Goal: Transaction & Acquisition: Purchase product/service

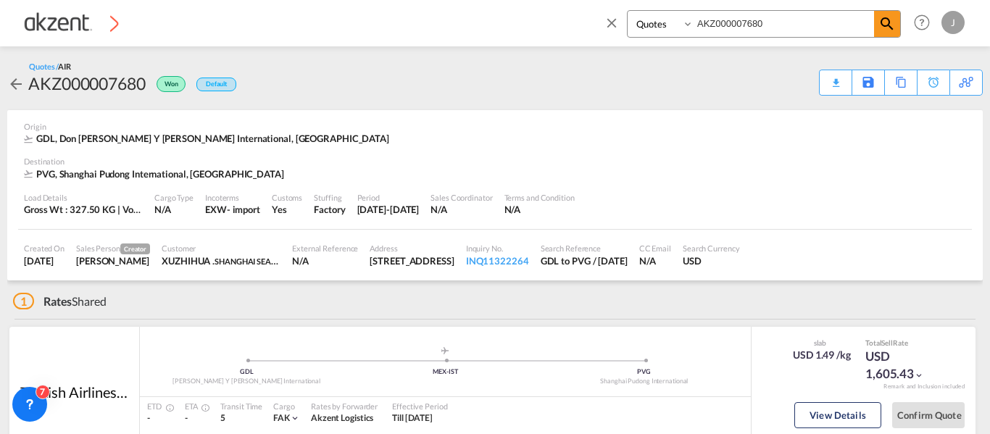
select select "Quotes"
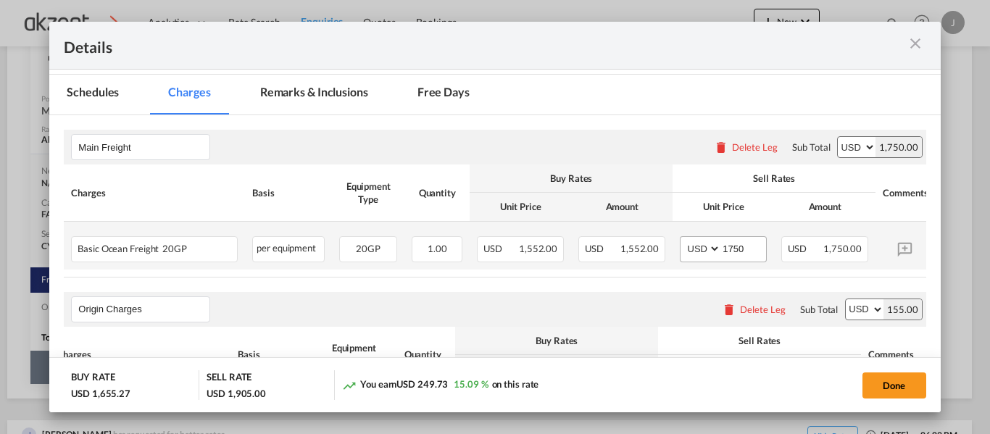
scroll to position [215, 0]
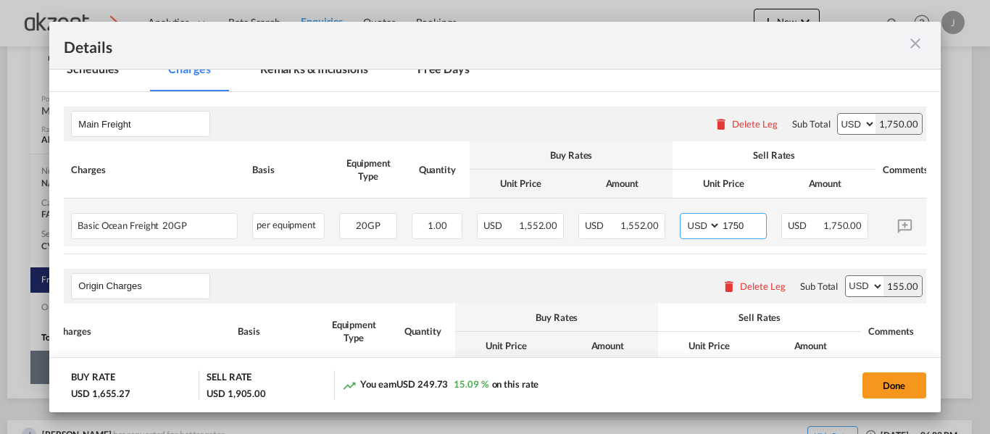
click at [752, 229] on input "1750" at bounding box center [743, 225] width 45 height 22
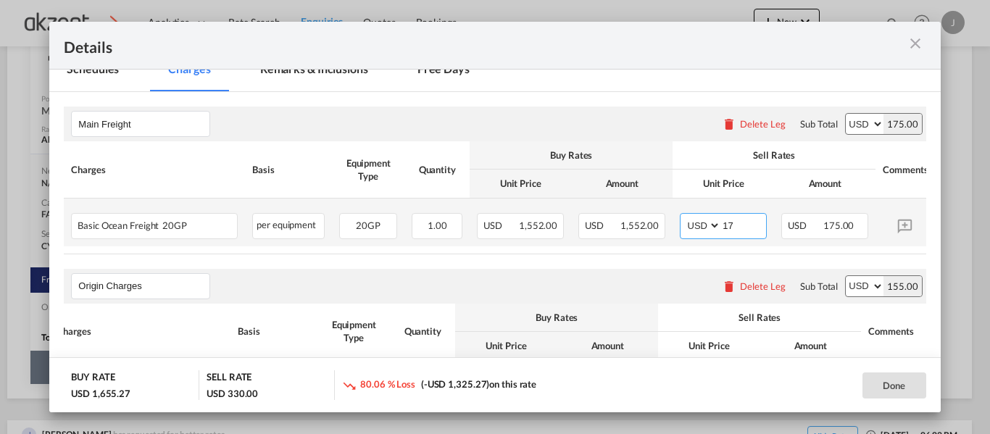
type input "1"
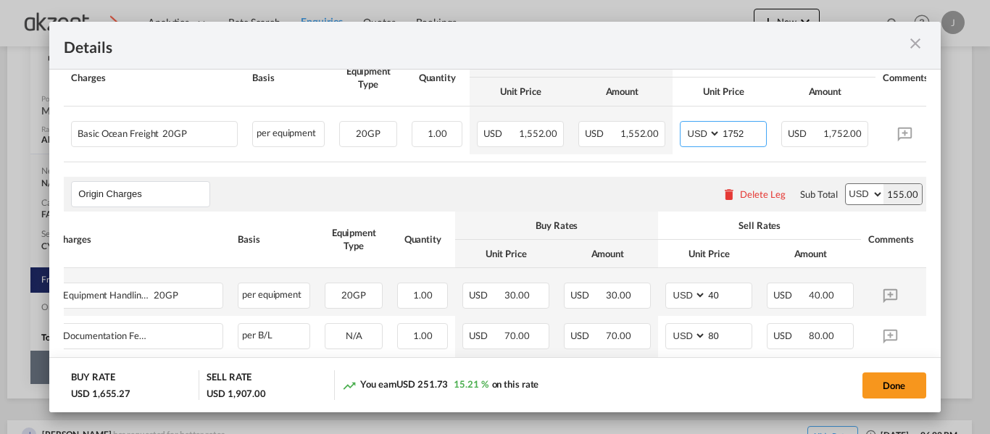
scroll to position [360, 0]
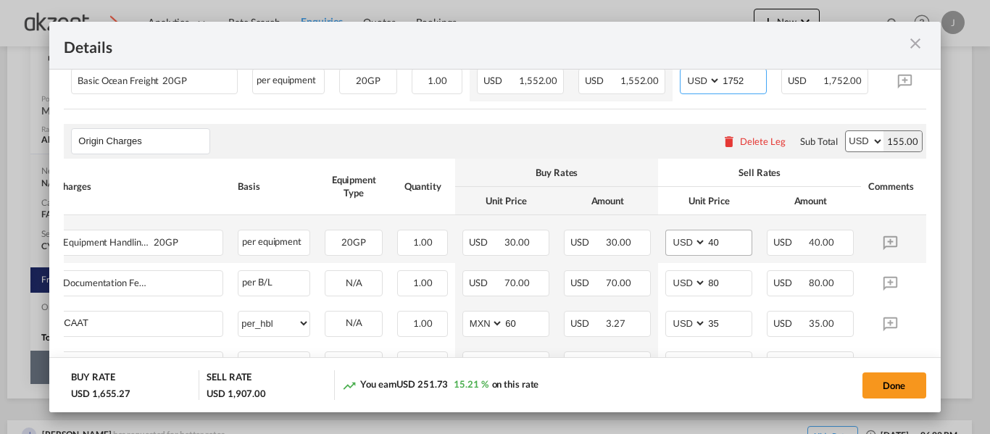
type input "1752"
click at [730, 252] on input "40" at bounding box center [729, 242] width 45 height 22
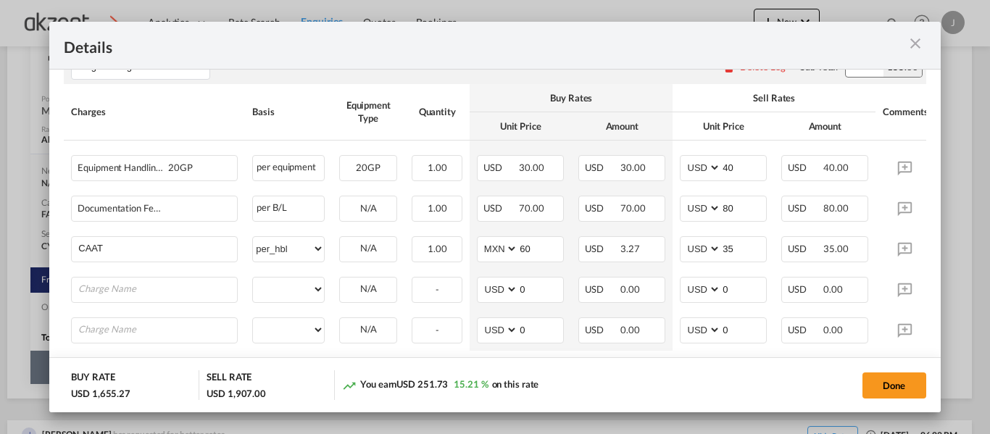
scroll to position [508, 0]
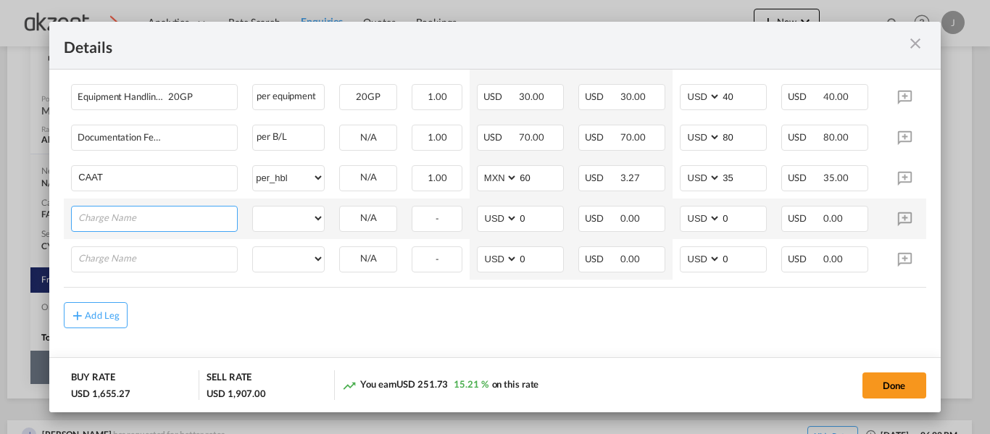
click at [161, 228] on input "Charge Name" at bounding box center [157, 218] width 159 height 22
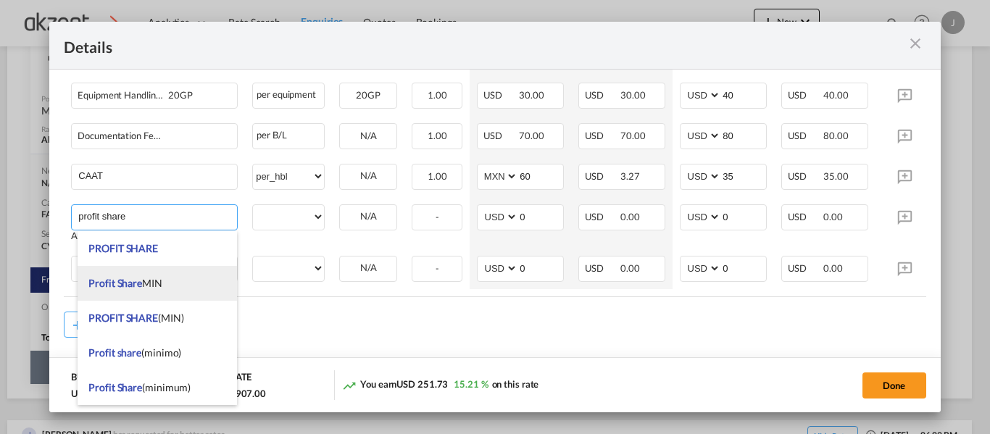
click at [149, 287] on span "Profit Share MIN" at bounding box center [125, 283] width 74 height 12
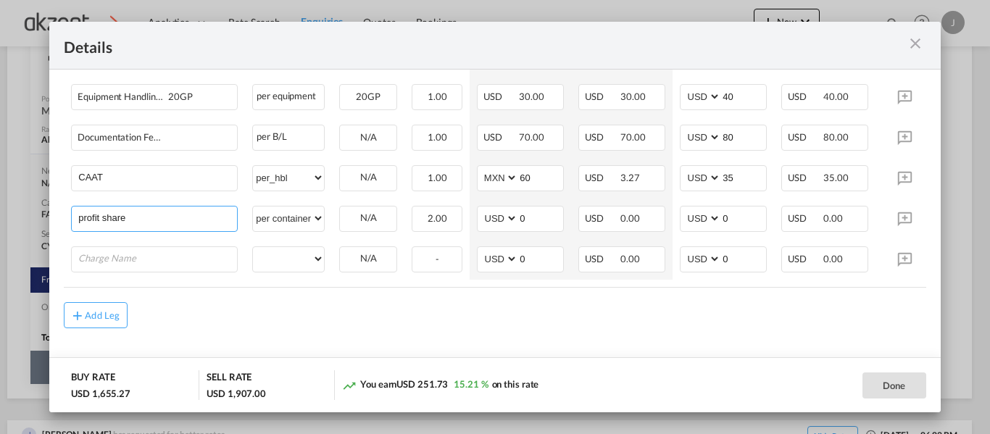
type input "Profit Share MIN"
select select "per container"
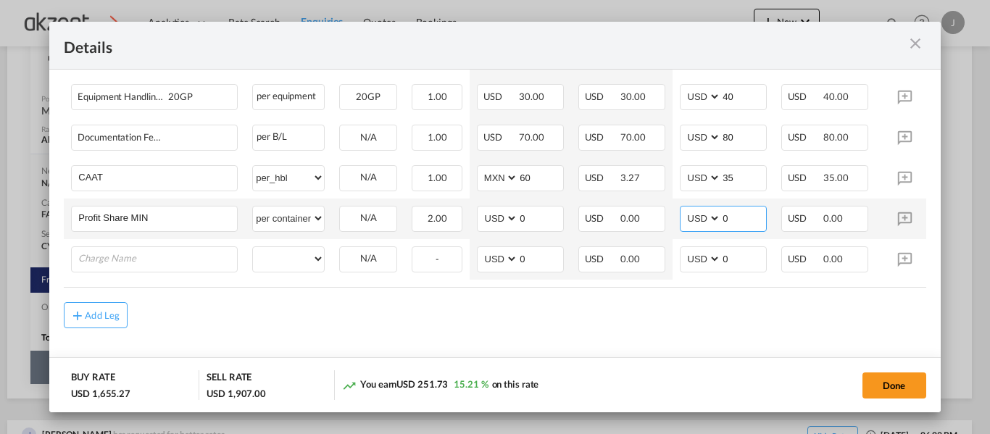
click at [747, 224] on input "0" at bounding box center [743, 218] width 45 height 22
type input "60"
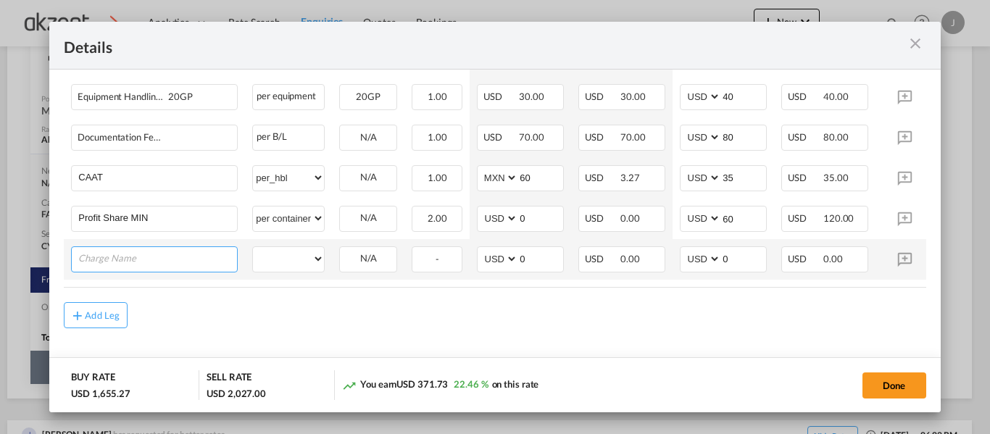
click at [107, 259] on input "Charge Name" at bounding box center [157, 258] width 159 height 22
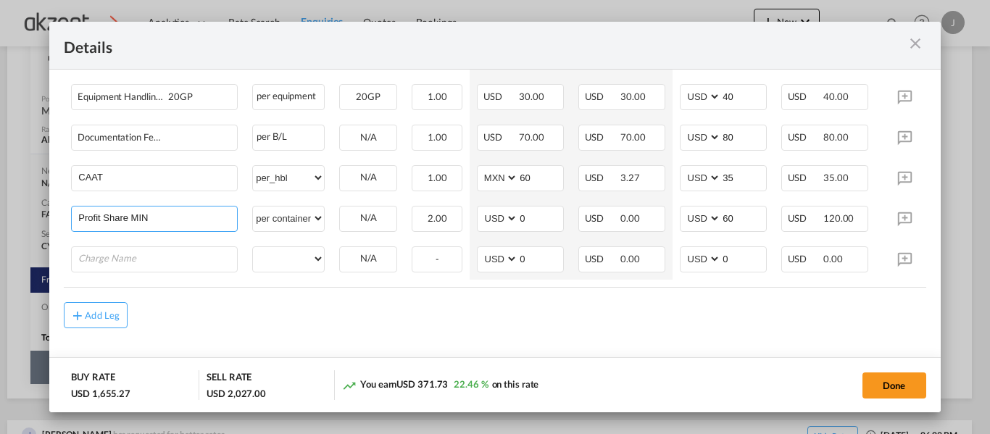
drag, startPoint x: 165, startPoint y: 223, endPoint x: 51, endPoint y: 218, distance: 113.9
click at [51, 218] on md-content "Main Freight Please enter leg name Leg Name Already Exists Delete Leg Sub Total…" at bounding box center [494, 96] width 891 height 590
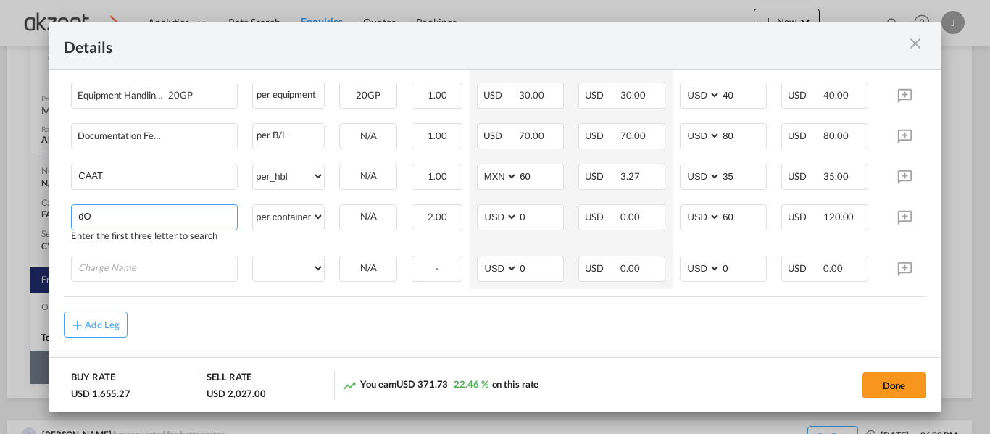
type input "d"
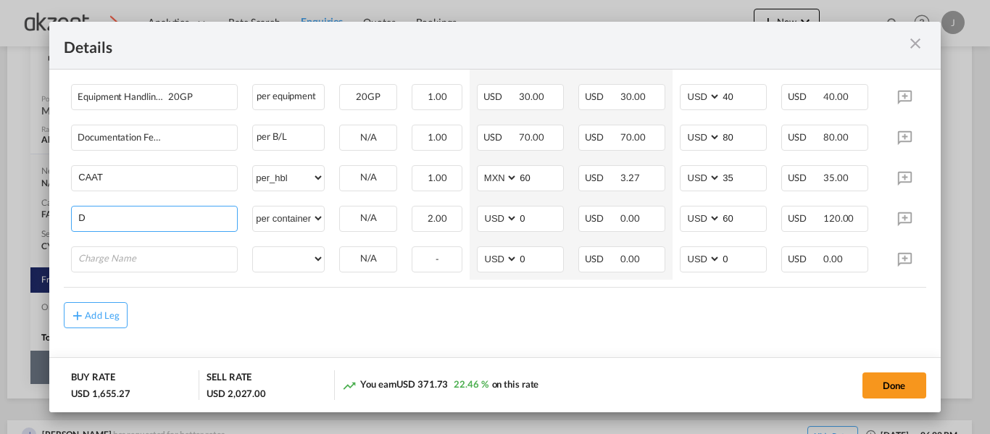
type input "DO"
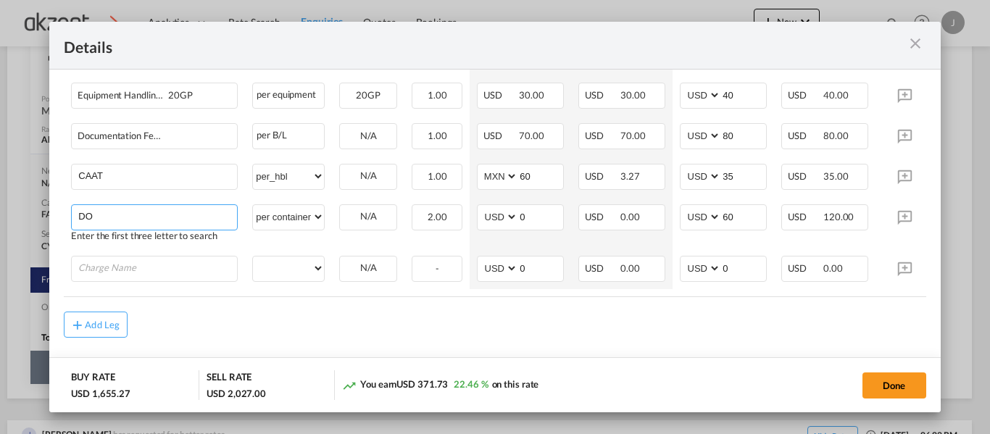
type input "60"
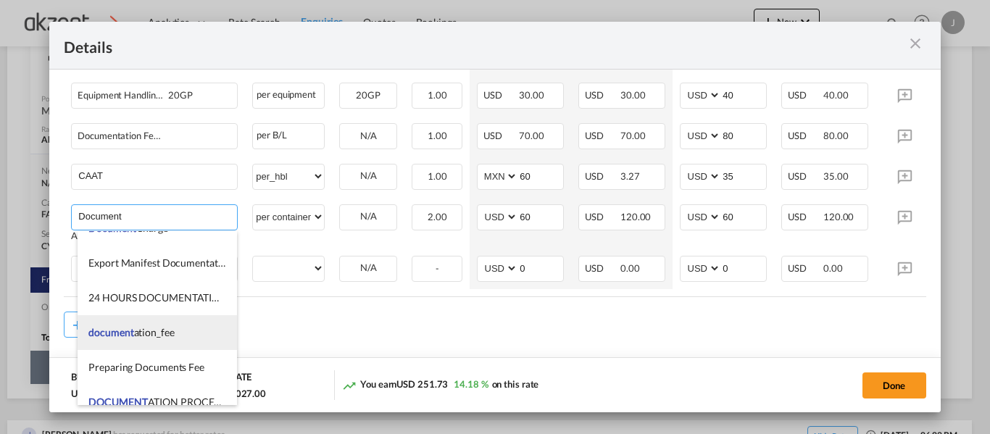
click at [177, 336] on li "document ation_fee" at bounding box center [158, 332] width 160 height 35
type input "documentation_fee"
select select "per B/L"
type input "0"
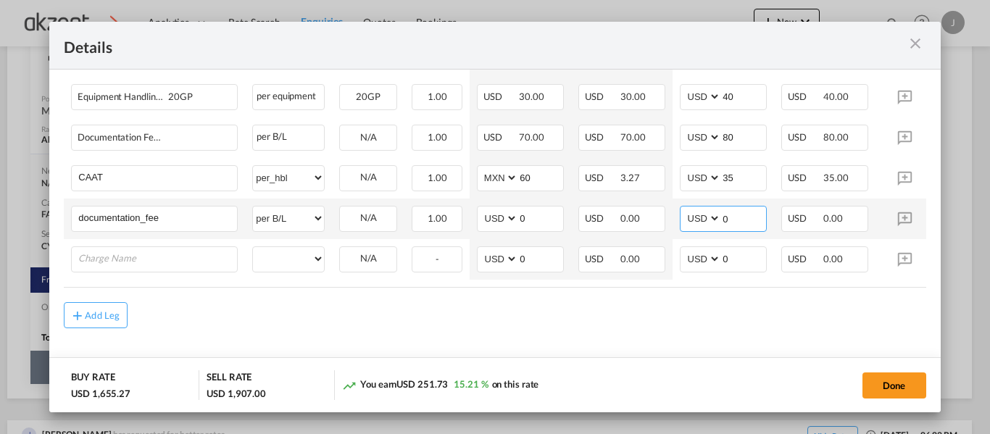
click at [737, 219] on input "0" at bounding box center [743, 218] width 45 height 22
type input "70"
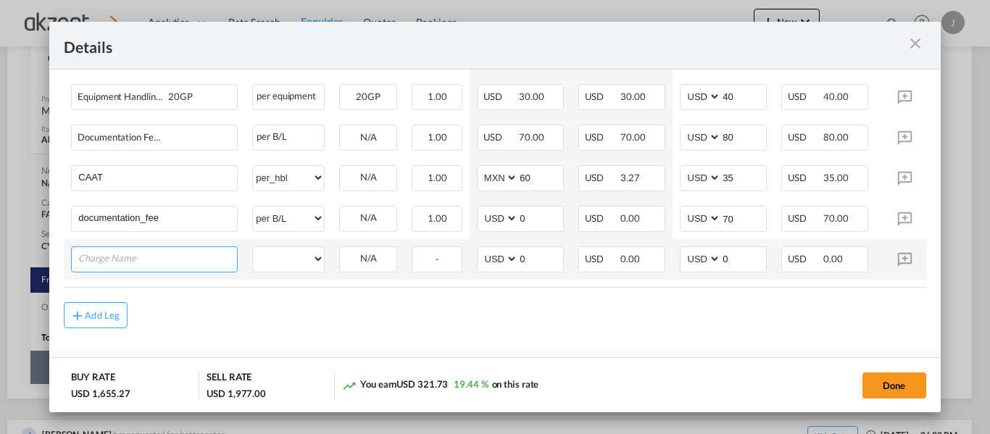
click at [175, 251] on input "Charge Name" at bounding box center [157, 258] width 159 height 22
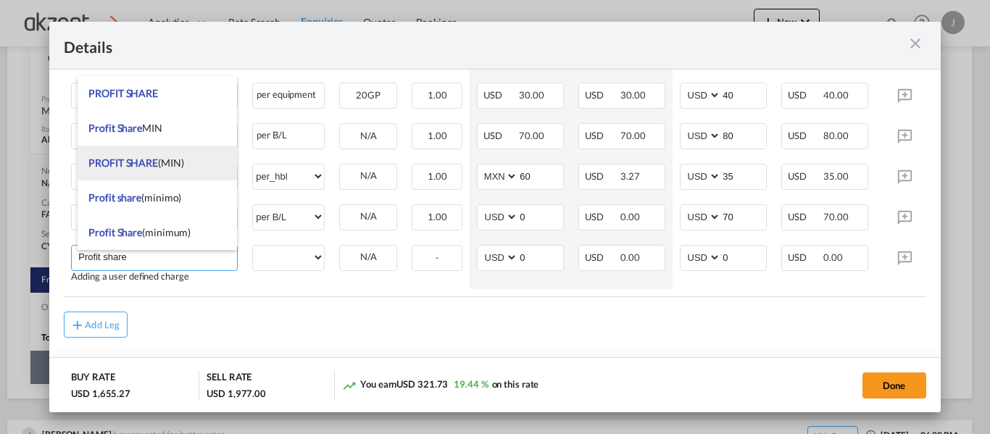
click at [186, 166] on li "PROFIT SHARE (MIN)" at bounding box center [158, 163] width 160 height 35
type input "PROFIT SHARE (MIN)"
select select "per container"
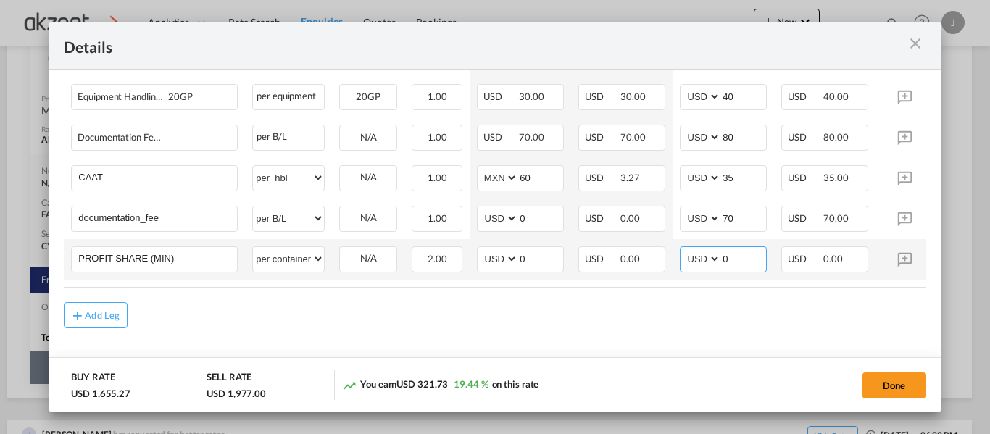
click at [735, 260] on input "0" at bounding box center [743, 258] width 45 height 22
type input "50"
drag, startPoint x: 745, startPoint y: 318, endPoint x: 735, endPoint y: 315, distance: 9.9
click at [744, 318] on div "Add Leg" at bounding box center [495, 315] width 862 height 26
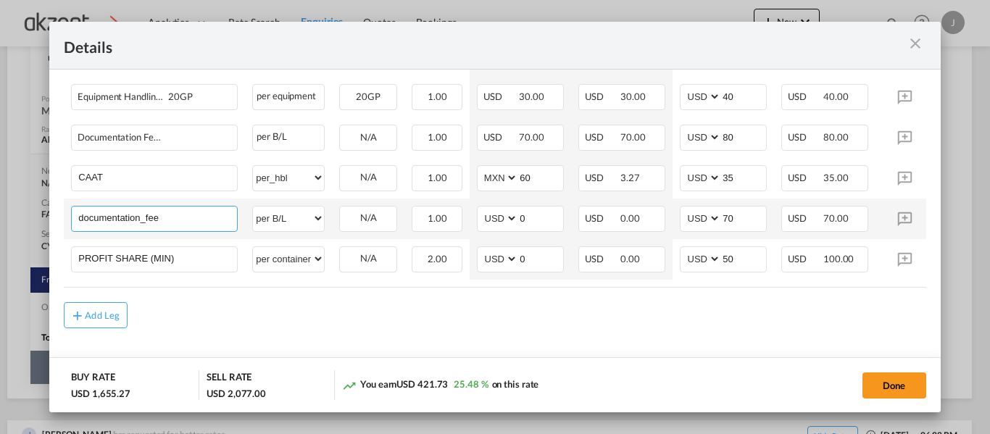
click at [204, 218] on input "documentation_fee" at bounding box center [157, 218] width 159 height 22
type input "documentation_fe"
type input "70"
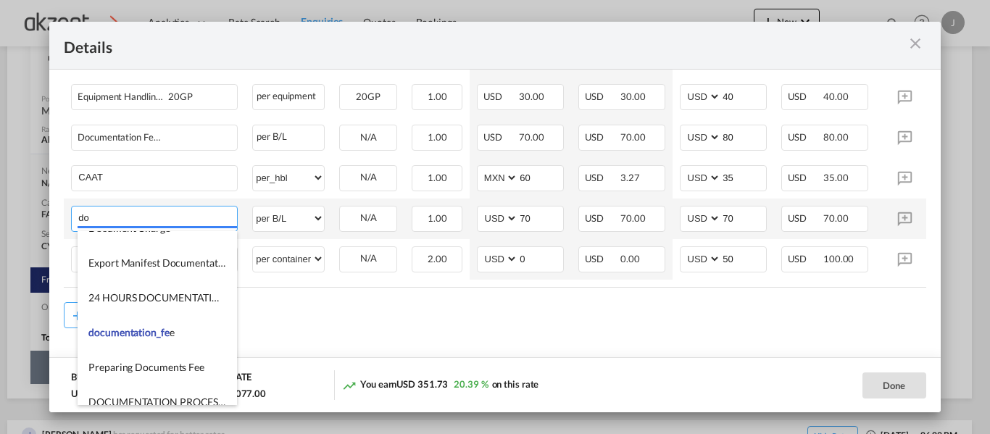
type input "d"
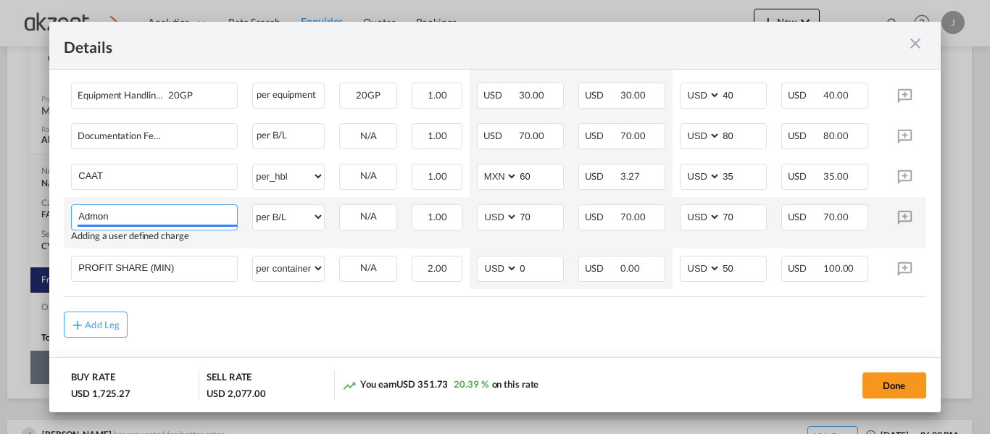
scroll to position [0, 0]
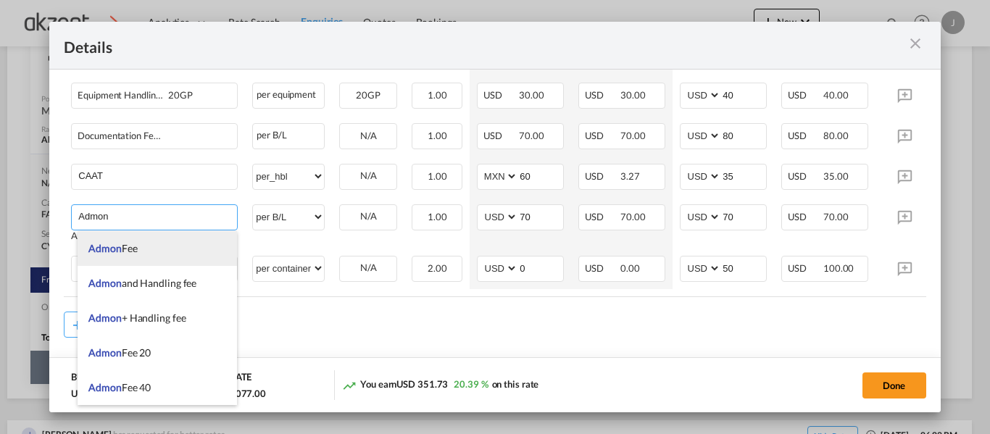
click at [165, 253] on li "Admon Fee" at bounding box center [158, 248] width 160 height 35
type input "Admon Fee"
select select "per container"
type input "0"
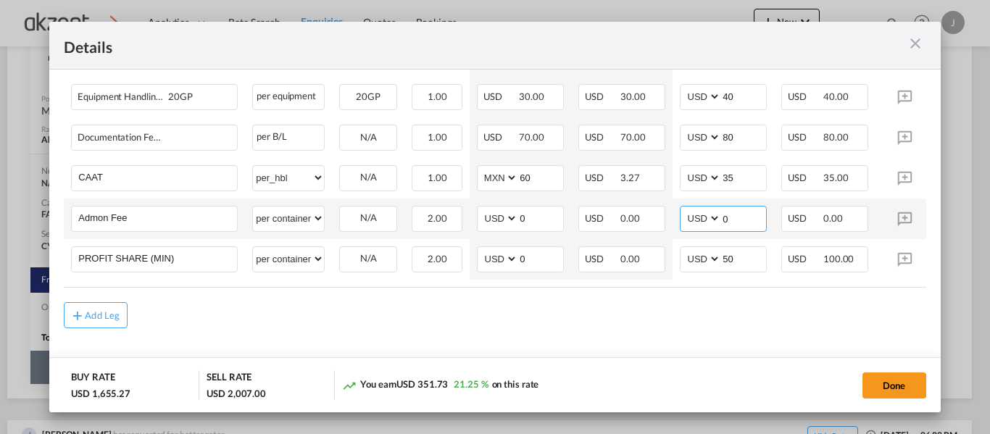
click at [738, 216] on input "0" at bounding box center [743, 218] width 45 height 22
type input "50"
click at [711, 328] on div "Add Leg" at bounding box center [495, 315] width 862 height 26
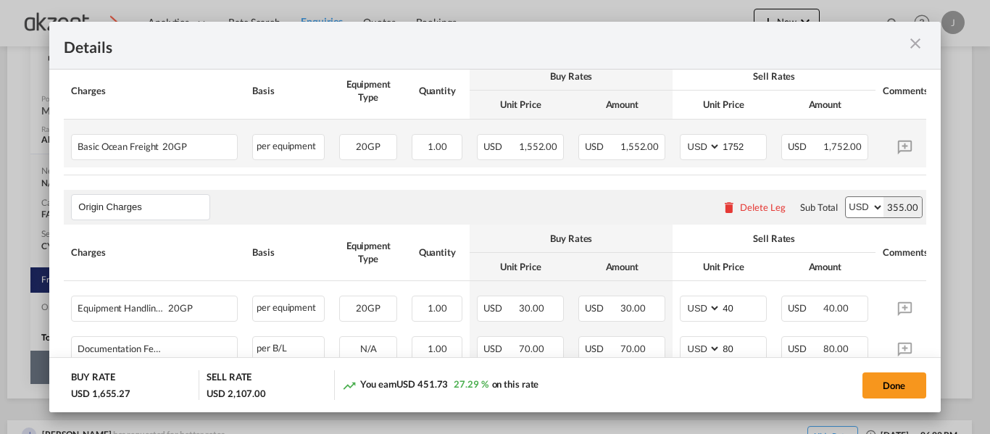
scroll to position [290, 0]
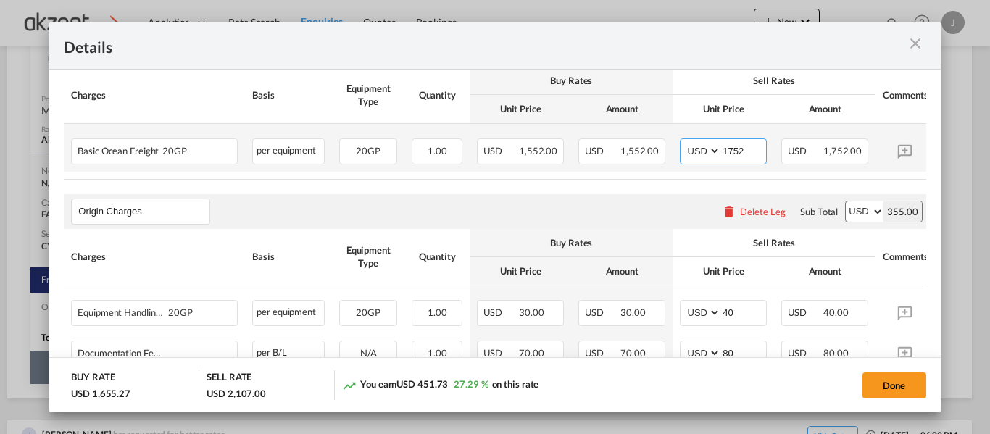
click at [758, 155] on input "1752" at bounding box center [743, 150] width 45 height 22
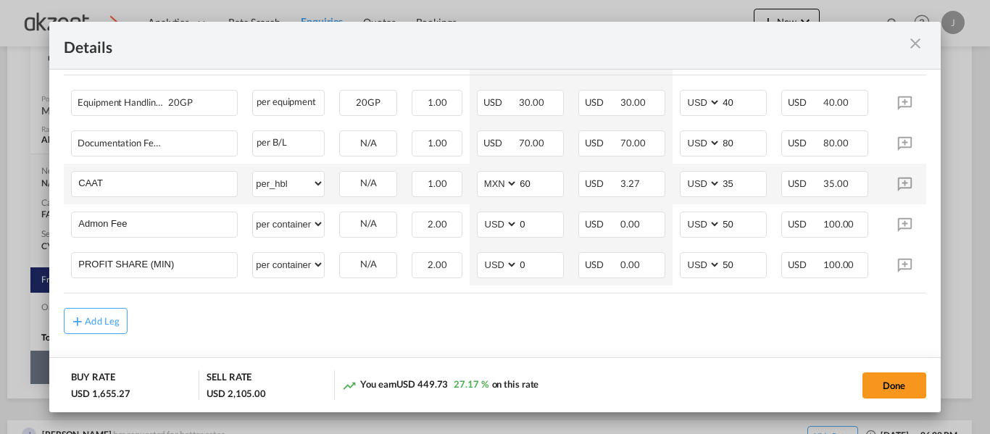
scroll to position [508, 0]
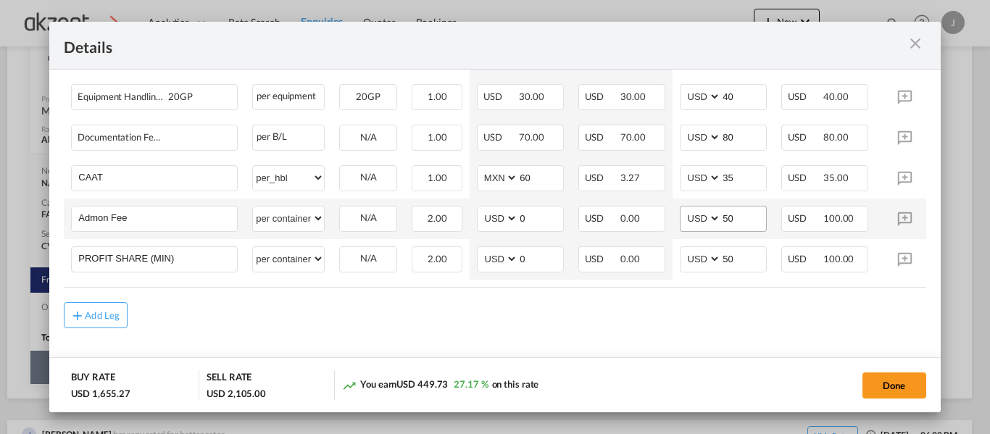
type input "1750"
click at [743, 224] on input "50" at bounding box center [743, 218] width 45 height 22
type input "5"
type input "40"
click at [681, 356] on md-content "Main Freight Please enter leg name Leg Name Already Exists Delete Leg Sub Total…" at bounding box center [494, 96] width 891 height 590
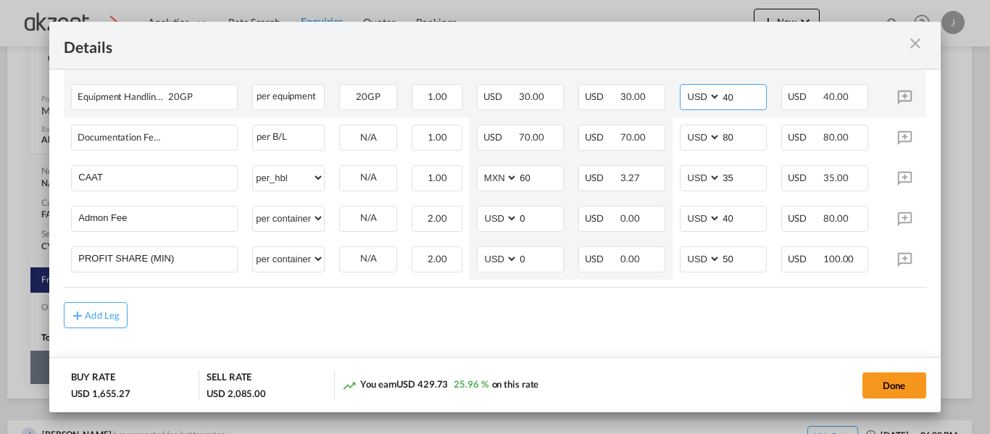
click at [733, 100] on input "40" at bounding box center [743, 96] width 45 height 22
type input "4"
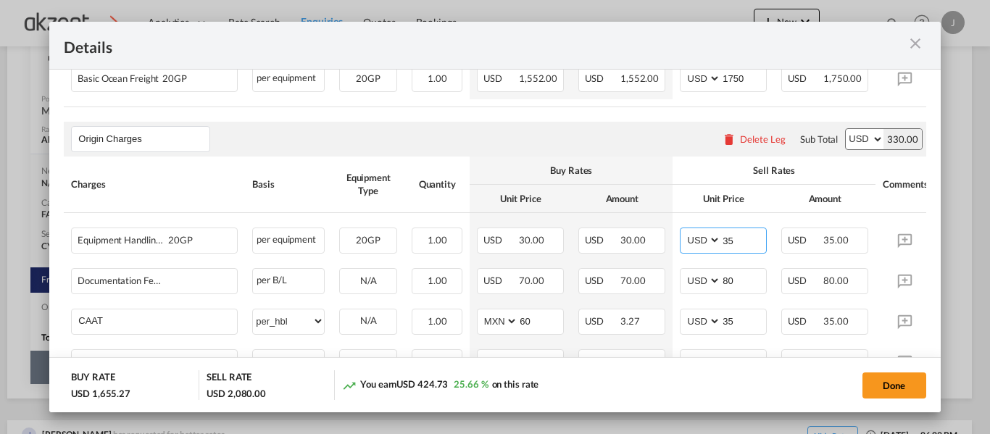
scroll to position [290, 0]
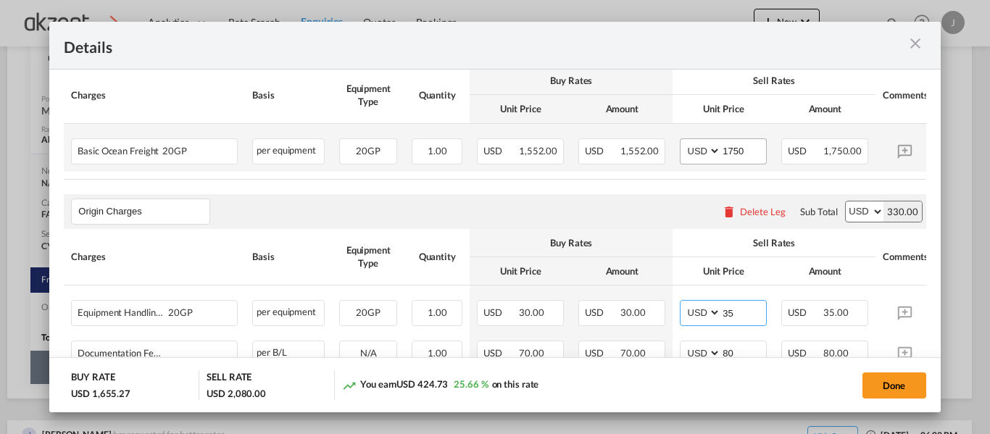
type input "35"
click at [748, 152] on input "1750" at bounding box center [743, 150] width 45 height 22
click at [745, 152] on input "1750" at bounding box center [743, 150] width 45 height 22
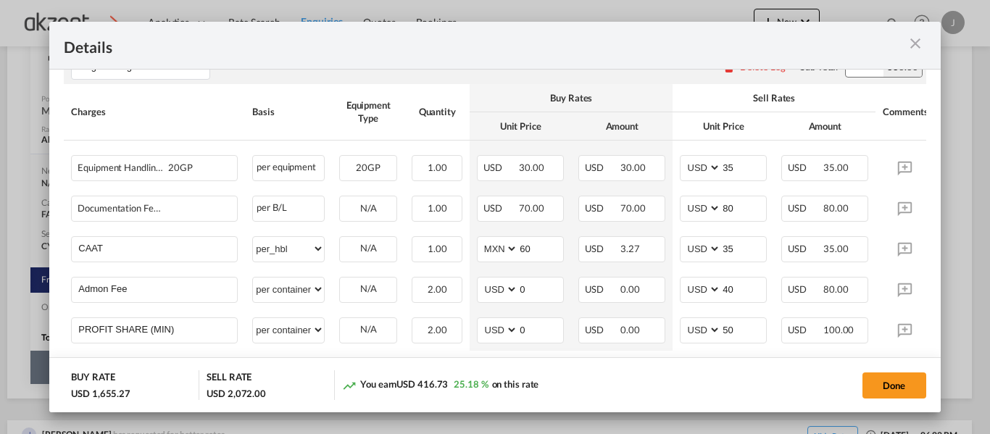
scroll to position [508, 0]
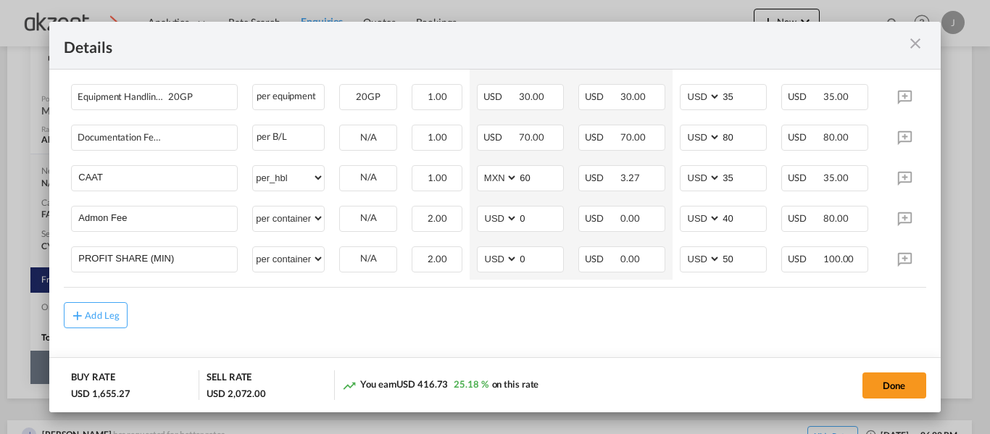
type input "1742"
click at [889, 384] on button "Done" at bounding box center [895, 386] width 64 height 26
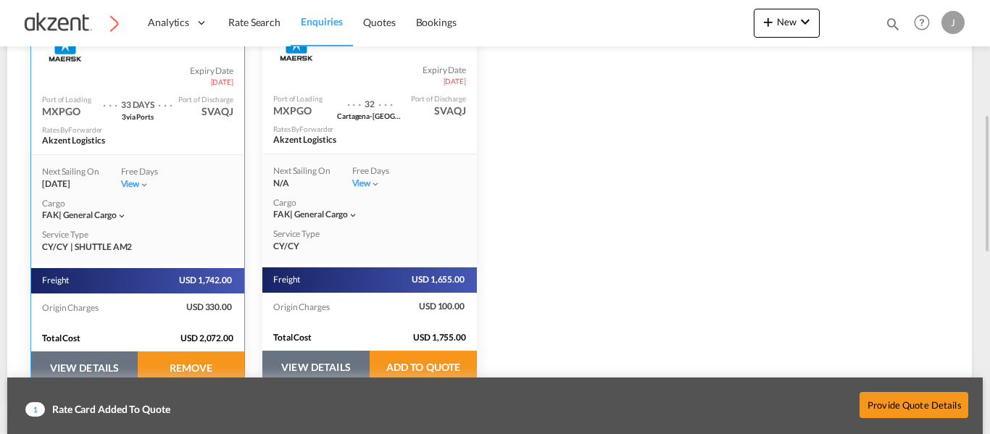
click at [329, 360] on button "VIEW DETAILS" at bounding box center [315, 367] width 107 height 33
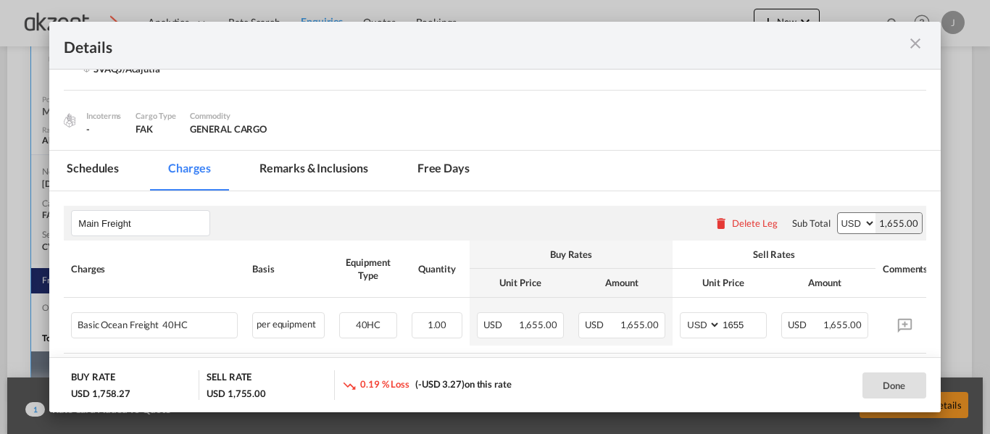
scroll to position [218, 0]
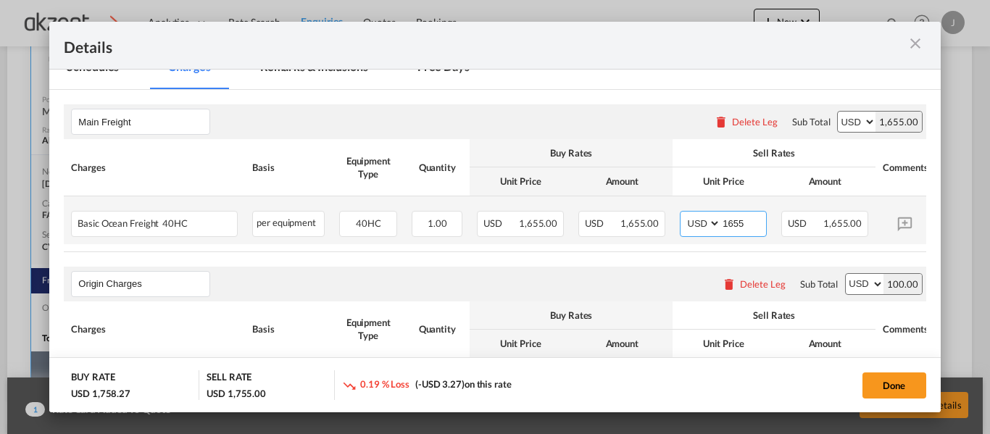
click at [756, 220] on input "1655" at bounding box center [743, 223] width 45 height 22
click at [773, 231] on td "AED AFN ALL AMD ANG AOA ARS AUD AWG AZN BAM BBD BDT BGN BHD BIF BMD BND BOB BRL…" at bounding box center [724, 221] width 102 height 48
click at [757, 222] on input "1655" at bounding box center [743, 223] width 45 height 22
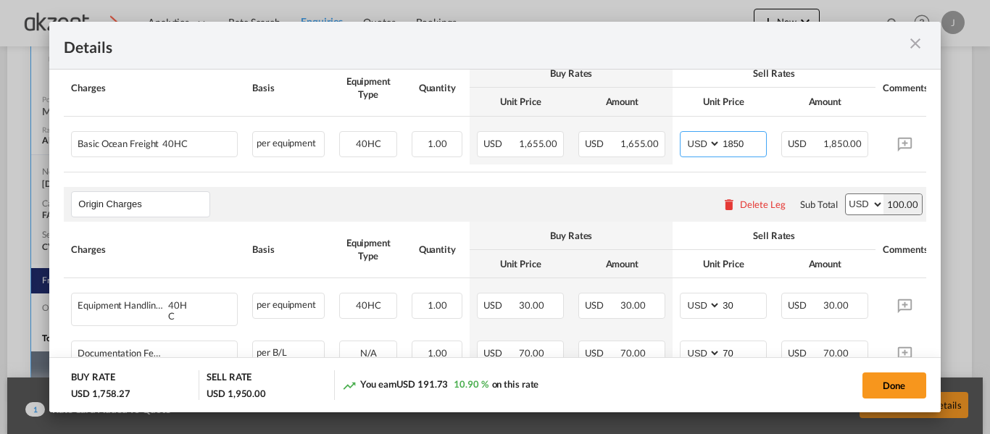
scroll to position [433, 0]
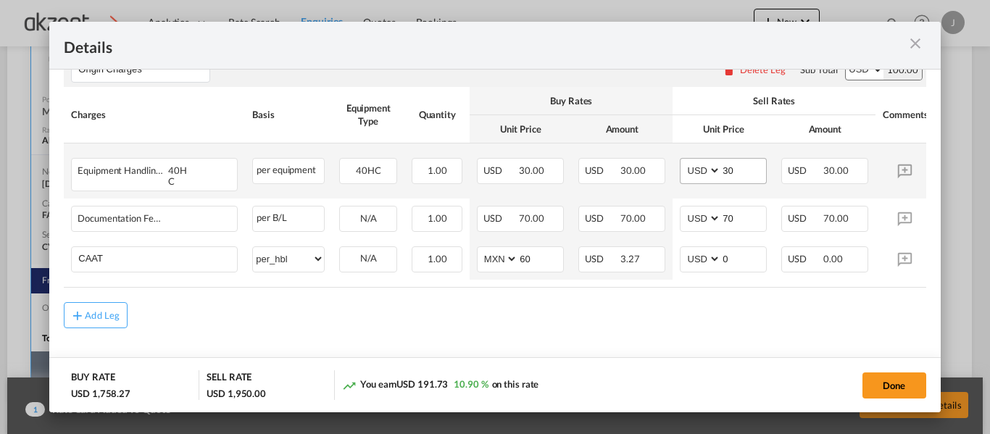
type input "1850"
click at [748, 180] on input "30" at bounding box center [743, 170] width 45 height 22
type input "3"
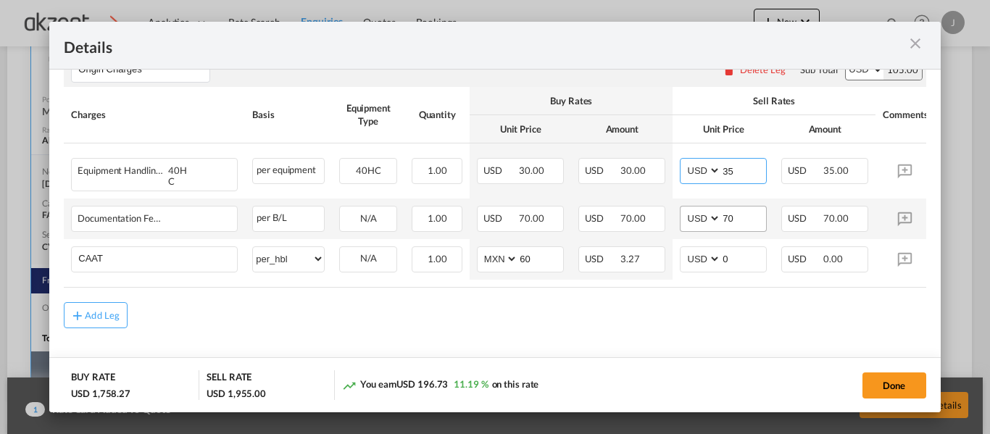
type input "35"
click at [736, 215] on input "70" at bounding box center [743, 218] width 45 height 22
type input "7"
type input "80"
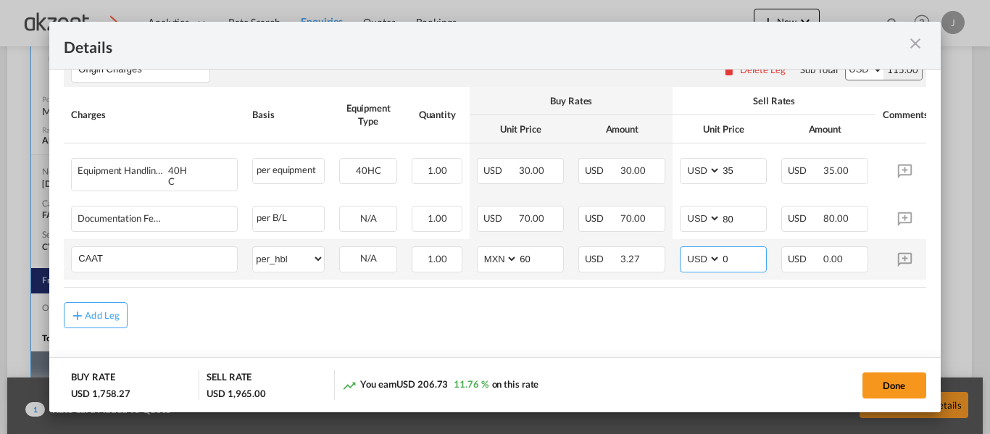
click at [752, 253] on input "0" at bounding box center [743, 258] width 45 height 22
type input "35"
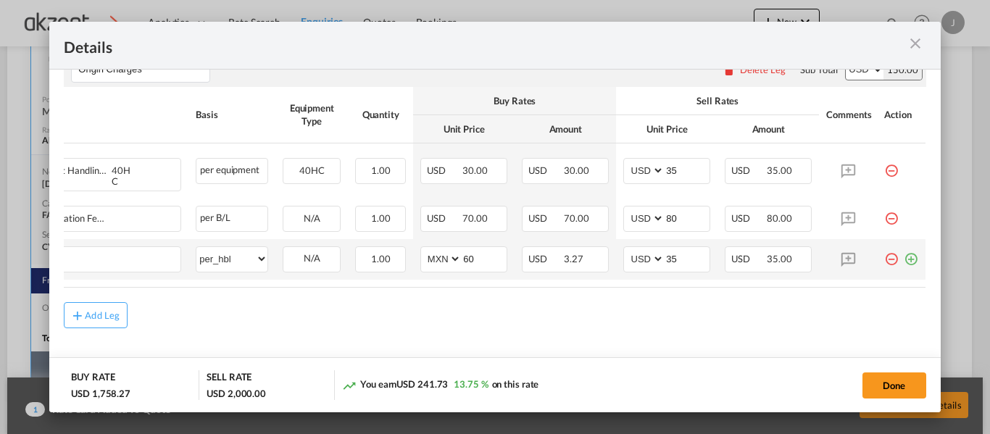
click at [904, 257] on md-icon "icon-plus-circle-outline green-400-fg" at bounding box center [911, 254] width 15 height 15
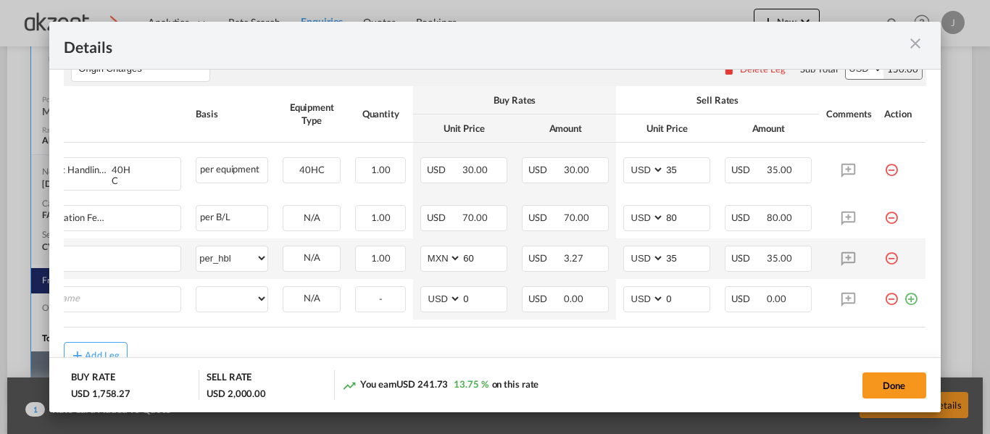
scroll to position [0, 15]
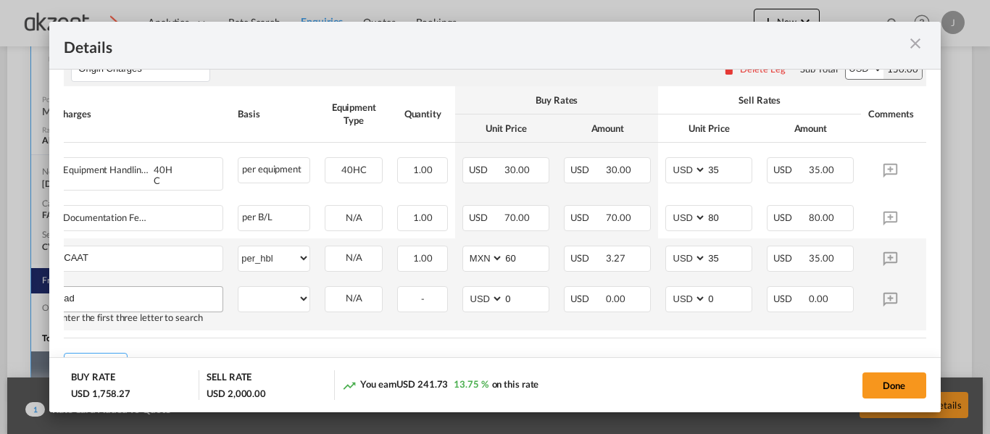
type input "a"
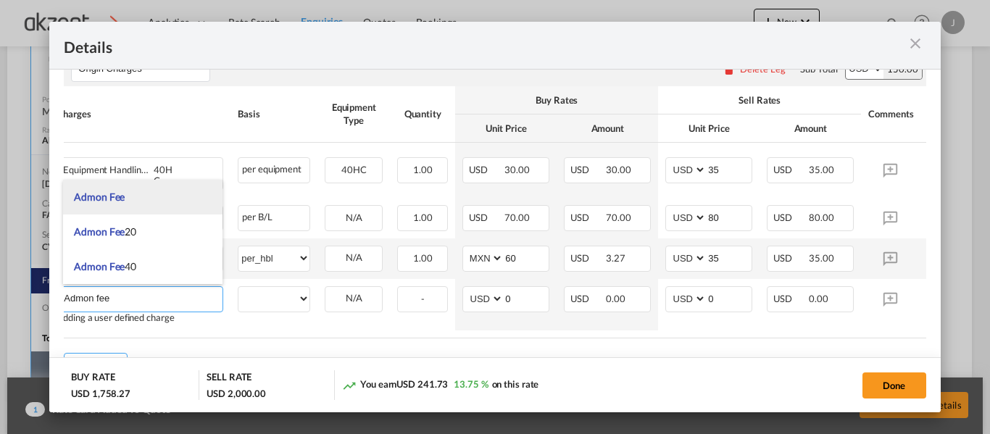
click at [131, 200] on li "Admon Fee" at bounding box center [143, 197] width 160 height 35
type input "Admon Fee"
select select "per container"
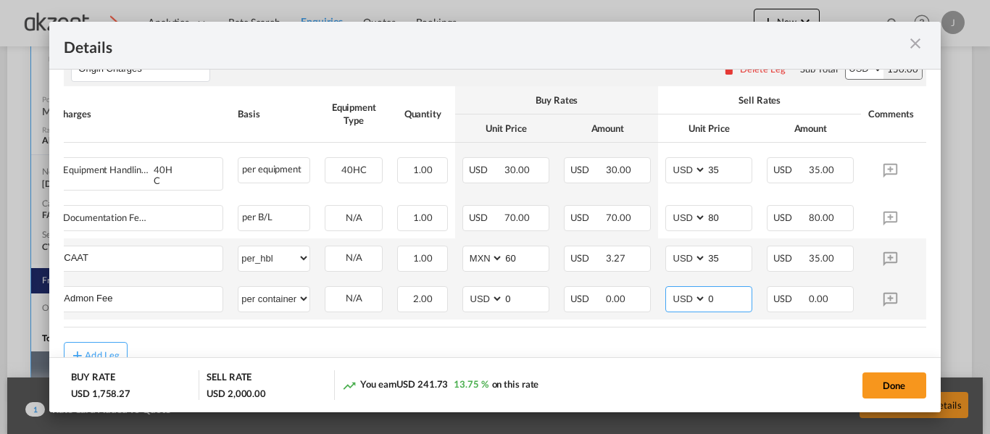
click at [740, 296] on input "0" at bounding box center [729, 298] width 45 height 22
type input "40"
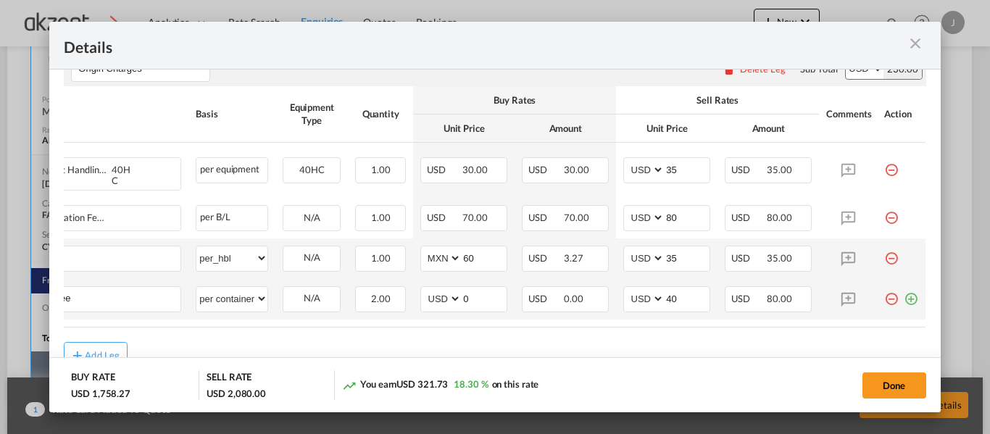
click at [904, 298] on md-icon "icon-plus-circle-outline green-400-fg" at bounding box center [911, 293] width 15 height 15
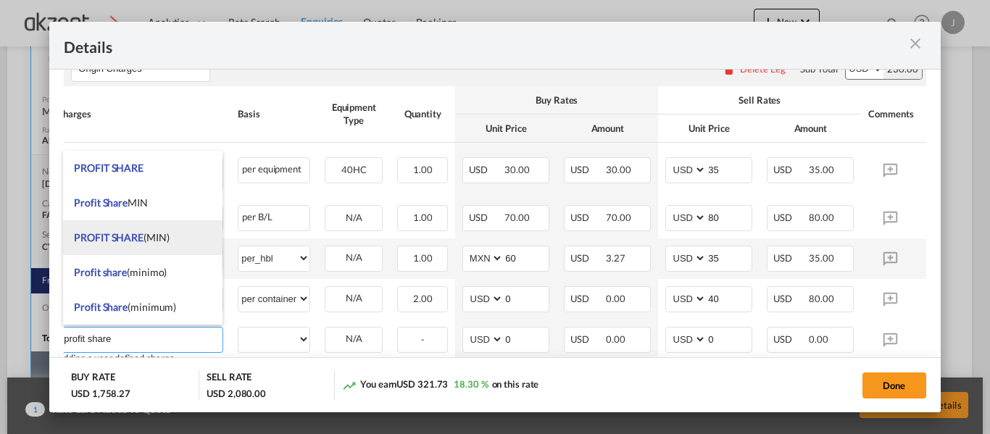
click at [168, 235] on span "PROFIT SHARE (MIN)" at bounding box center [121, 237] width 95 height 12
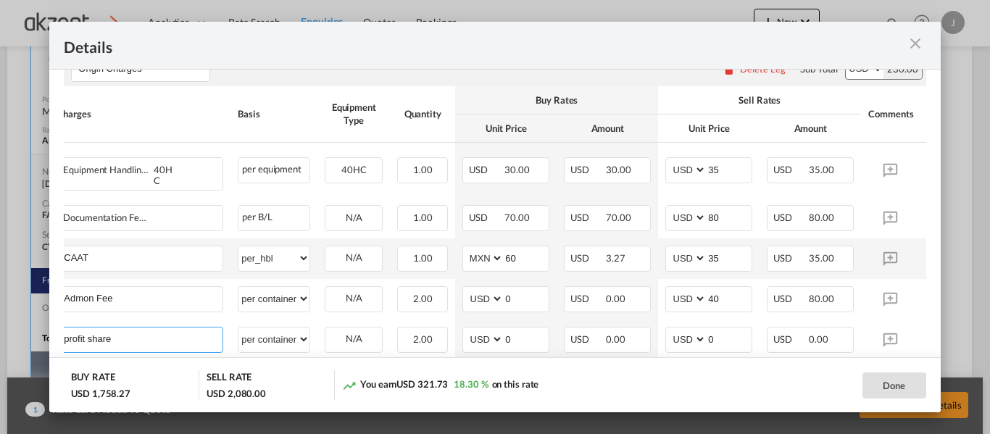
type input "PROFIT SHARE (MIN)"
select select "per container"
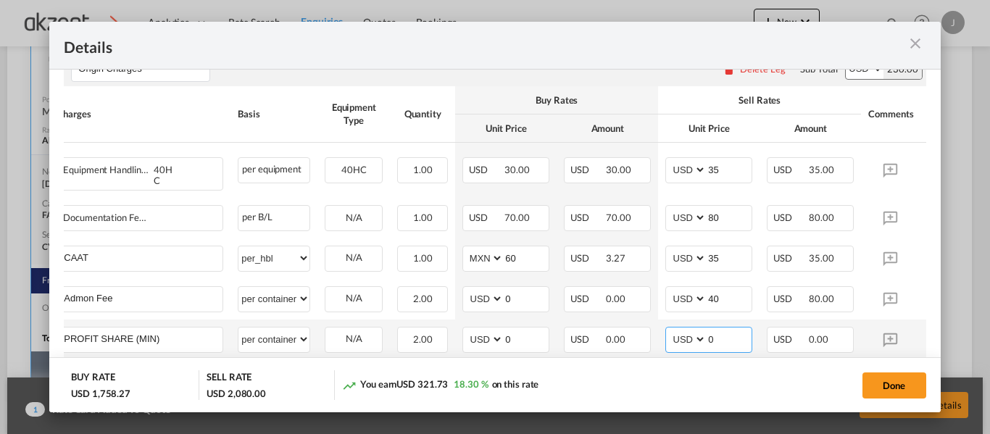
click at [724, 335] on input "0" at bounding box center [729, 339] width 45 height 22
type input "50"
click at [740, 378] on div "Done" at bounding box center [780, 386] width 292 height 30
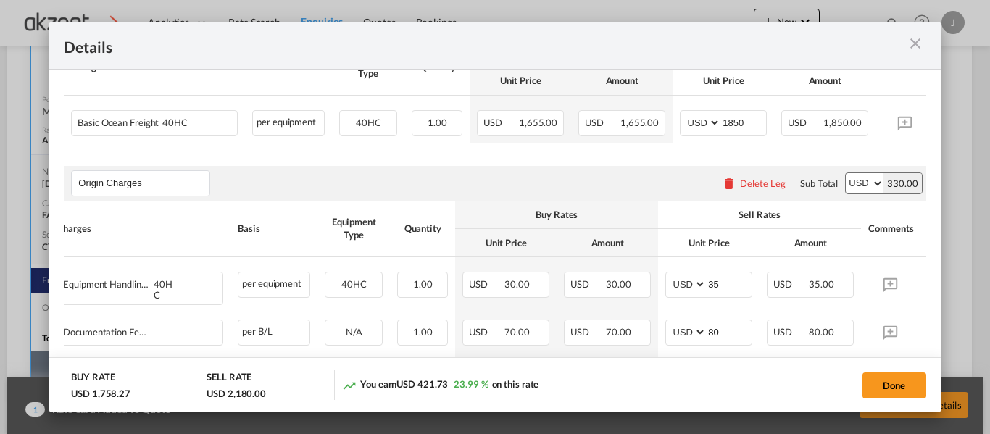
scroll to position [297, 0]
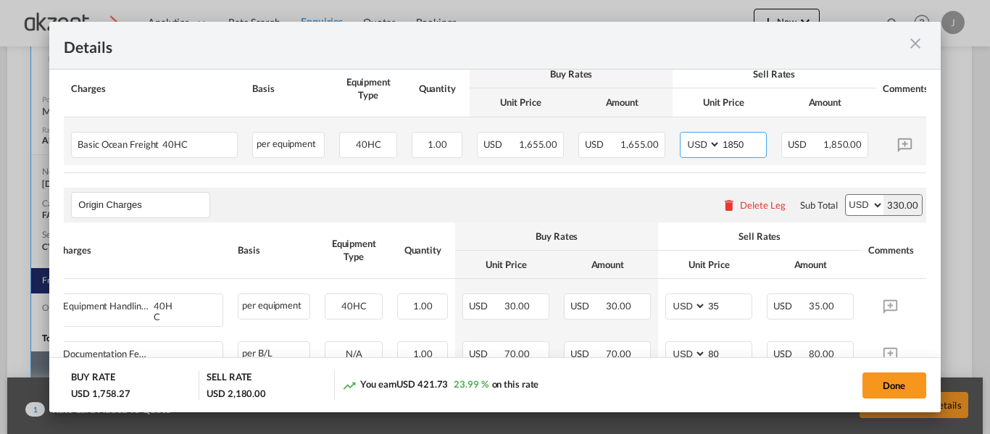
click at [748, 143] on input "1850" at bounding box center [743, 144] width 45 height 22
type input "1847"
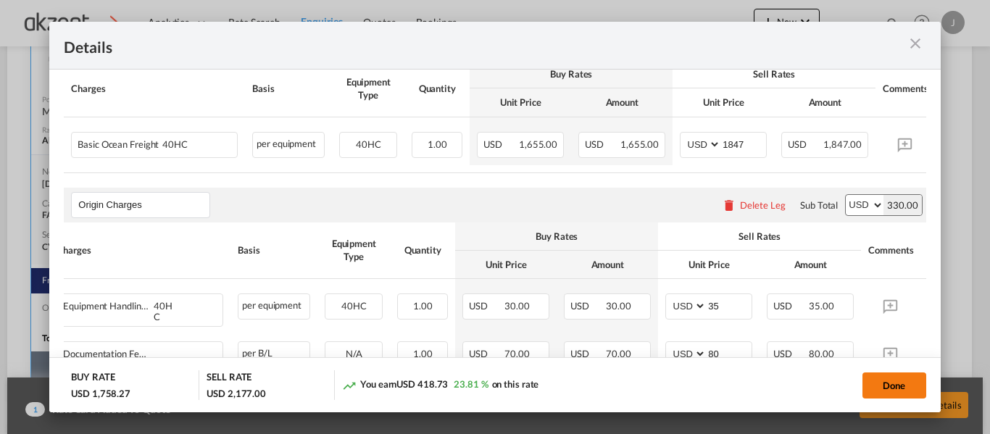
click at [878, 379] on button "Done" at bounding box center [895, 386] width 64 height 26
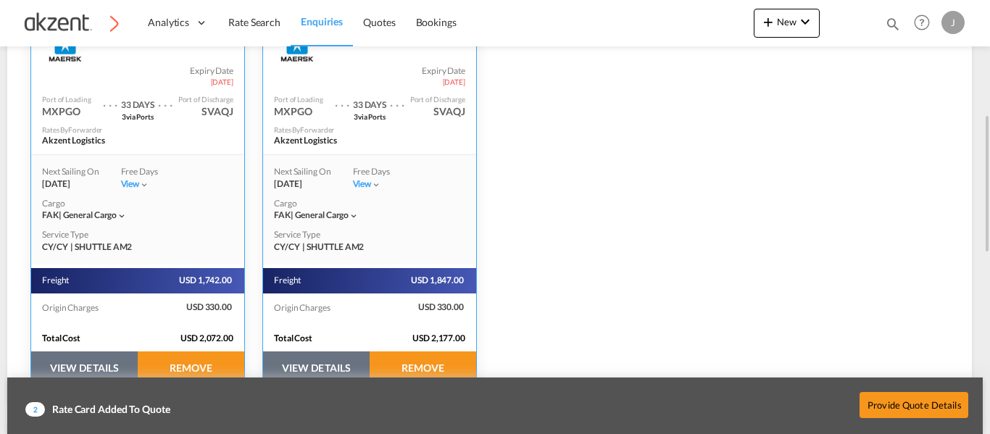
click at [83, 361] on button "VIEW DETAILS" at bounding box center [84, 368] width 107 height 33
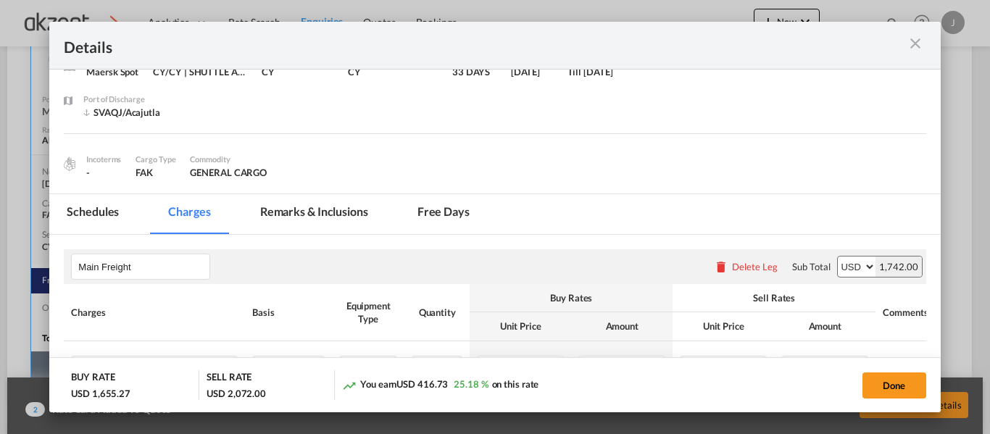
scroll to position [145, 0]
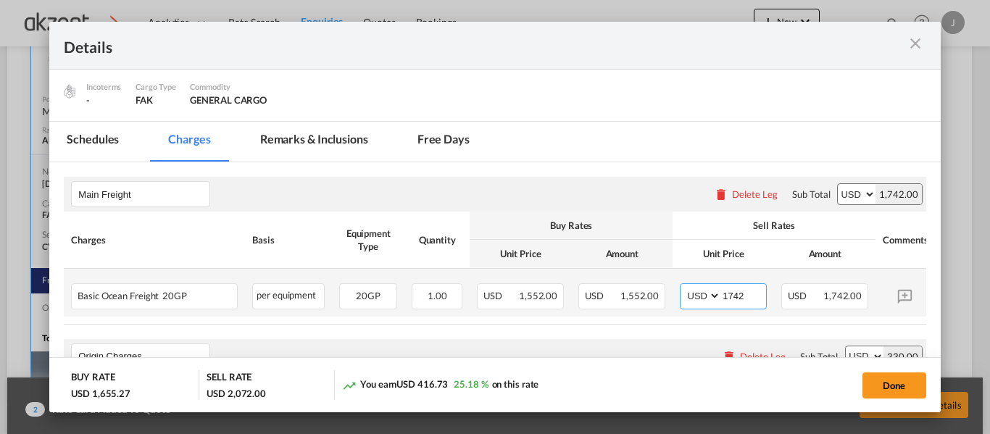
click at [750, 302] on input "1742" at bounding box center [743, 295] width 45 height 22
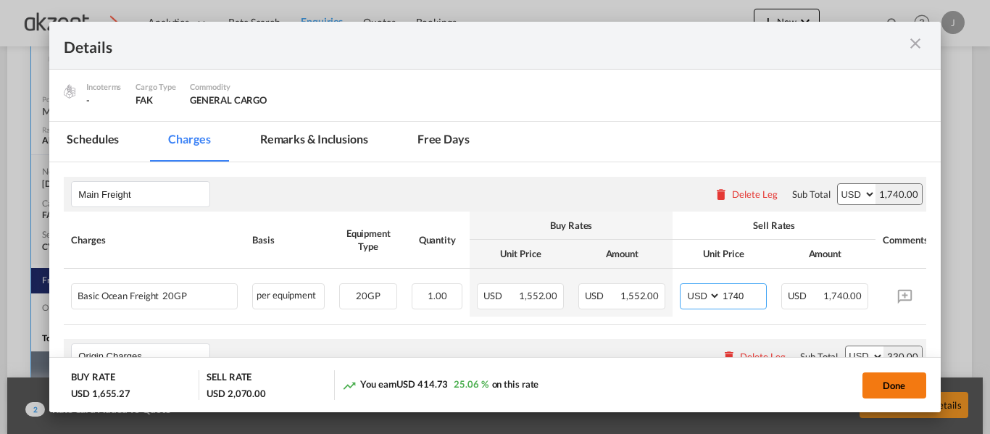
type input "1740"
click at [877, 390] on button "Done" at bounding box center [895, 386] width 64 height 26
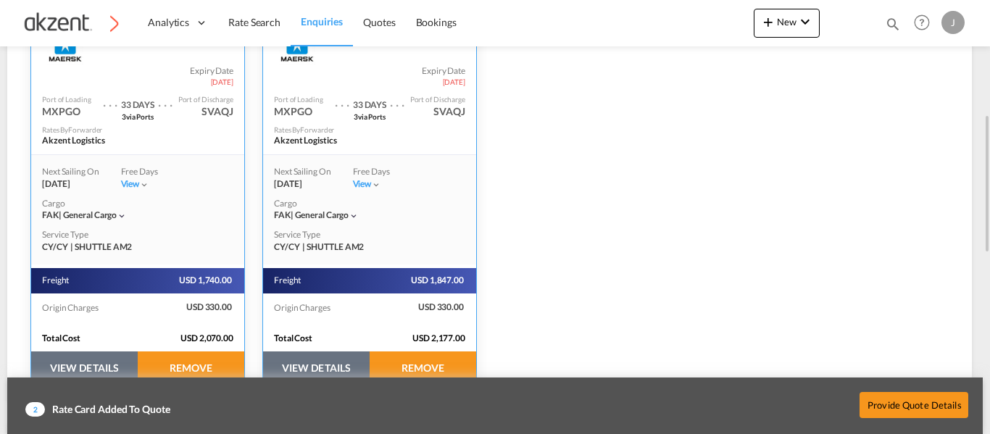
click at [102, 360] on button "VIEW DETAILS" at bounding box center [84, 368] width 107 height 33
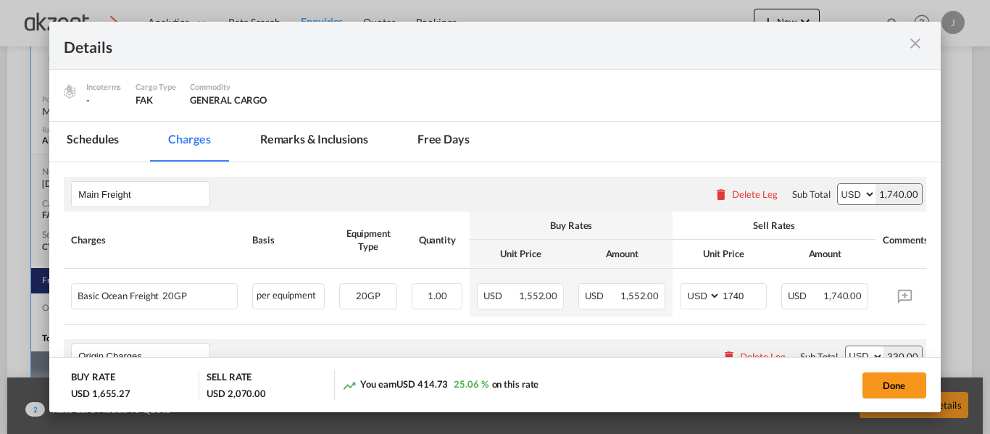
click at [917, 44] on md-icon "icon-close m-3 fg-AAA8AD cursor" at bounding box center [915, 43] width 17 height 17
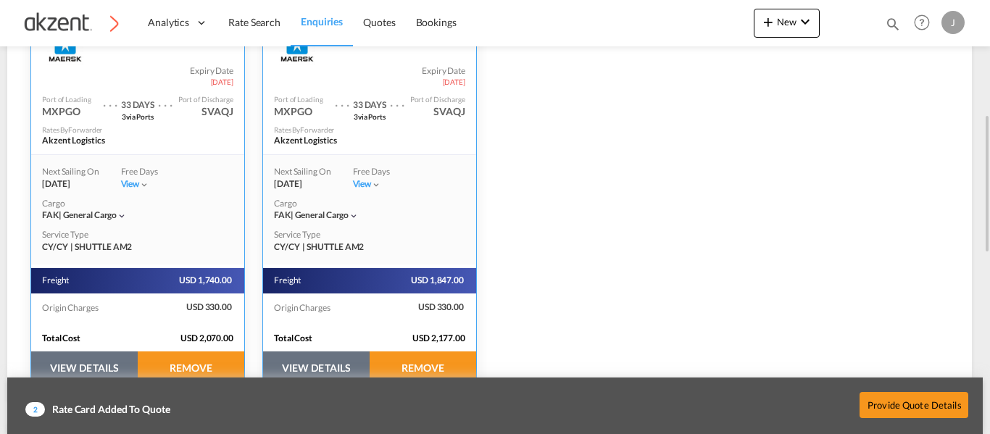
click at [316, 361] on button "VIEW DETAILS" at bounding box center [316, 368] width 107 height 33
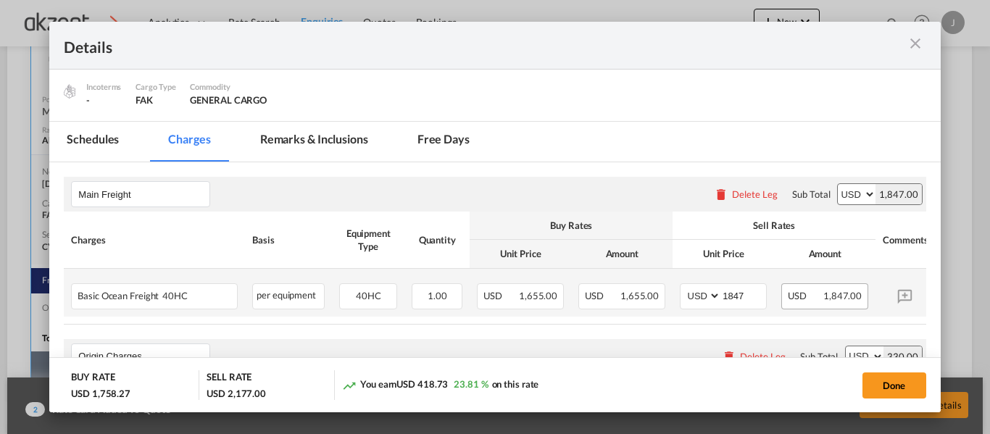
scroll to position [218, 0]
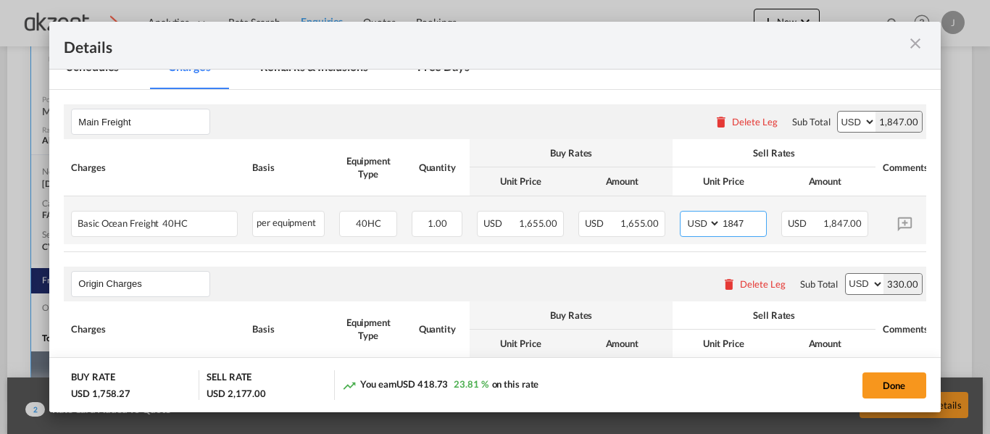
click at [758, 226] on input "1847" at bounding box center [743, 223] width 45 height 22
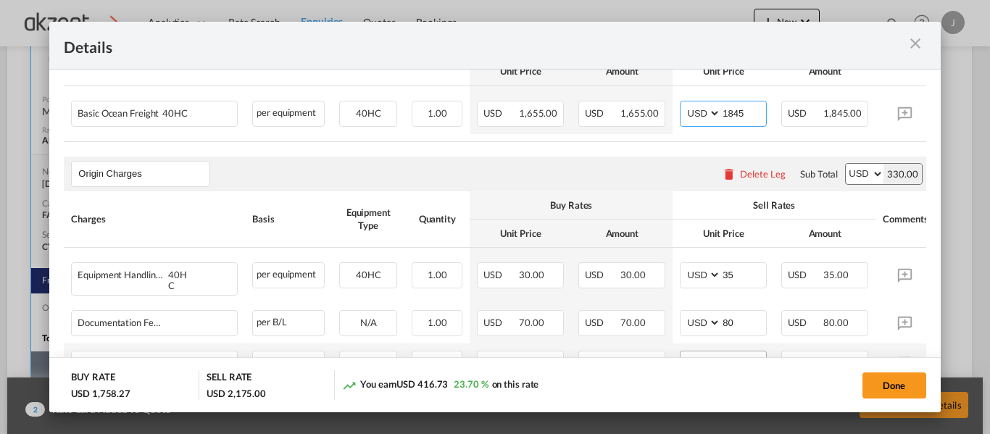
scroll to position [363, 0]
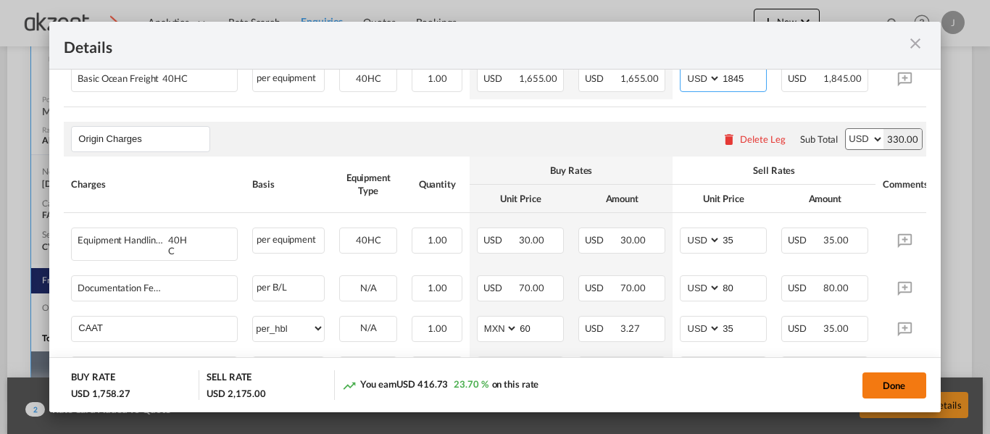
type input "1845"
click at [874, 381] on button "Done" at bounding box center [895, 386] width 64 height 26
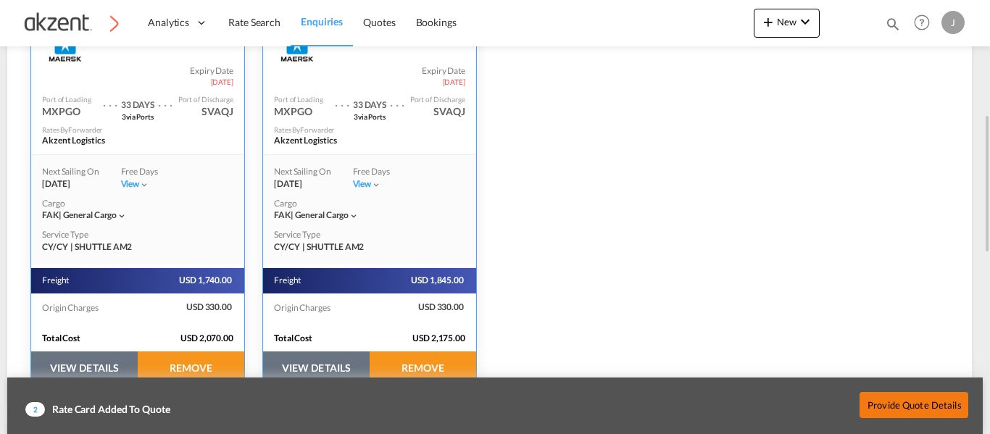
click at [920, 404] on button "Provide Quote Details" at bounding box center [914, 405] width 109 height 26
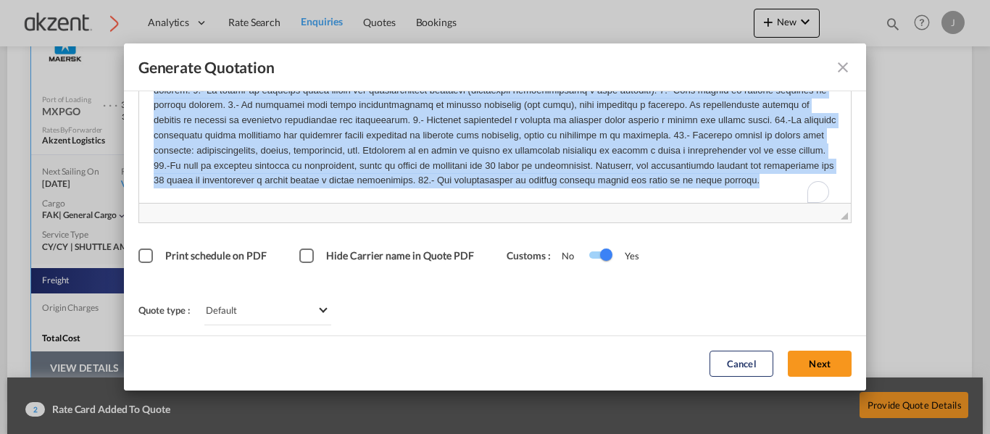
scroll to position [142, 0]
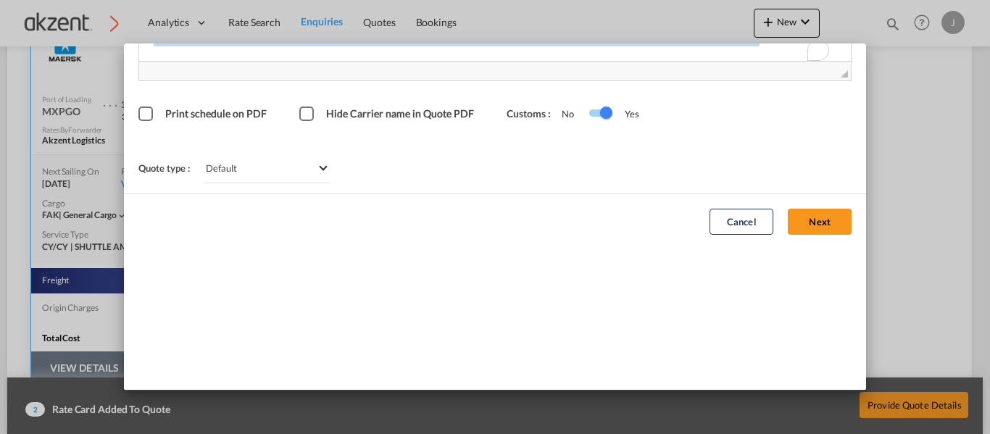
drag, startPoint x: 149, startPoint y: -66, endPoint x: 801, endPoint y: 440, distance: 825.3
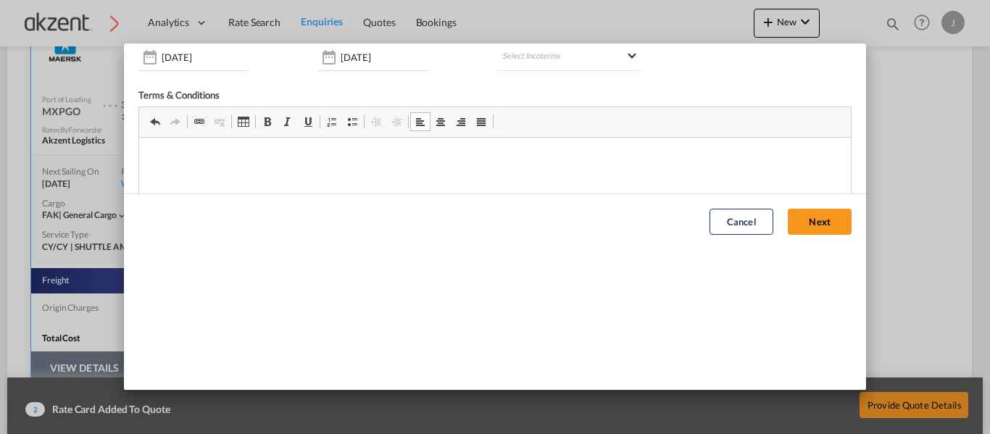
scroll to position [0, 0]
click at [313, 159] on p "Editor, editor2" at bounding box center [495, 159] width 684 height 15
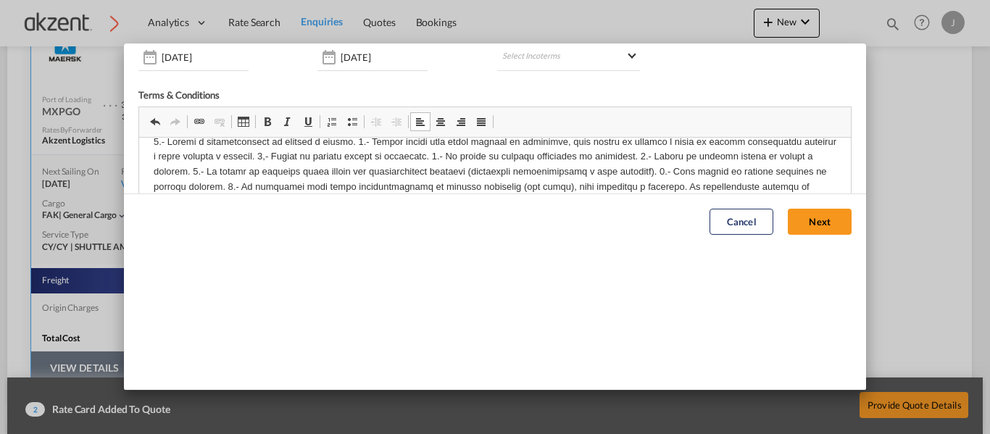
scroll to position [34, 0]
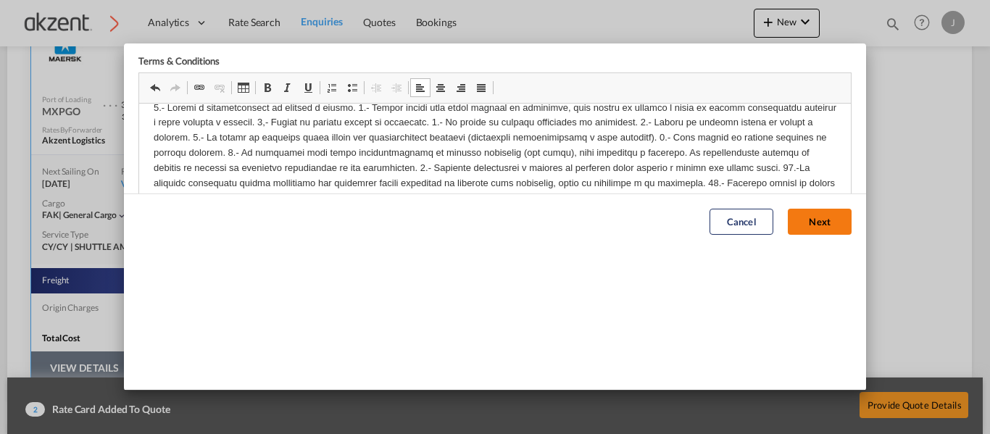
click at [798, 222] on button "Next" at bounding box center [820, 222] width 64 height 26
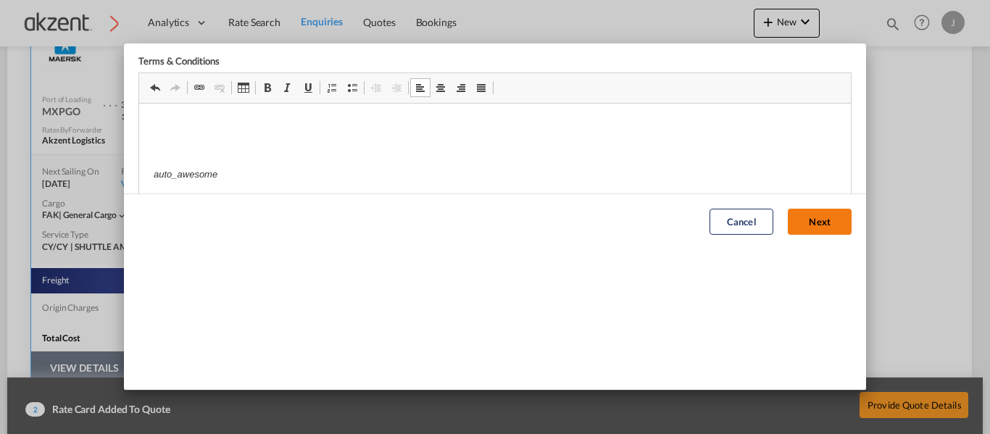
scroll to position [0, 0]
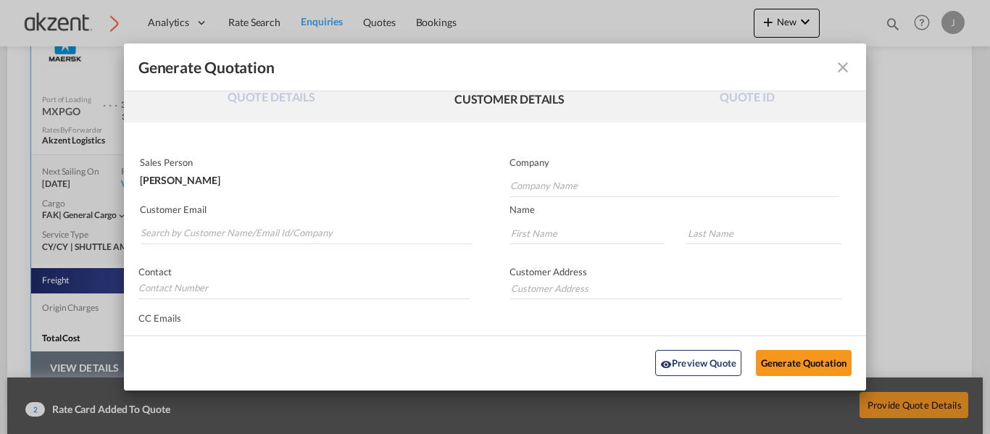
click at [186, 210] on p "Customer Email" at bounding box center [306, 210] width 333 height 12
click at [174, 241] on md-autocomplete-wrap "Generate QuotationQUOTE ..." at bounding box center [306, 229] width 333 height 29
paste input "[EMAIL_ADDRESS][DOMAIN_NAME]"
type input "[EMAIL_ADDRESS][DOMAIN_NAME]"
click at [547, 184] on input "Company Name" at bounding box center [674, 186] width 329 height 22
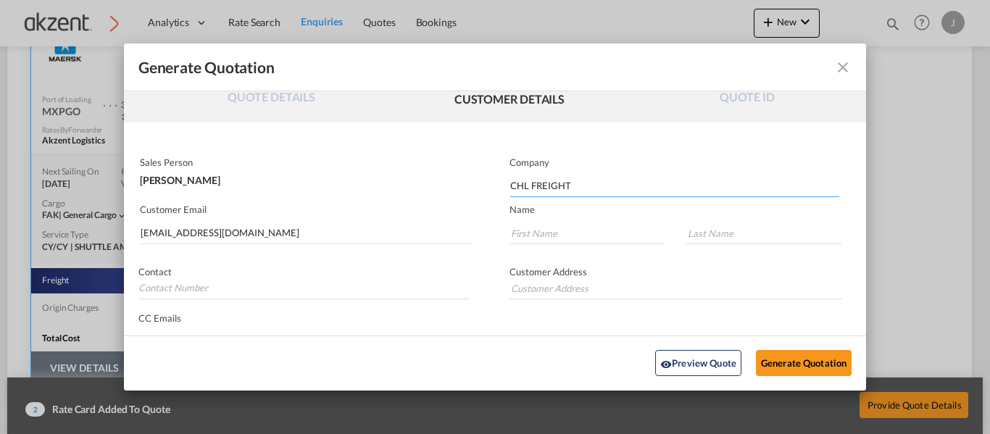
type input "CHL FREIGHT"
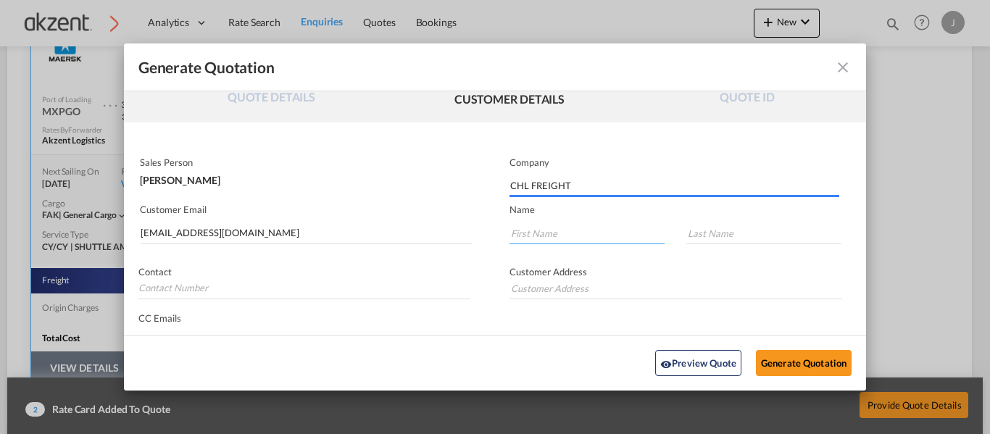
click at [536, 228] on input "Generate QuotationQUOTE ..." at bounding box center [587, 234] width 155 height 22
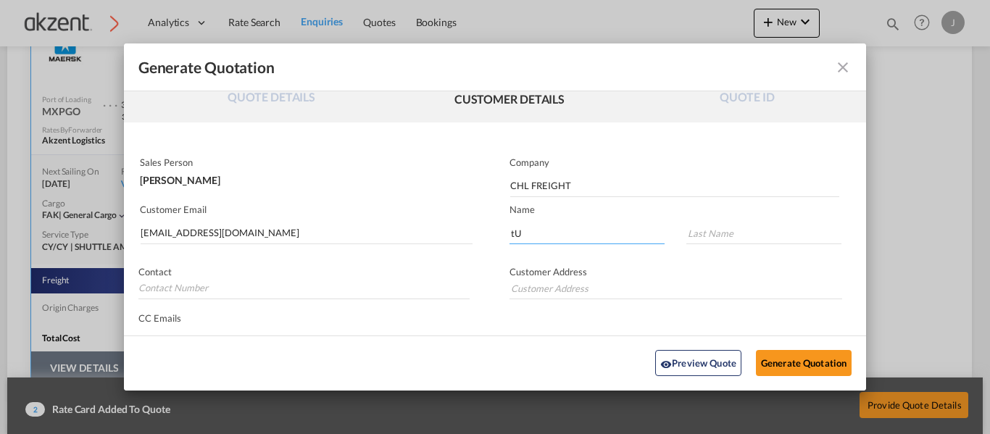
type input "t"
type input "T"
type input "Mr."
click at [719, 228] on input "Generate QuotationQUOTE ..." at bounding box center [764, 234] width 155 height 22
type input "Tubi"
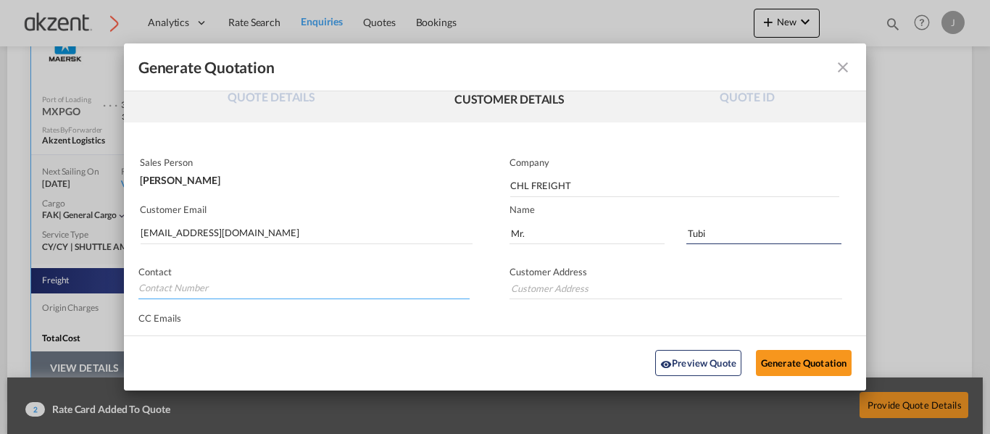
click at [231, 292] on input "Generate QuotationQUOTE ..." at bounding box center [303, 289] width 331 height 22
click at [285, 293] on input "+852" at bounding box center [303, 289] width 331 height 22
type input "+8523619 6411"
click at [552, 281] on input "Generate QuotationQUOTE ..." at bounding box center [676, 289] width 333 height 22
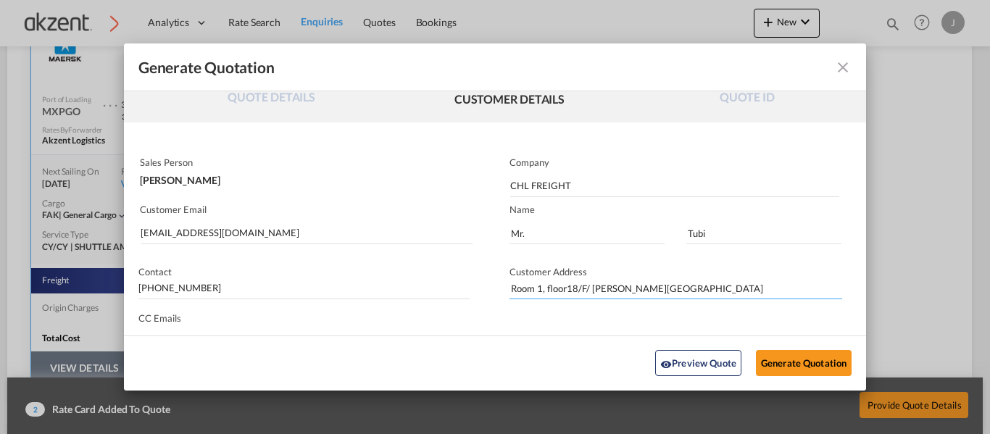
type input "Room 1, floor18/F/ Wang Cheong Enterprise center"
click at [766, 365] on button "Generate Quotation" at bounding box center [804, 364] width 96 height 26
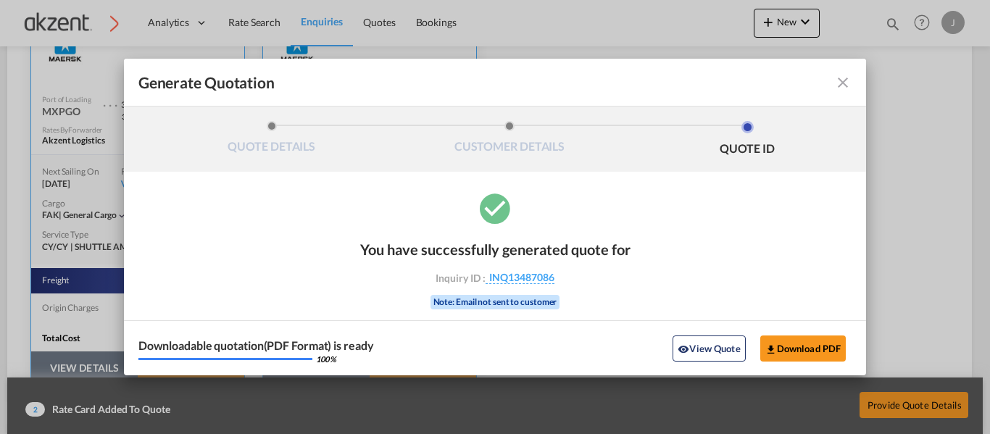
click at [841, 81] on md-icon "icon-close fg-AAA8AD cursor m-0" at bounding box center [843, 82] width 17 height 17
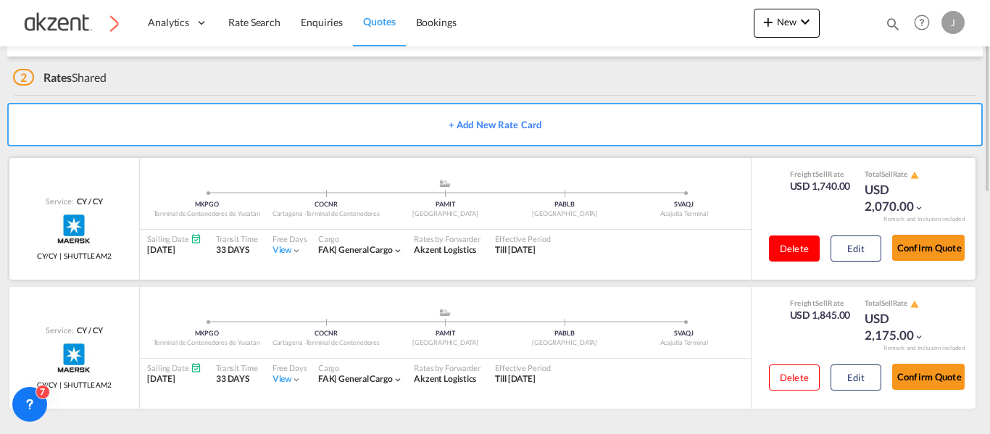
scroll to position [7, 0]
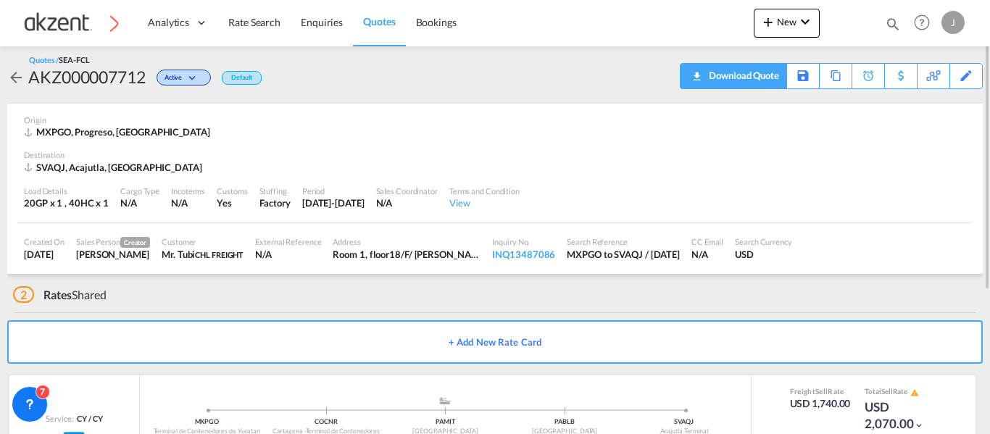
click at [735, 75] on div "Download Quote" at bounding box center [743, 75] width 74 height 23
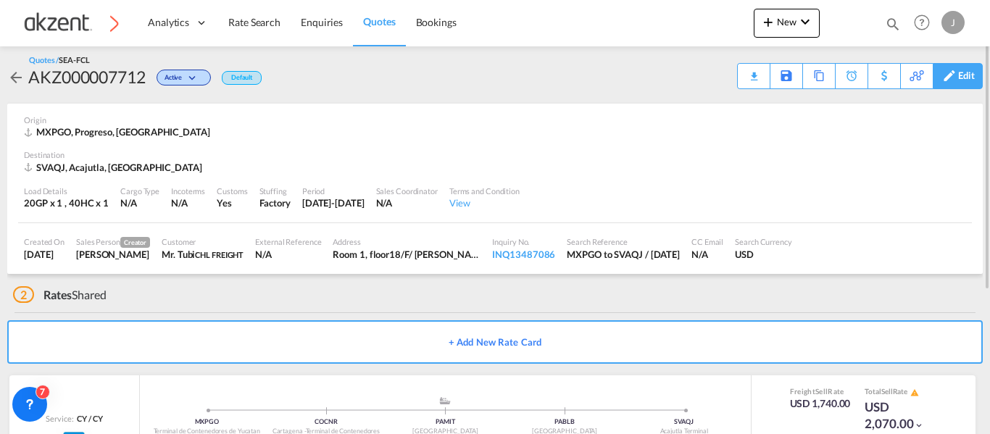
click at [964, 73] on div "Edit" at bounding box center [967, 76] width 17 height 25
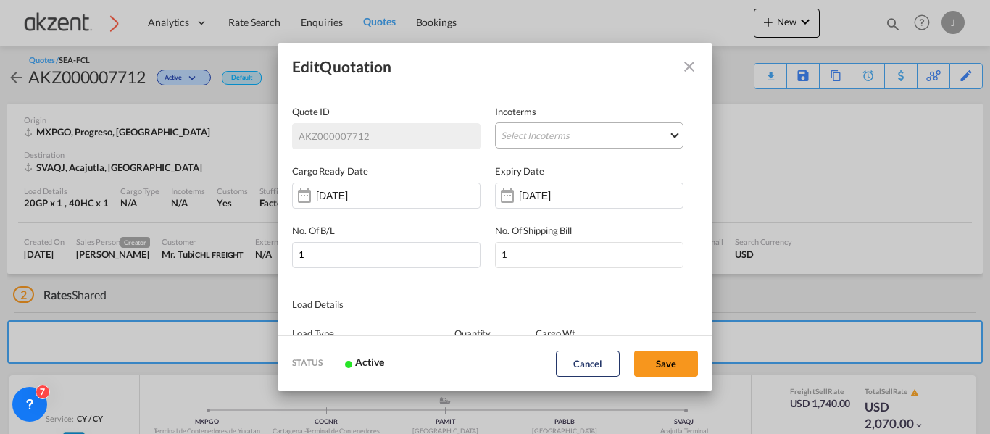
scroll to position [0, 0]
click at [553, 134] on md-select "Select Incoterms FCA - export Free Carrier FCA - import Free Carrier DAP - impo…" at bounding box center [589, 136] width 189 height 26
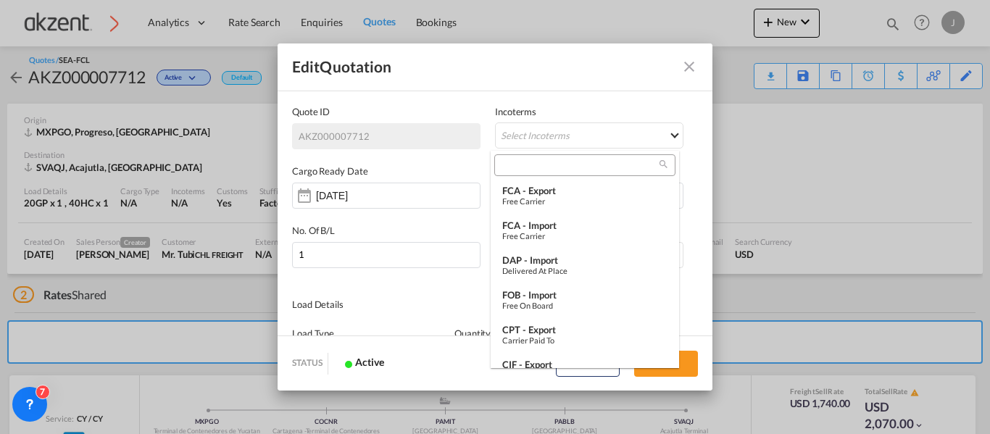
click at [529, 162] on input "search" at bounding box center [579, 165] width 161 height 13
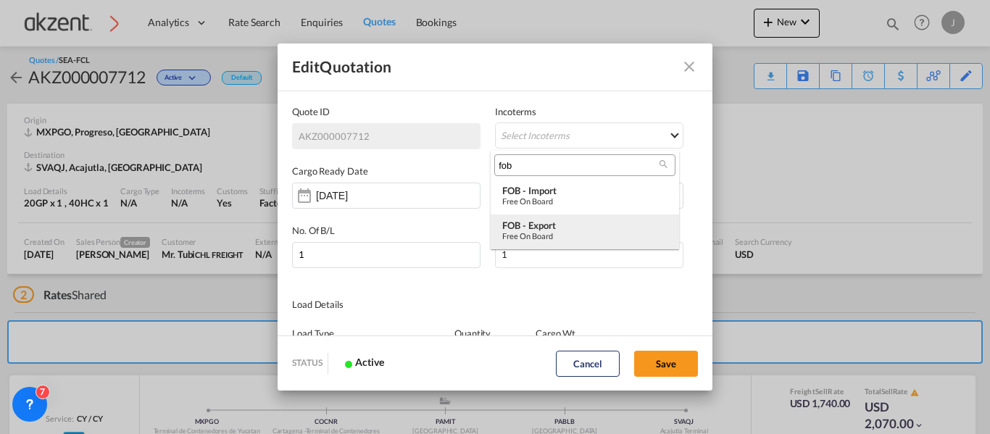
type input "fob"
click at [536, 227] on div "FOB - export" at bounding box center [584, 226] width 165 height 12
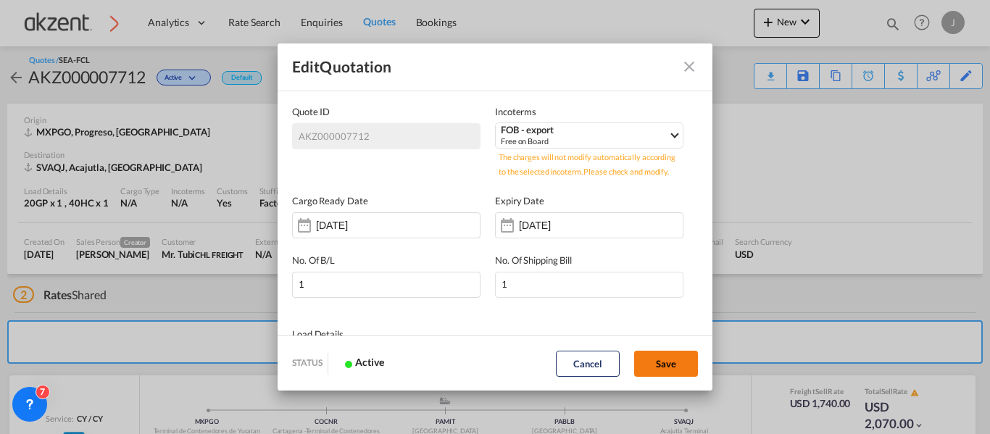
click at [657, 366] on button "Save" at bounding box center [666, 364] width 64 height 26
type input "23 Sep 2025"
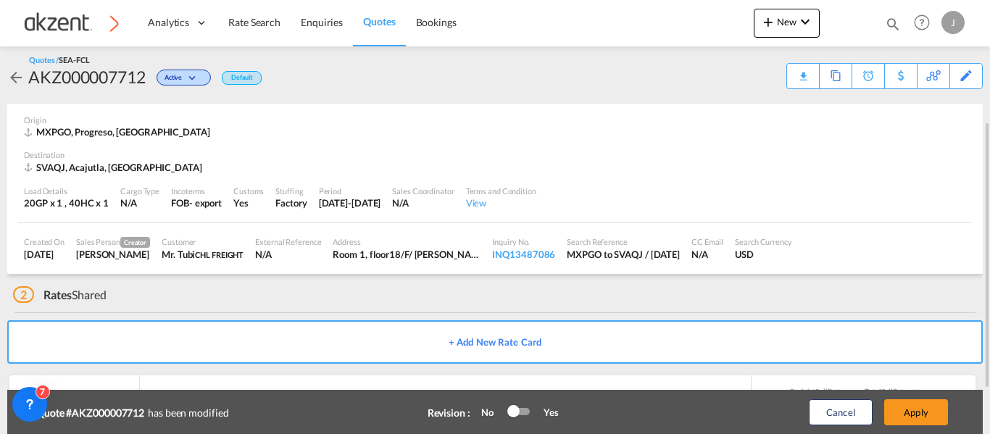
scroll to position [224, 0]
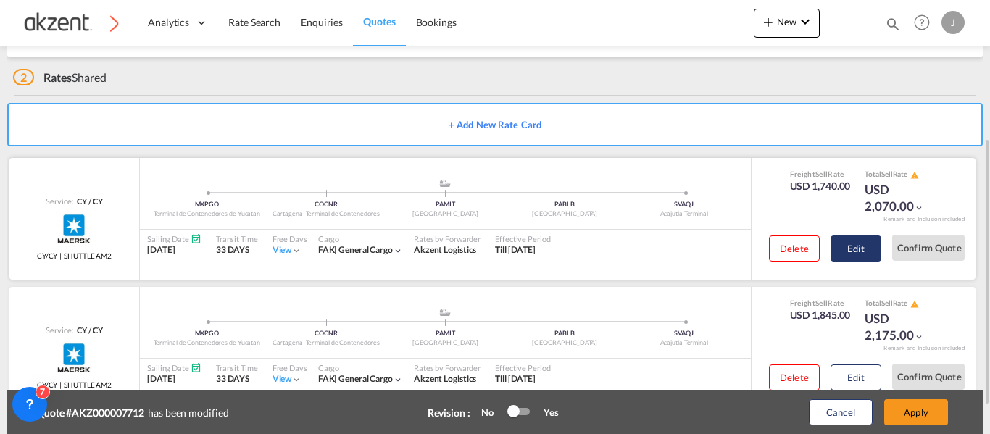
click at [848, 249] on button "Edit" at bounding box center [856, 249] width 51 height 26
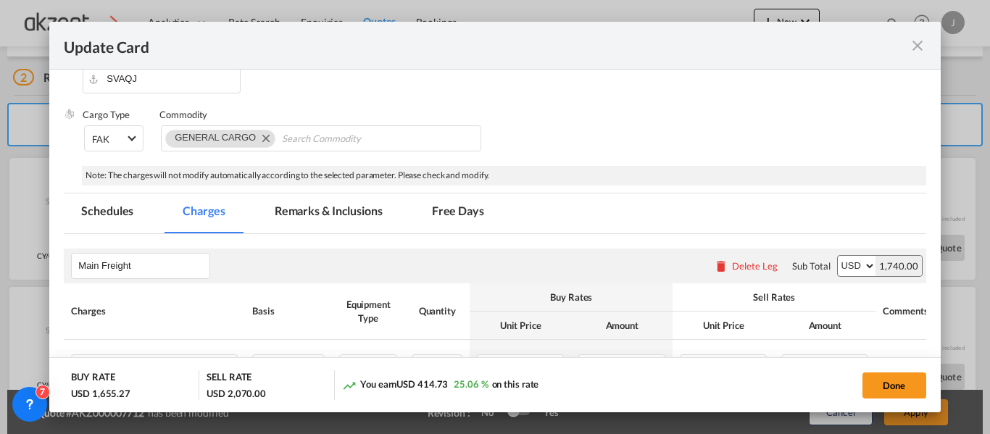
scroll to position [218, 0]
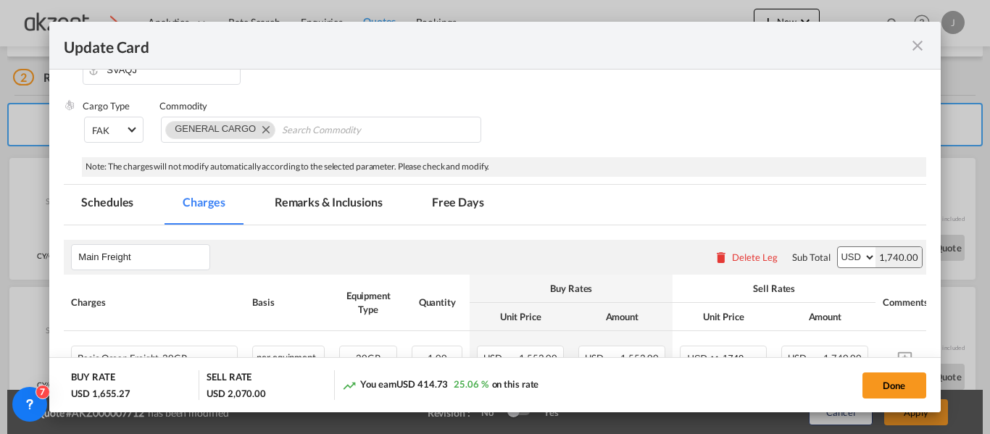
click at [335, 194] on md-tab-item "Remarks & Inclusions" at bounding box center [328, 205] width 143 height 40
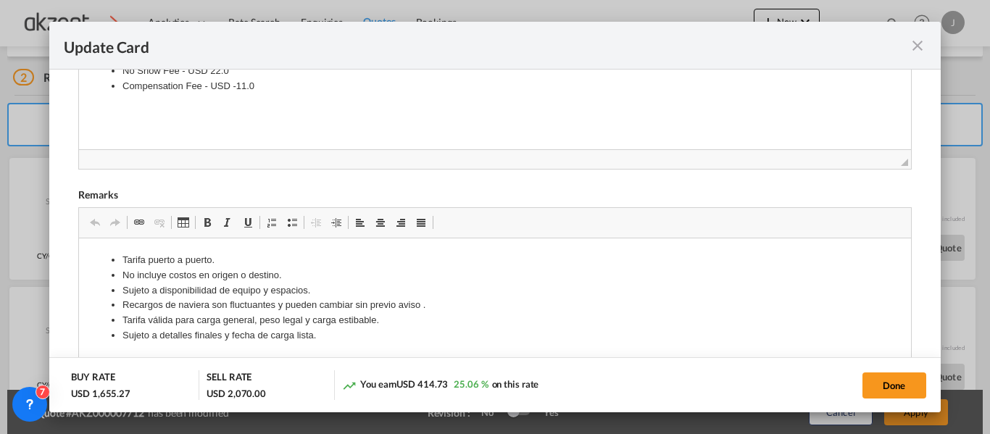
scroll to position [580, 0]
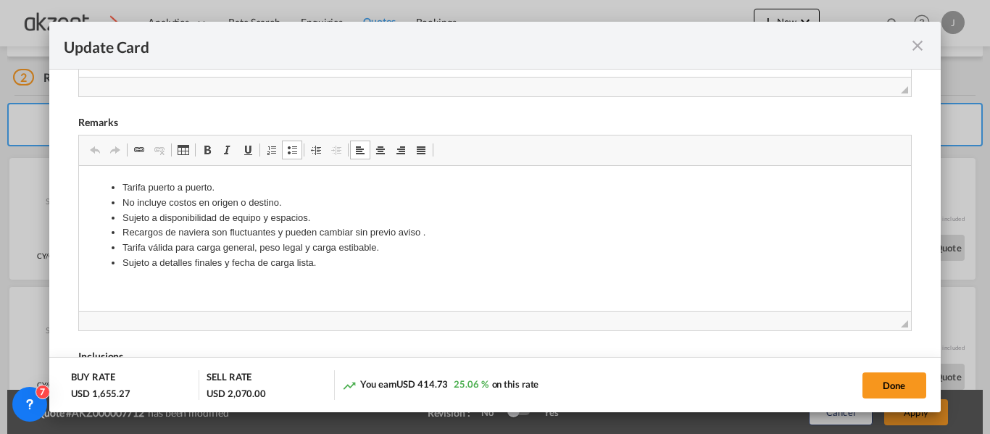
drag, startPoint x: 108, startPoint y: 185, endPoint x: 308, endPoint y: 257, distance: 212.6
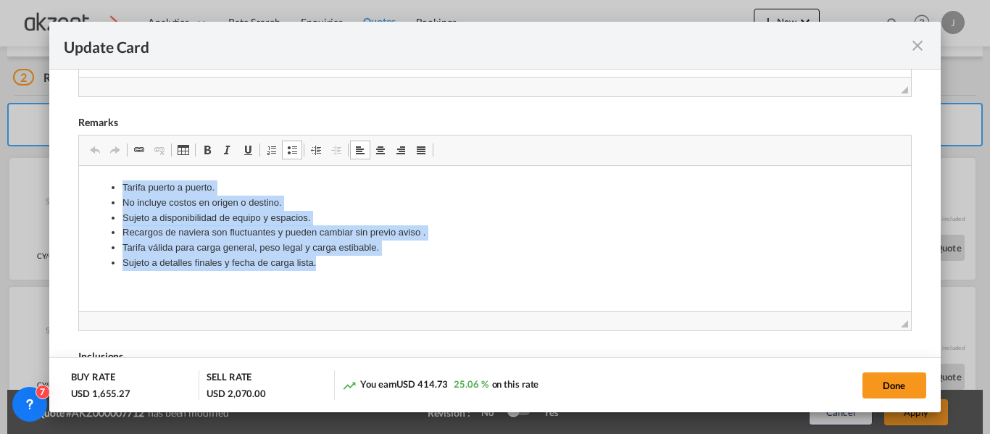
drag, startPoint x: 315, startPoint y: 262, endPoint x: 80, endPoint y: 181, distance: 249.3
click at [80, 181] on html "Tarifa puerto a puerto. No incluye costos en origen o destino. Sujeto a disponi…" at bounding box center [495, 225] width 832 height 120
copy ul "Tarifa puerto a puerto. No incluye costos en origen o destino. Sujeto a disponi…"
drag, startPoint x: 316, startPoint y: 259, endPoint x: 112, endPoint y: 169, distance: 223.4
click at [112, 169] on html "Tarifa puerto a puerto. No incluye costos en origen o destino. Sujeto a disponi…" at bounding box center [495, 225] width 832 height 120
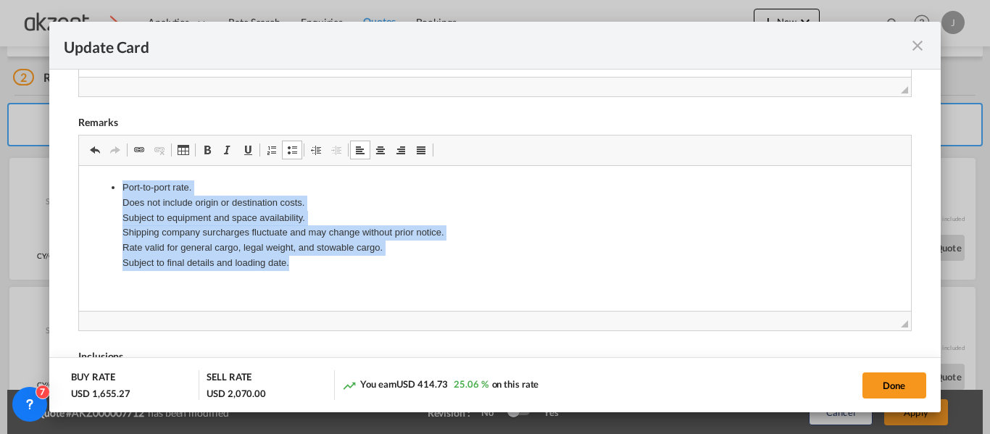
drag, startPoint x: 281, startPoint y: 256, endPoint x: 111, endPoint y: 181, distance: 186.3
click at [123, 181] on li "Port-to-port rate. Does not include origin or destination costs. Subject to equ…" at bounding box center [495, 225] width 745 height 91
click at [294, 149] on span "Update Card Port ..." at bounding box center [292, 150] width 12 height 12
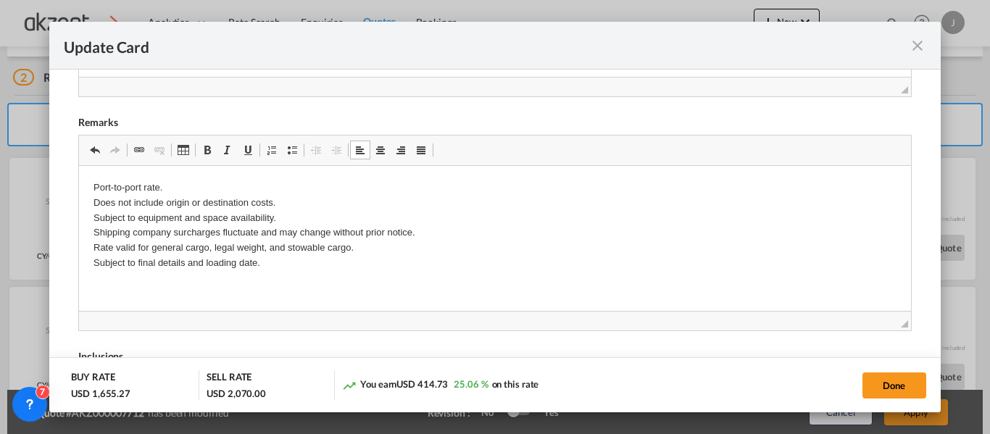
click at [294, 149] on span "Update Card Port ..." at bounding box center [292, 150] width 12 height 12
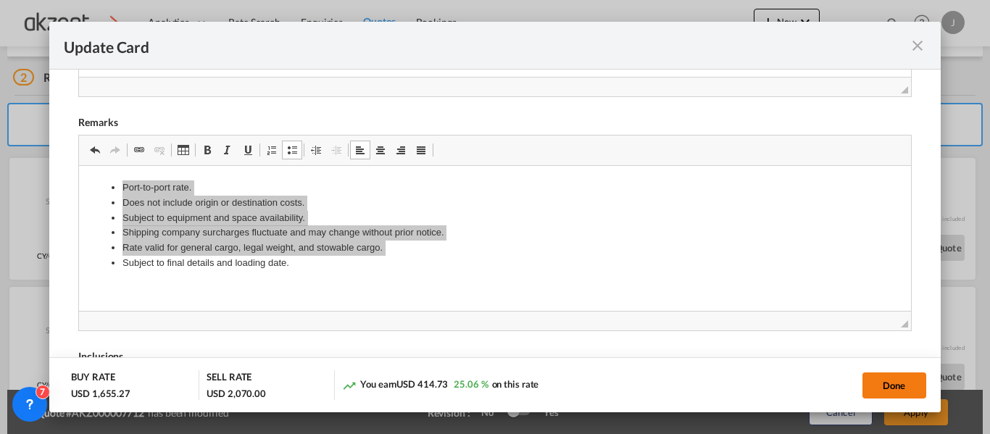
click at [896, 381] on button "Done" at bounding box center [895, 386] width 64 height 26
type input "15 Oct 2025"
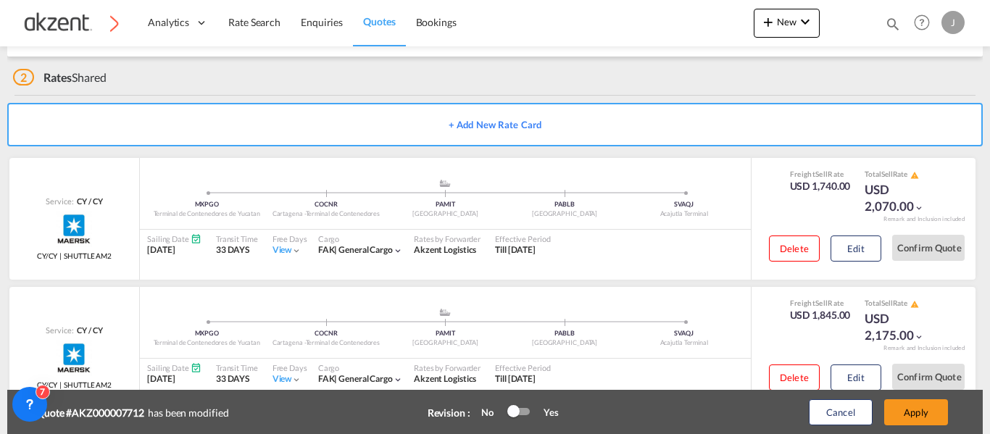
scroll to position [368, 0]
click at [864, 376] on button "Edit" at bounding box center [856, 378] width 51 height 26
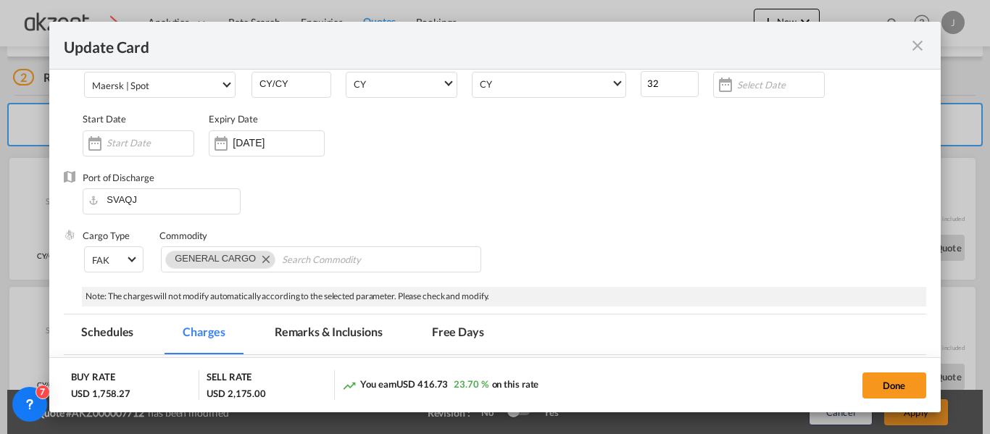
scroll to position [218, 0]
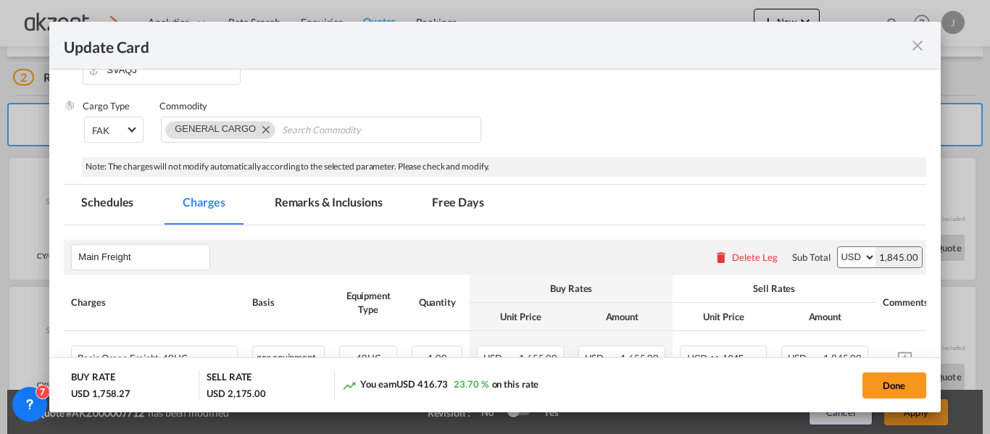
click at [313, 199] on md-tab-item "Remarks & Inclusions" at bounding box center [328, 205] width 143 height 40
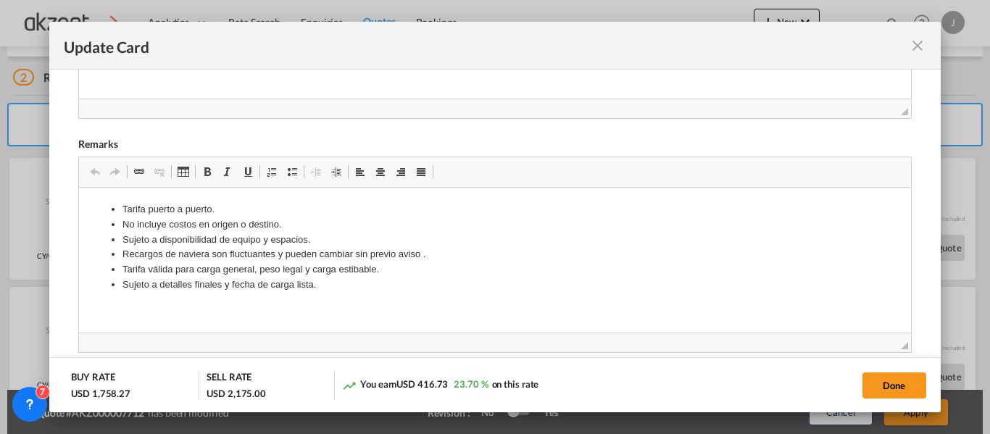
scroll to position [580, 0]
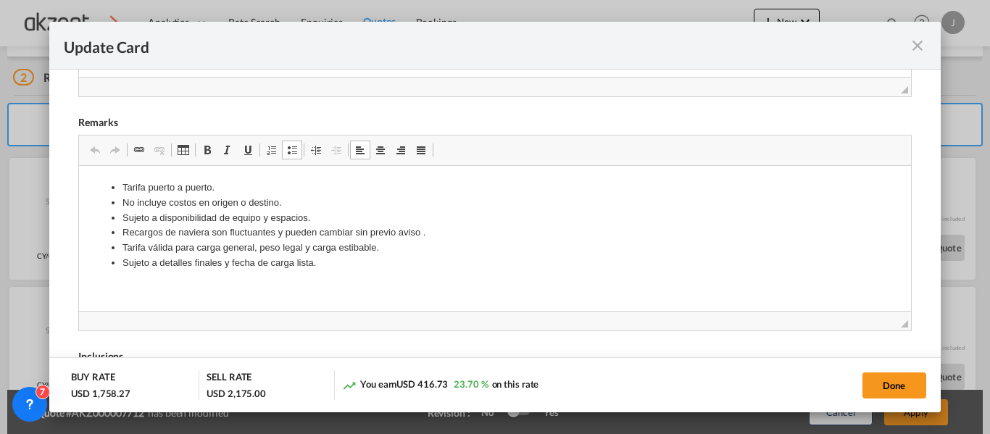
drag, startPoint x: 107, startPoint y: 180, endPoint x: 289, endPoint y: 253, distance: 196.9
click at [308, 269] on li "Sujeto a detalles finales y fecha de carga lista." at bounding box center [495, 262] width 745 height 15
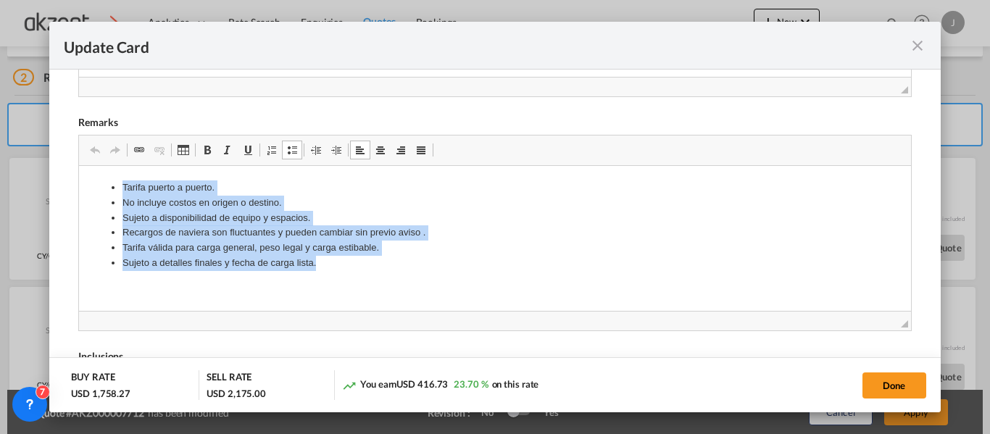
drag, startPoint x: 316, startPoint y: 266, endPoint x: 121, endPoint y: 179, distance: 213.6
click at [121, 180] on ul "Tarifa puerto a puerto. No incluye costos en origen o destino. Sujeto a disponi…" at bounding box center [495, 225] width 803 height 91
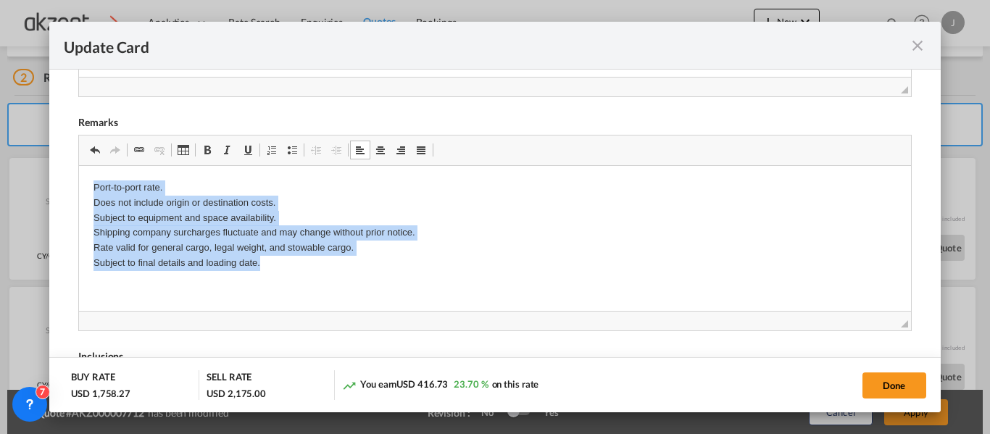
drag, startPoint x: 264, startPoint y: 270, endPoint x: 83, endPoint y: 185, distance: 199.8
click at [83, 185] on html "Port-to-port rate. Does not include origin or destination costs. Subject to equ…" at bounding box center [495, 225] width 832 height 120
click at [290, 149] on span "Update Card Port ..." at bounding box center [292, 150] width 12 height 12
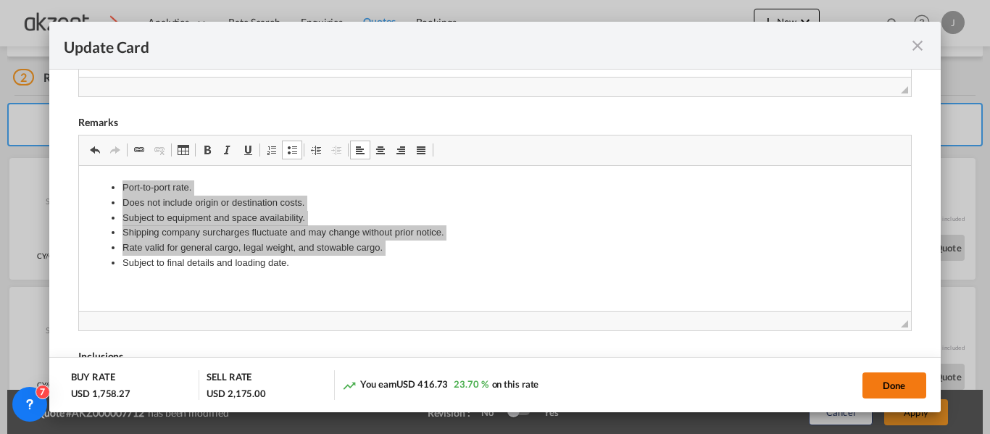
click at [885, 378] on button "Done" at bounding box center [895, 386] width 64 height 26
type input "15 Oct 2025"
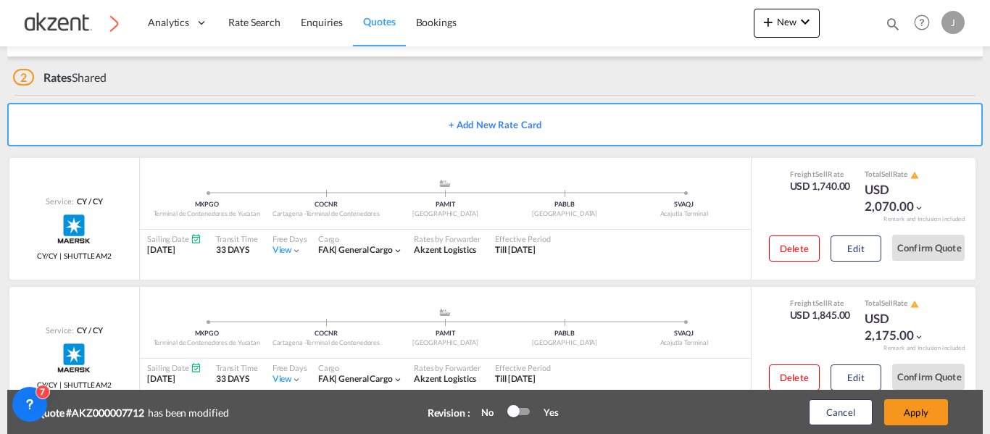
scroll to position [368, 0]
click at [915, 416] on button "Apply" at bounding box center [917, 413] width 64 height 26
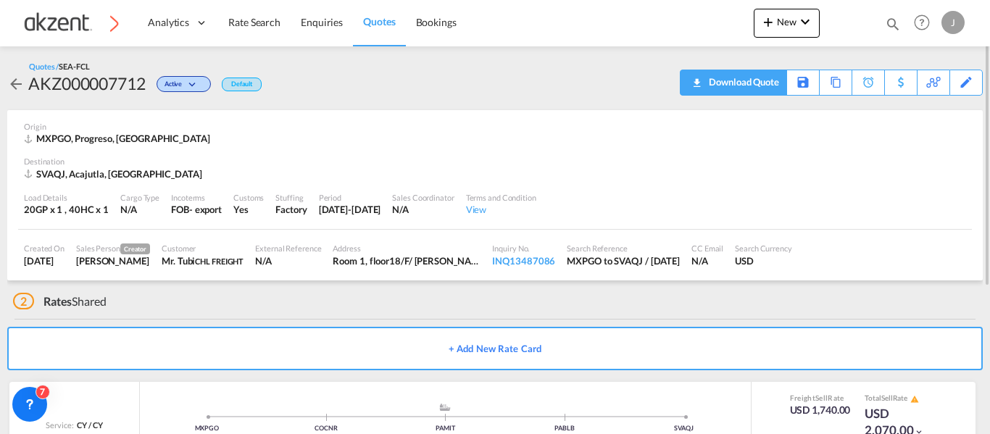
click at [759, 75] on div "Download Quote" at bounding box center [743, 81] width 74 height 23
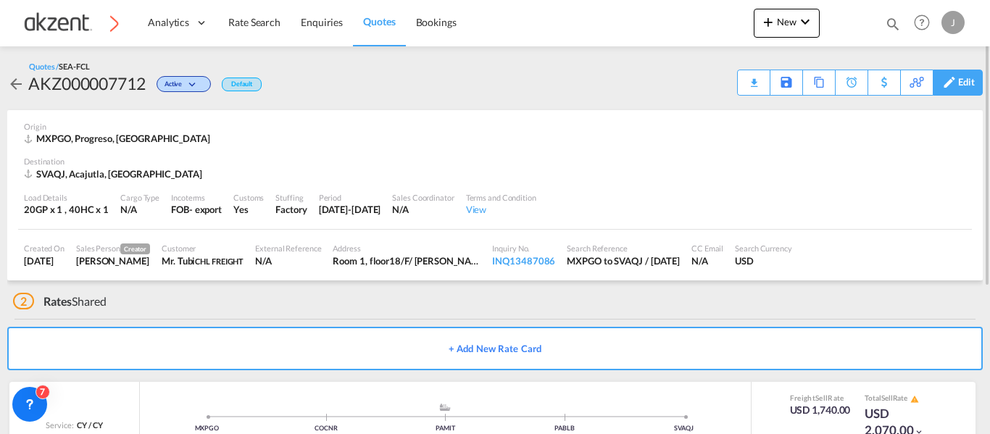
click at [960, 85] on div "Edit" at bounding box center [967, 82] width 17 height 25
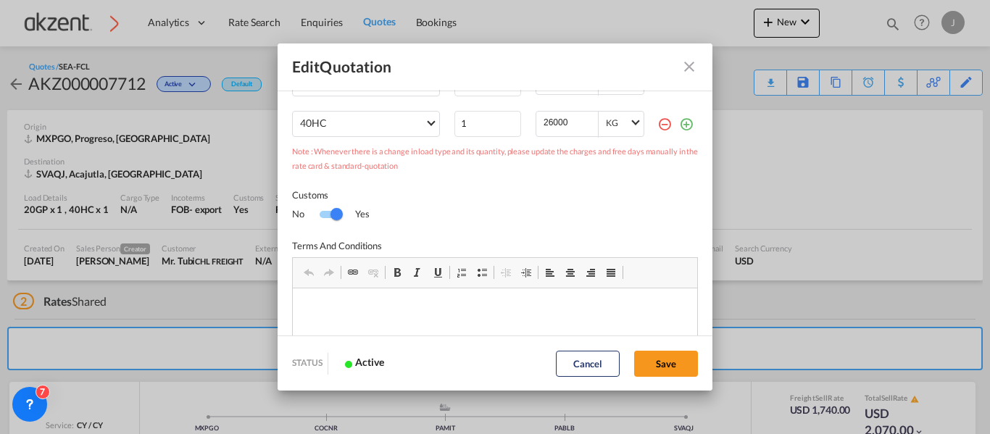
scroll to position [290, 0]
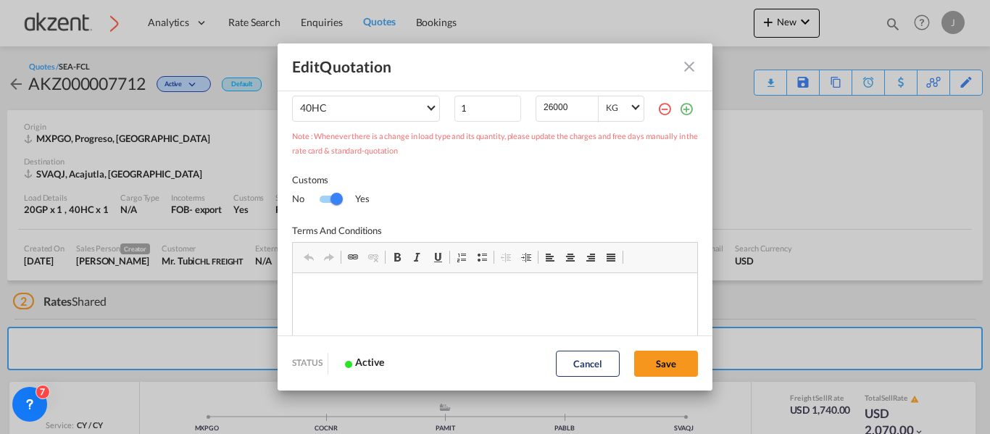
click at [327, 198] on div "Switch No Ink" at bounding box center [331, 199] width 22 height 7
click at [667, 370] on button "Save" at bounding box center [666, 364] width 64 height 26
type input "23 Sep 2025"
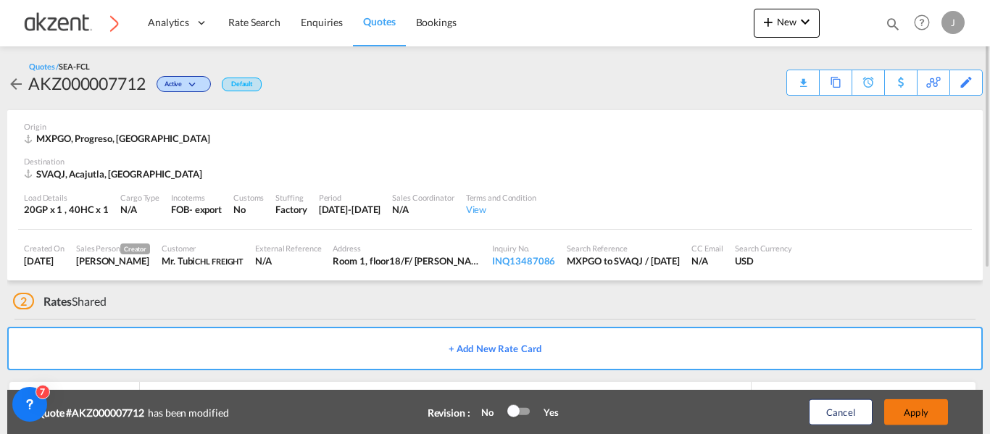
click at [932, 413] on button "Apply" at bounding box center [917, 413] width 64 height 26
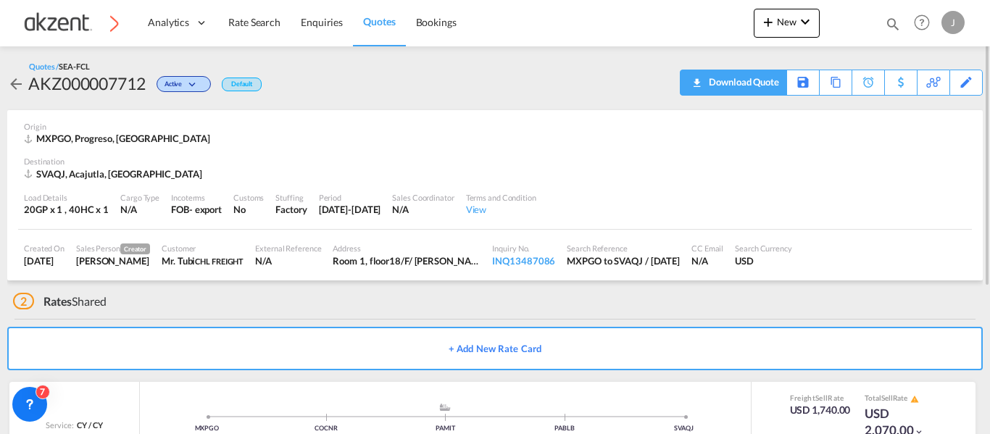
click at [756, 82] on div "Download Quote" at bounding box center [743, 81] width 74 height 23
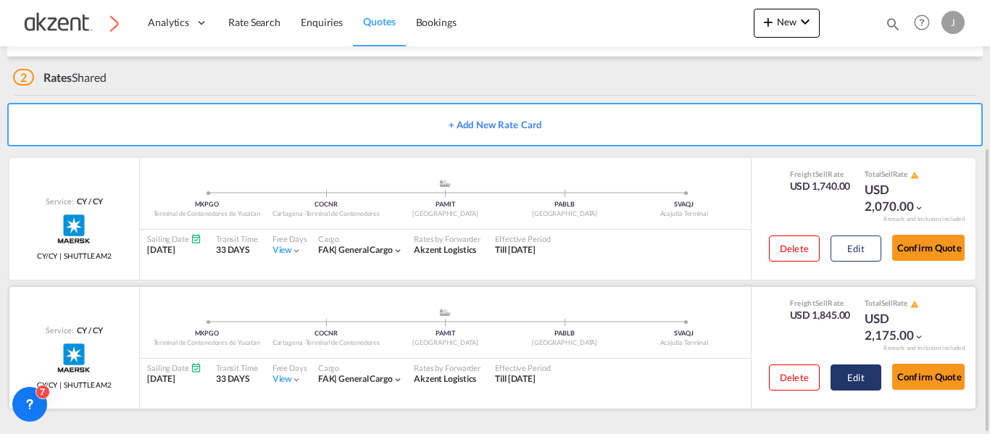
click at [848, 377] on button "Edit" at bounding box center [856, 378] width 51 height 26
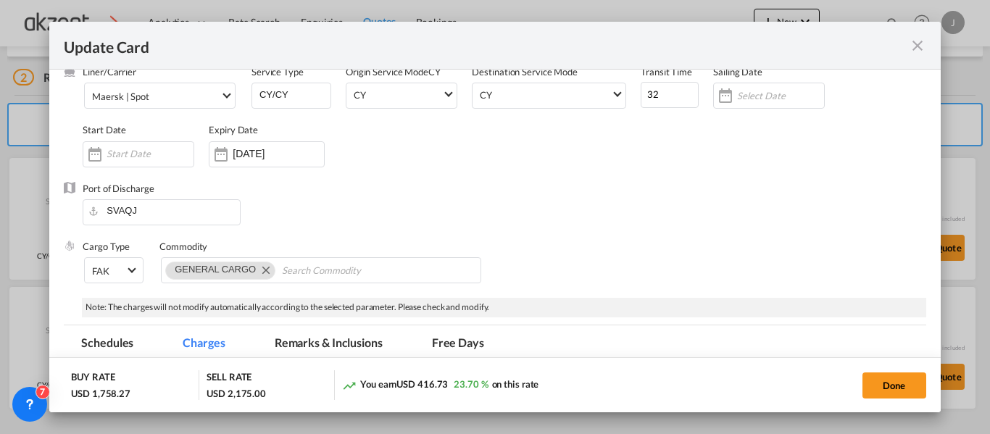
scroll to position [290, 0]
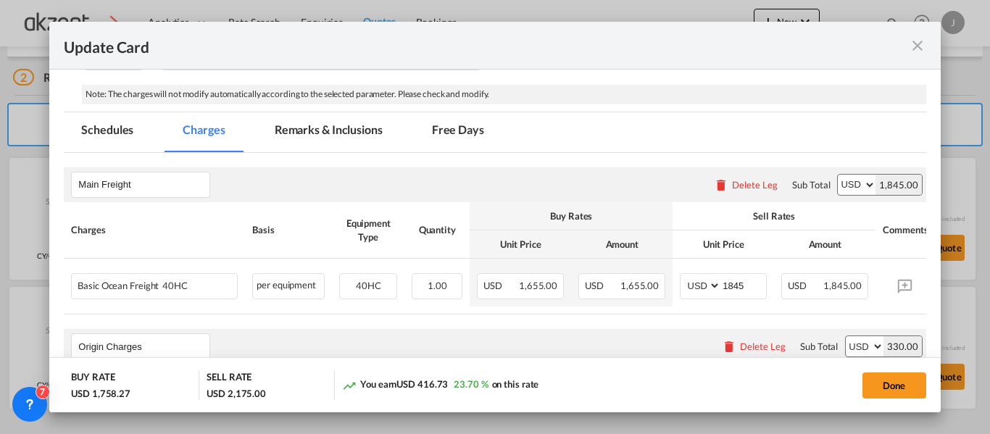
click at [298, 125] on md-tab-item "Remarks & Inclusions" at bounding box center [328, 132] width 143 height 40
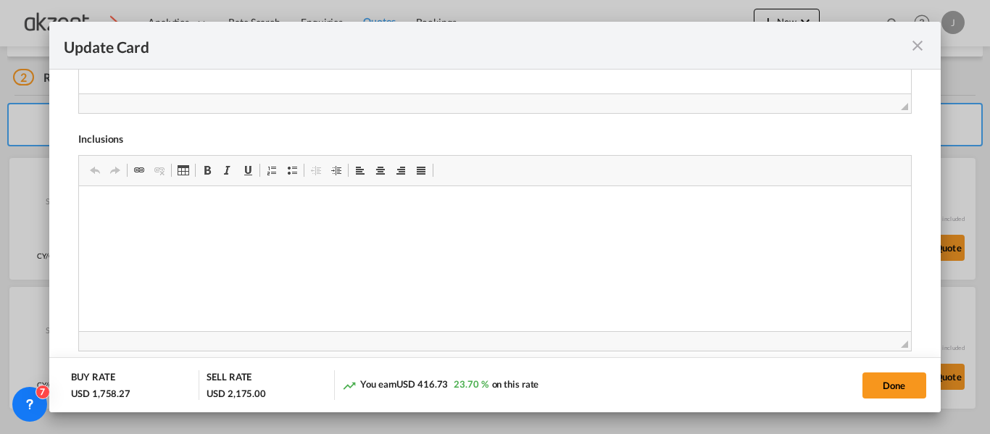
scroll to position [809, 0]
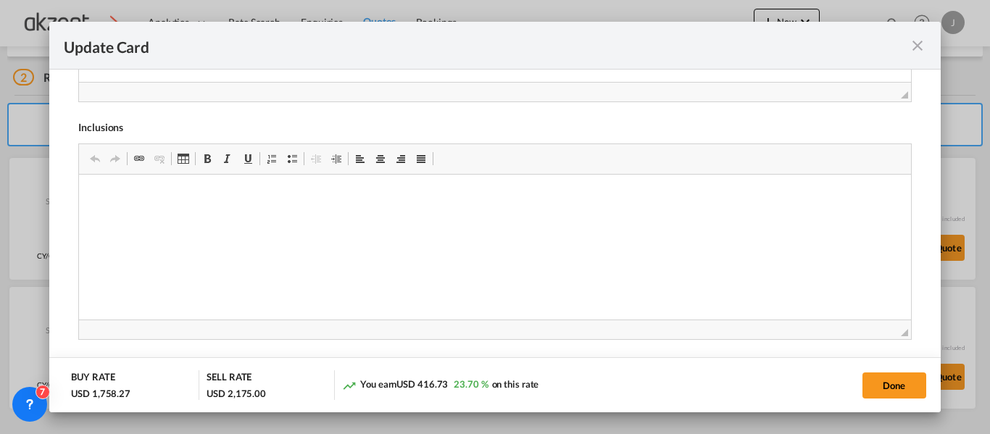
drag, startPoint x: 931, startPoint y: 44, endPoint x: 915, endPoint y: 47, distance: 16.2
click at [930, 44] on div "Update Card" at bounding box center [494, 46] width 891 height 48
click at [911, 47] on md-icon "icon-close fg-AAA8AD m-0 pointer" at bounding box center [917, 45] width 17 height 17
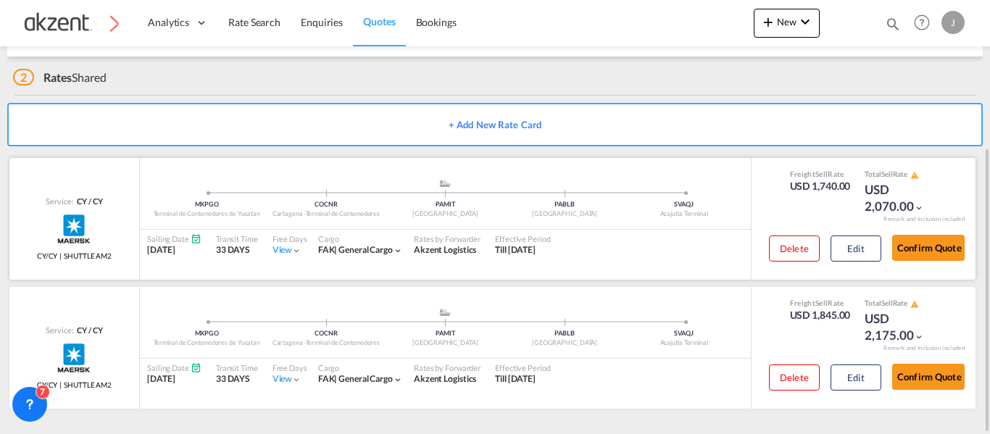
scroll to position [0, 0]
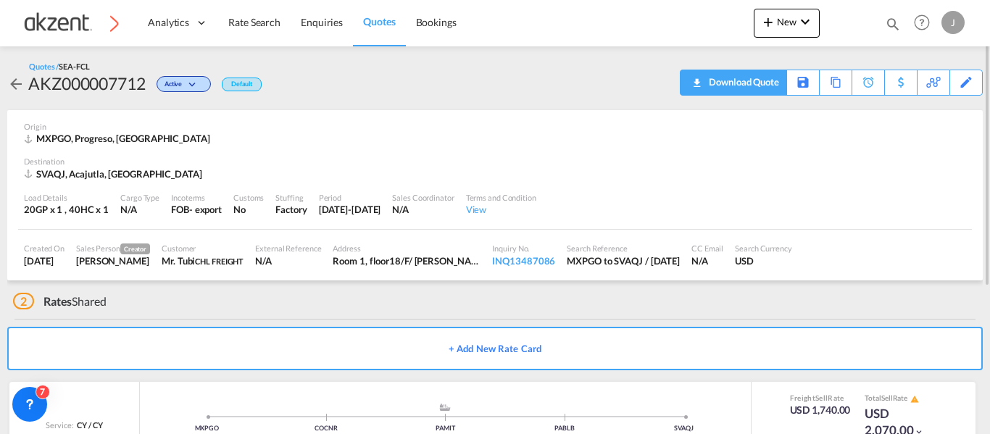
click at [759, 86] on div "Download Quote" at bounding box center [743, 81] width 74 height 23
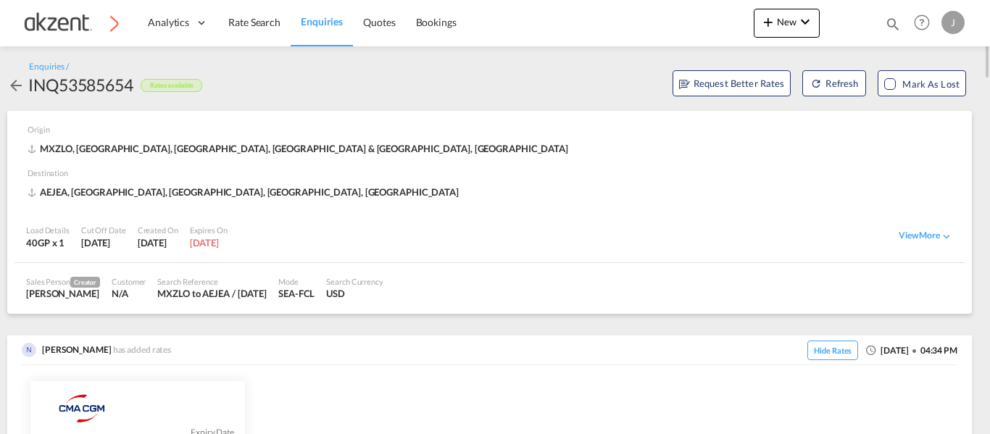
scroll to position [363, 0]
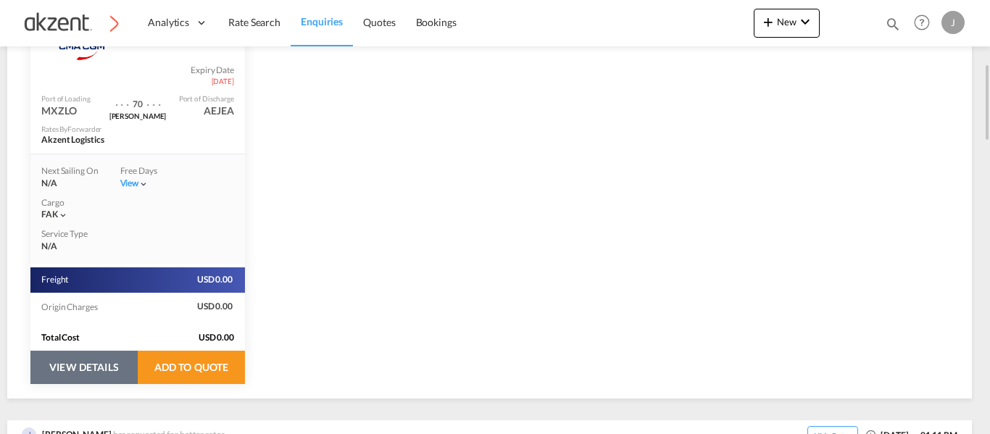
click at [97, 368] on button "VIEW DETAILS" at bounding box center [83, 367] width 107 height 33
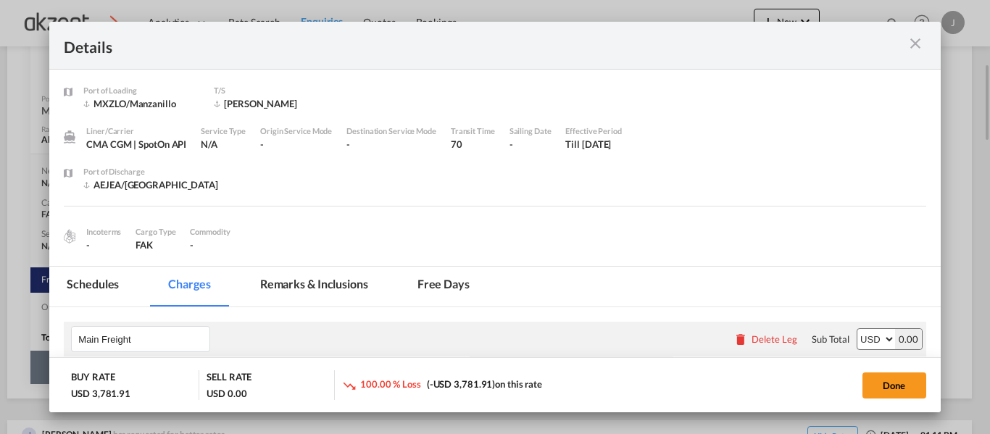
select select "per equipment"
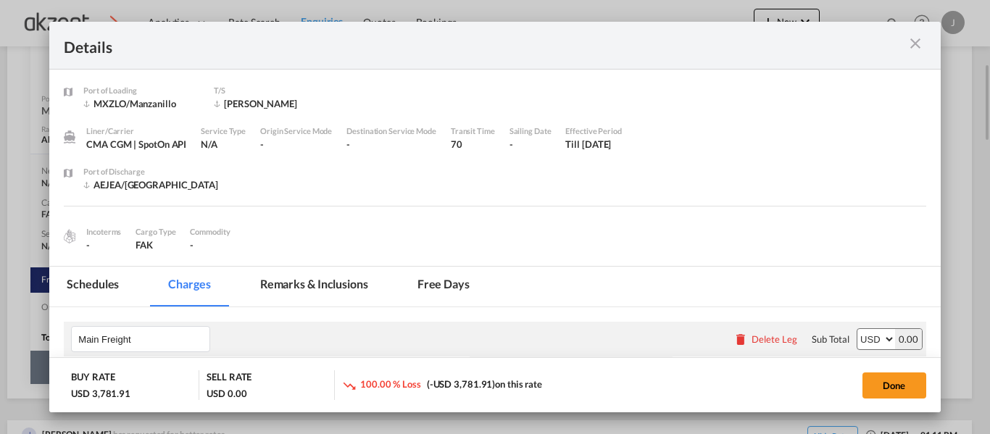
select select "per equipment"
select select "per B/L"
select select "per equipment"
select select "per_hbl"
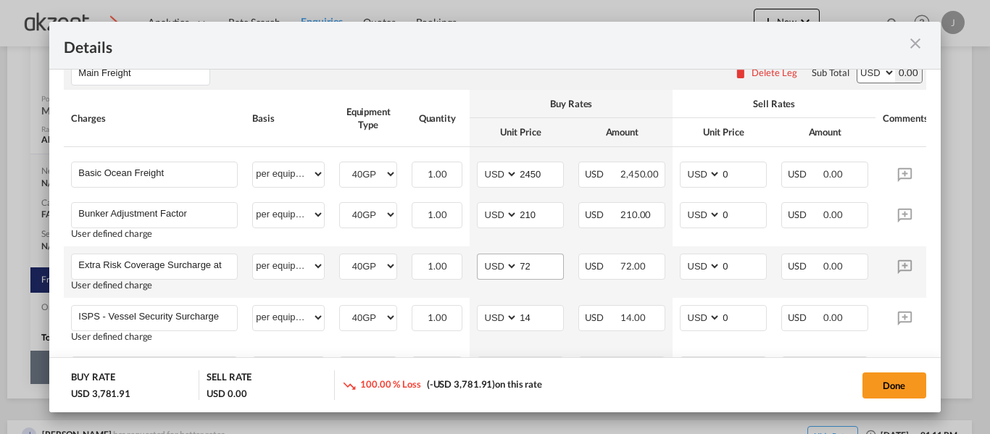
scroll to position [290, 0]
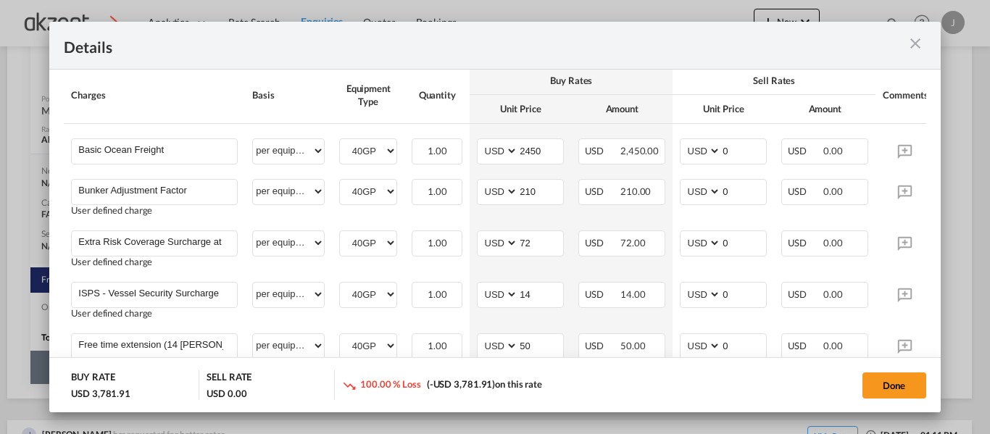
click at [919, 46] on md-icon "icon-close m-3 fg-AAA8AD cursor" at bounding box center [915, 43] width 17 height 17
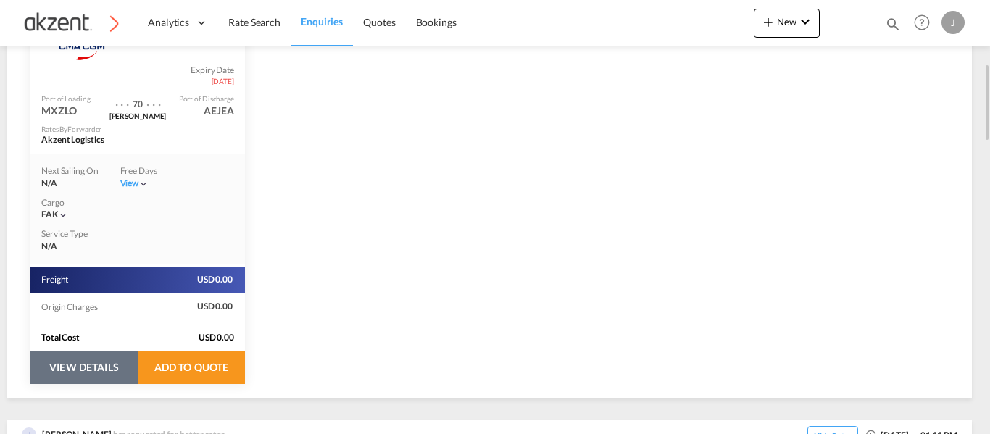
click at [96, 365] on button "VIEW DETAILS" at bounding box center [83, 367] width 107 height 33
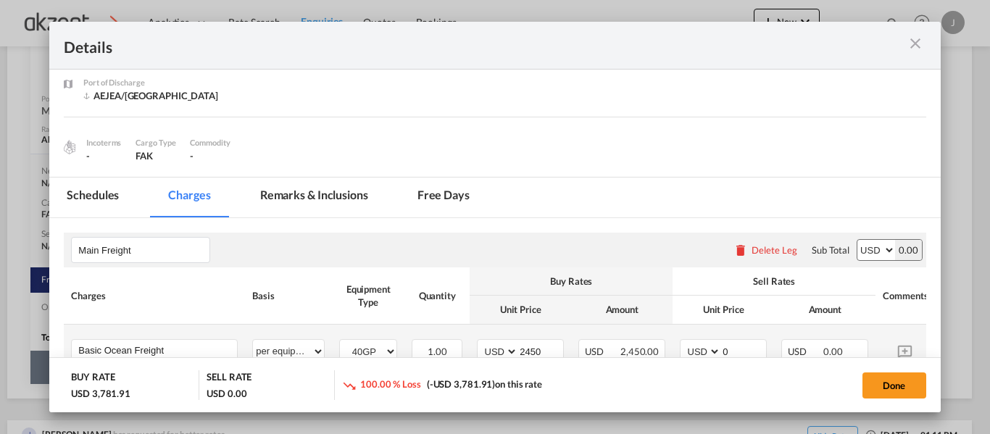
scroll to position [145, 0]
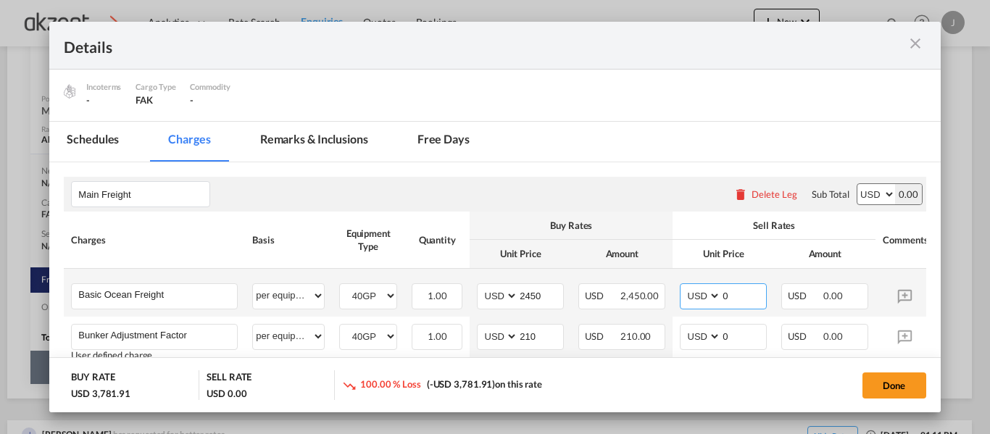
click at [744, 291] on input "0" at bounding box center [743, 295] width 45 height 22
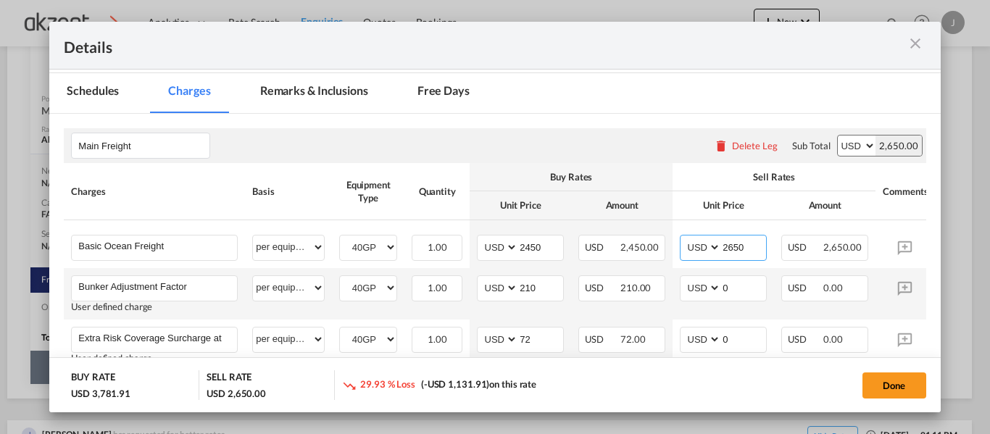
scroll to position [218, 0]
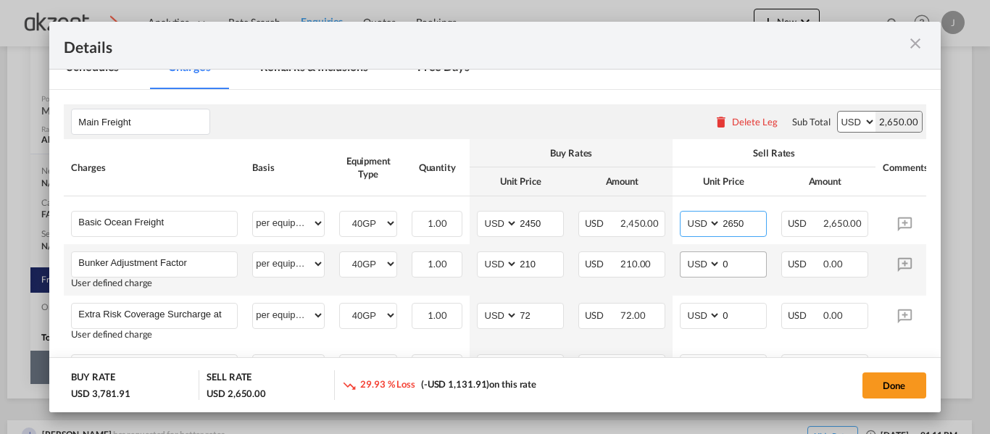
type input "2650"
click at [732, 268] on input "0" at bounding box center [743, 263] width 45 height 22
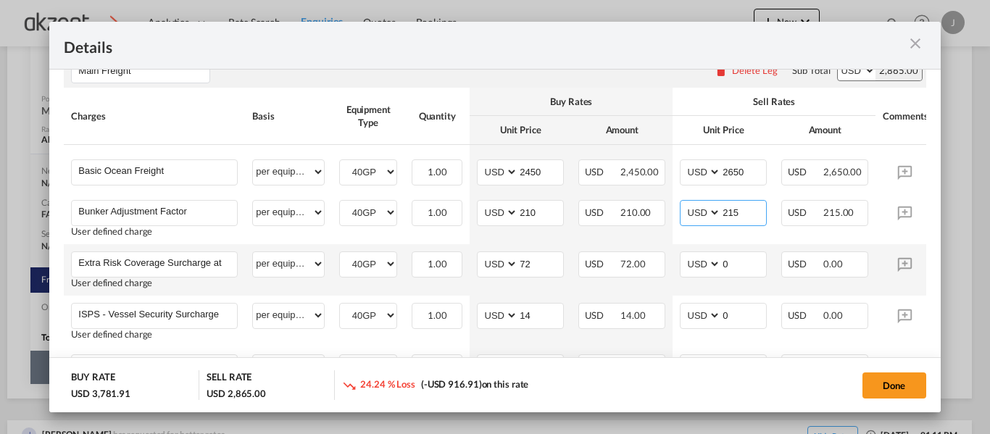
scroll to position [290, 0]
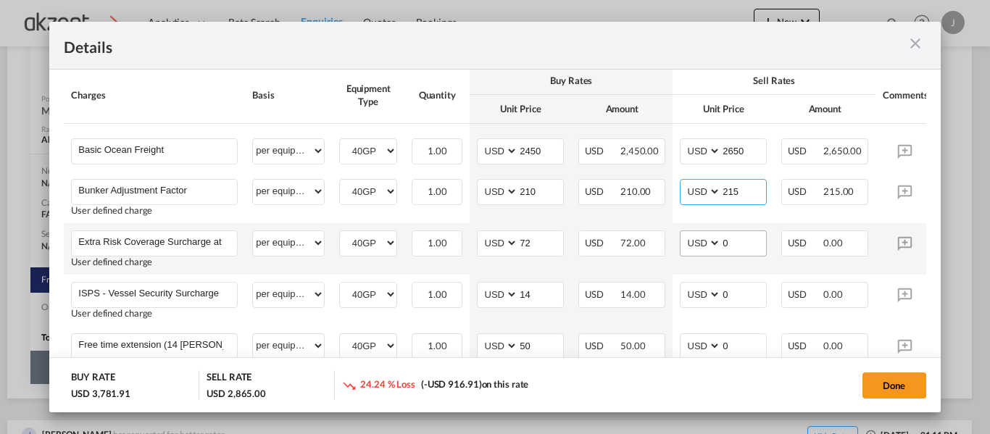
type input "215"
click at [740, 242] on input "0" at bounding box center [743, 242] width 45 height 22
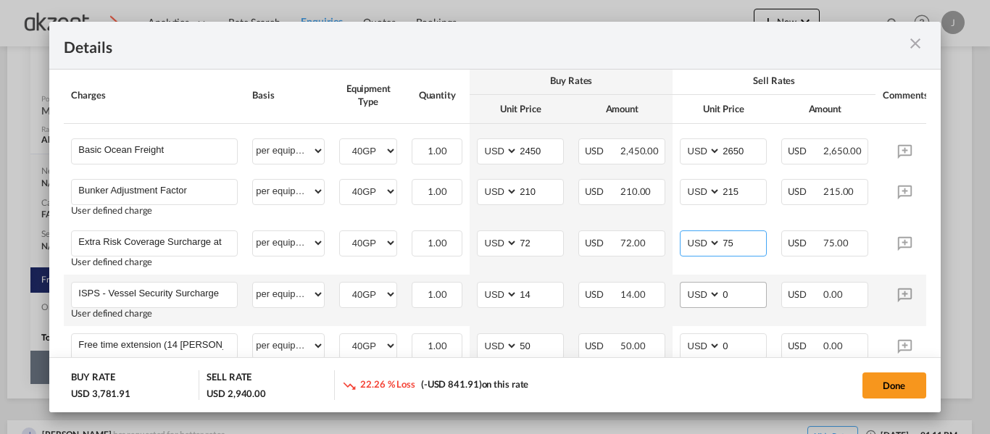
type input "75"
click at [740, 299] on input "0" at bounding box center [743, 294] width 45 height 22
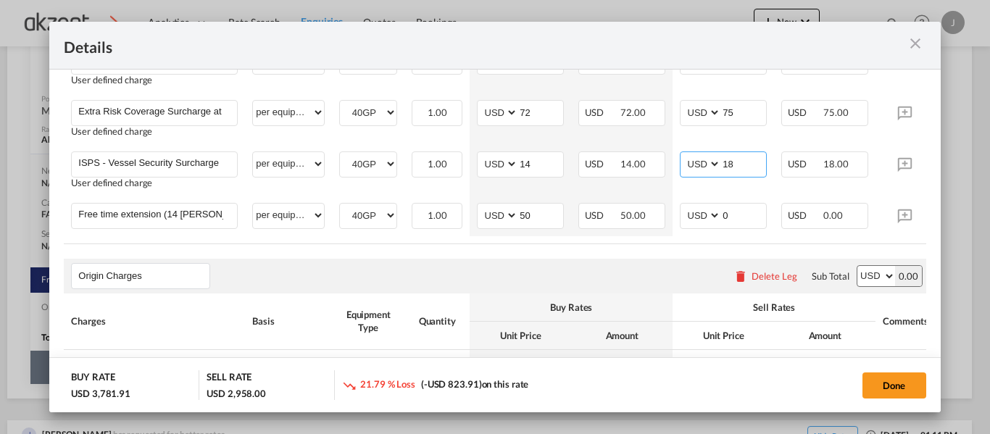
scroll to position [435, 0]
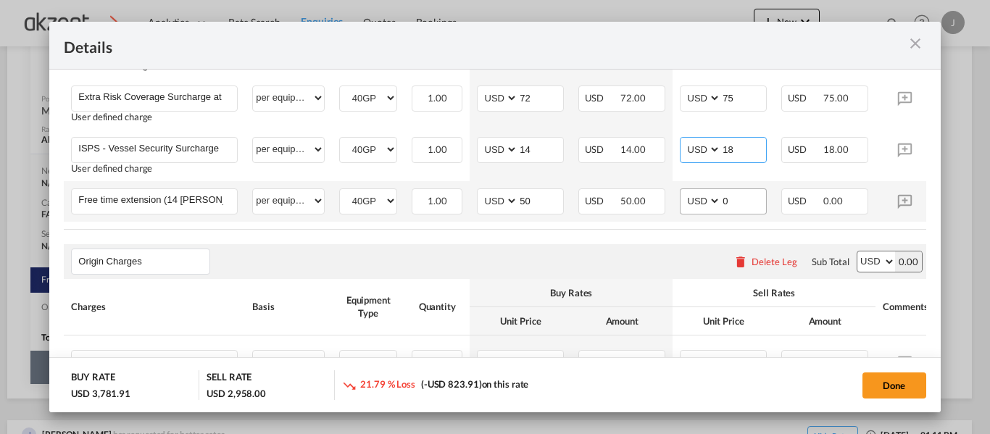
type input "18"
click at [750, 202] on input "0" at bounding box center [743, 200] width 45 height 22
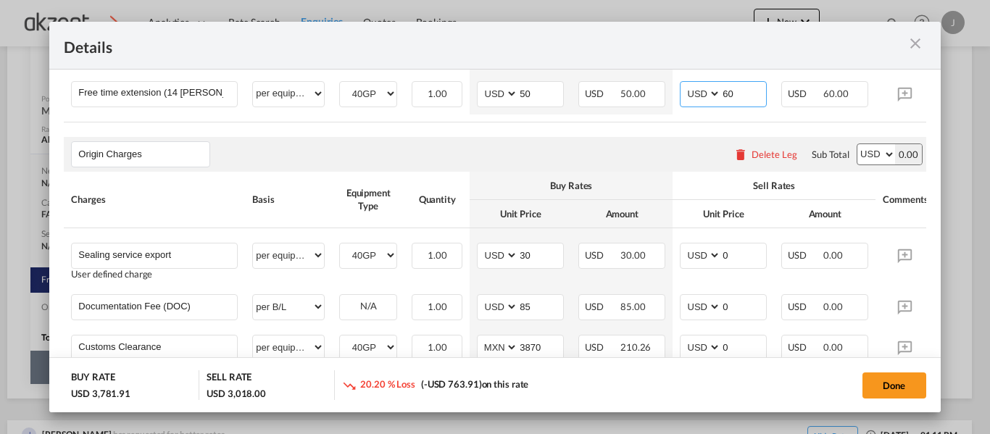
scroll to position [653, 0]
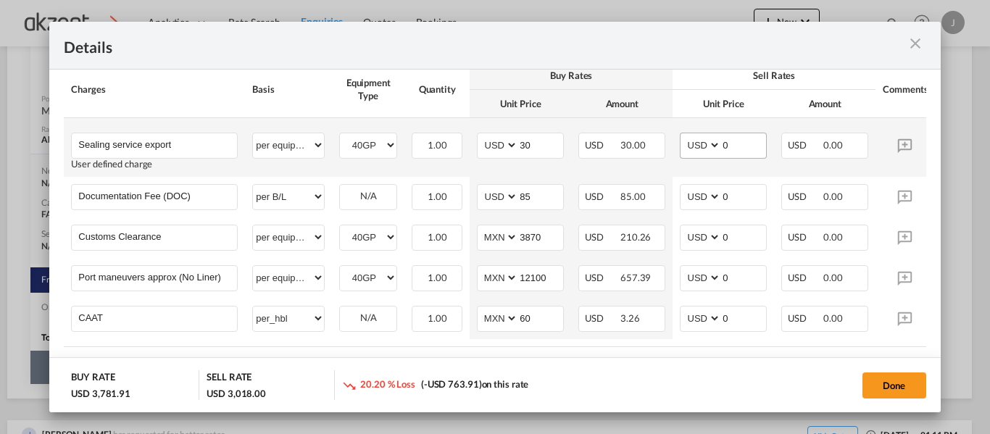
type input "60"
click at [733, 144] on input "0" at bounding box center [743, 144] width 45 height 22
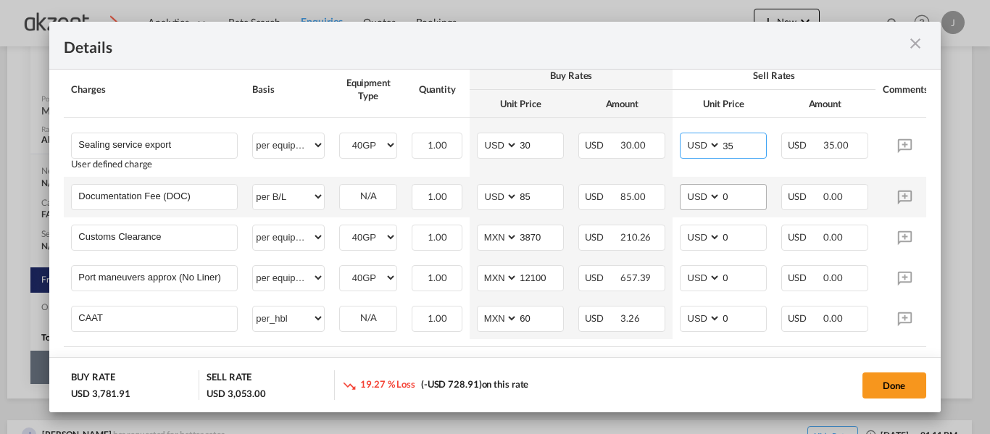
type input "35"
click at [749, 204] on input "0" at bounding box center [743, 196] width 45 height 22
type input "95"
click at [737, 234] on input "0" at bounding box center [743, 237] width 45 height 22
type input "245"
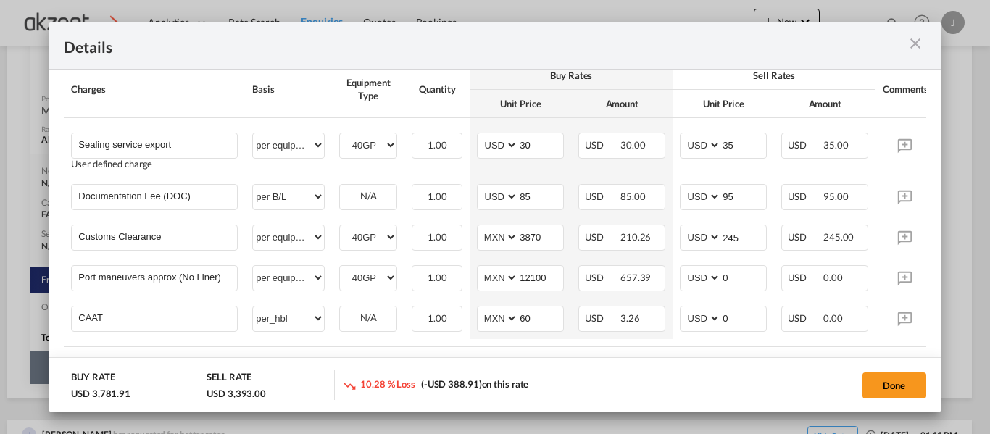
click at [656, 380] on div "Done" at bounding box center [780, 386] width 292 height 30
click at [744, 288] on input "0" at bounding box center [743, 277] width 45 height 22
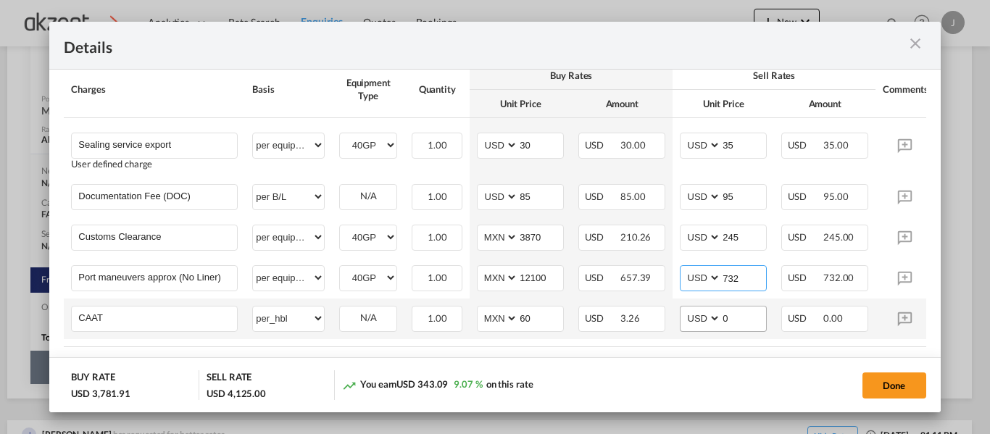
type input "732"
click at [747, 323] on input "0" at bounding box center [743, 318] width 45 height 22
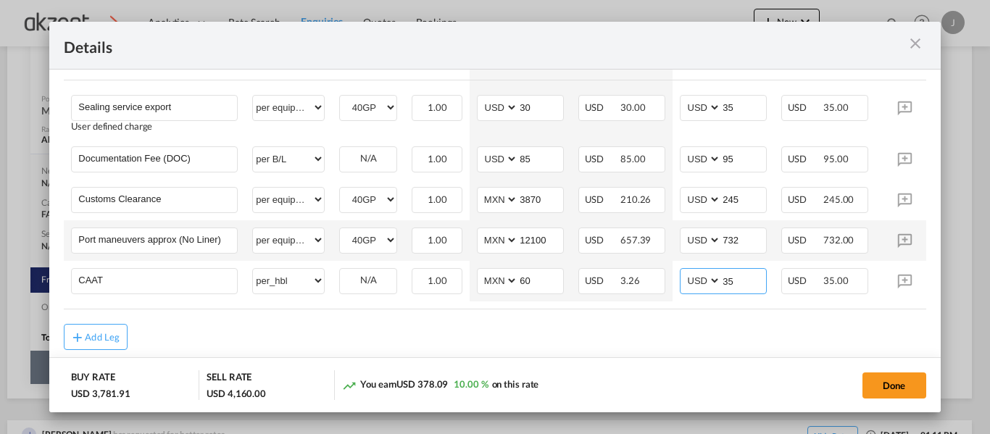
scroll to position [720, 0]
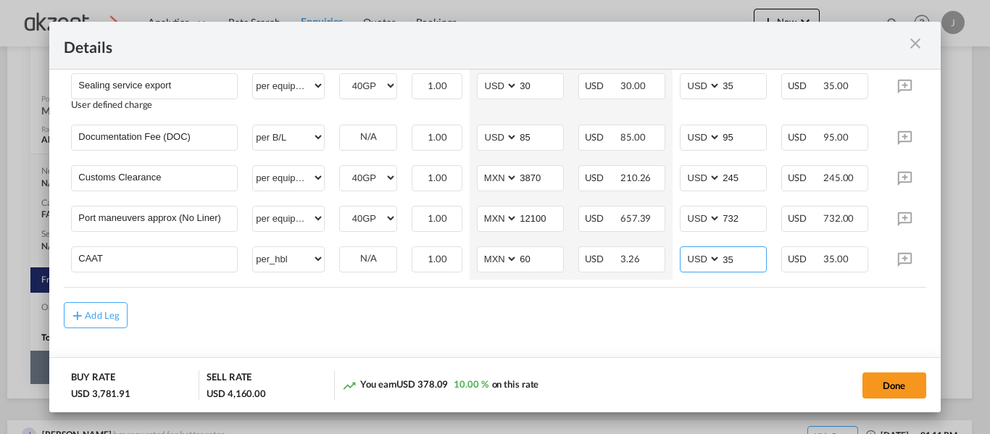
type input "35"
click at [869, 376] on button "Done" at bounding box center [895, 386] width 64 height 26
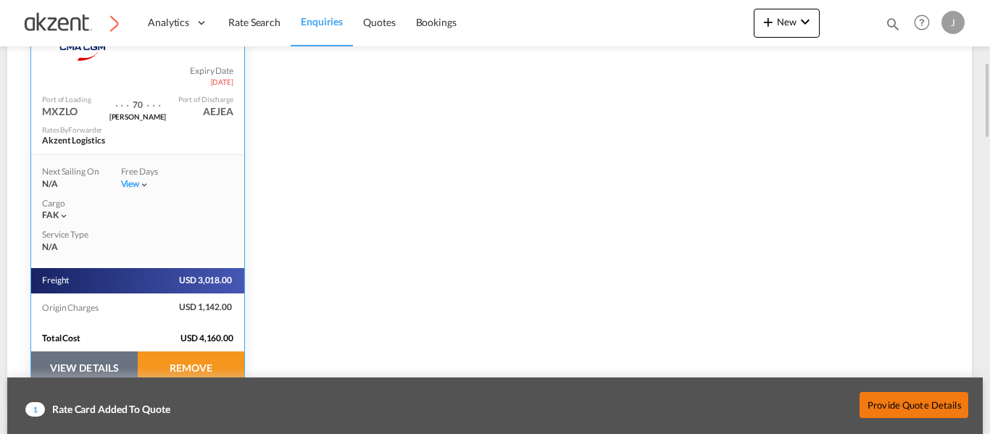
click at [906, 407] on button "Provide Quote Details" at bounding box center [914, 405] width 109 height 26
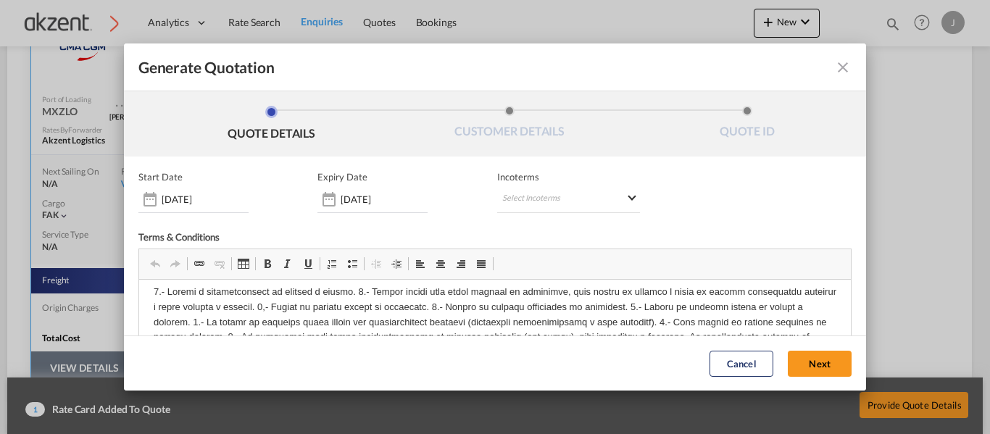
scroll to position [0, 0]
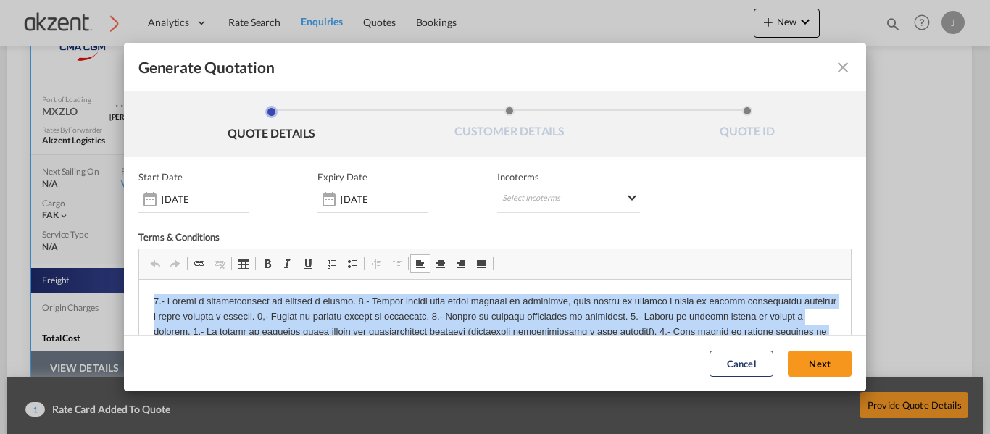
drag, startPoint x: 145, startPoint y: 297, endPoint x: 781, endPoint y: 388, distance: 642.3
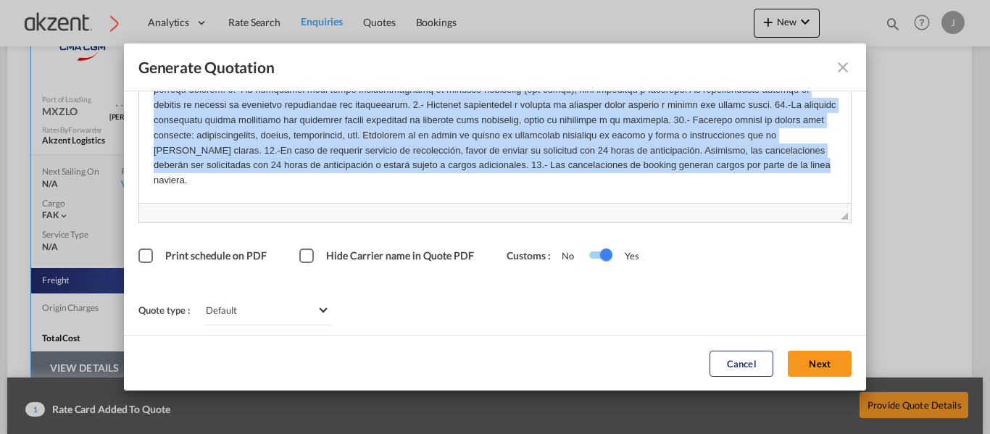
scroll to position [142, 0]
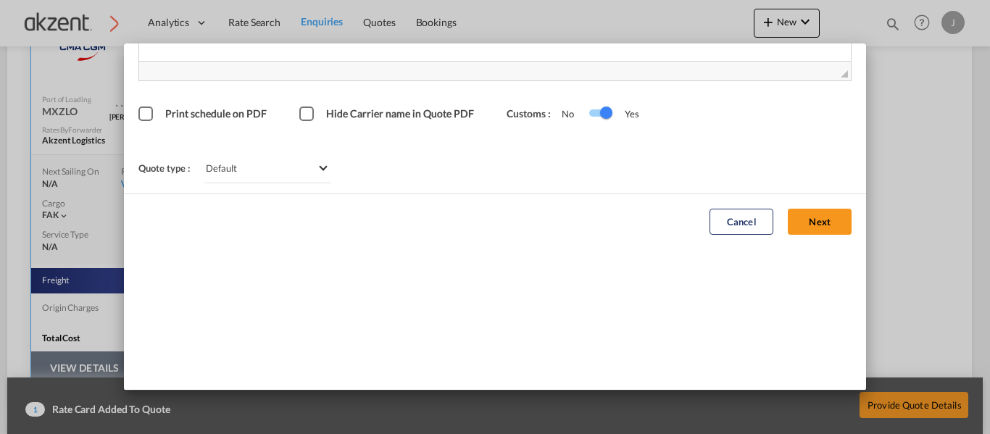
drag, startPoint x: 150, startPoint y: -69, endPoint x: 441, endPoint y: 468, distance: 610.3
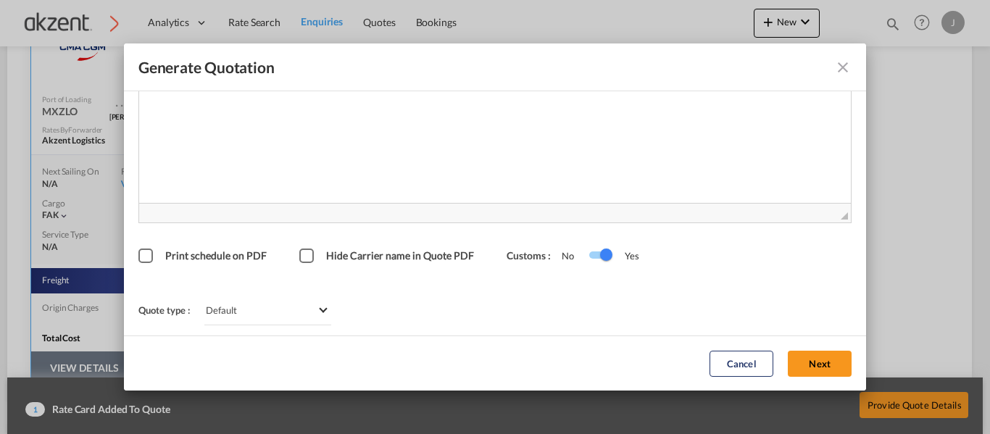
click at [241, 102] on html at bounding box center [494, 79] width 713 height 44
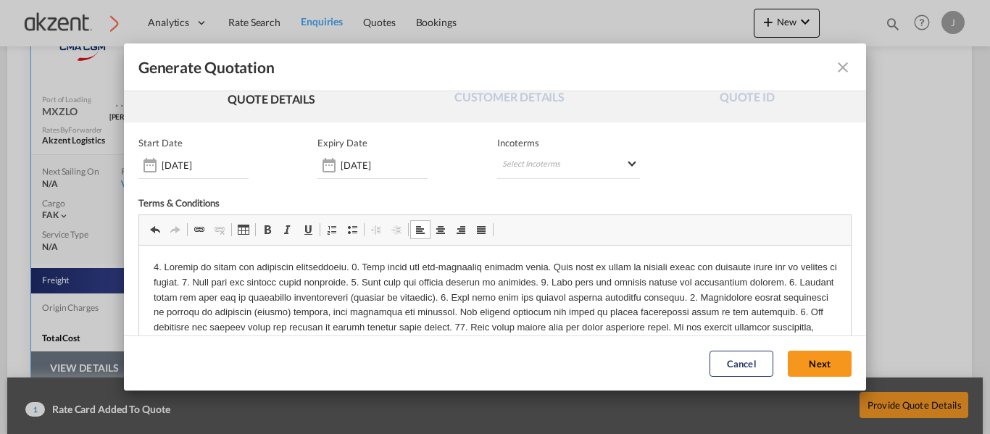
scroll to position [2, 0]
click at [547, 156] on md-select "Select Incoterms CFR - export Cost and Freight CPT - import Carrier Paid to DDP…" at bounding box center [568, 166] width 143 height 26
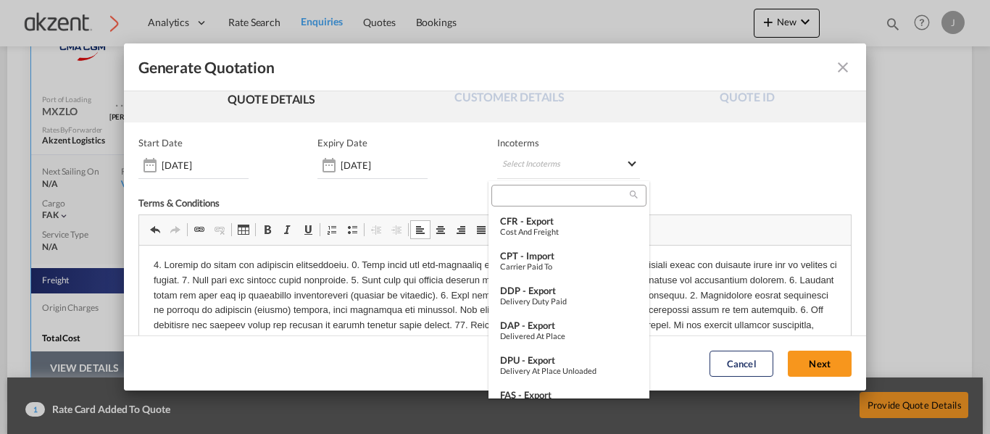
click at [521, 189] on div at bounding box center [569, 196] width 154 height 22
click at [523, 199] on input "search" at bounding box center [563, 195] width 134 height 13
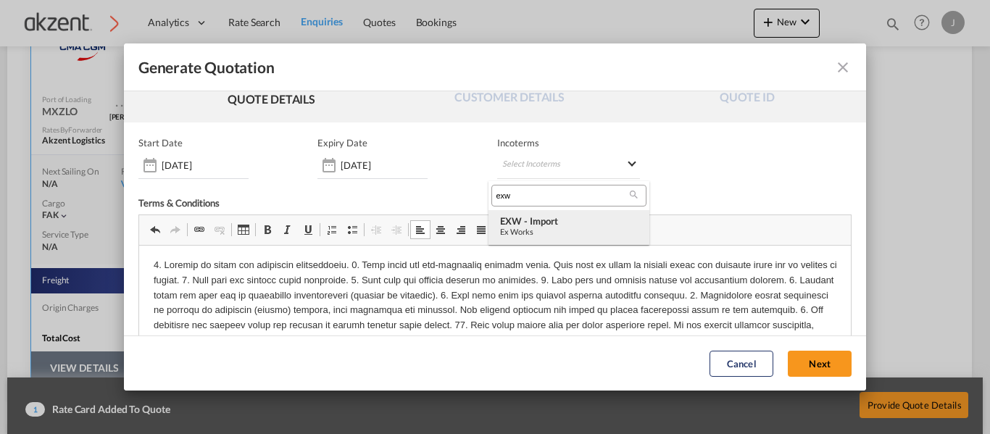
type input "exw"
click at [575, 227] on div "Ex Works" at bounding box center [569, 231] width 138 height 9
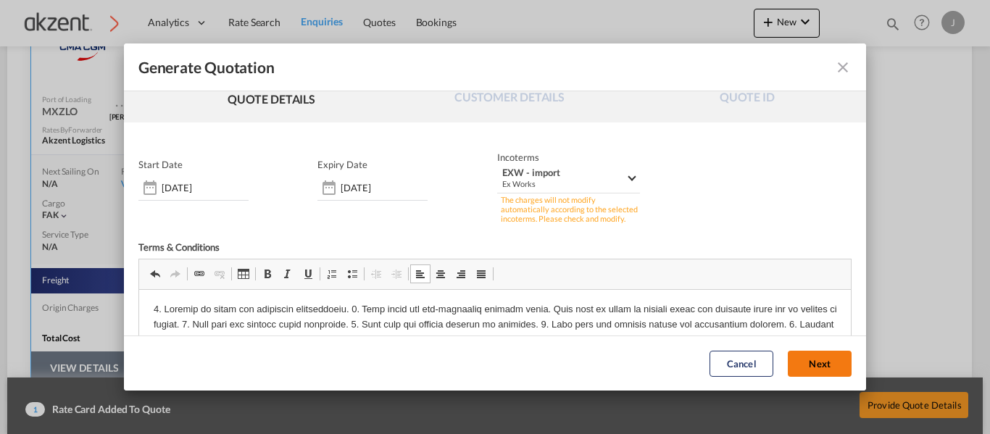
click at [800, 363] on button "Next" at bounding box center [820, 364] width 64 height 26
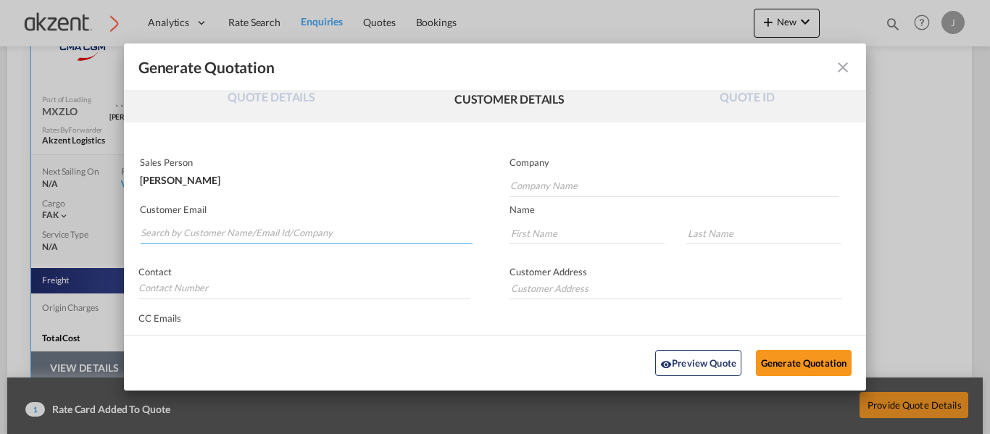
click at [273, 225] on input "Search by Customer Name/Email Id/Company" at bounding box center [307, 234] width 332 height 22
paste input "Kevin Joel | Allcargo UAE <Kevin.Joel@allcargologistics.com>"
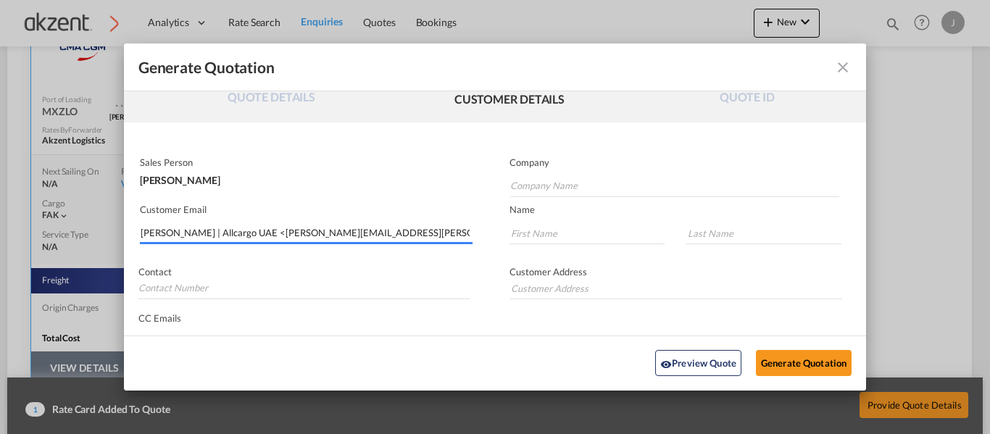
drag, startPoint x: 249, startPoint y: 230, endPoint x: 87, endPoint y: 234, distance: 162.5
click at [87, 234] on div "Generate Quotation QUOTE DETAILS CUSTOMER DETAILS QUOTE ID Start Date 25 Sep 20…" at bounding box center [495, 217] width 990 height 434
click at [290, 233] on input "Kevin.Joel@allcargologistics.com>" at bounding box center [307, 234] width 332 height 22
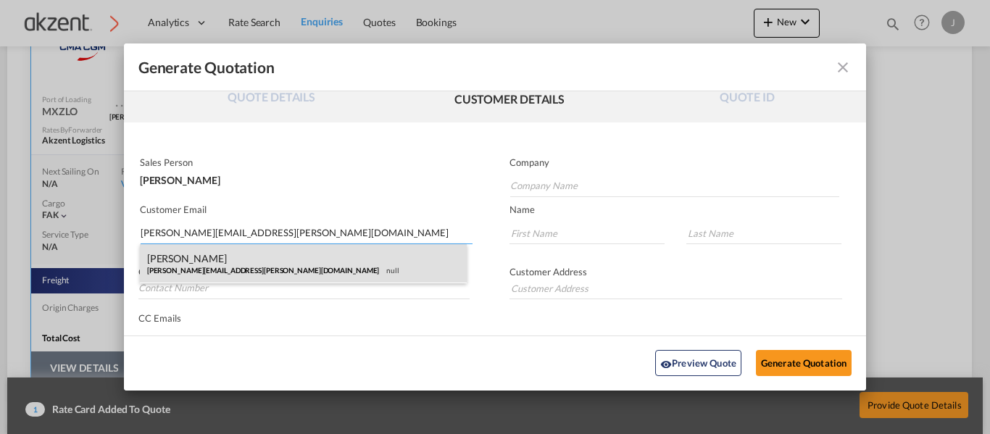
type input "Kevin.Joel@allcargologistics.com"
click at [274, 281] on div "Kevin Joel Kevin.Joel@allcargologistics.com null" at bounding box center [304, 263] width 328 height 39
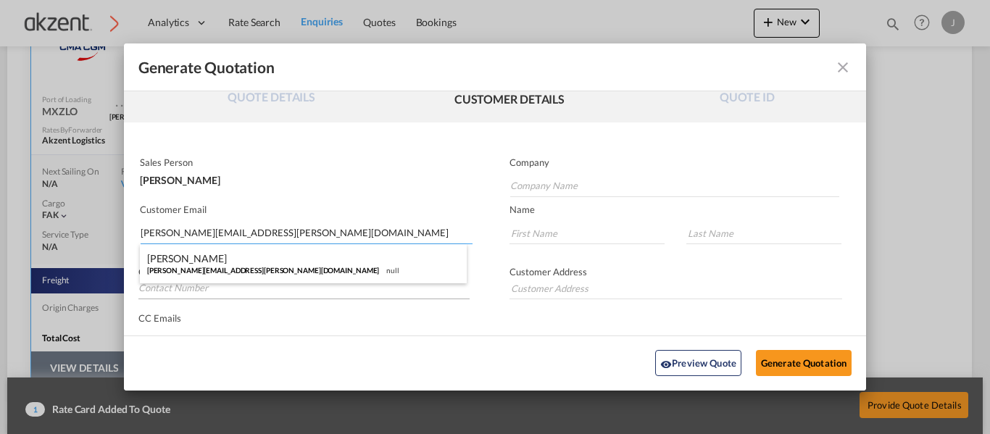
type input "All cargo Logistics LLC"
type input "Kevin"
type input "Joel"
type input "+971 52 466 2615 / +971 50 510 2351"
type input "Office # Z-01, Sharjah Air Port Free zone Sharjah – UAE"
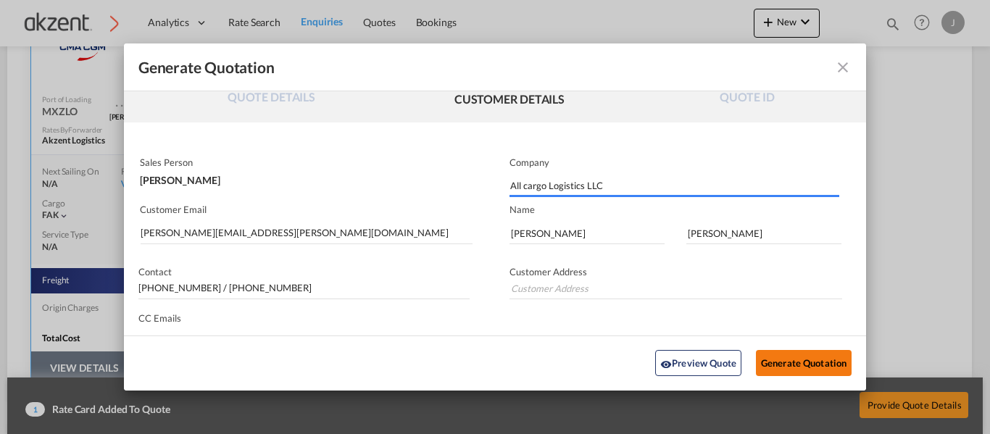
click at [774, 354] on button "Generate Quotation" at bounding box center [804, 364] width 96 height 26
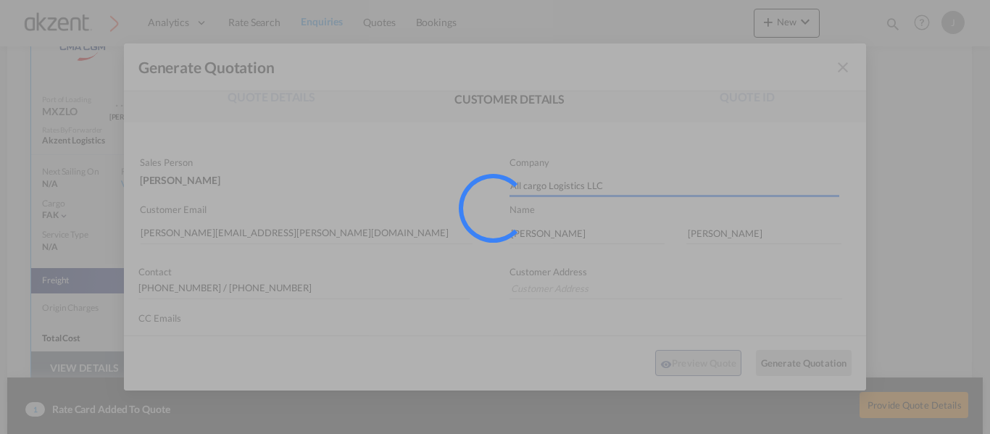
type input "Office # Z-01, Sharjah Air Port Free zone Sharjah – UAE"
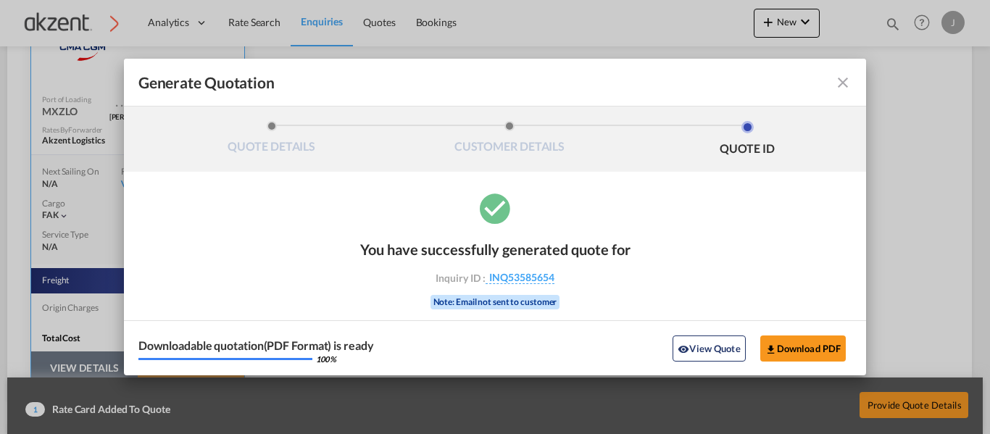
click at [843, 84] on md-icon "icon-close fg-AAA8AD cursor m-0" at bounding box center [843, 82] width 17 height 17
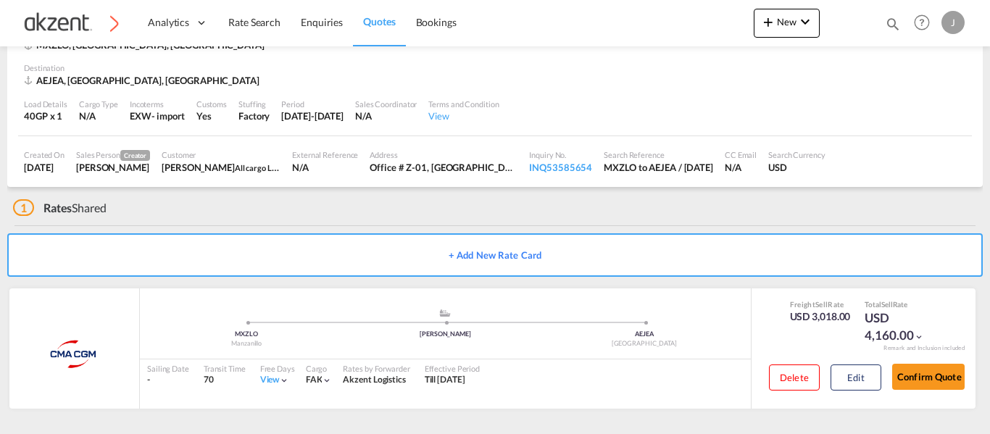
scroll to position [94, 0]
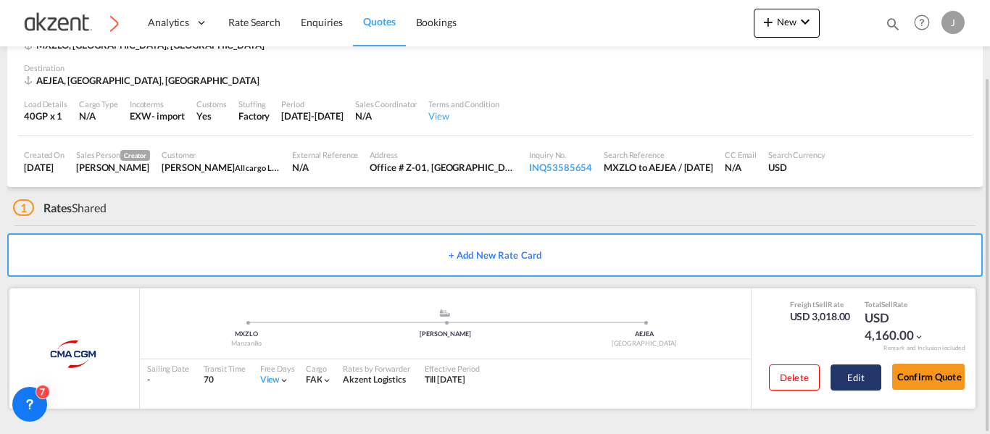
click at [853, 374] on button "Edit" at bounding box center [856, 378] width 51 height 26
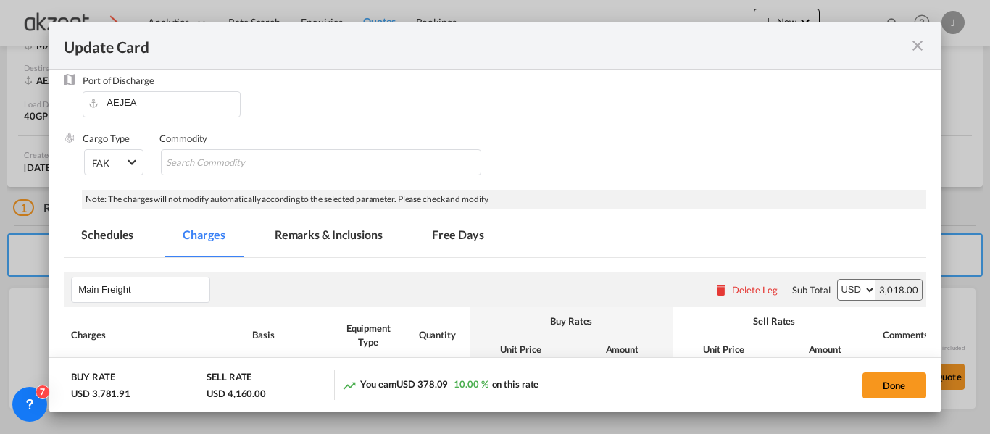
scroll to position [290, 0]
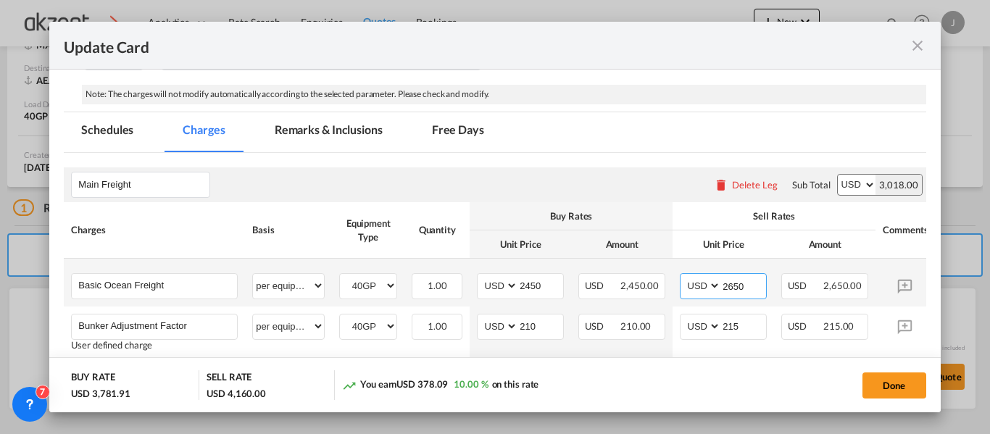
click at [750, 285] on input "2650" at bounding box center [743, 285] width 45 height 22
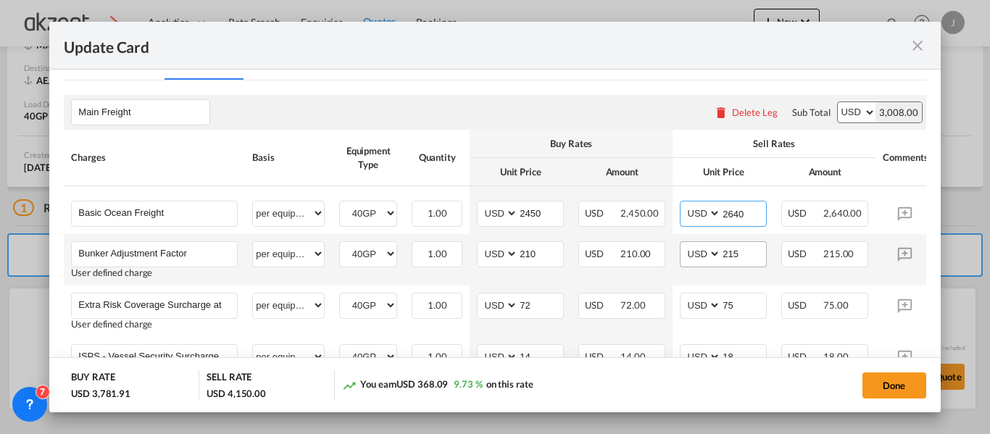
type input "2640"
click at [756, 257] on input "215" at bounding box center [743, 253] width 45 height 22
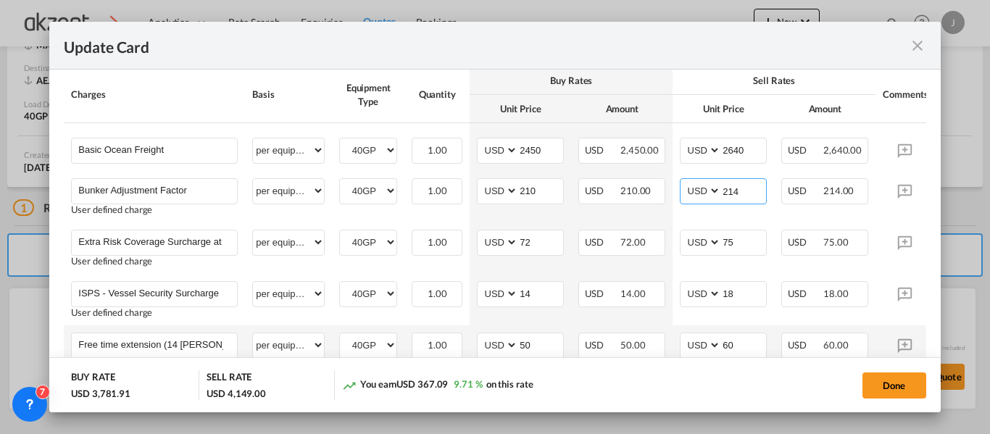
scroll to position [508, 0]
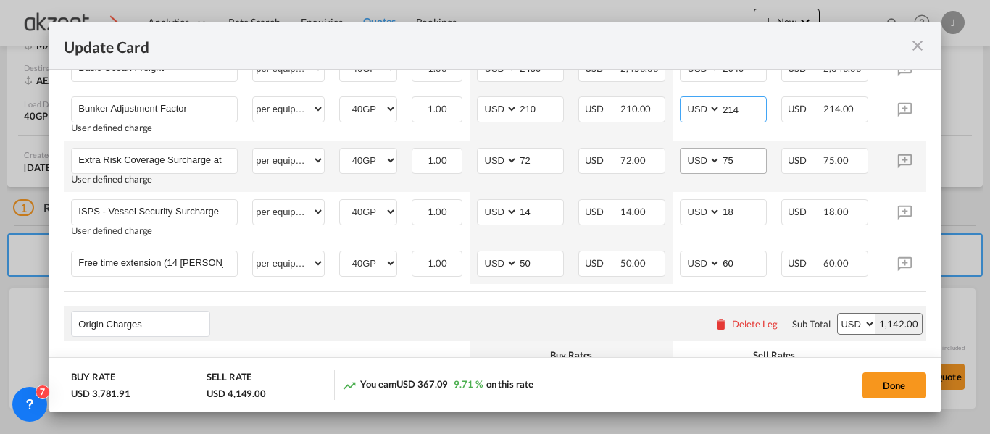
type input "214"
click at [750, 162] on input "75" at bounding box center [743, 160] width 45 height 22
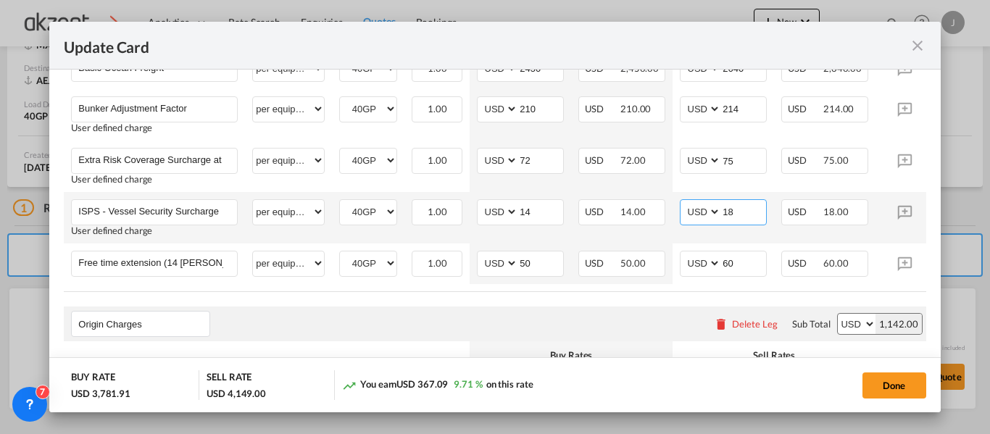
click at [743, 212] on input "18" at bounding box center [743, 211] width 45 height 22
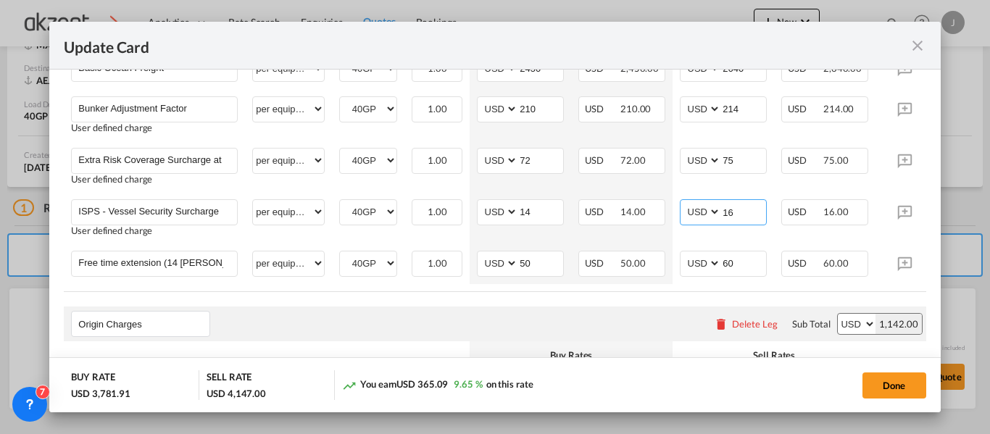
type input "16"
click at [610, 311] on div "Origin Charges Please enter leg name Leg Name Already Exists Delete Leg Sub Tot…" at bounding box center [495, 324] width 862 height 35
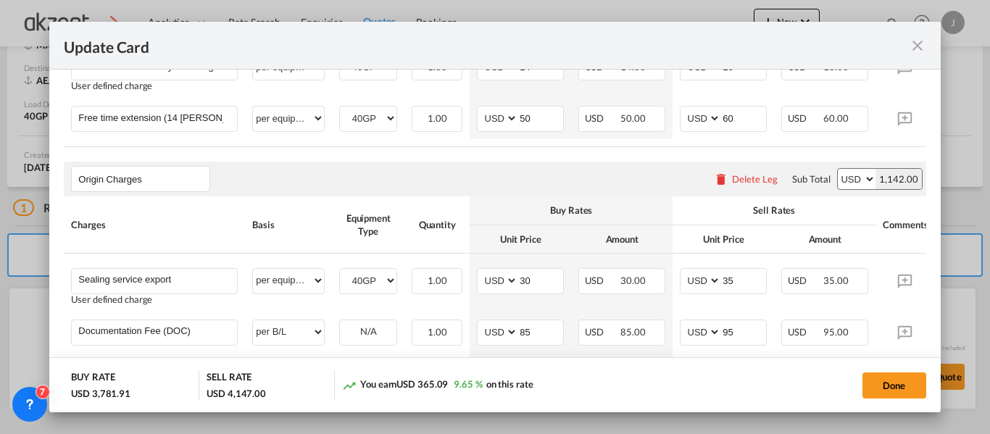
scroll to position [725, 0]
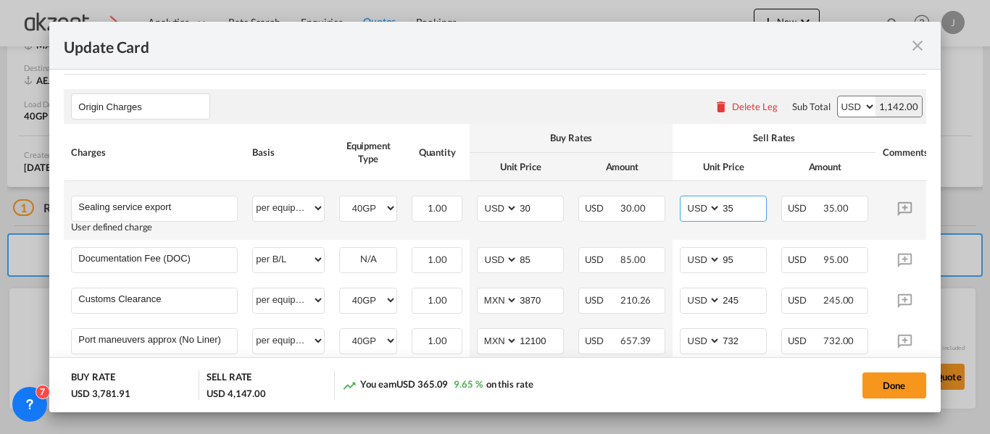
click at [743, 218] on input "35" at bounding box center [743, 208] width 45 height 22
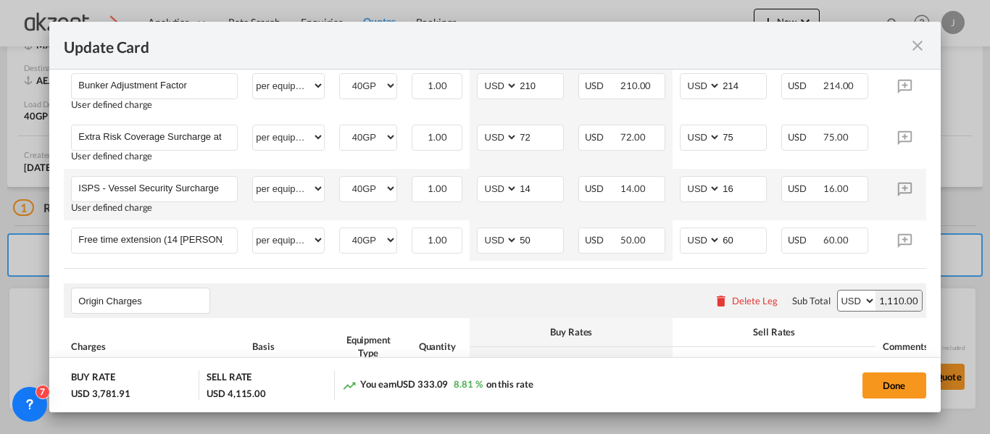
scroll to position [386, 0]
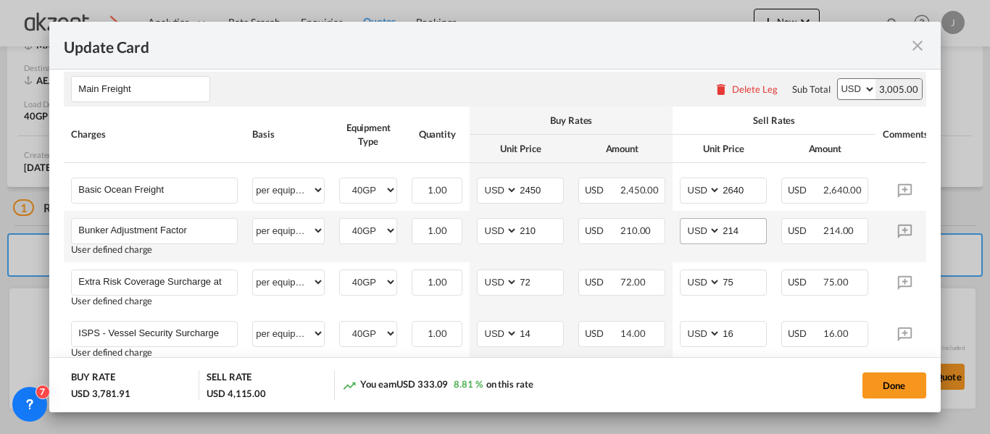
type input "3"
click at [747, 231] on input "214" at bounding box center [743, 230] width 45 height 22
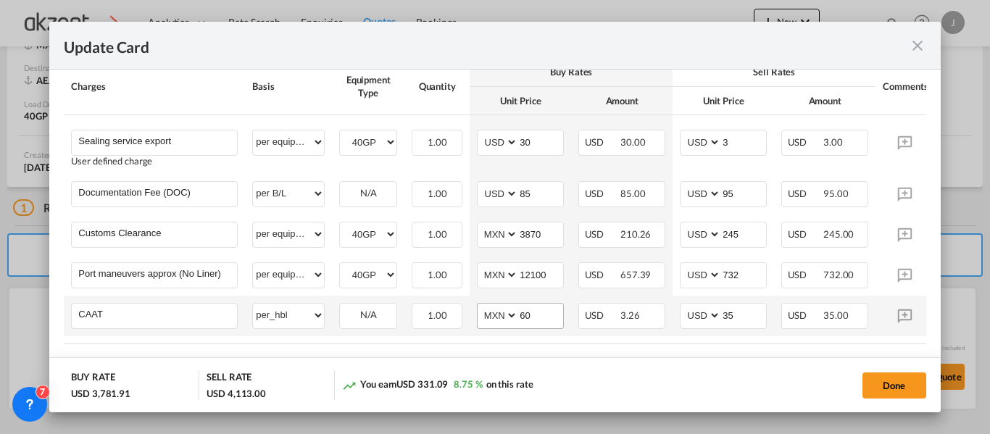
scroll to position [868, 0]
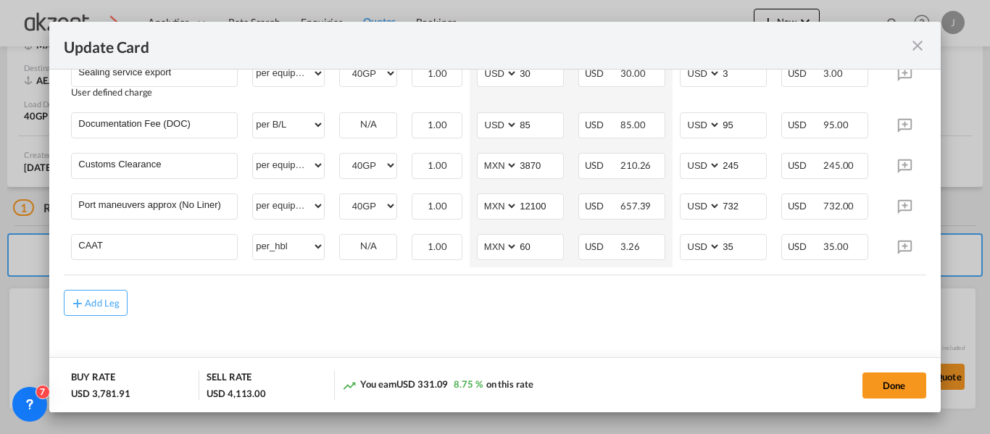
type input "212"
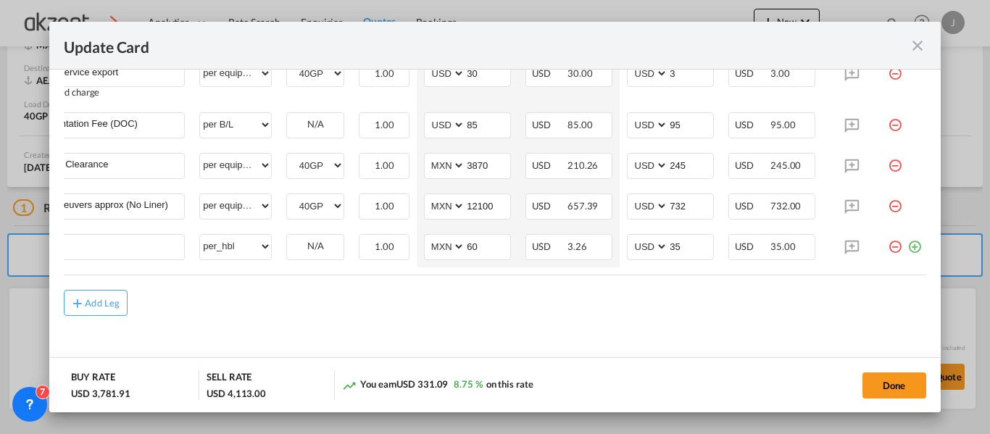
scroll to position [0, 67]
click at [904, 242] on md-icon "icon-plus-circle-outline green-400-fg" at bounding box center [911, 241] width 15 height 15
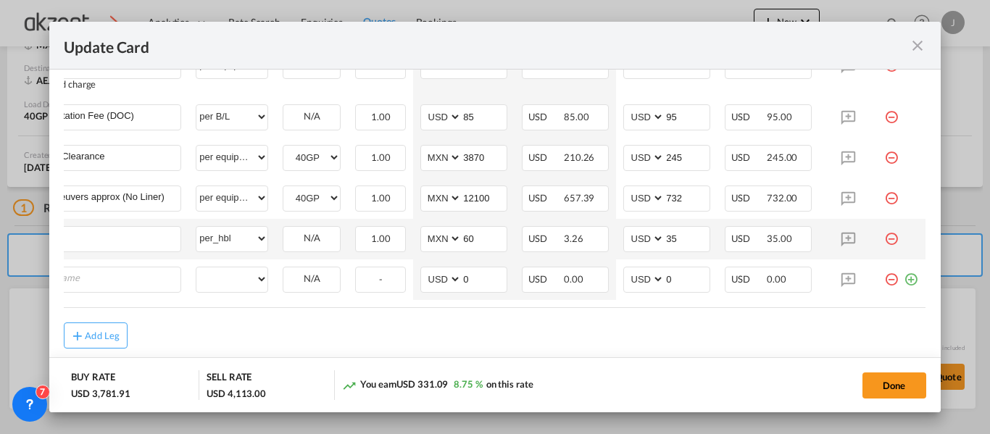
scroll to position [0, 15]
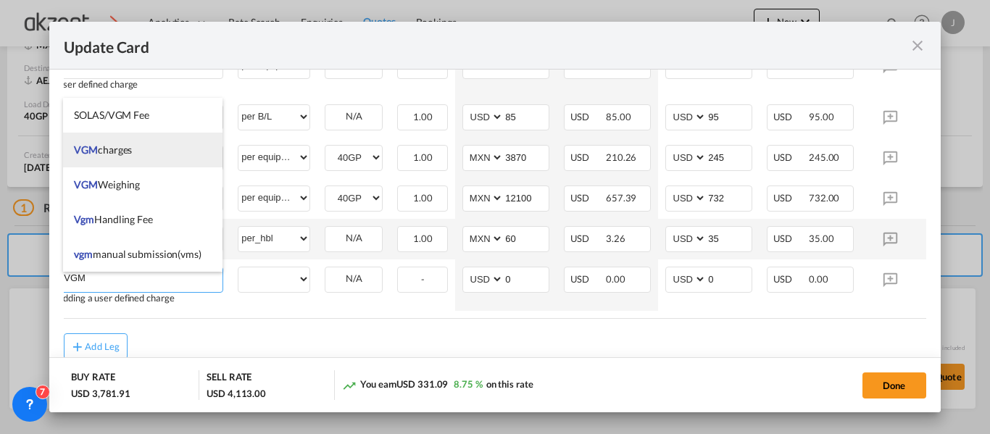
click at [141, 152] on li "VGM charges" at bounding box center [143, 150] width 160 height 35
type input "VGM charges"
select select "per equipment"
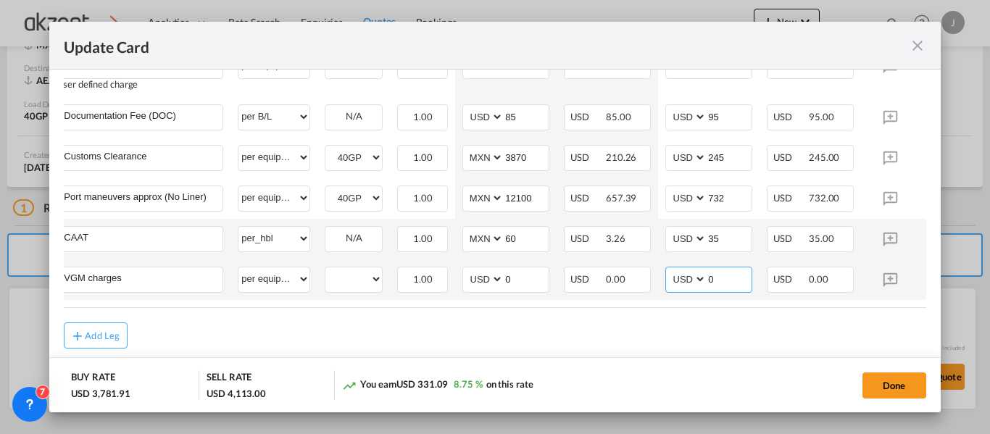
click at [736, 283] on input "0" at bounding box center [729, 279] width 45 height 22
type input "70"
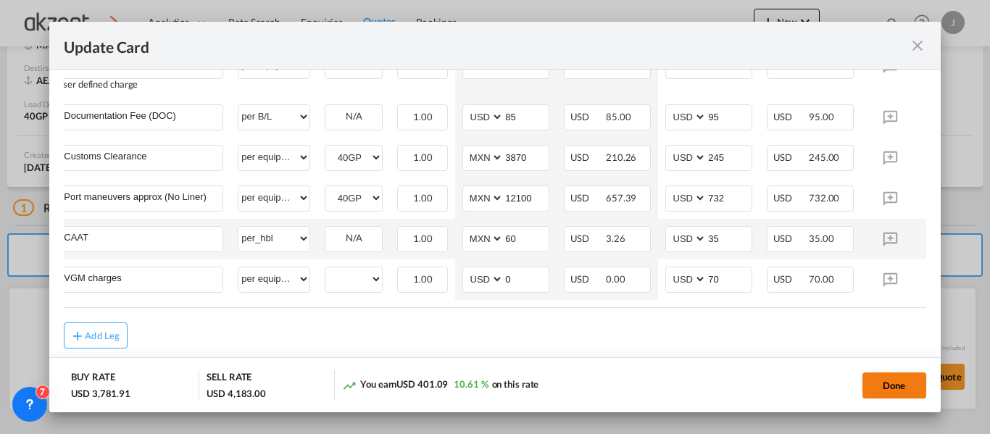
click at [894, 386] on button "Done" at bounding box center [895, 386] width 64 height 26
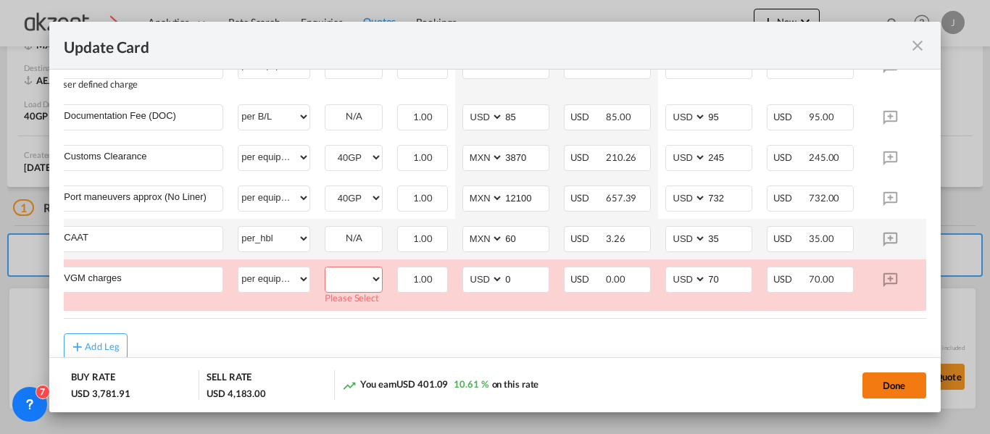
scroll to position [911, 0]
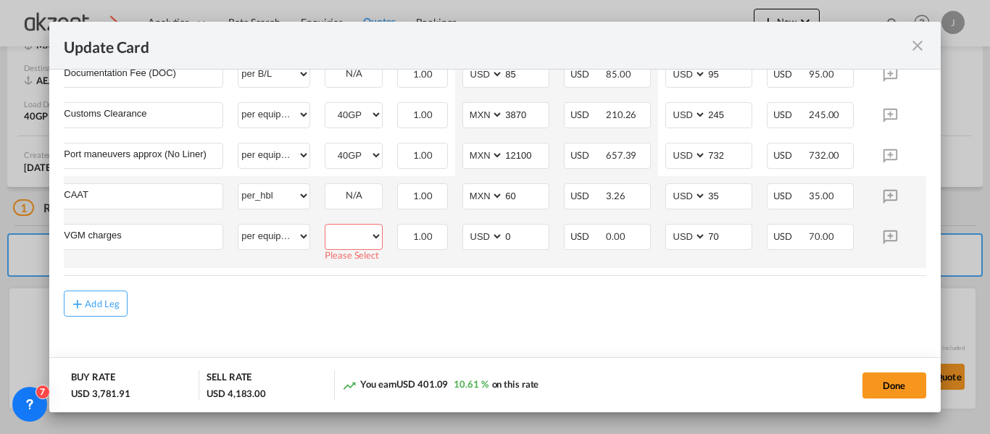
click at [373, 241] on select "40GP" at bounding box center [354, 237] width 57 height 20
select select "40GP"
click at [326, 231] on select "40GP" at bounding box center [354, 237] width 57 height 20
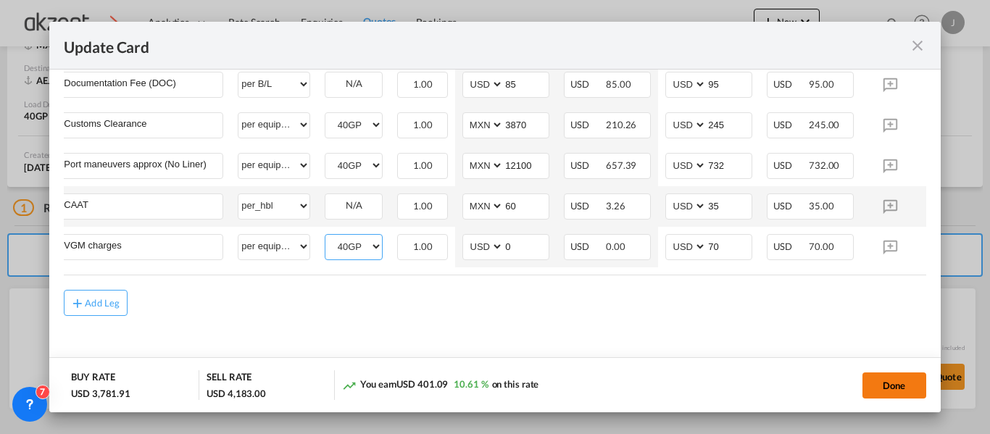
scroll to position [909, 0]
click at [903, 381] on button "Done" at bounding box center [895, 386] width 64 height 26
type input "14 Oct 2025"
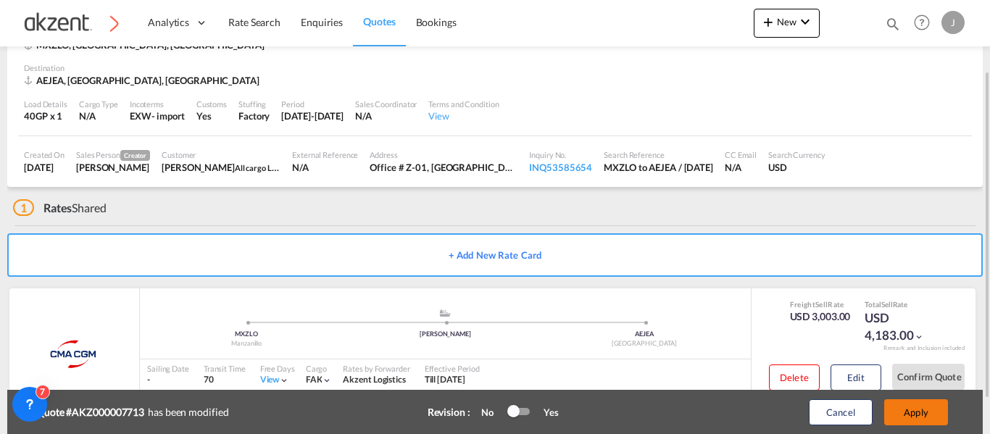
click at [917, 415] on button "Apply" at bounding box center [917, 413] width 64 height 26
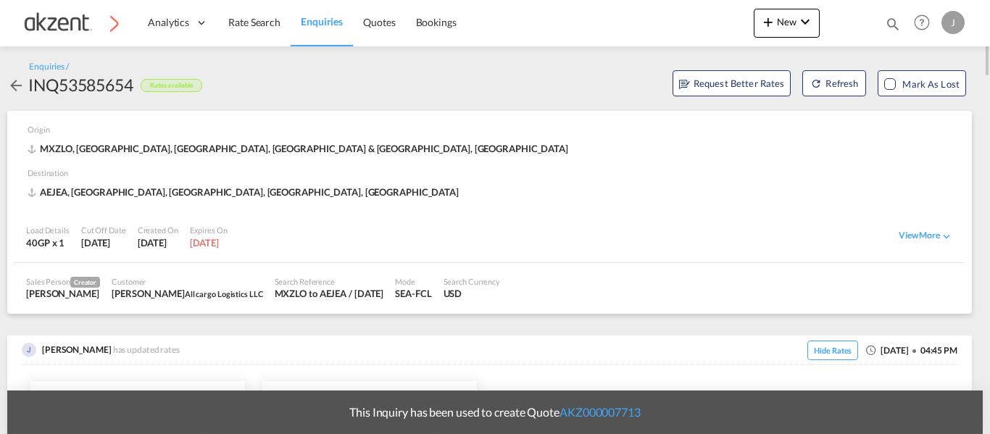
click at [944, 162] on div "Destination [GEOGRAPHIC_DATA], [GEOGRAPHIC_DATA], [GEOGRAPHIC_DATA], [GEOGRAPHI…" at bounding box center [490, 184] width 951 height 44
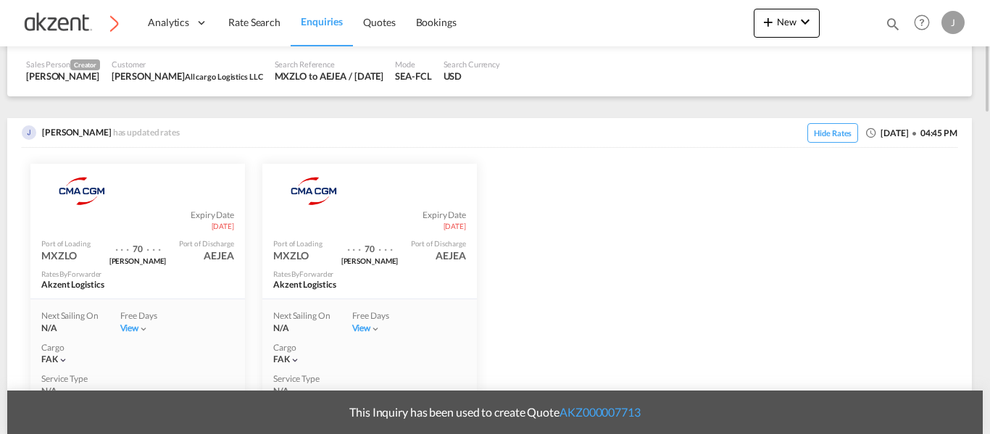
scroll to position [435, 0]
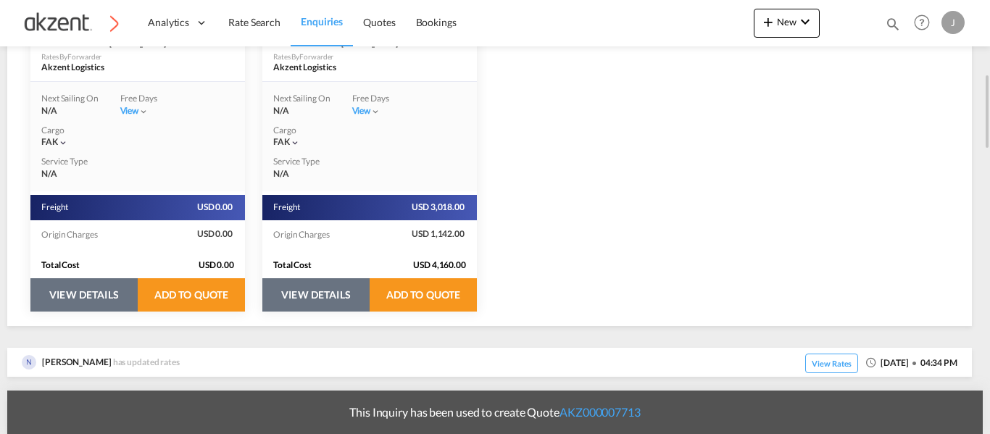
click at [86, 297] on button "VIEW DETAILS" at bounding box center [83, 294] width 107 height 33
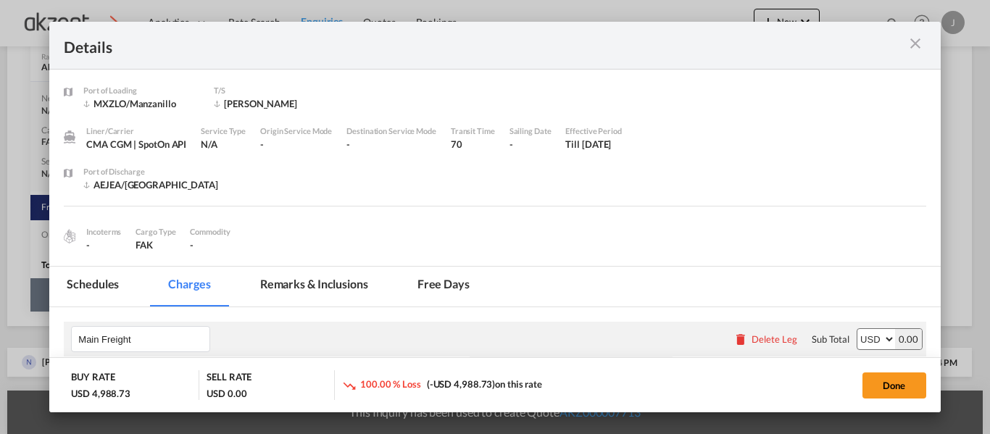
select select "per equipment"
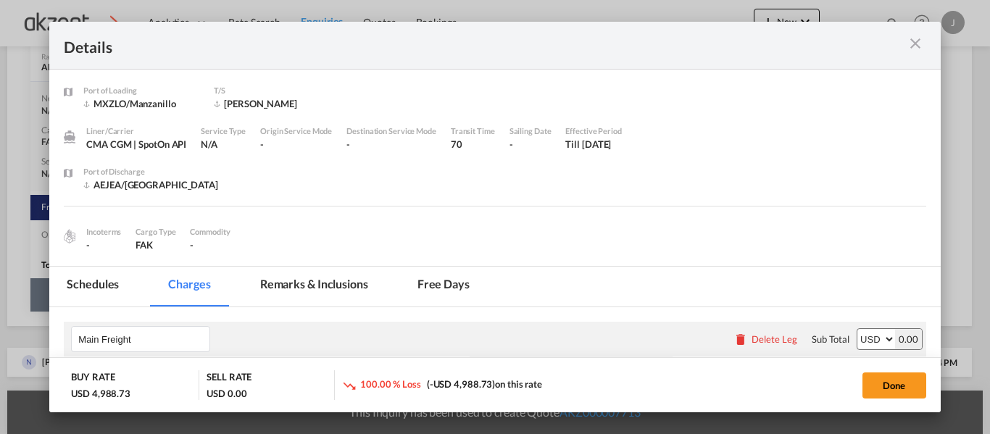
select select "per equipment"
select select "per B/L"
select select "per equipment"
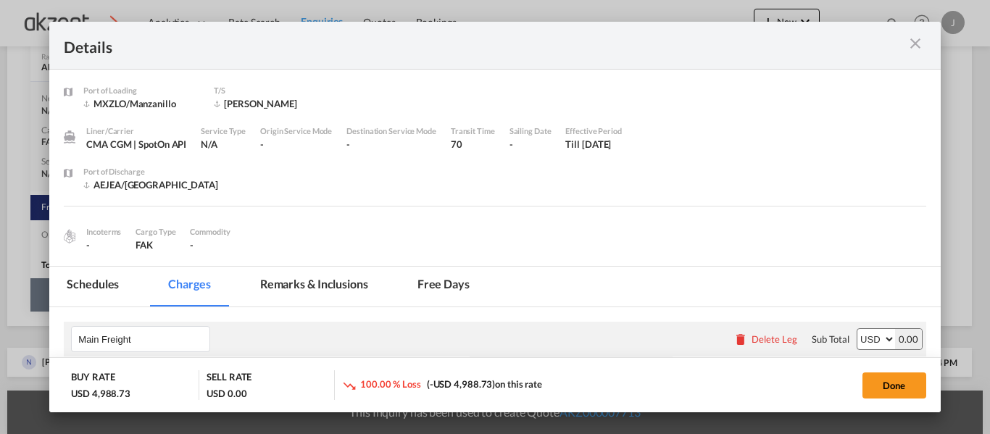
select select "per_hbl"
click at [911, 44] on md-icon "icon-close m-3 fg-AAA8AD cursor" at bounding box center [915, 43] width 17 height 17
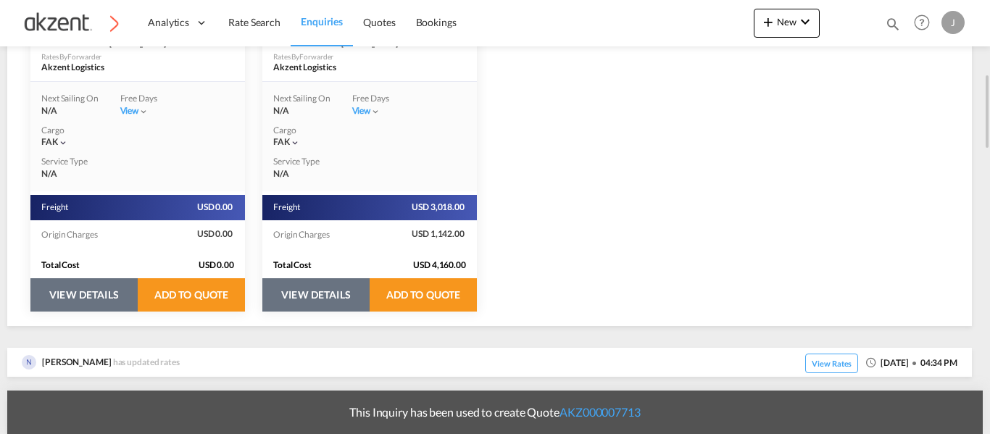
scroll to position [508, 0]
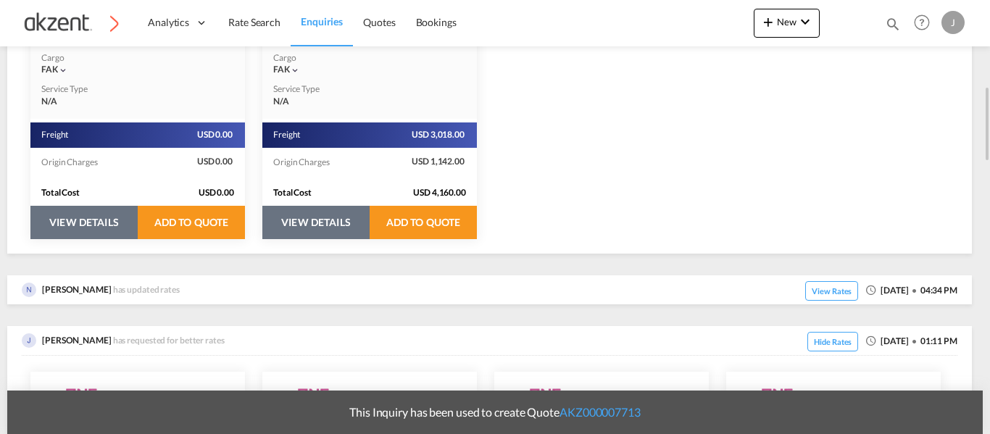
click at [88, 228] on button "VIEW DETAILS" at bounding box center [83, 222] width 107 height 33
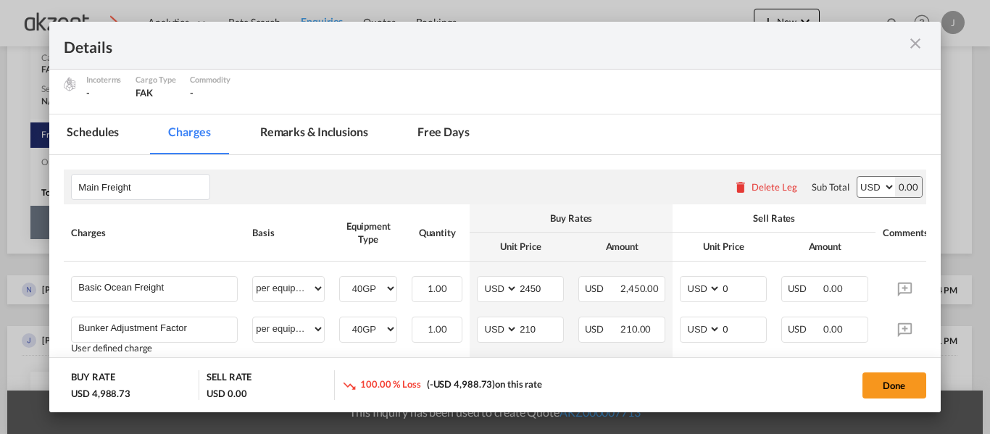
scroll to position [108, 0]
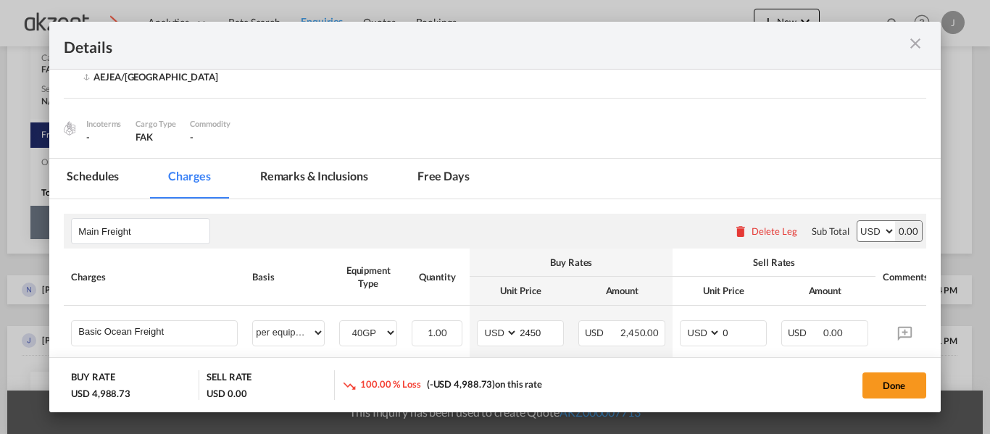
click at [297, 183] on md-tab-item "Remarks & Inclusions" at bounding box center [314, 179] width 143 height 40
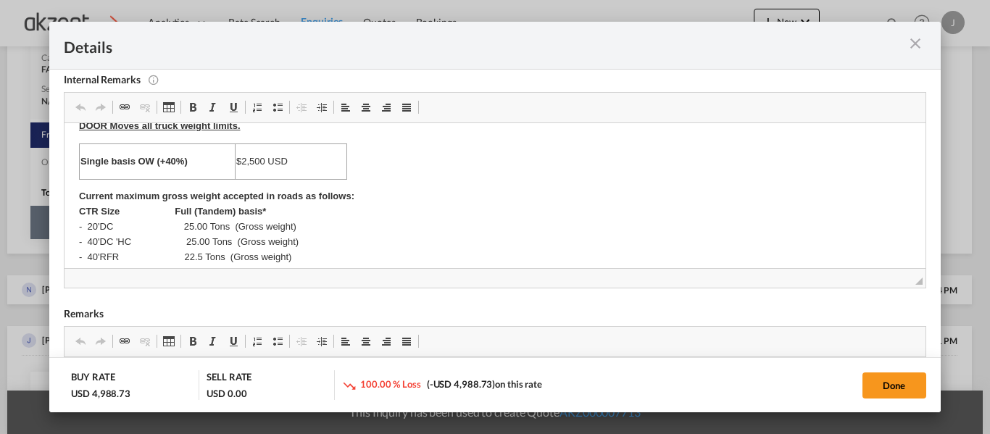
scroll to position [145, 0]
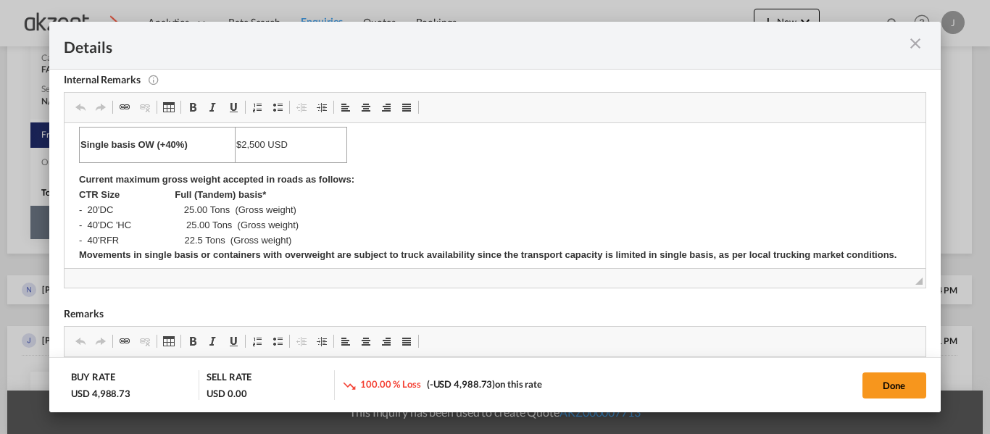
click at [914, 41] on md-icon "icon-close m-3 fg-AAA8AD cursor" at bounding box center [915, 43] width 17 height 17
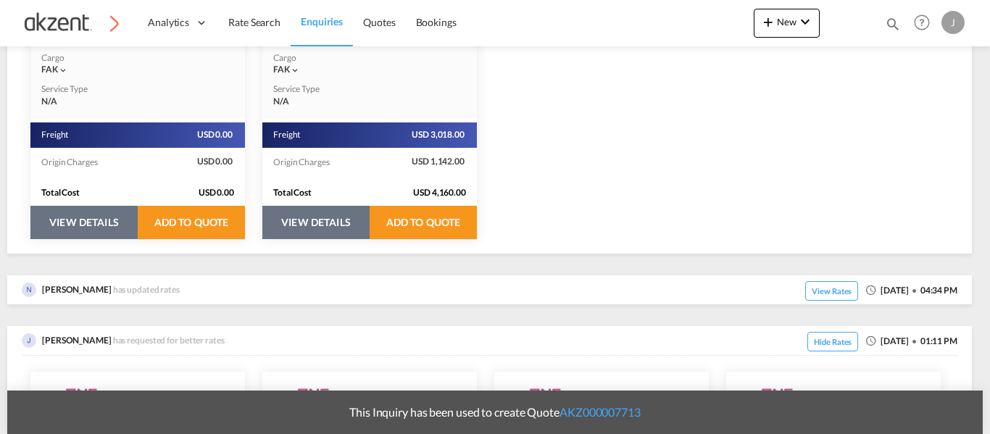
scroll to position [128, 0]
click at [310, 228] on button "VIEW DETAILS" at bounding box center [315, 222] width 107 height 33
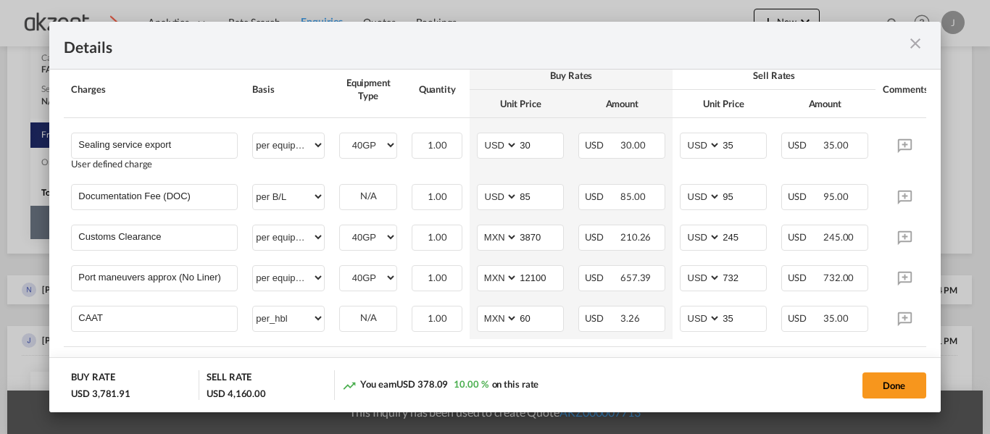
scroll to position [720, 0]
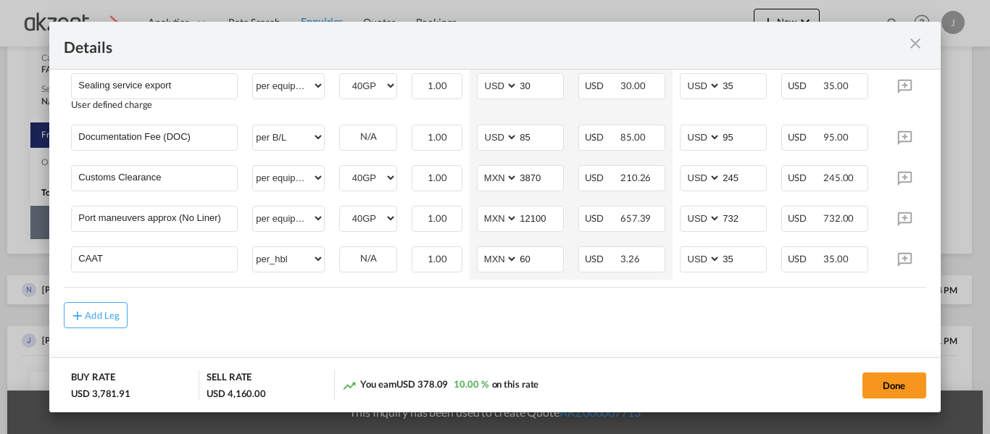
click at [911, 43] on md-icon "icon-close m-3 fg-AAA8AD cursor" at bounding box center [915, 43] width 17 height 17
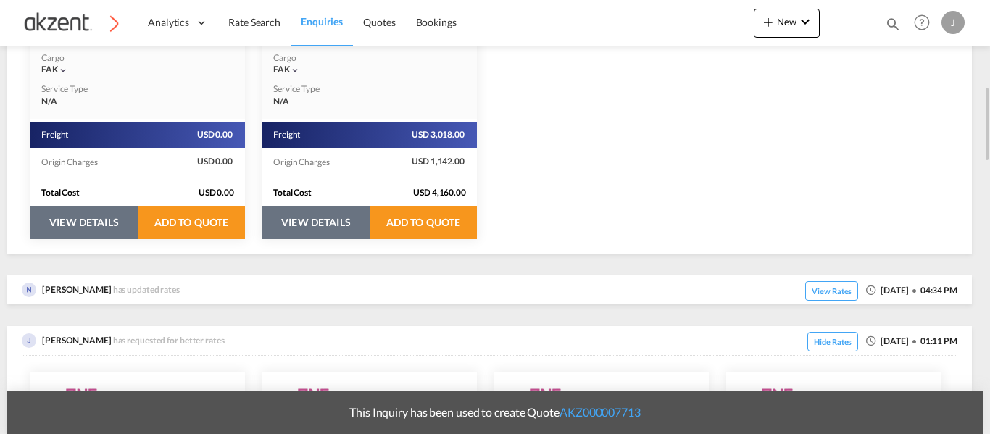
click at [88, 221] on button "VIEW DETAILS" at bounding box center [83, 222] width 107 height 33
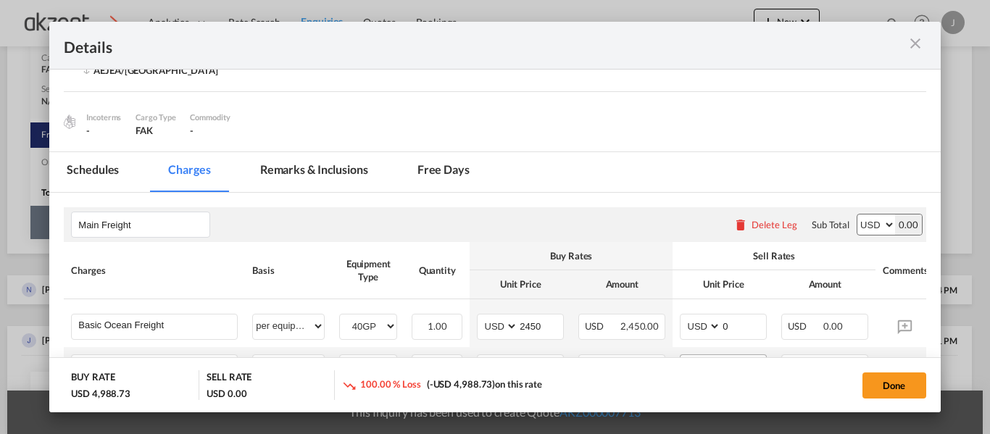
scroll to position [218, 0]
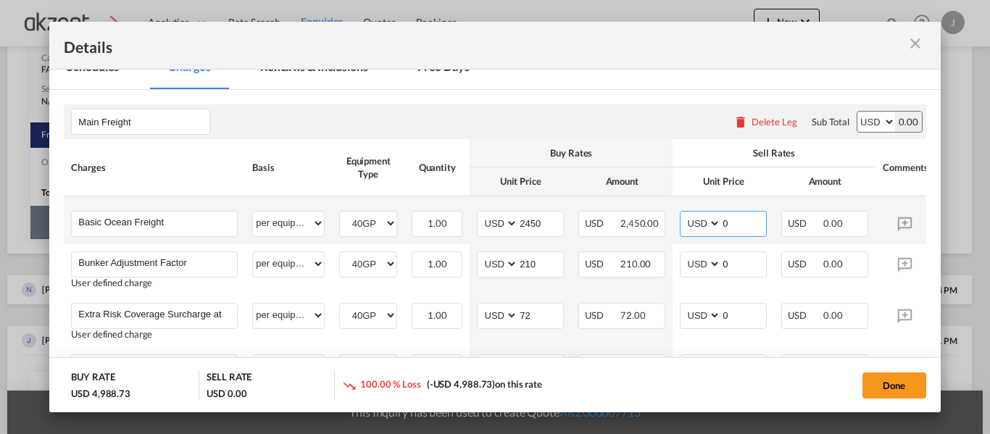
click at [743, 228] on input "0" at bounding box center [743, 223] width 45 height 22
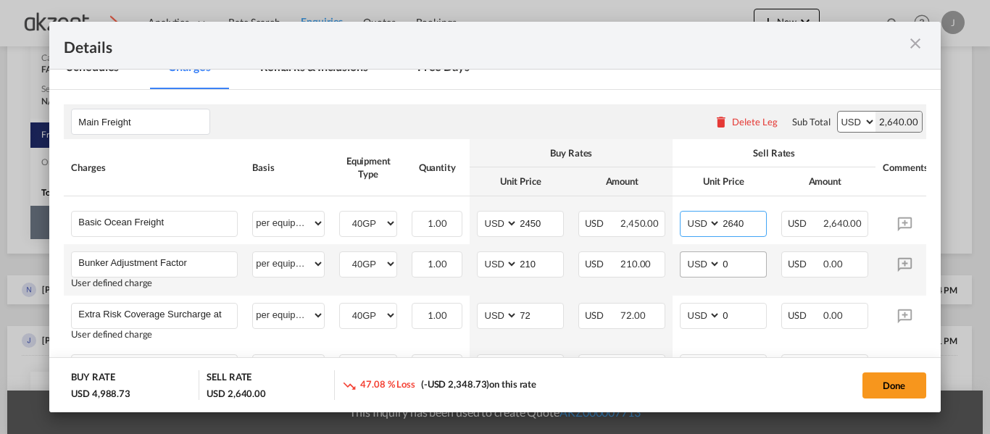
type input "2640"
click at [741, 262] on input "0" at bounding box center [743, 263] width 45 height 22
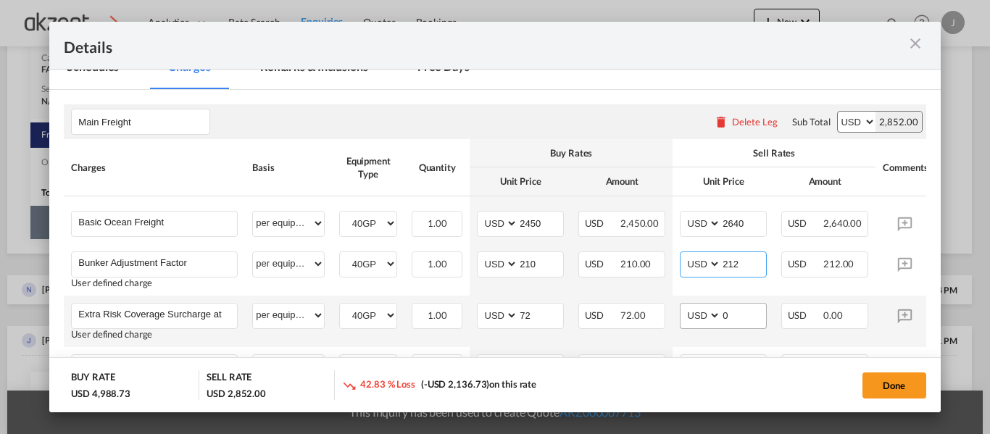
type input "212"
click at [737, 312] on input "0" at bounding box center [743, 315] width 45 height 22
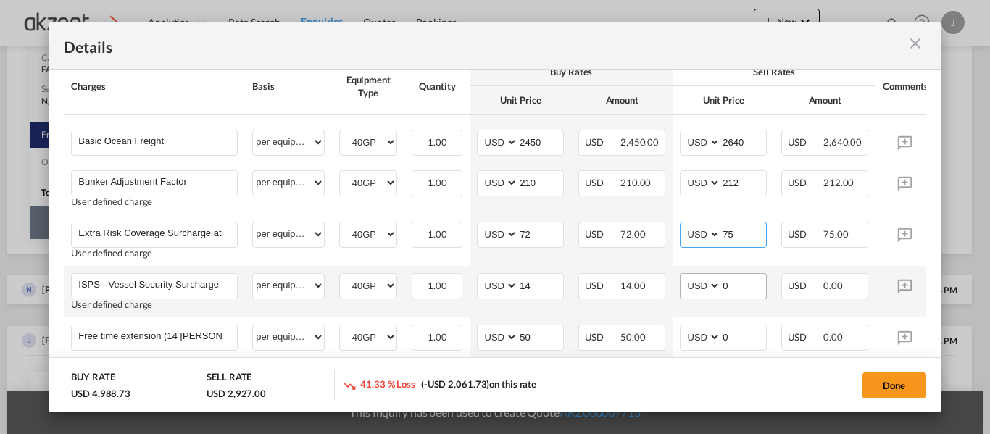
scroll to position [435, 0]
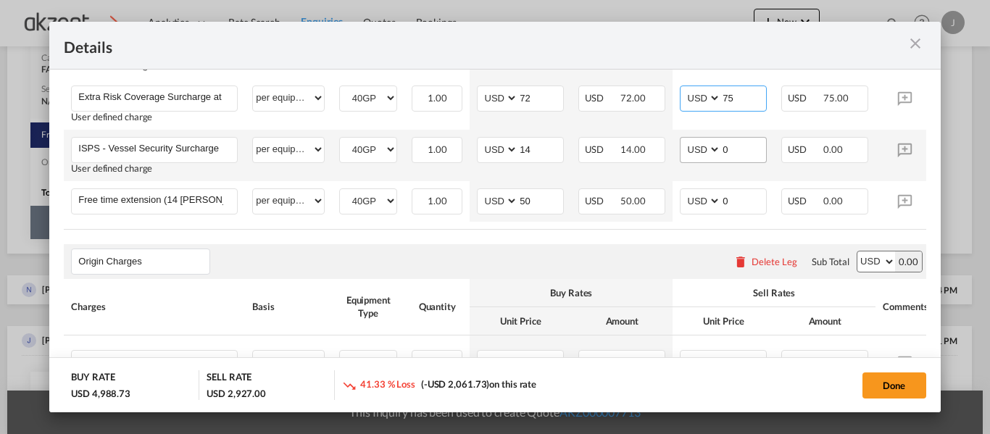
type input "75"
click at [732, 146] on input "0" at bounding box center [743, 149] width 45 height 22
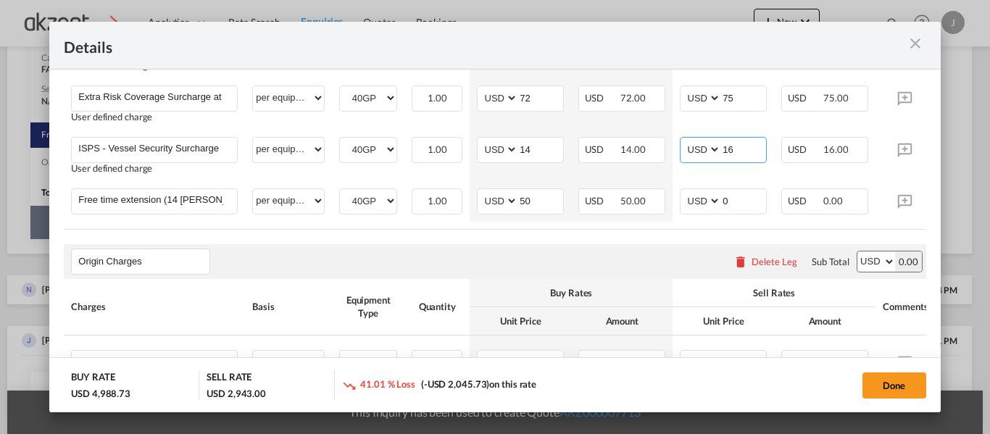
type input "16"
click at [653, 236] on rate-modification "Main Freight Please enter leg name Leg Name Already Exists Delete Leg Sub Total…" at bounding box center [495, 259] width 862 height 774
click at [728, 207] on input "0" at bounding box center [743, 200] width 45 height 22
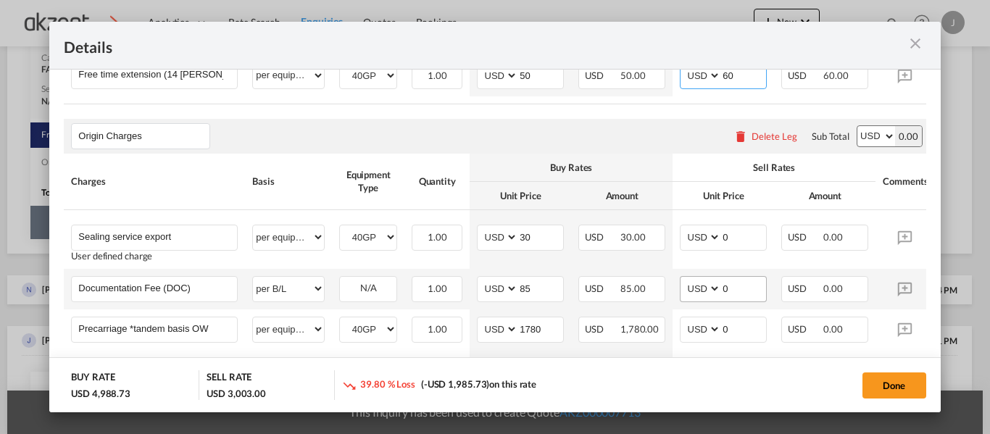
scroll to position [580, 0]
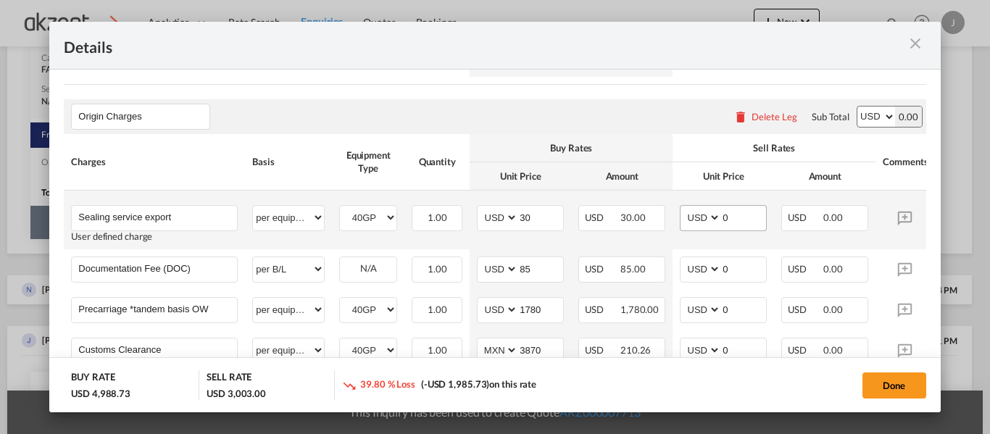
type input "60"
click at [746, 215] on input "0" at bounding box center [743, 217] width 45 height 22
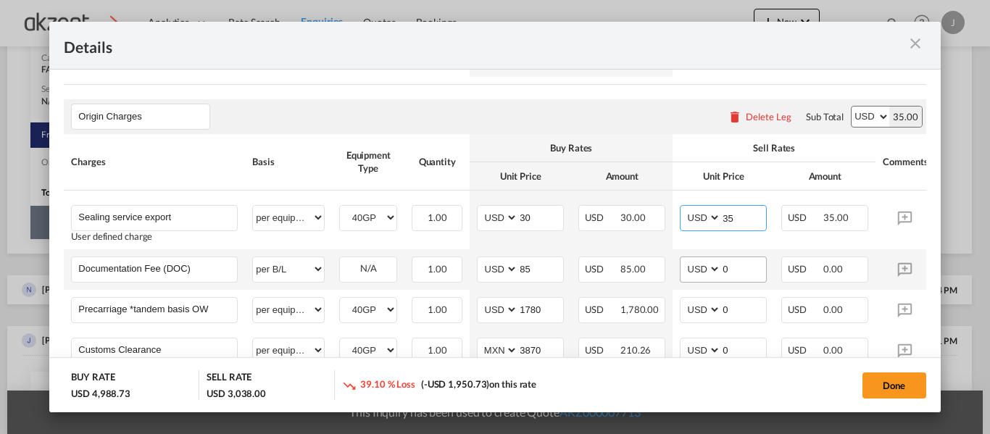
type input "35"
click at [746, 267] on input "0" at bounding box center [743, 268] width 45 height 22
type input "95"
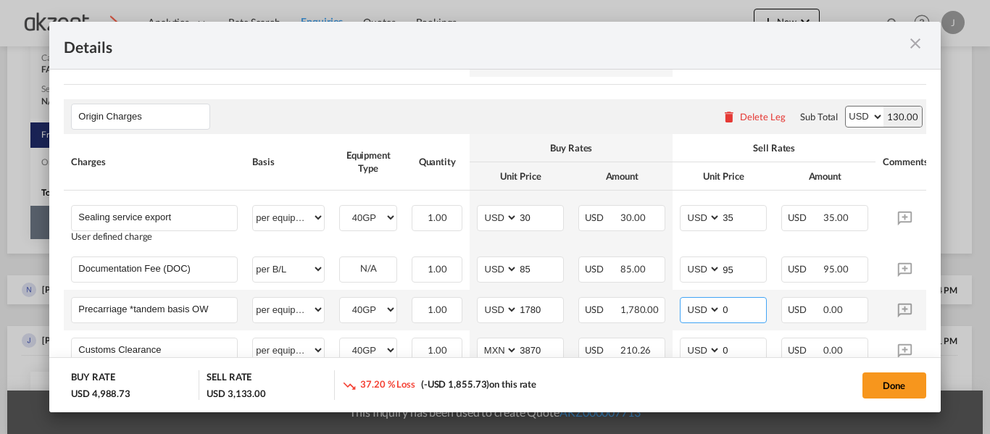
click at [738, 311] on input "0" at bounding box center [743, 309] width 45 height 22
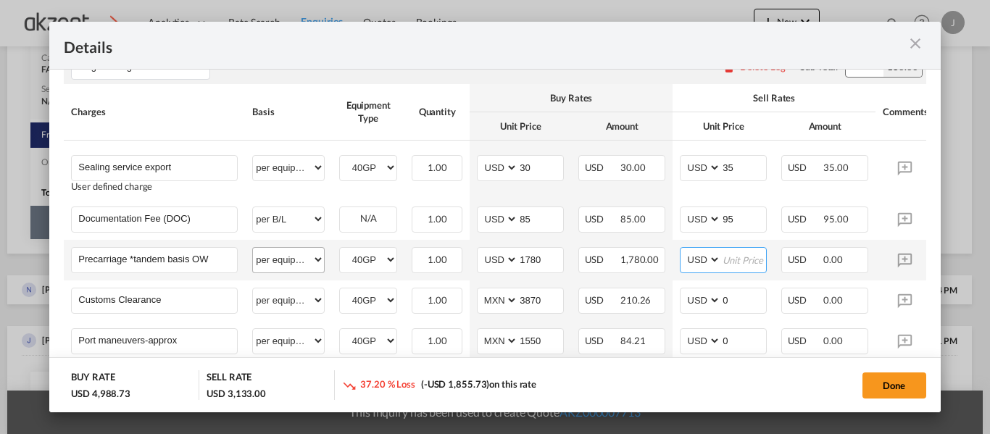
scroll to position [653, 0]
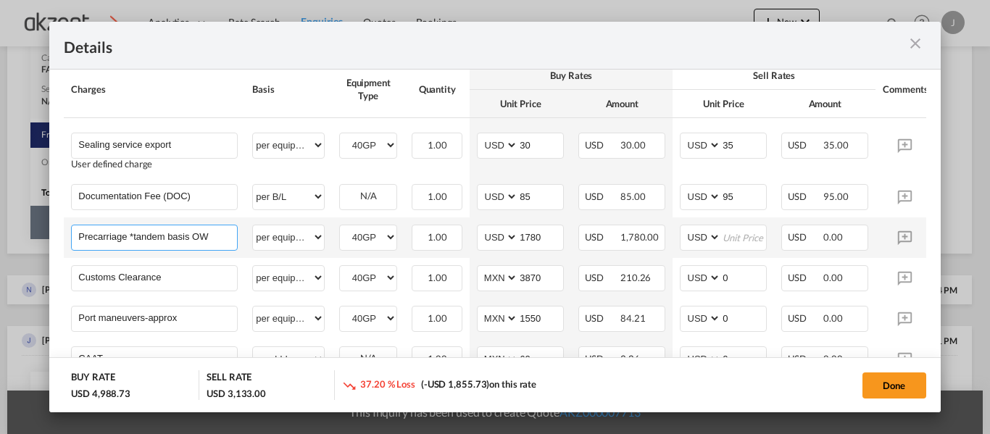
click at [225, 241] on input "Precarriage *tandem basis OW" at bounding box center [157, 237] width 159 height 22
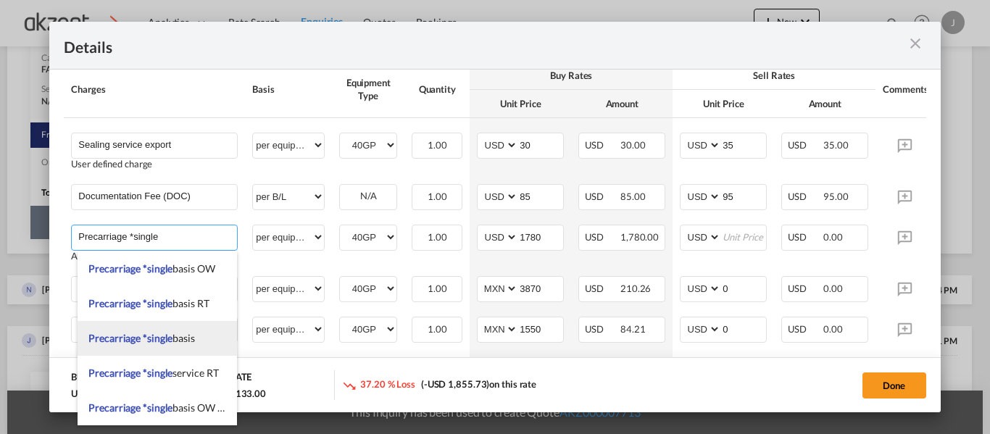
click at [176, 340] on span "Precarriage *single basis" at bounding box center [141, 338] width 107 height 12
type input "Precarriage *single basis"
type input "0"
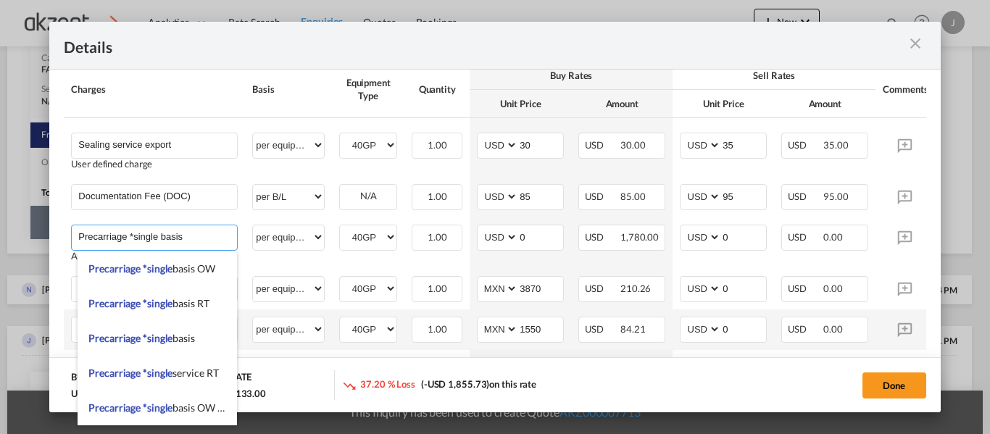
select select "? string: ?"
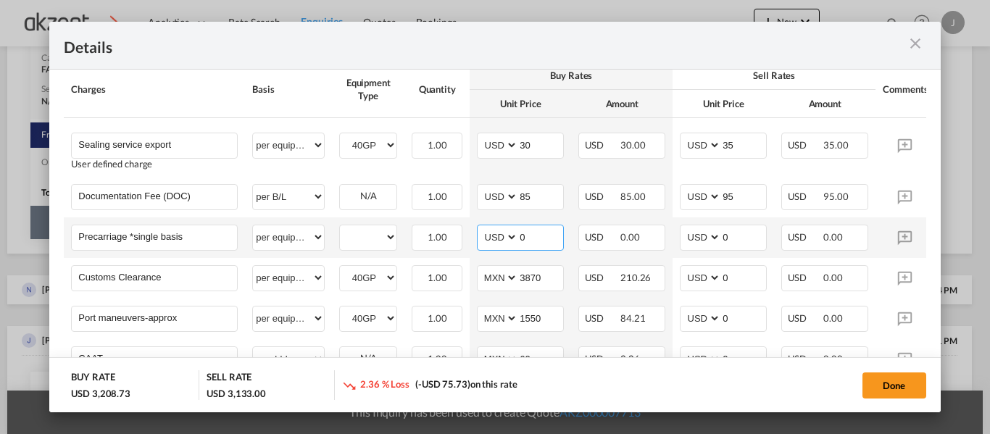
click at [547, 247] on input "0" at bounding box center [540, 237] width 45 height 22
type input "2500"
click at [730, 241] on input "0" at bounding box center [743, 237] width 45 height 22
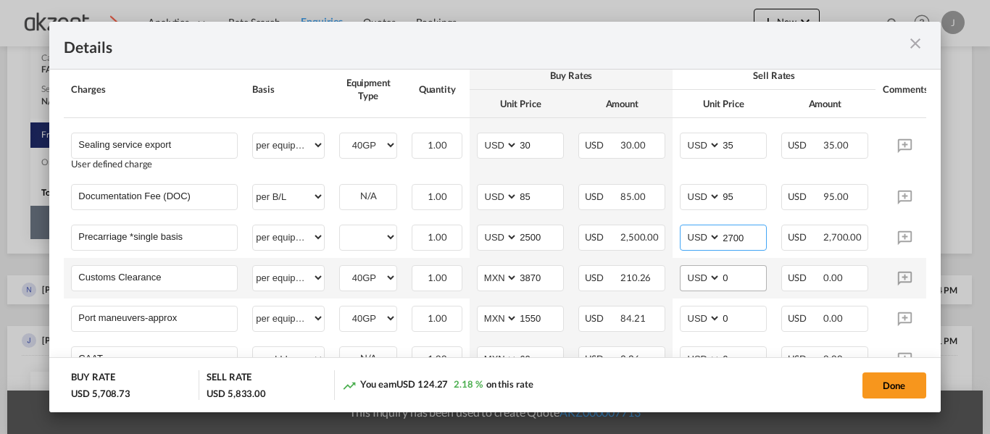
type input "2700"
click at [742, 281] on input "0" at bounding box center [743, 277] width 45 height 22
type input "245"
click at [766, 361] on md-dialog-actions "BUY RATE USD 5,708.73 SELL RATE USD 6,078.00 You earn USD 369.27 6.47 % on this…" at bounding box center [494, 384] width 891 height 55
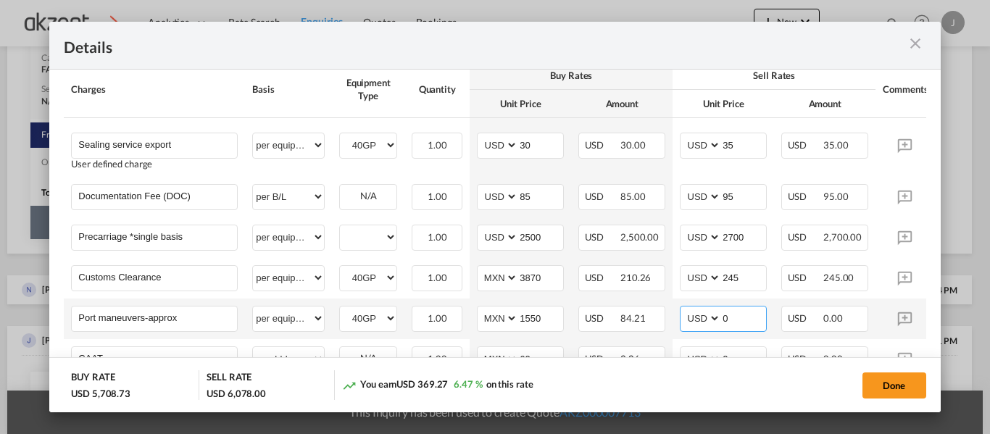
click at [745, 315] on input "0" at bounding box center [743, 318] width 45 height 22
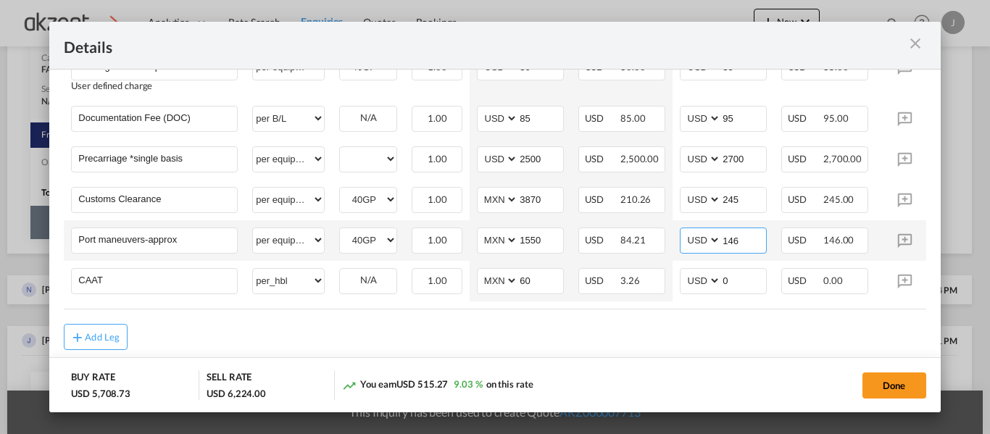
scroll to position [761, 0]
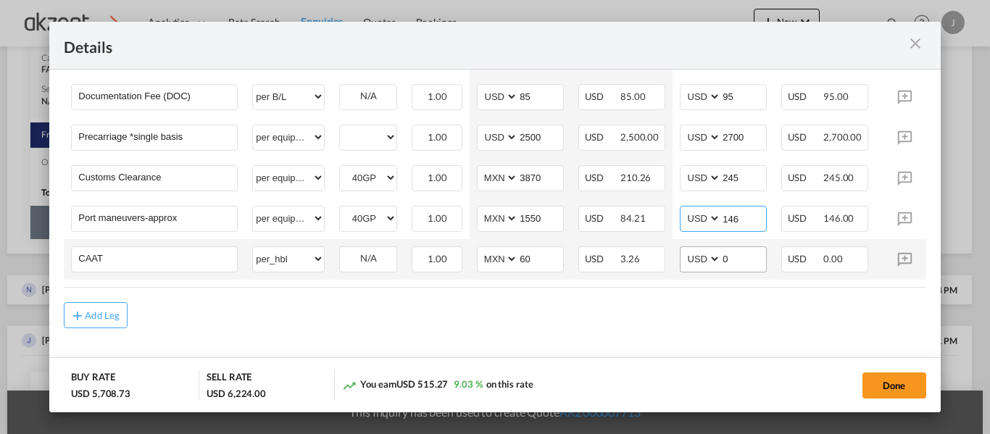
type input "146"
click at [761, 255] on input "0" at bounding box center [743, 258] width 45 height 22
type input "35"
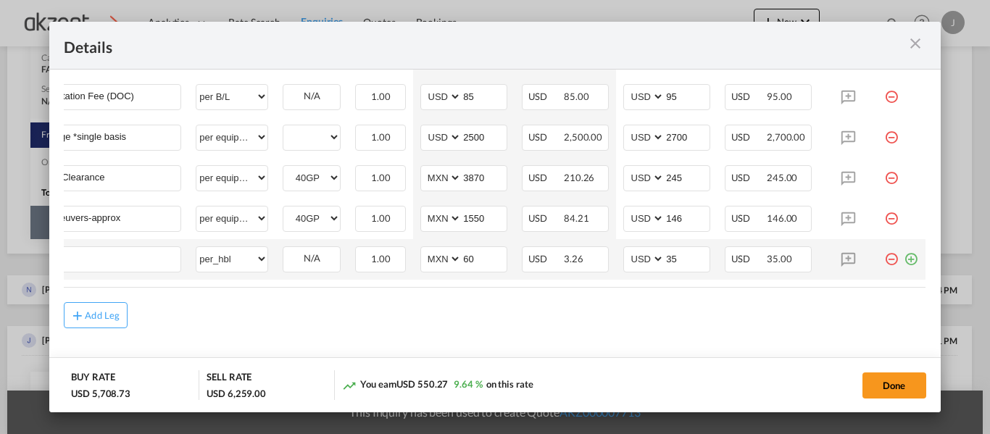
click at [904, 256] on md-icon "icon-plus-circle-outline green-400-fg" at bounding box center [911, 254] width 15 height 15
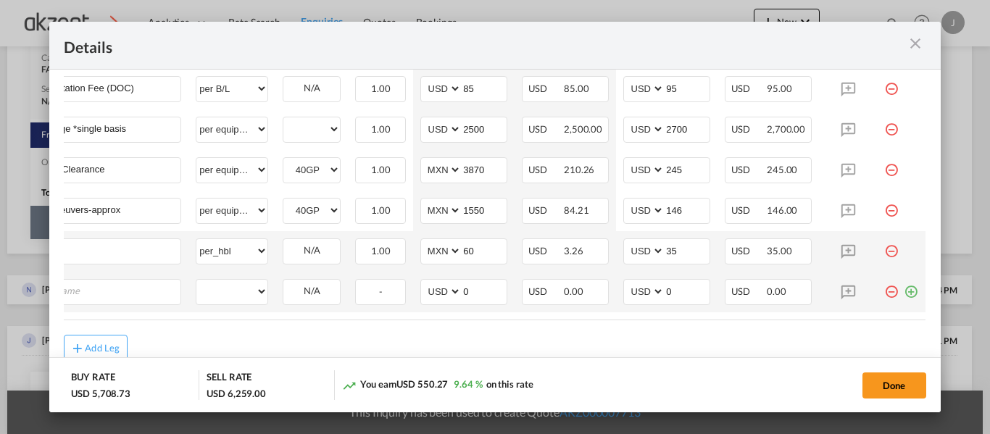
scroll to position [0, 15]
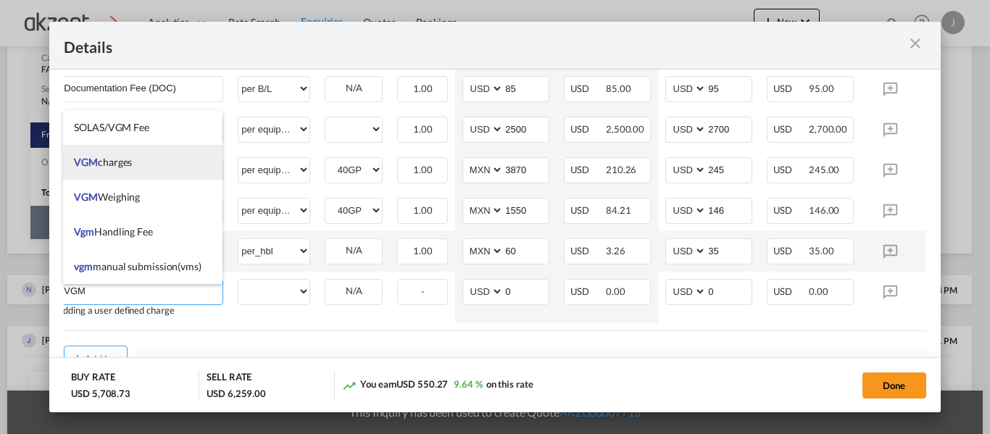
click at [142, 169] on li "VGM charges" at bounding box center [143, 162] width 160 height 35
type input "VGM charges"
select select "per equipment"
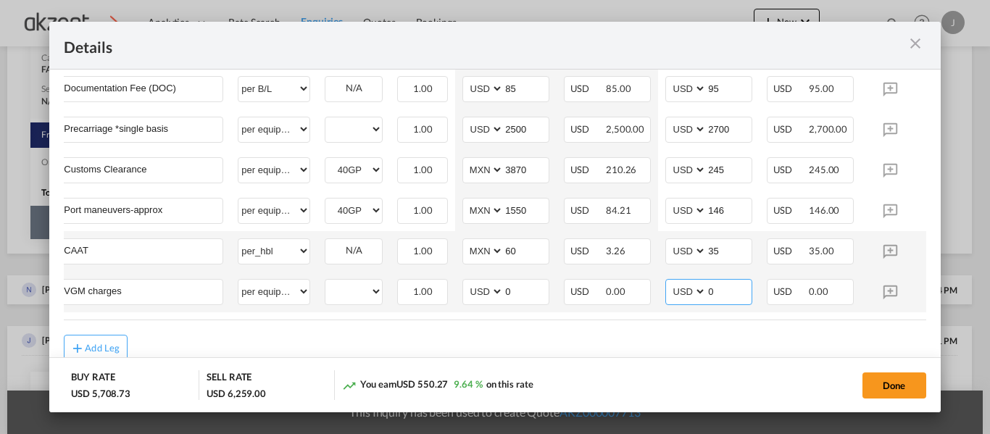
click at [740, 293] on input "0" at bounding box center [729, 291] width 45 height 22
type input "70"
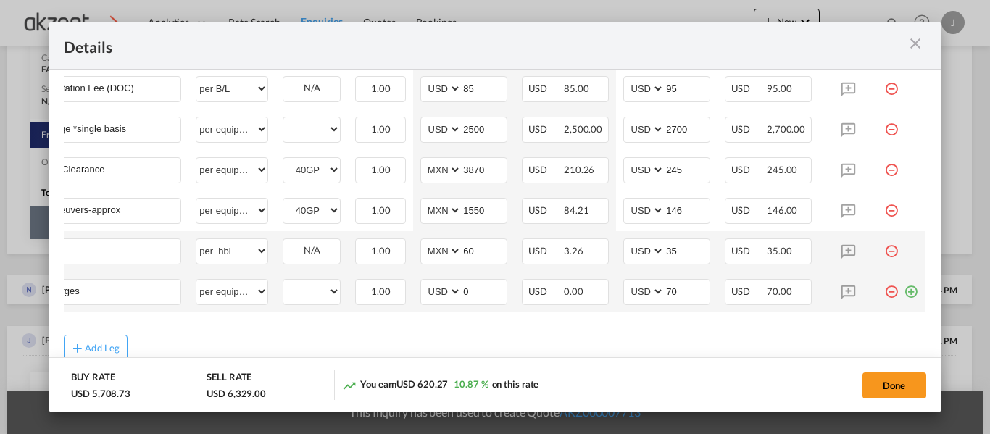
click at [904, 294] on md-icon "icon-plus-circle-outline green-400-fg" at bounding box center [911, 286] width 15 height 15
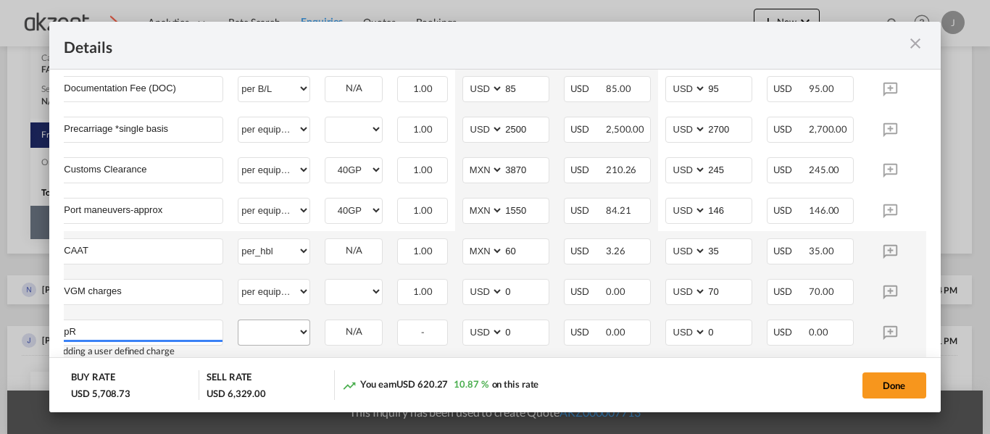
type input "p"
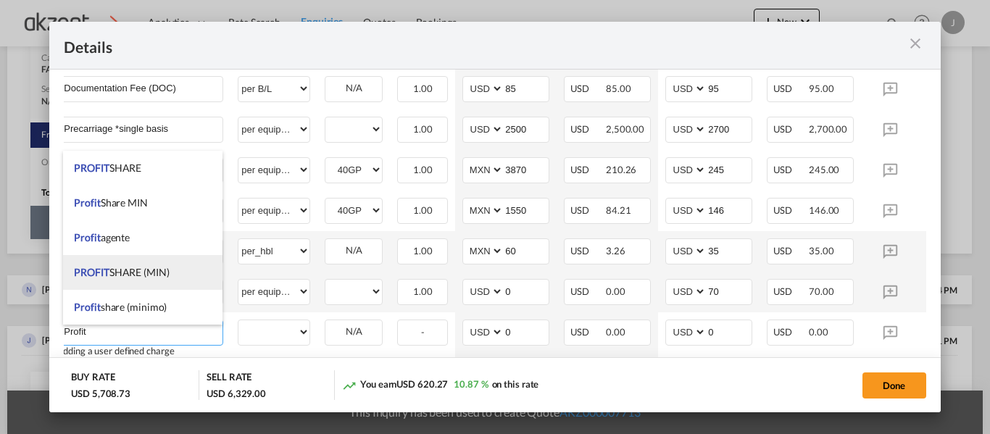
click at [130, 284] on li "PROFIT SHARE (MIN)" at bounding box center [143, 272] width 160 height 35
type input "PROFIT SHARE (MIN)"
select select "per container"
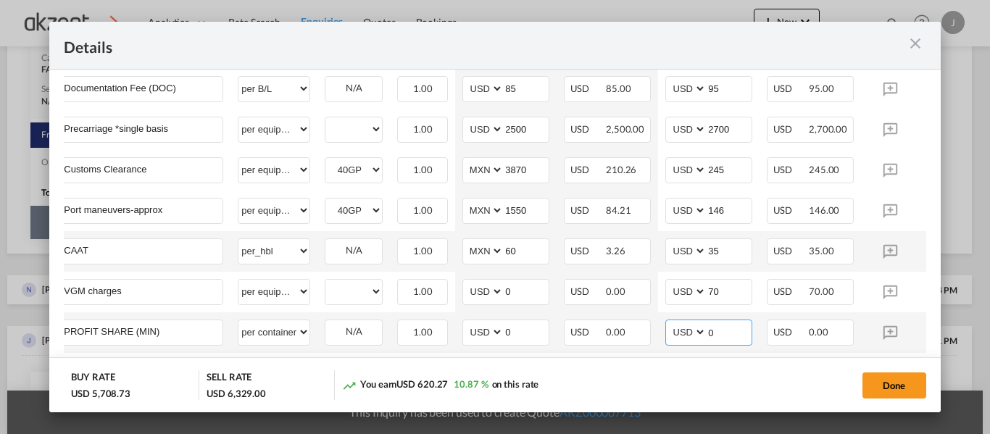
click at [737, 331] on input "0" at bounding box center [729, 331] width 45 height 22
type input "50"
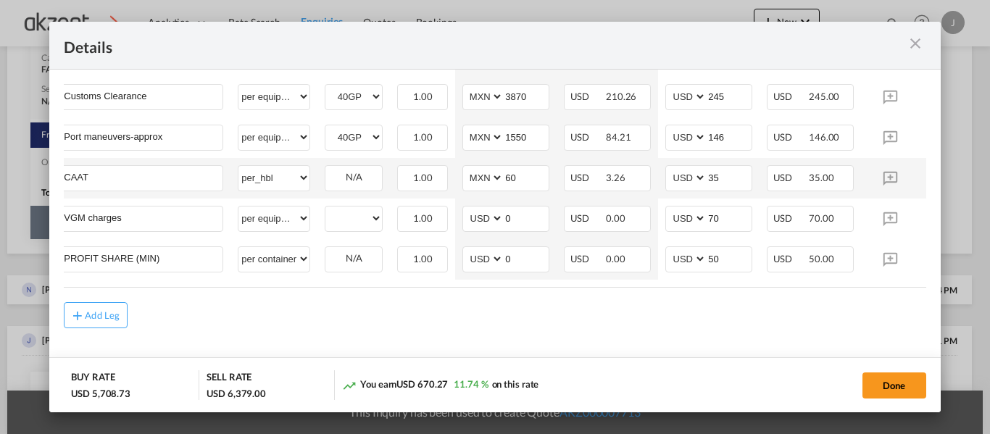
scroll to position [0, 67]
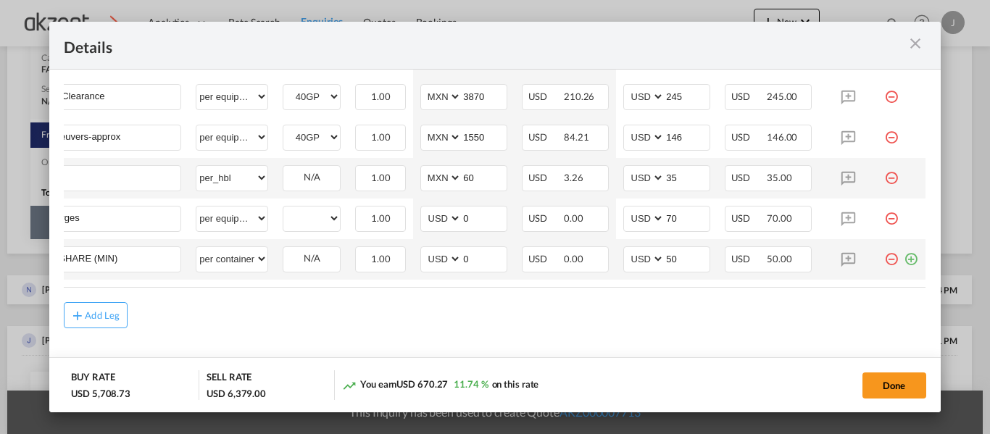
click at [904, 255] on md-icon "icon-plus-circle-outline green-400-fg" at bounding box center [911, 254] width 15 height 15
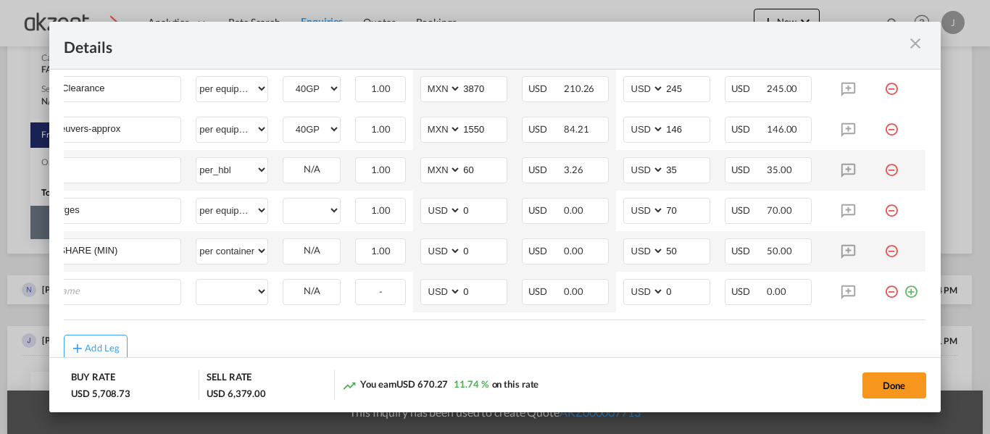
scroll to position [0, 15]
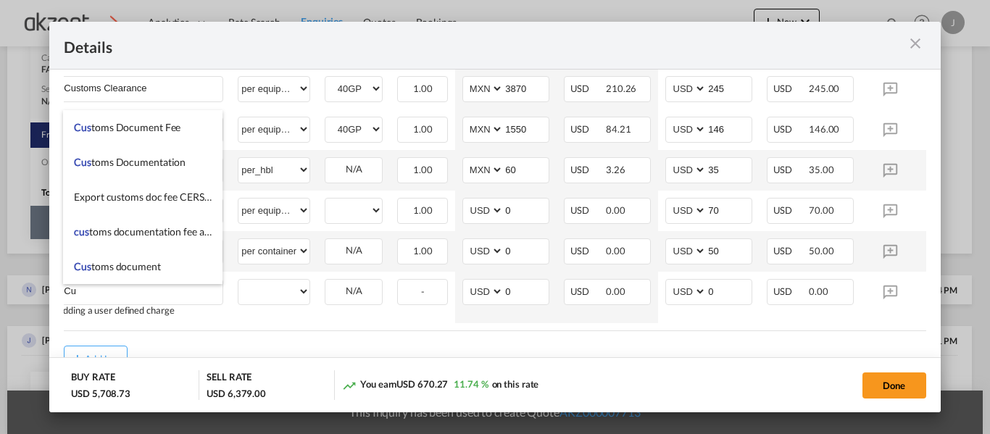
type input "C"
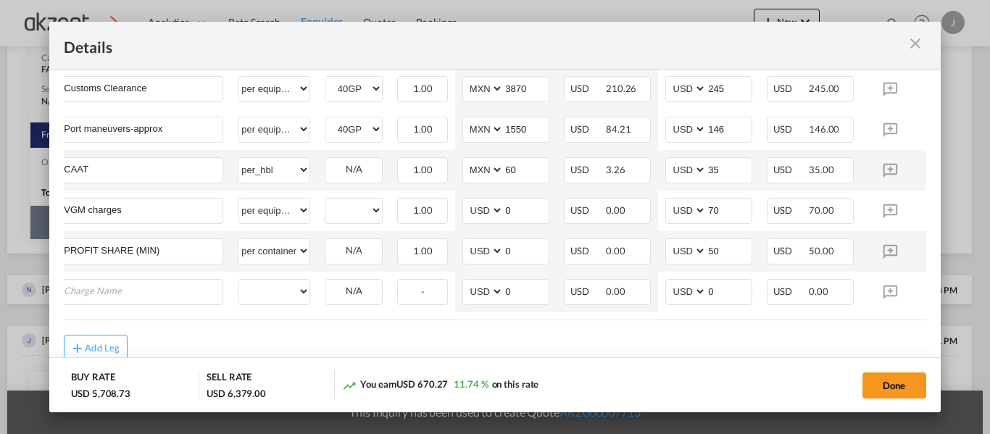
drag, startPoint x: 840, startPoint y: 328, endPoint x: 898, endPoint y: 328, distance: 58.0
click at [897, 320] on div "Charges Basis Equipment Type Quantity Buy Rates Sell Rates Comments Action Unit…" at bounding box center [495, 96] width 862 height 448
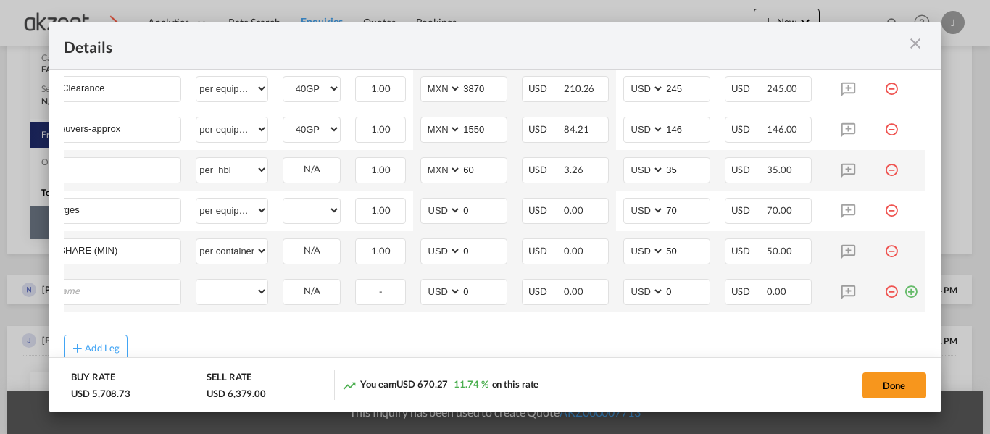
click at [885, 294] on md-icon "icon-minus-circle-outline red-400-fg" at bounding box center [892, 286] width 15 height 15
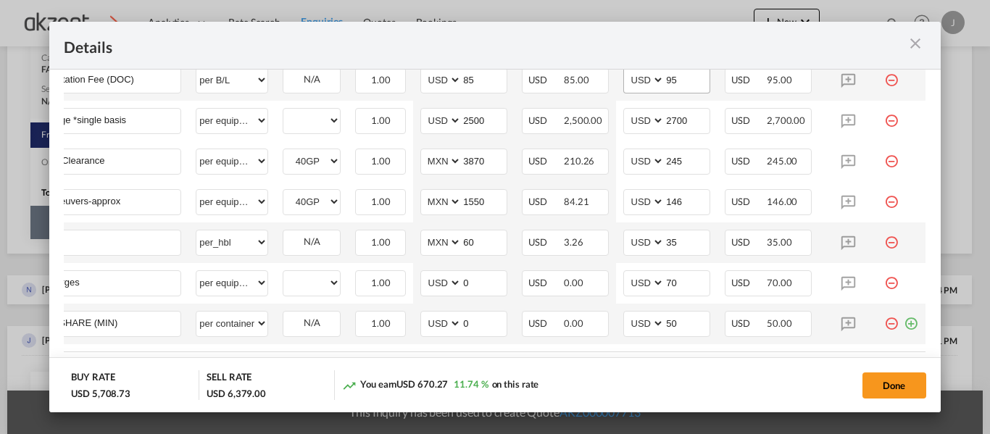
scroll to position [697, 0]
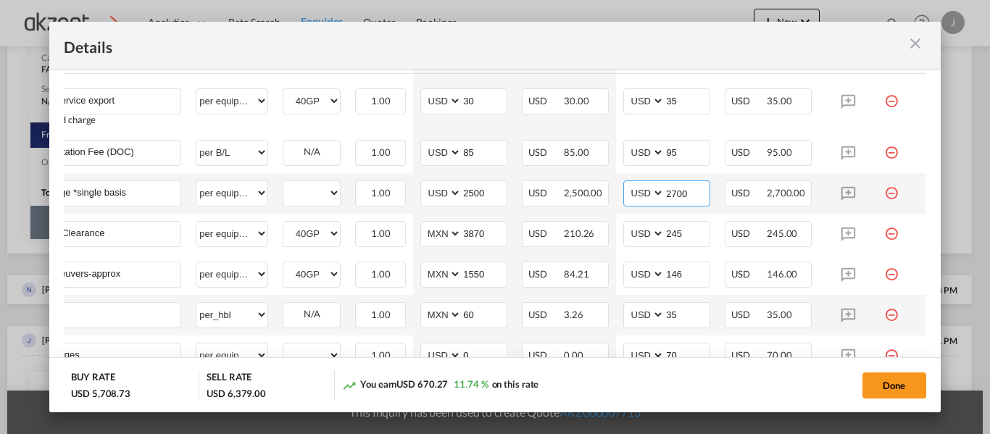
click at [687, 199] on input "2700" at bounding box center [687, 192] width 45 height 22
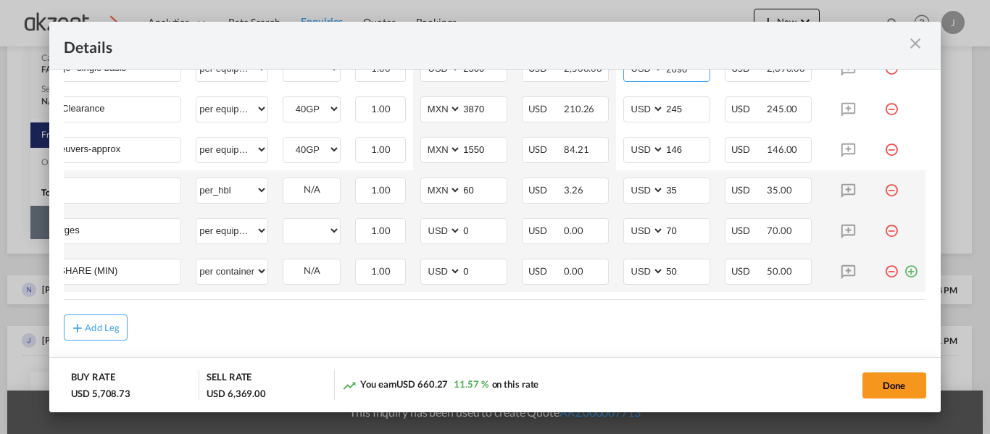
scroll to position [842, 0]
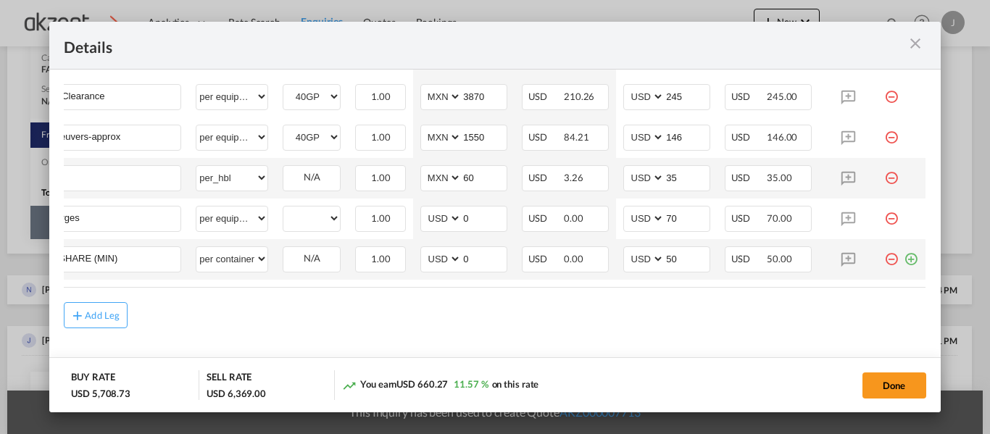
type input "2690"
click at [906, 251] on md-icon "icon-plus-circle-outline green-400-fg" at bounding box center [911, 254] width 15 height 15
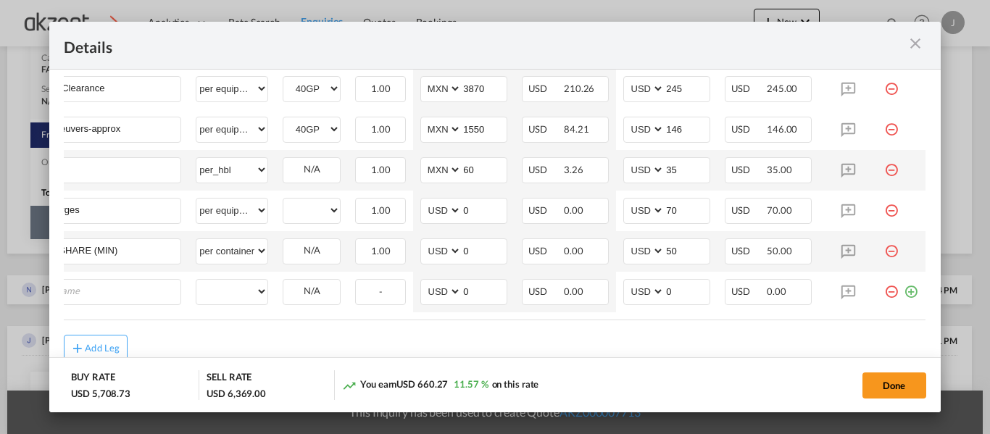
scroll to position [0, 15]
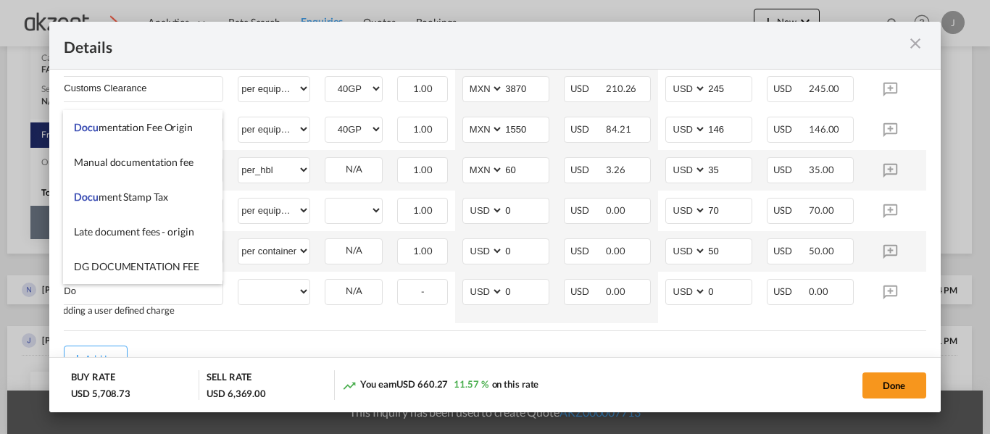
type input "D"
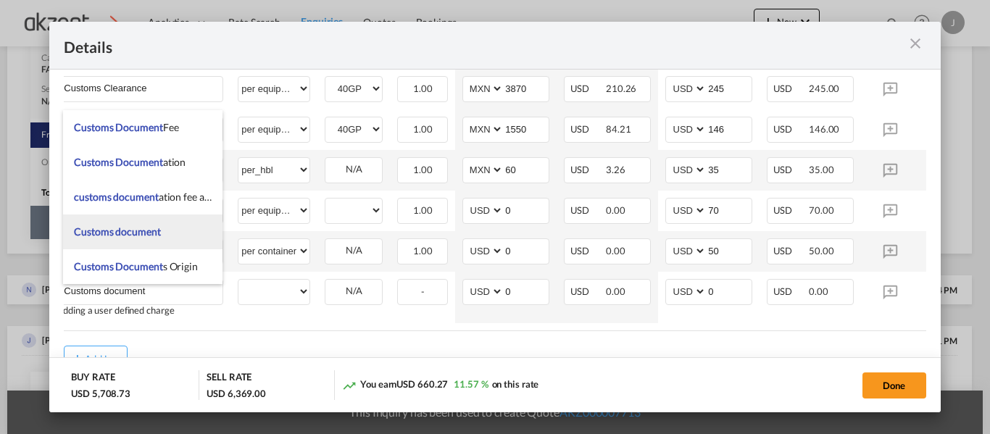
type input "Customs document"
click at [148, 233] on span "Customs document" at bounding box center [117, 232] width 86 height 12
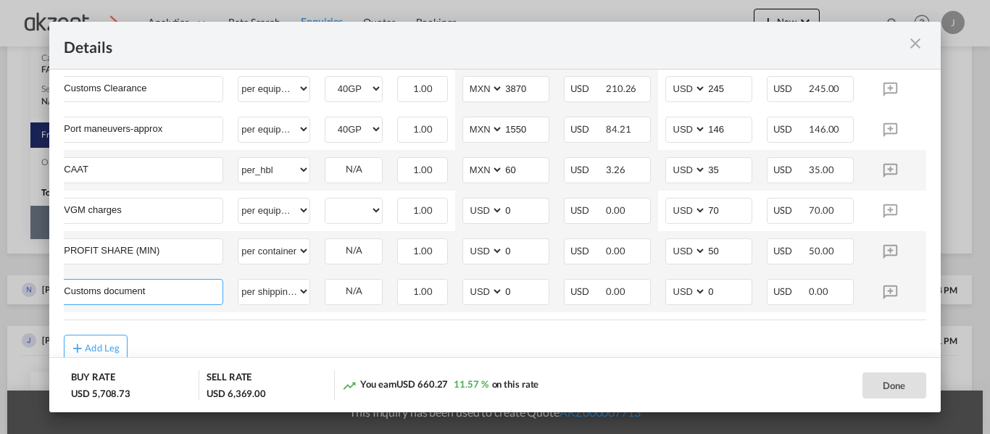
select select "per shipping bill"
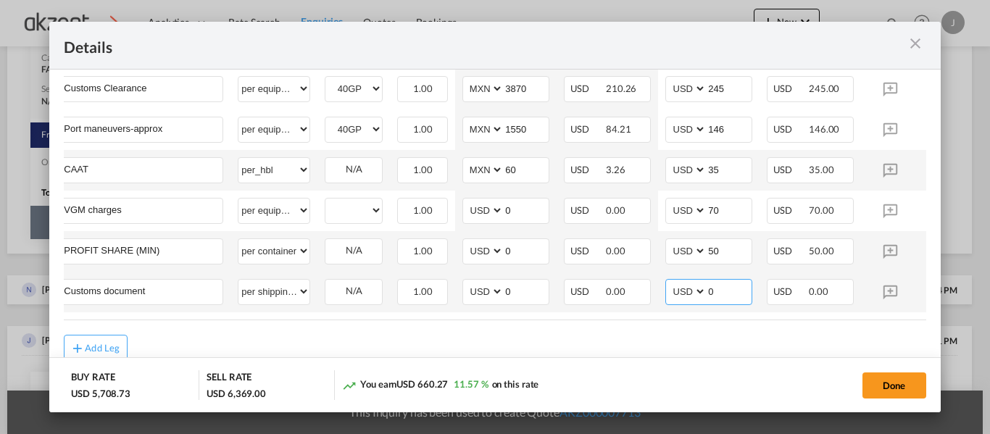
click at [733, 298] on input "0" at bounding box center [729, 291] width 45 height 22
click at [729, 347] on div "Add Leg" at bounding box center [495, 348] width 862 height 26
click at [724, 297] on input "50" at bounding box center [729, 291] width 45 height 22
type input "5"
type input "80"
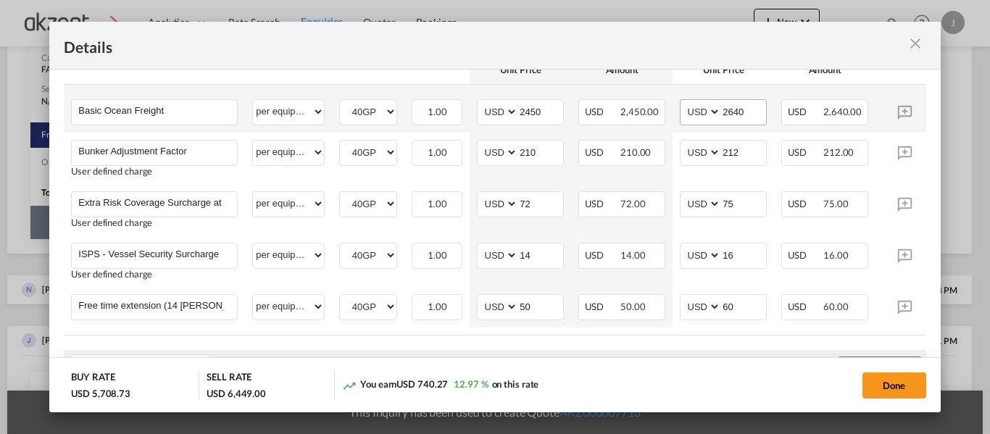
scroll to position [262, 0]
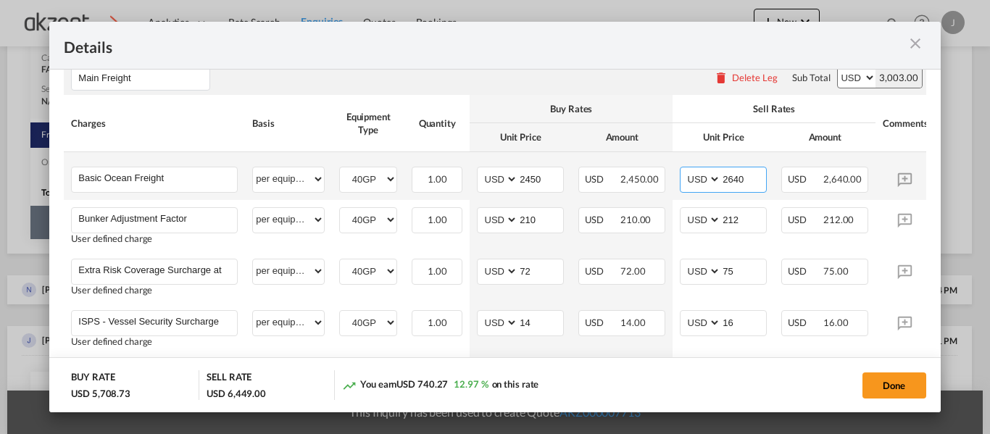
click at [752, 182] on input "2640" at bounding box center [743, 178] width 45 height 22
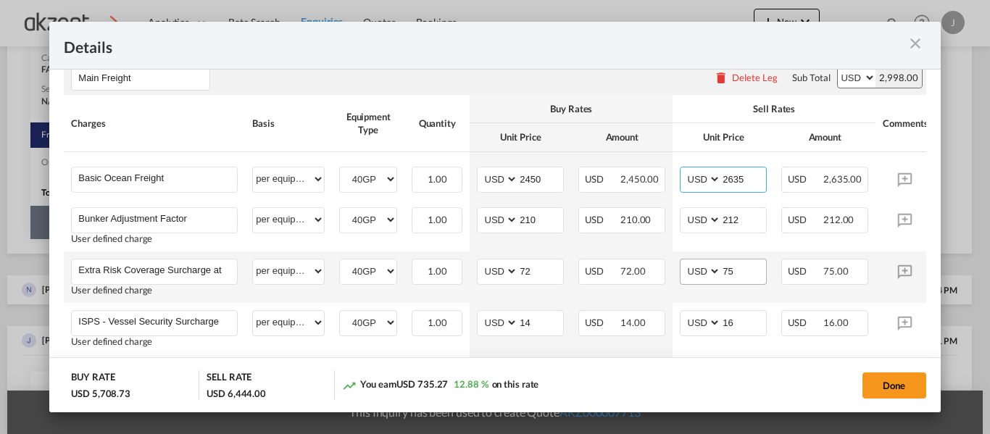
type input "2635"
click at [750, 270] on input "75" at bounding box center [743, 271] width 45 height 22
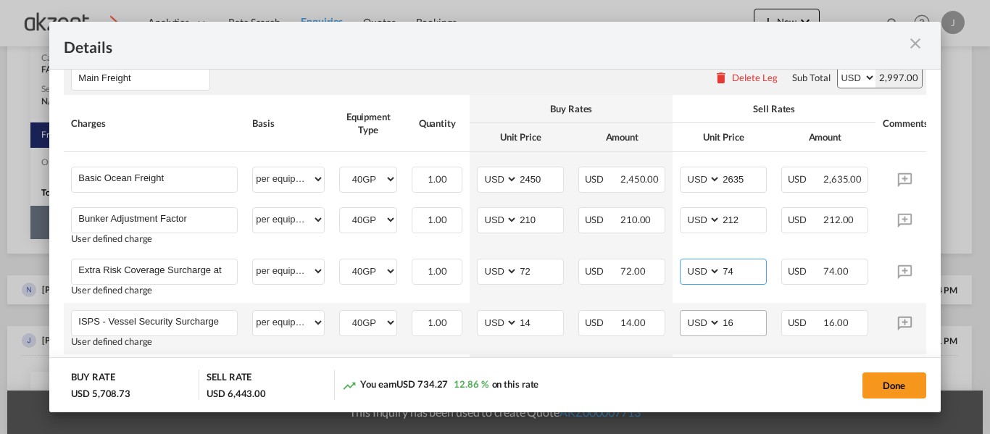
type input "74"
click at [744, 323] on input "16" at bounding box center [743, 322] width 45 height 22
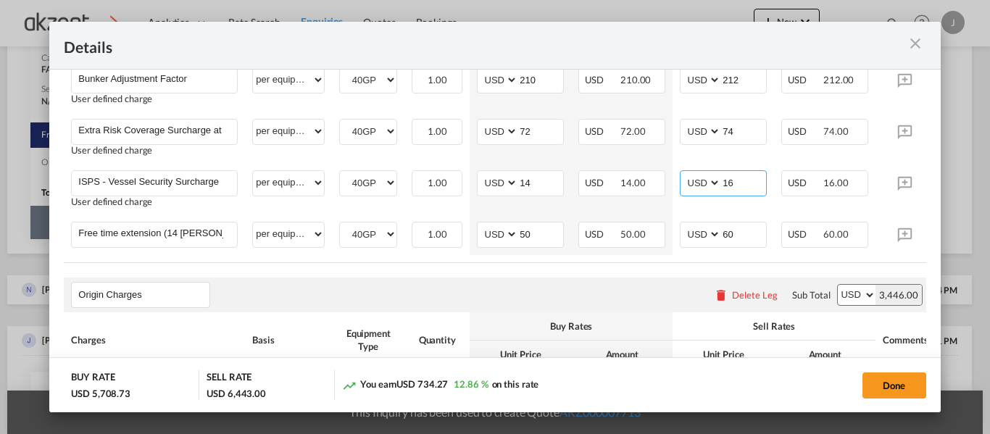
scroll to position [407, 0]
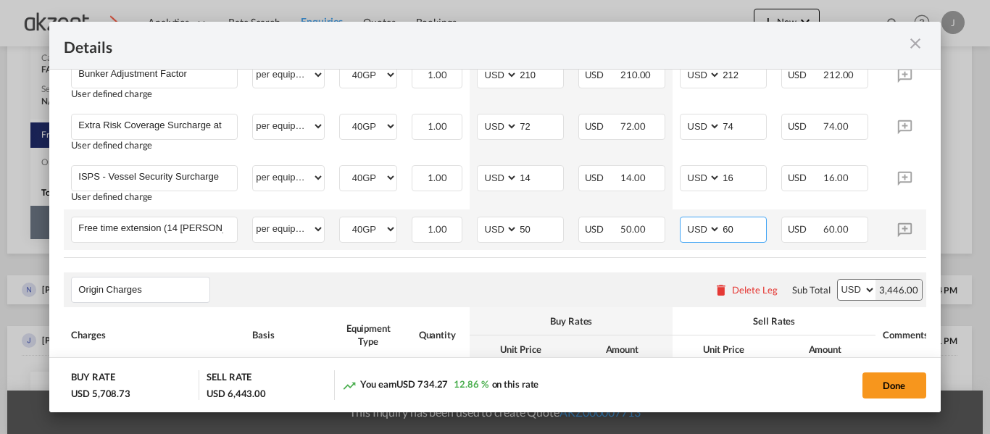
click at [745, 229] on input "60" at bounding box center [743, 229] width 45 height 22
type input "6"
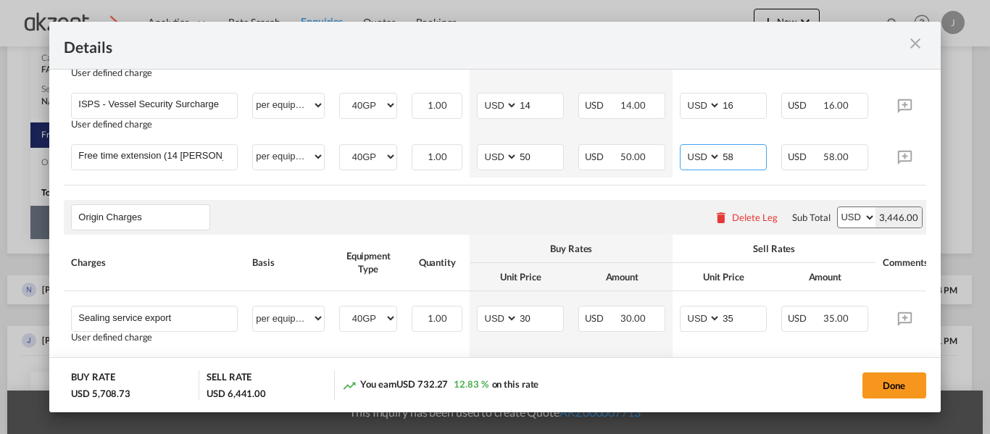
scroll to position [624, 0]
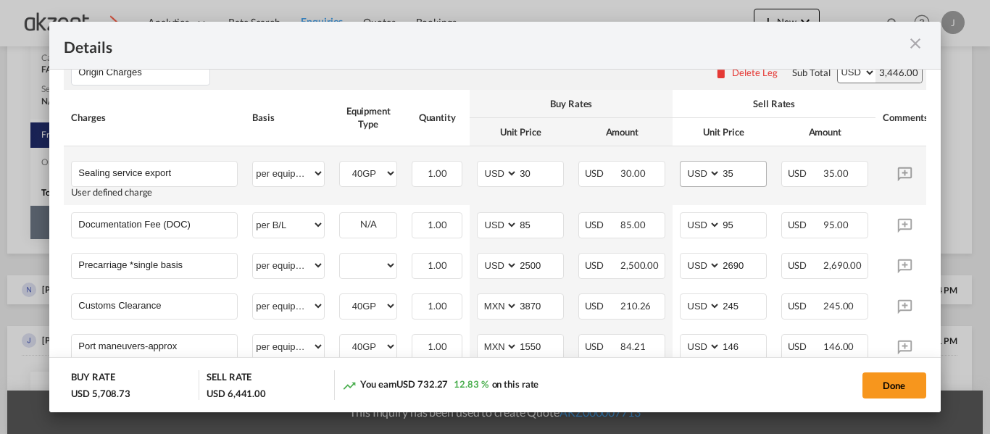
type input "58"
click at [747, 183] on input "35" at bounding box center [743, 173] width 45 height 22
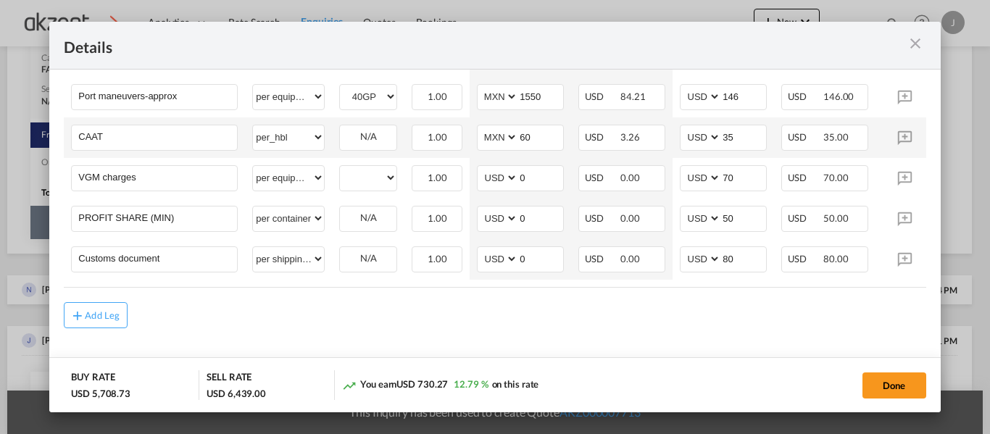
scroll to position [0, 67]
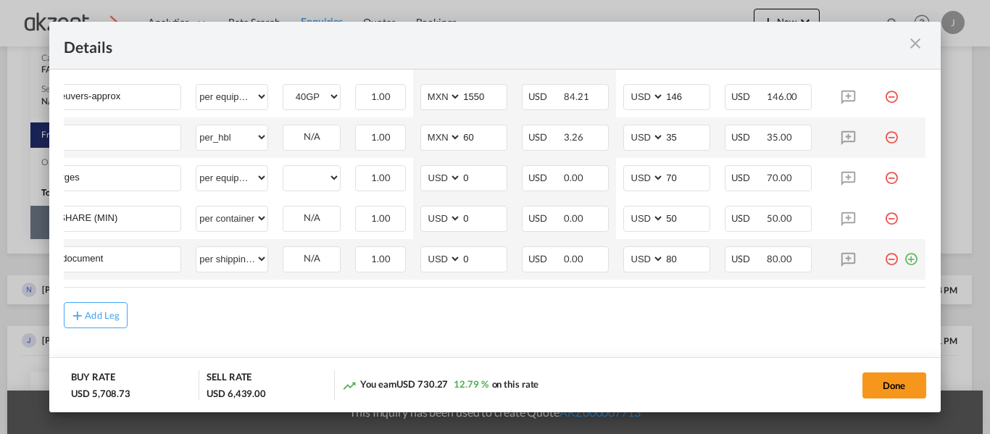
click at [885, 258] on md-icon "icon-minus-circle-outline red-400-fg" at bounding box center [892, 254] width 15 height 15
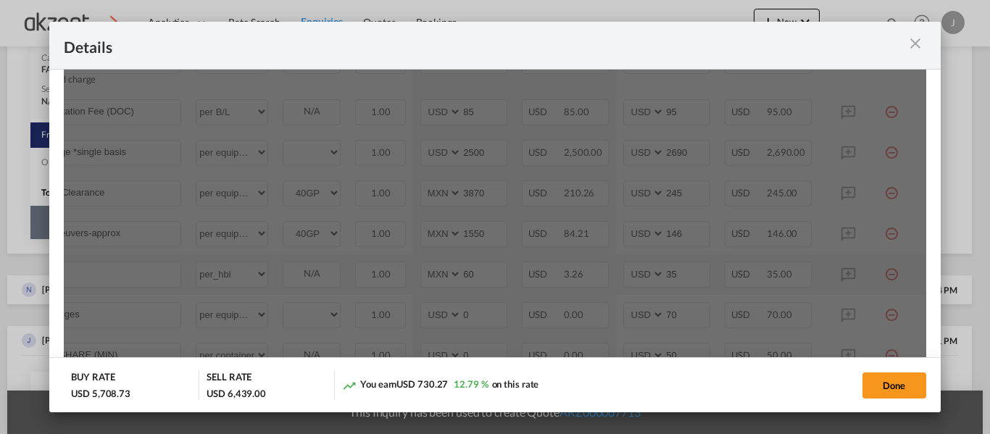
scroll to position [592, 0]
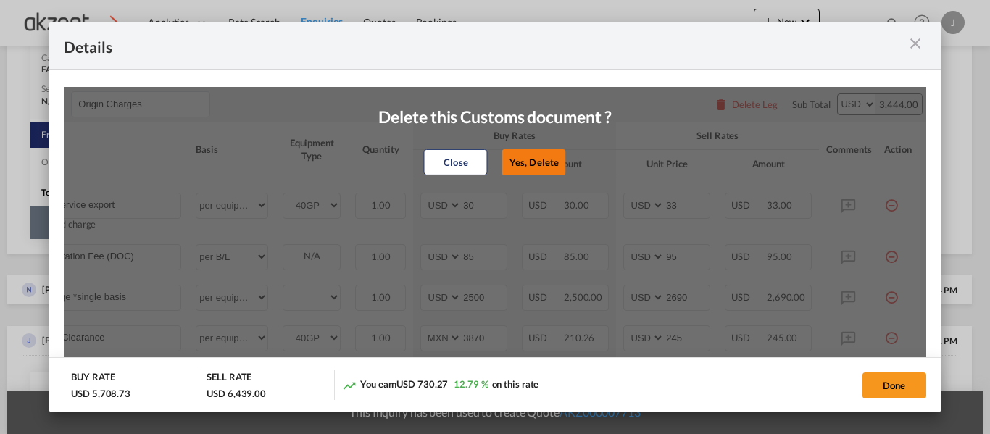
click at [544, 171] on button "Yes, Delete" at bounding box center [534, 162] width 64 height 26
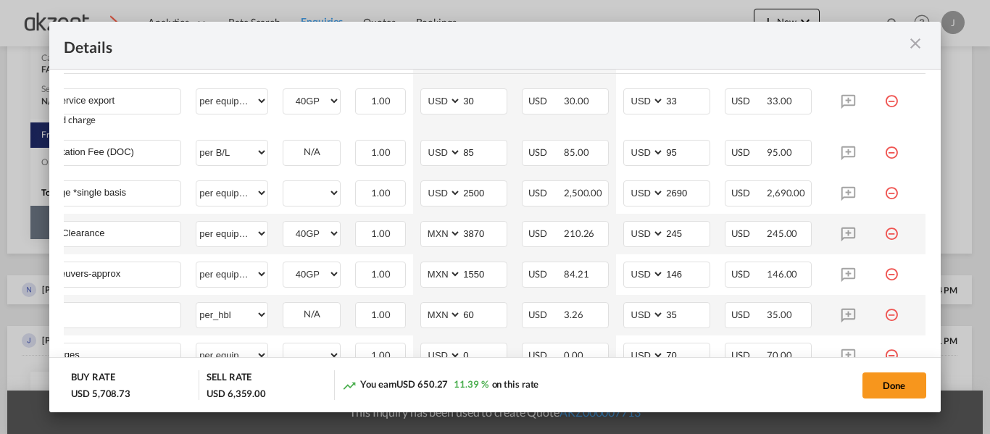
scroll to position [552, 0]
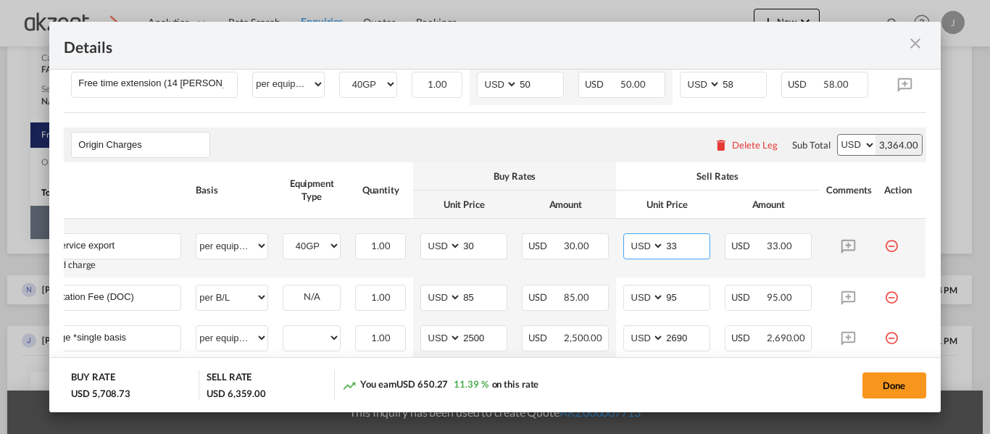
click at [679, 255] on input "33" at bounding box center [687, 245] width 45 height 22
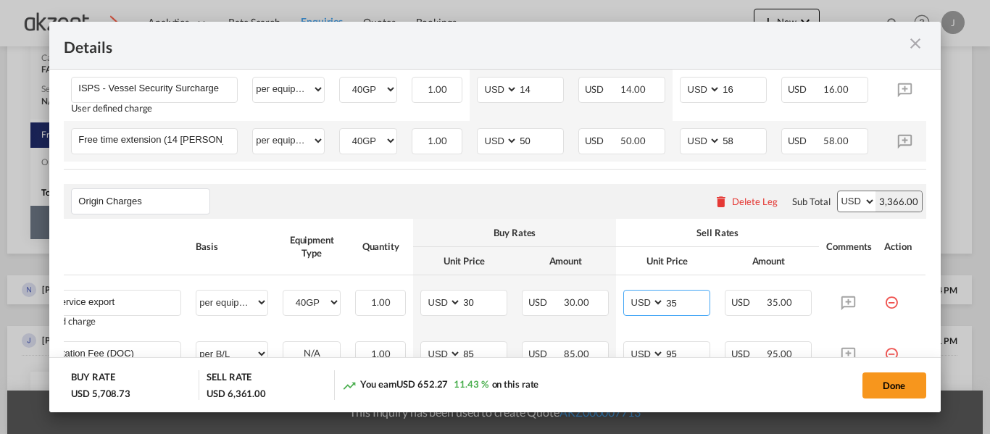
scroll to position [479, 0]
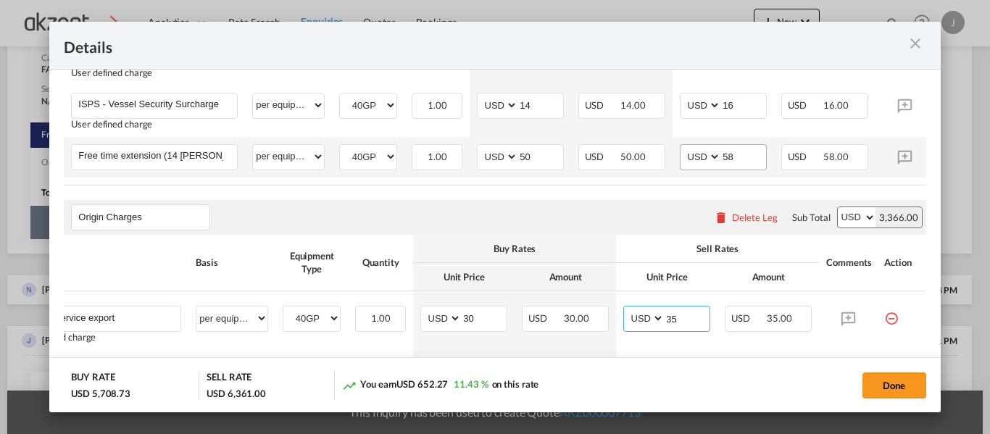
type input "35"
click at [744, 149] on input "58" at bounding box center [743, 156] width 45 height 22
type input "5"
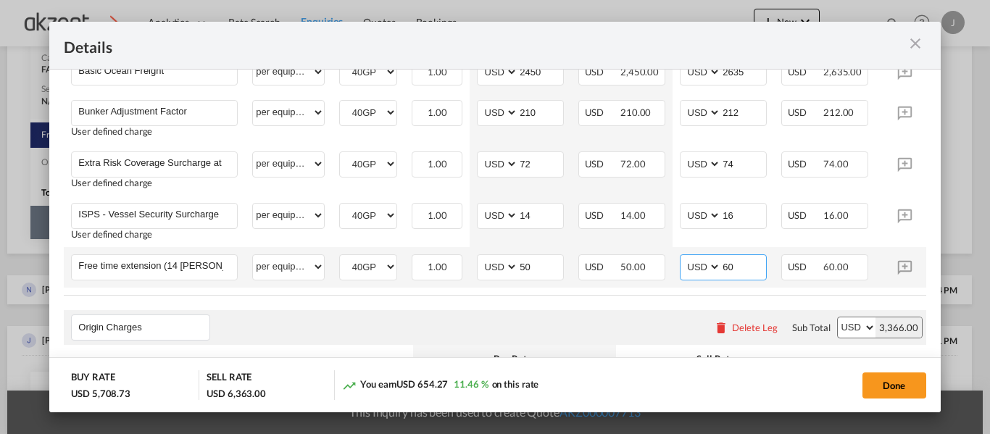
scroll to position [334, 0]
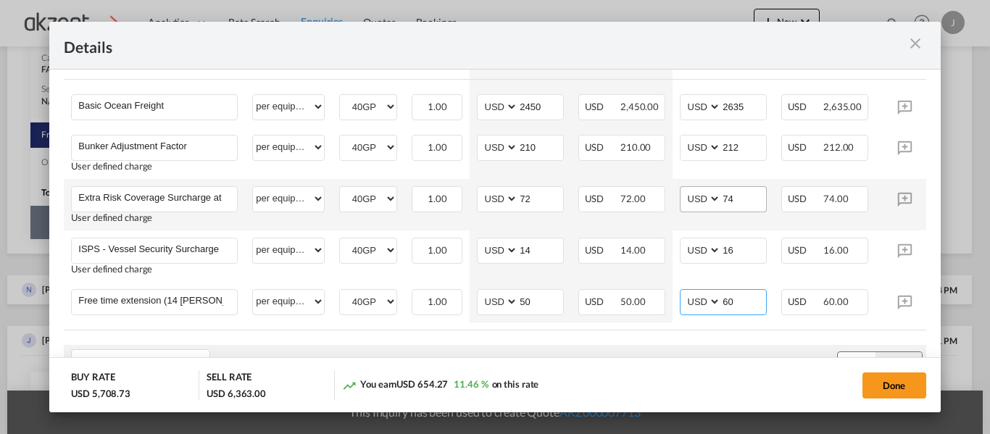
type input "60"
click at [748, 195] on input "74" at bounding box center [743, 198] width 45 height 22
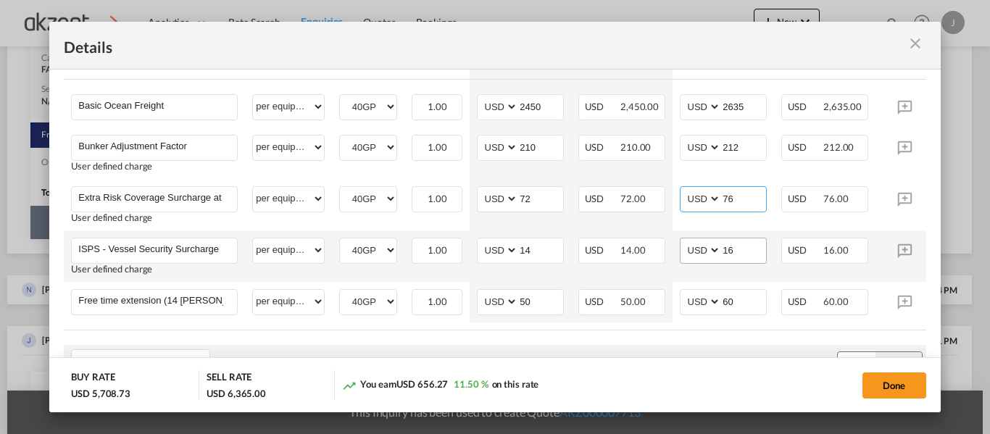
type input "76"
click at [737, 252] on input "16" at bounding box center [743, 250] width 45 height 22
type input "16"
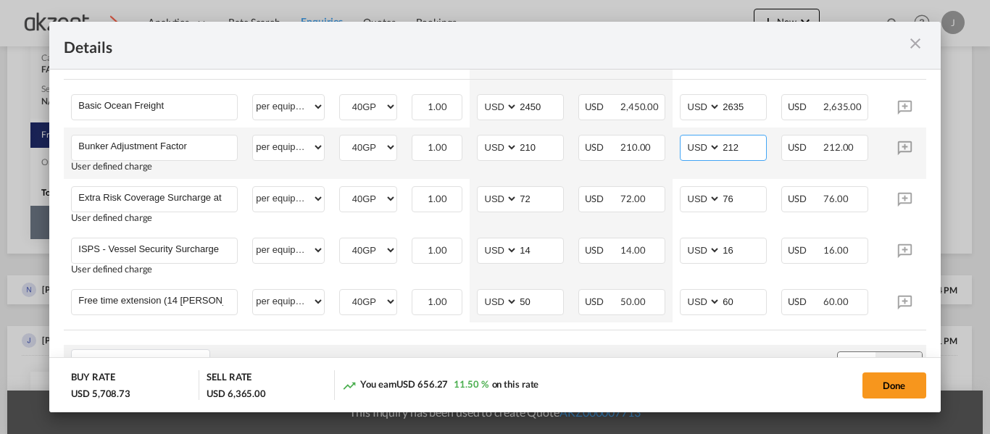
click at [750, 145] on input "212" at bounding box center [743, 147] width 45 height 22
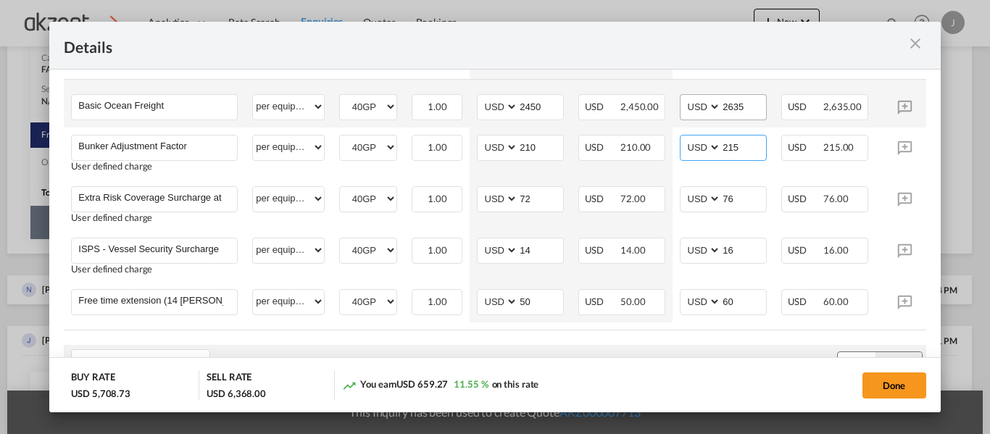
type input "215"
click at [750, 104] on input "2635" at bounding box center [743, 106] width 45 height 22
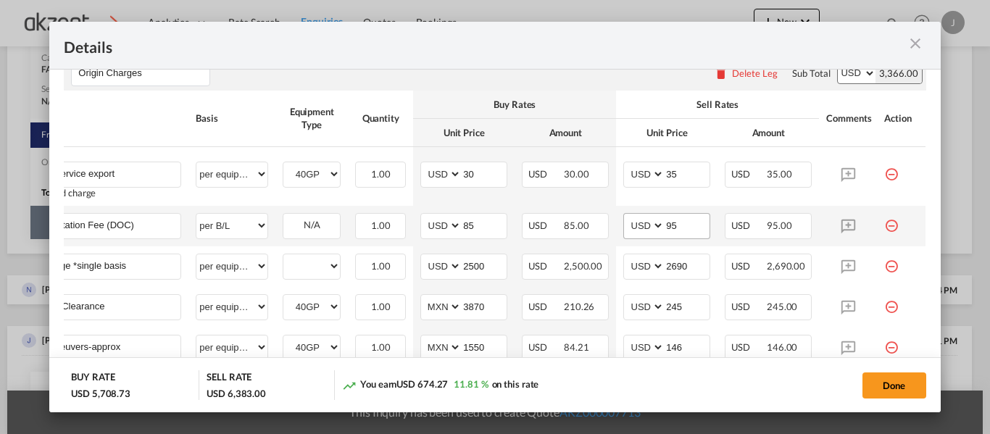
scroll to position [624, 0]
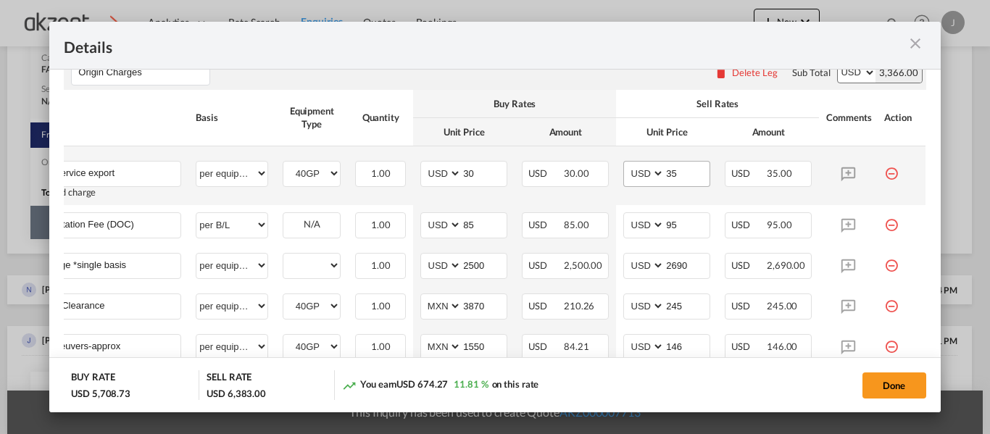
type input "2650"
click at [674, 175] on input "35" at bounding box center [687, 173] width 45 height 22
type input "3"
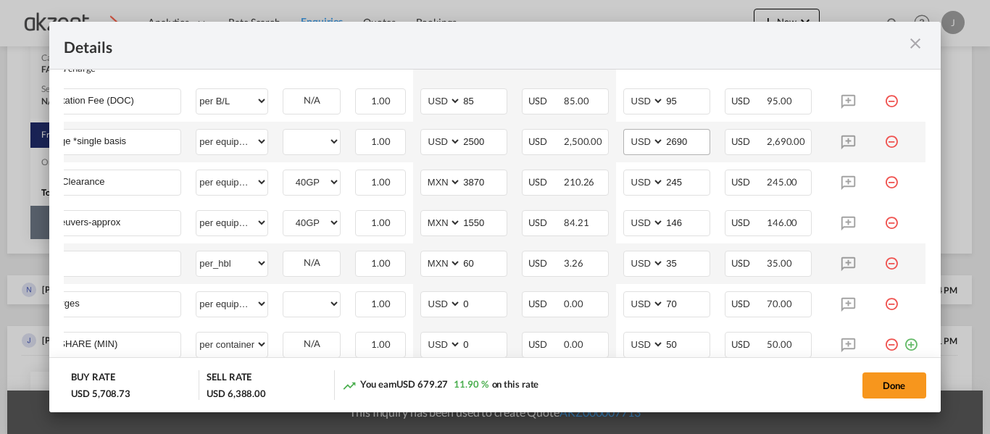
scroll to position [769, 0]
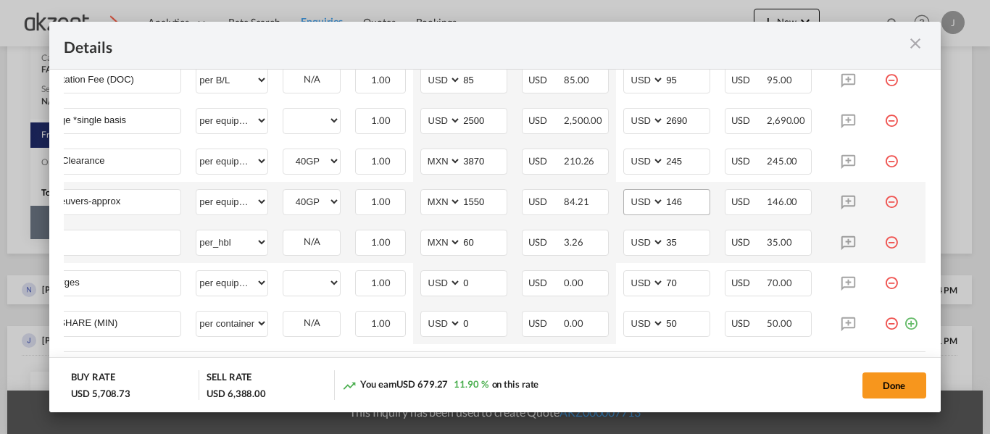
type input "40"
click at [687, 207] on input "146" at bounding box center [687, 201] width 45 height 22
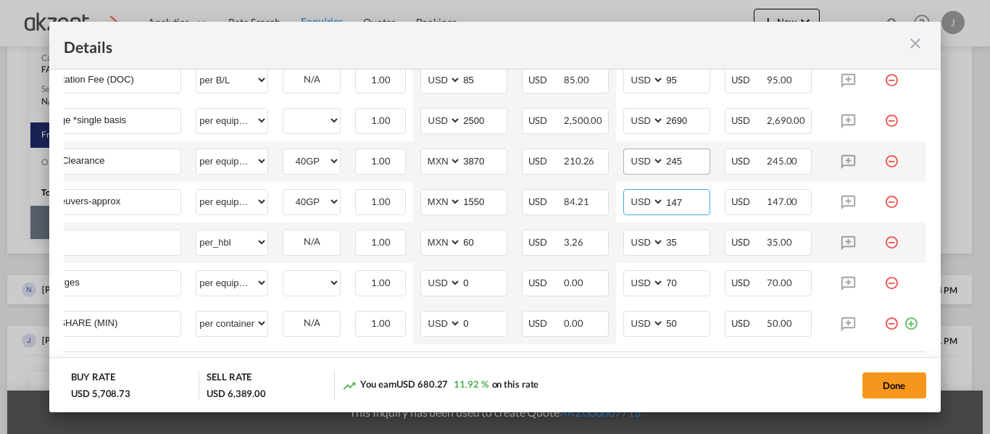
type input "147"
click at [685, 162] on input "245" at bounding box center [687, 160] width 45 height 22
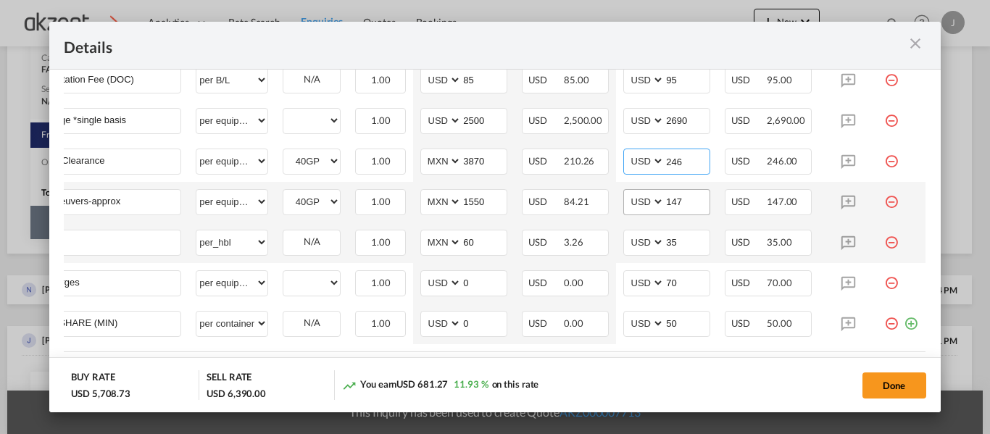
type input "246"
click at [672, 202] on input "147" at bounding box center [687, 201] width 45 height 22
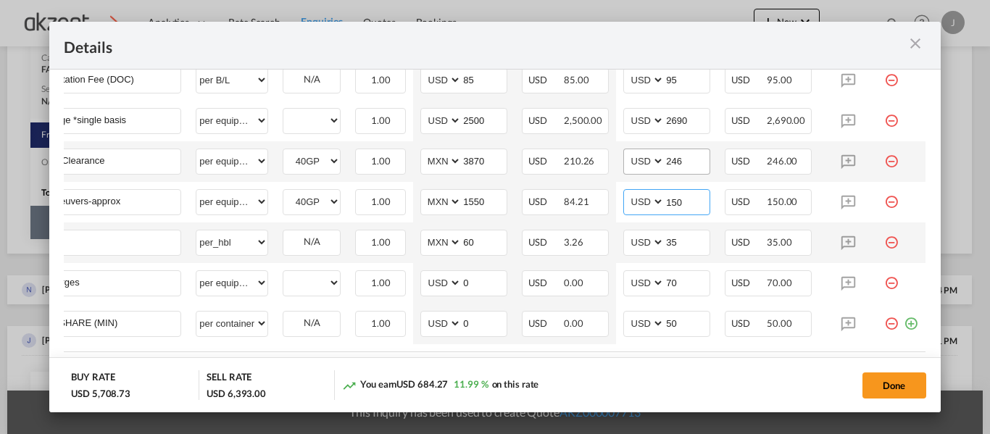
type input "150"
click at [681, 162] on input "246" at bounding box center [687, 160] width 45 height 22
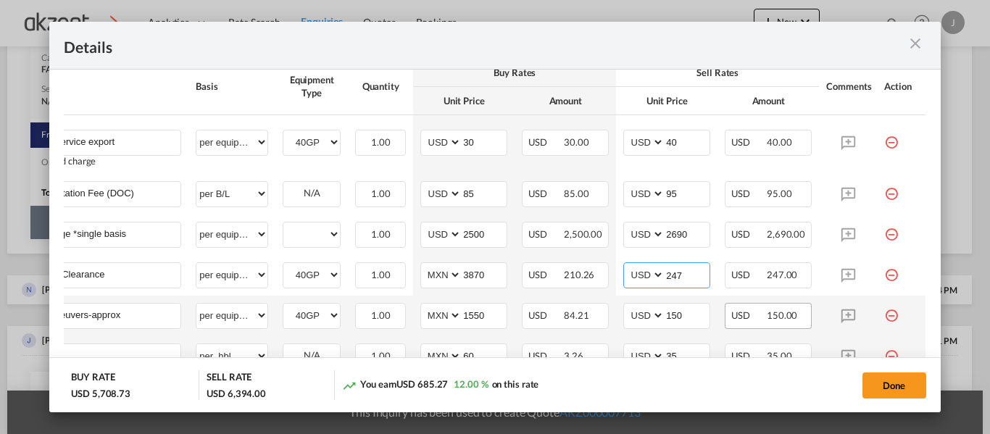
scroll to position [624, 0]
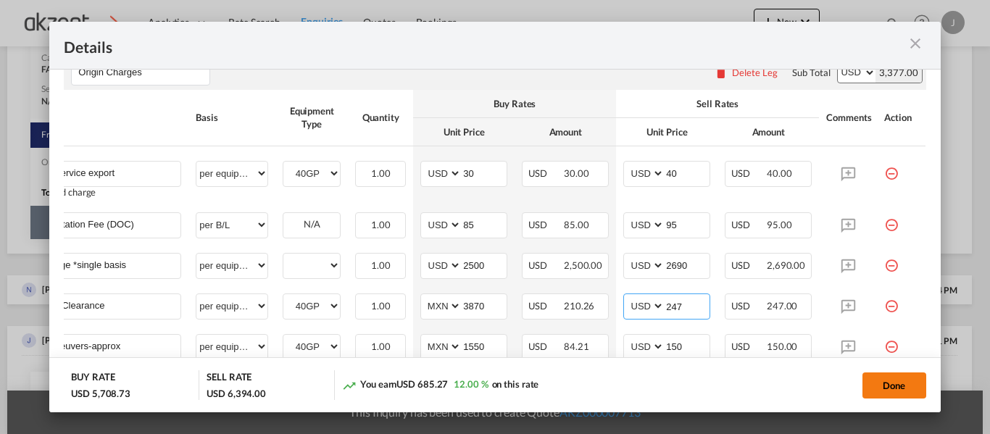
type input "247"
click at [867, 381] on button "Done" at bounding box center [895, 386] width 64 height 26
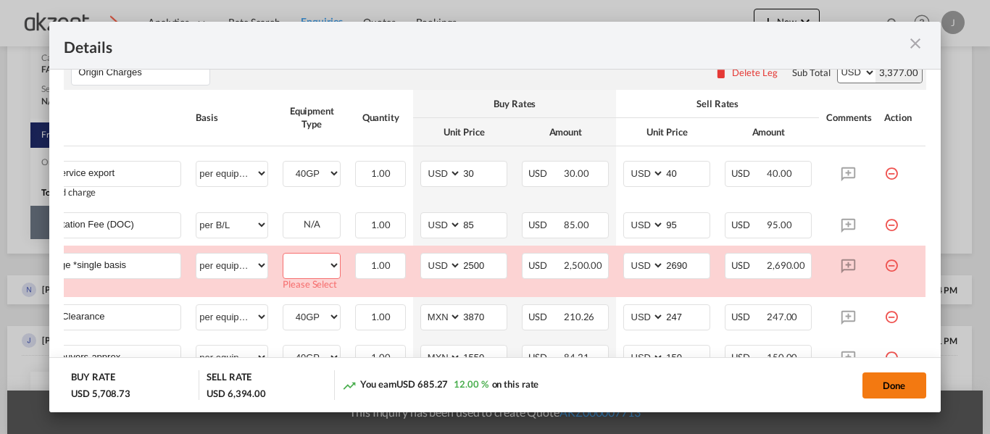
scroll to position [654, 0]
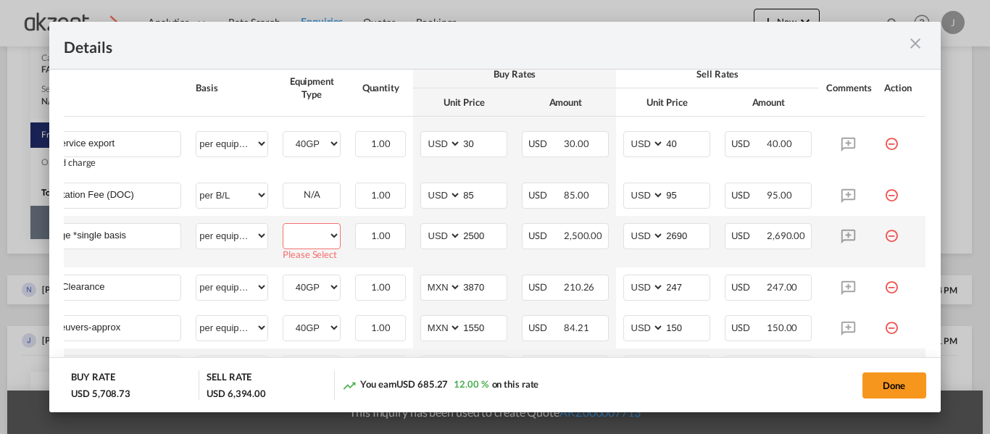
click at [323, 240] on select "40GP" at bounding box center [312, 236] width 57 height 20
select select "40GP"
click at [284, 231] on select "40GP" at bounding box center [312, 236] width 57 height 20
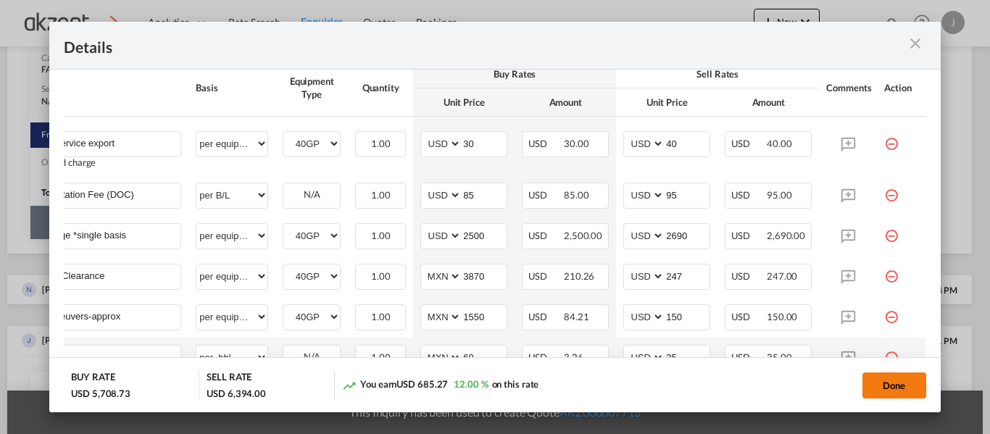
click at [872, 383] on button "Done" at bounding box center [895, 386] width 64 height 26
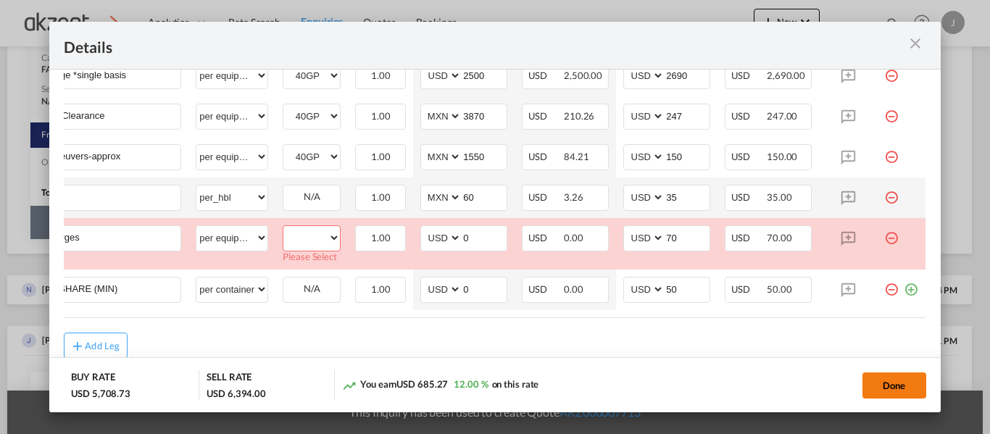
scroll to position [816, 0]
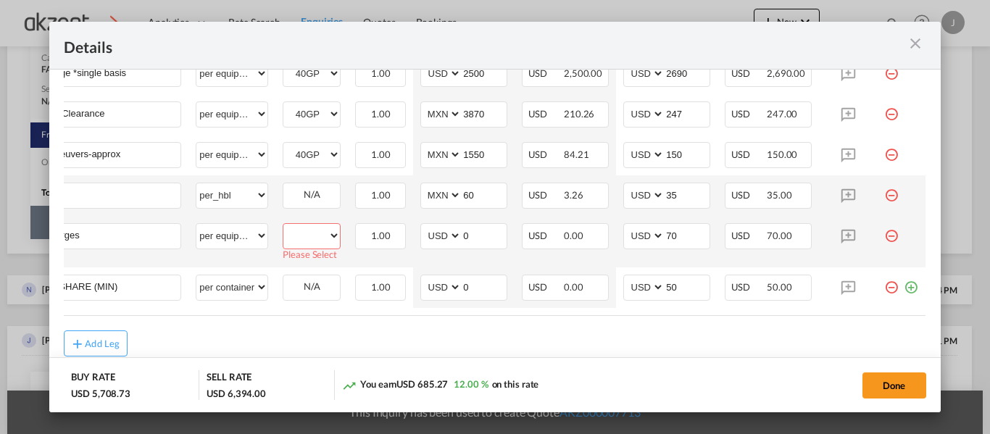
drag, startPoint x: 320, startPoint y: 236, endPoint x: 320, endPoint y: 247, distance: 10.9
click at [320, 236] on select "40GP" at bounding box center [312, 236] width 57 height 20
select select "40GP"
click at [284, 231] on select "40GP" at bounding box center [312, 236] width 57 height 20
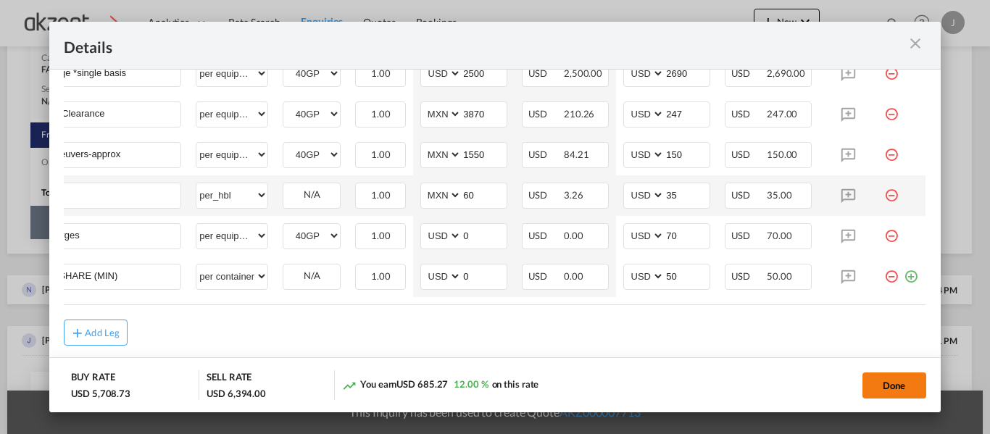
click at [893, 388] on button "Done" at bounding box center [895, 386] width 64 height 26
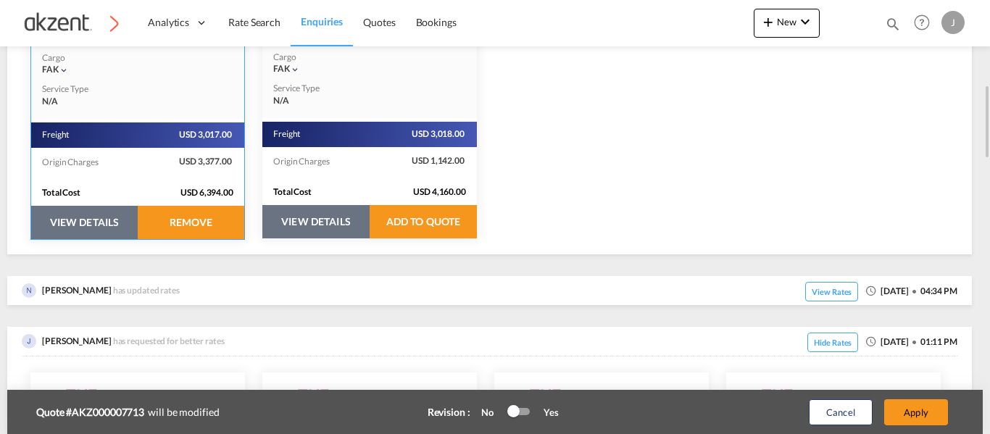
click at [936, 395] on div "Cancel Apply" at bounding box center [863, 412] width 181 height 35
click at [931, 408] on button "Apply" at bounding box center [917, 413] width 64 height 26
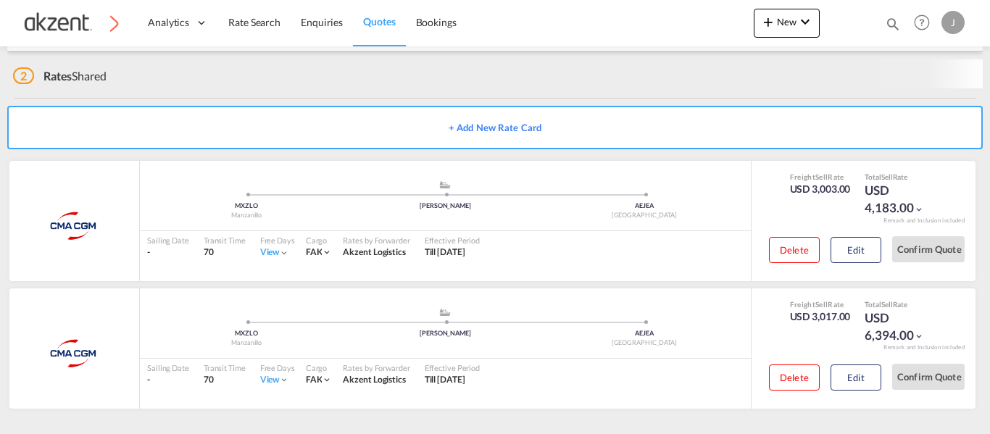
scroll to position [221, 0]
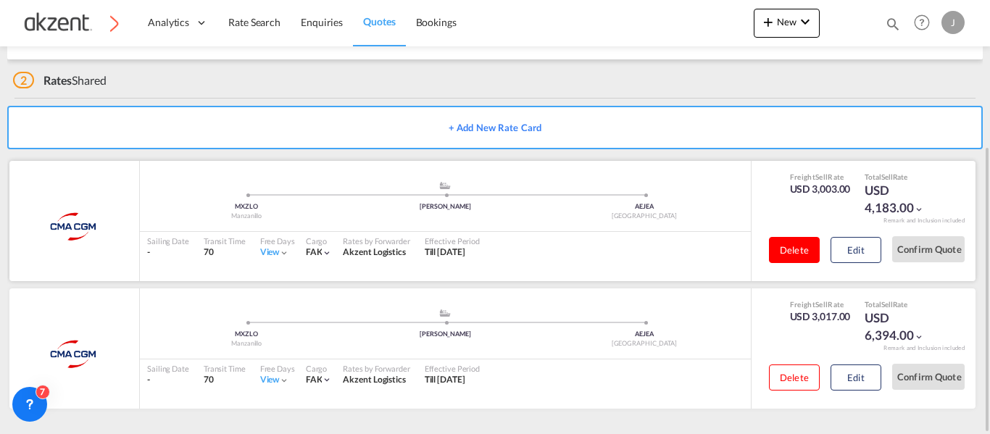
click at [771, 242] on button "Delete" at bounding box center [794, 250] width 51 height 26
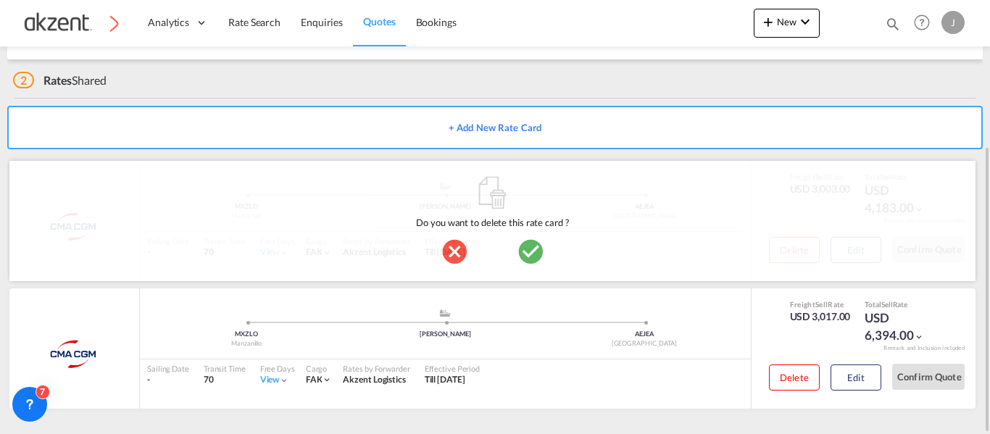
click at [539, 247] on md-icon "icon-checkbox-marked-circle" at bounding box center [530, 251] width 29 height 29
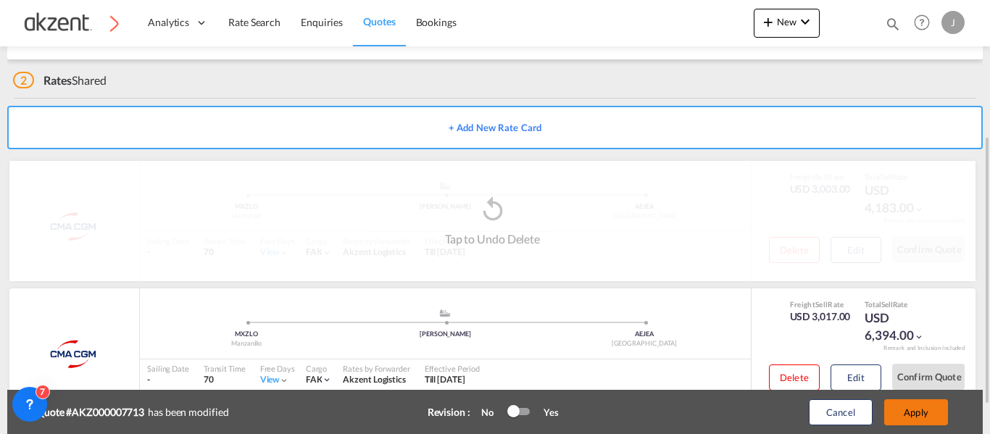
click at [919, 417] on button "Apply" at bounding box center [917, 413] width 64 height 26
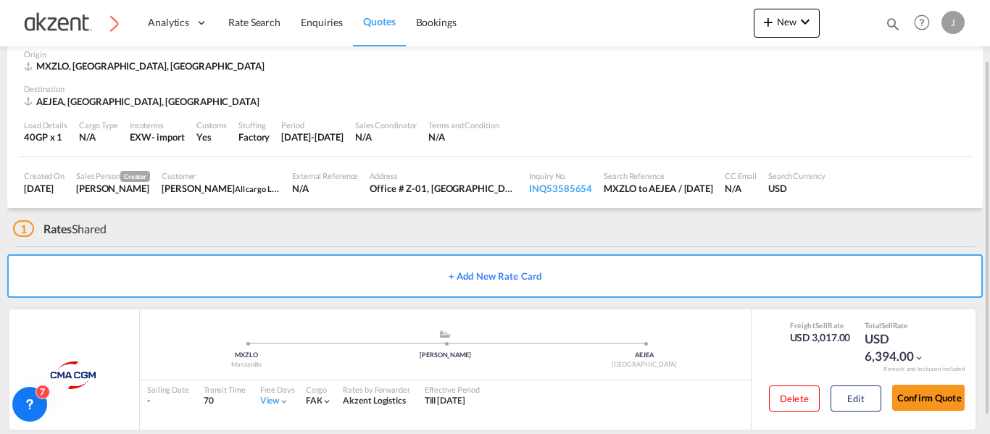
scroll to position [0, 0]
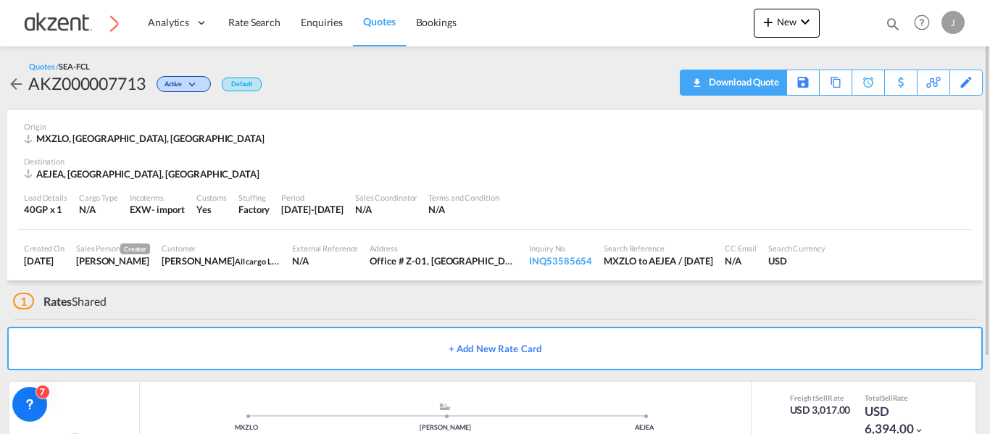
click at [761, 83] on div "Download Quote" at bounding box center [743, 81] width 74 height 23
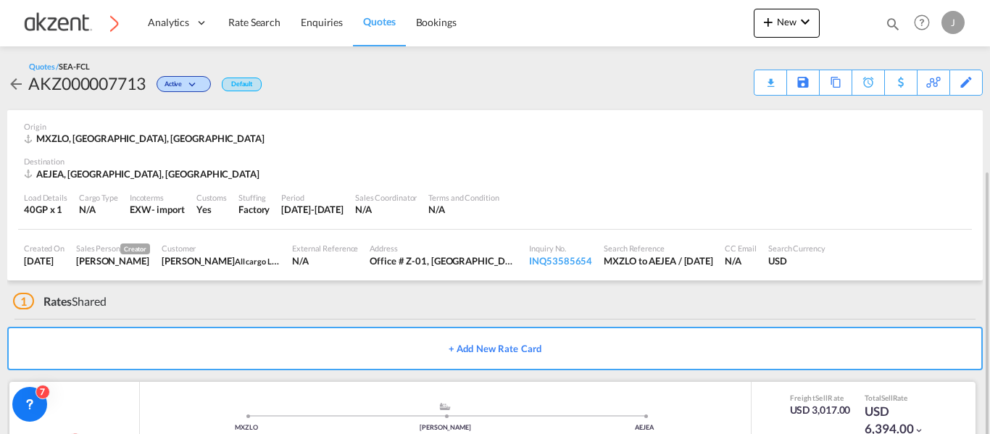
scroll to position [94, 0]
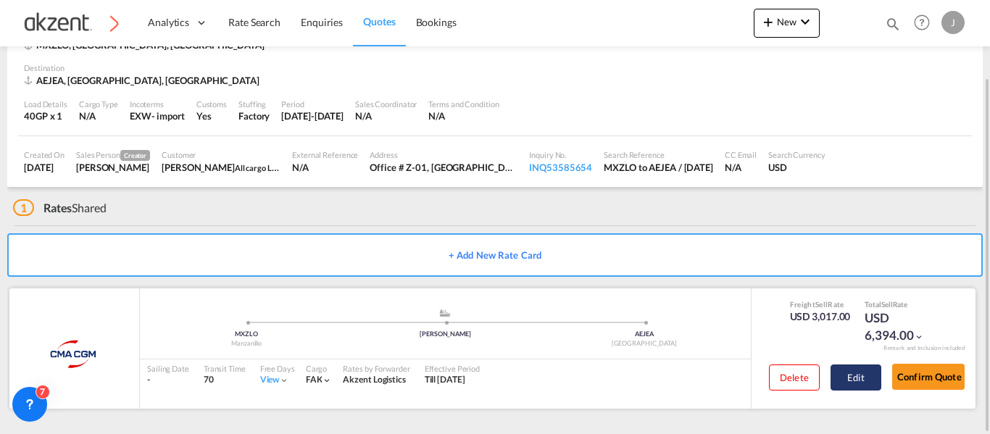
click at [856, 384] on button "Edit" at bounding box center [856, 378] width 51 height 26
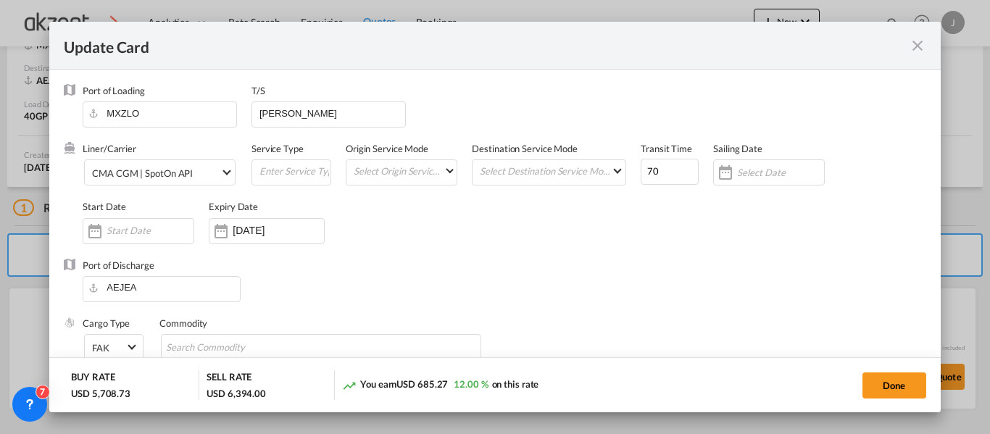
scroll to position [145, 0]
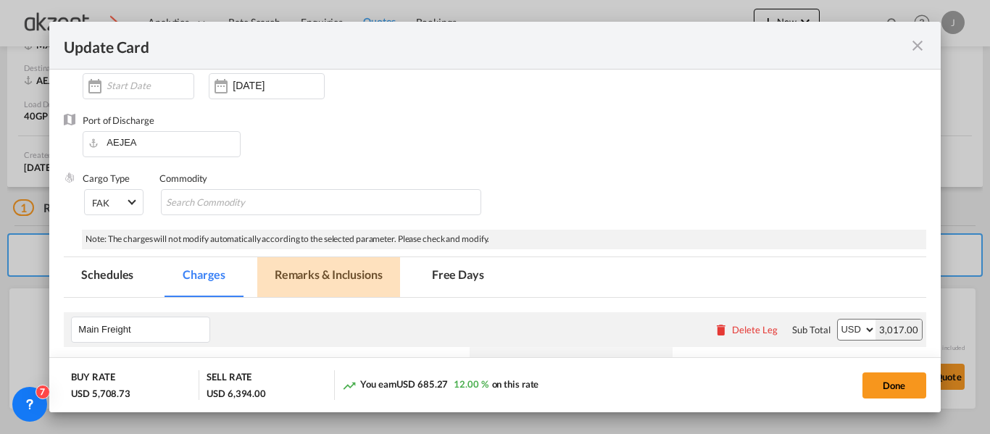
click at [297, 270] on md-tab-item "Remarks & Inclusions" at bounding box center [328, 277] width 143 height 40
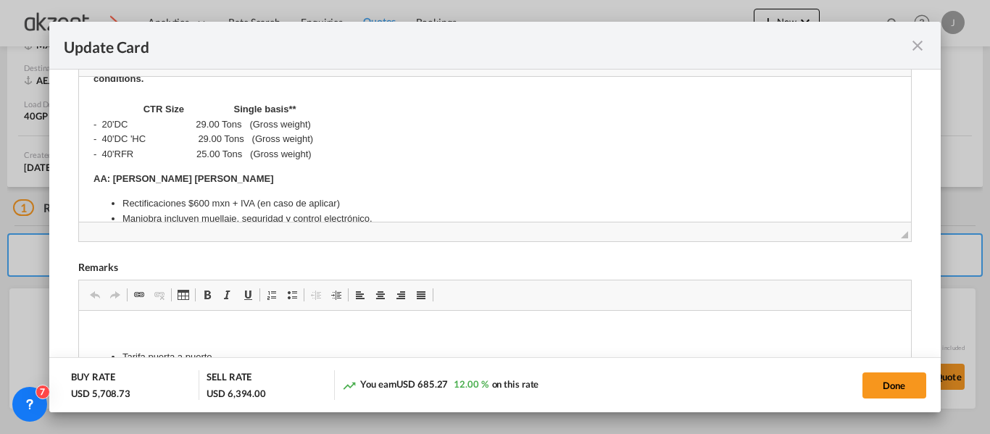
scroll to position [653, 0]
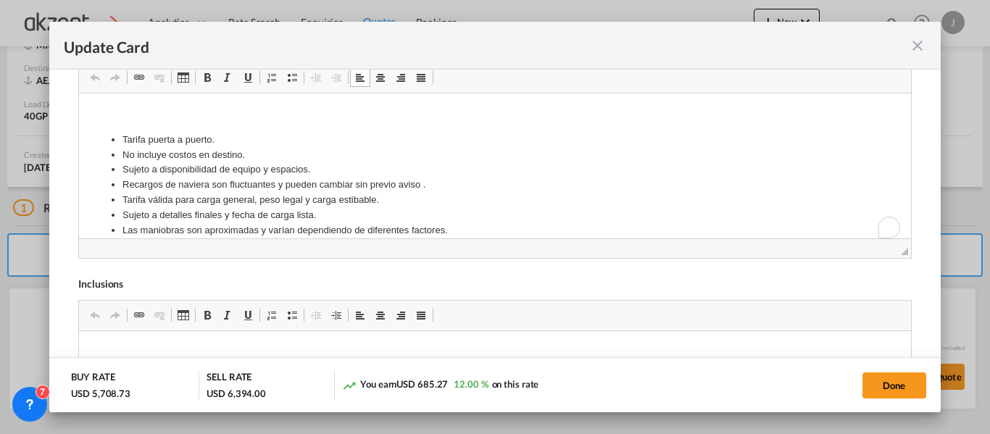
drag, startPoint x: 104, startPoint y: 138, endPoint x: 441, endPoint y: 207, distance: 344.1
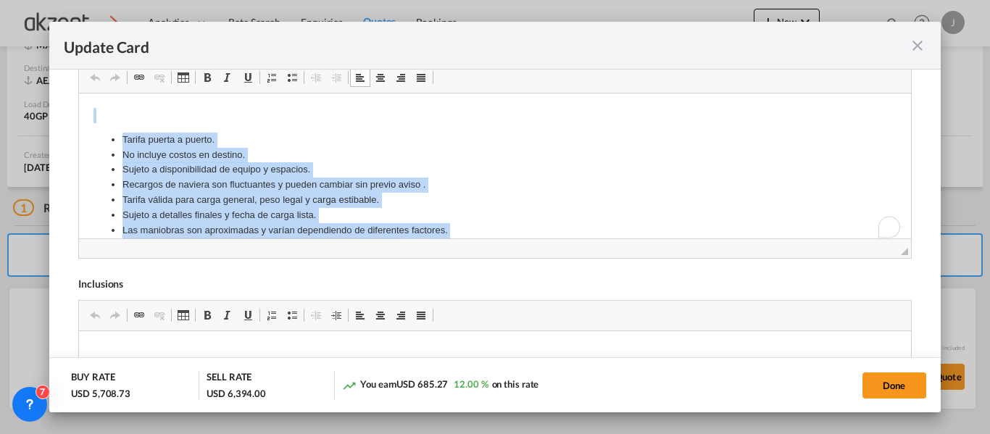
scroll to position [636, 0]
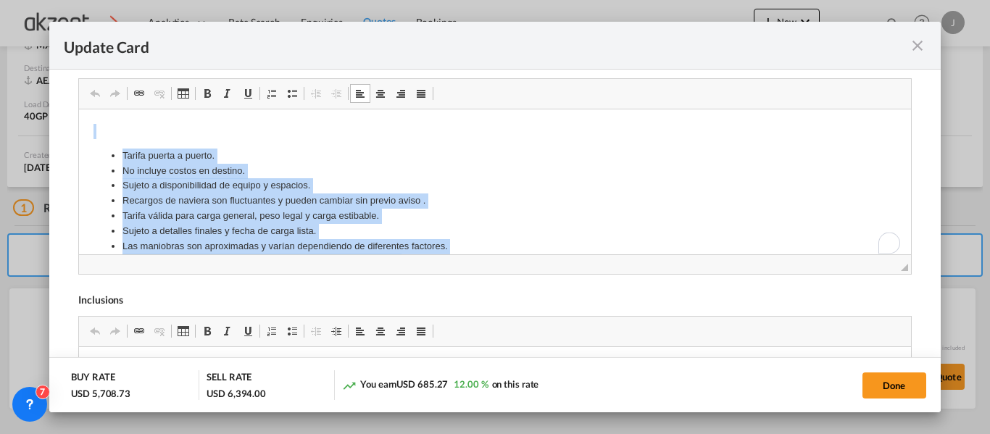
drag, startPoint x: 415, startPoint y: 212, endPoint x: 75, endPoint y: 81, distance: 363.8
click at [79, 109] on html "Tarifa puerta a puerto. No incluye costos en destino. Sujeto a disponibilidad d…" at bounding box center [495, 208] width 832 height 199
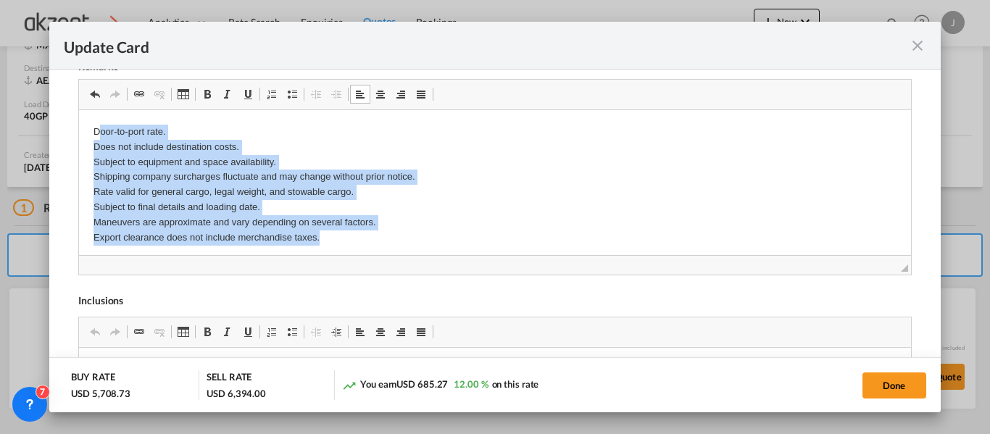
drag, startPoint x: 324, startPoint y: 239, endPoint x: 96, endPoint y: 131, distance: 252.0
click at [96, 131] on p "Door-to-port rate. Does not include destination costs. Subject to equipment and…" at bounding box center [495, 184] width 803 height 120
click at [282, 215] on p "Door-to-port rate. Does not include destination costs. Subject to equipment and…" at bounding box center [495, 184] width 803 height 120
drag, startPoint x: 323, startPoint y: 240, endPoint x: 83, endPoint y: 137, distance: 261.2
click at [83, 137] on html "Door-to-port rate. Does not include destination costs. Subject to equipment and…" at bounding box center [495, 196] width 832 height 174
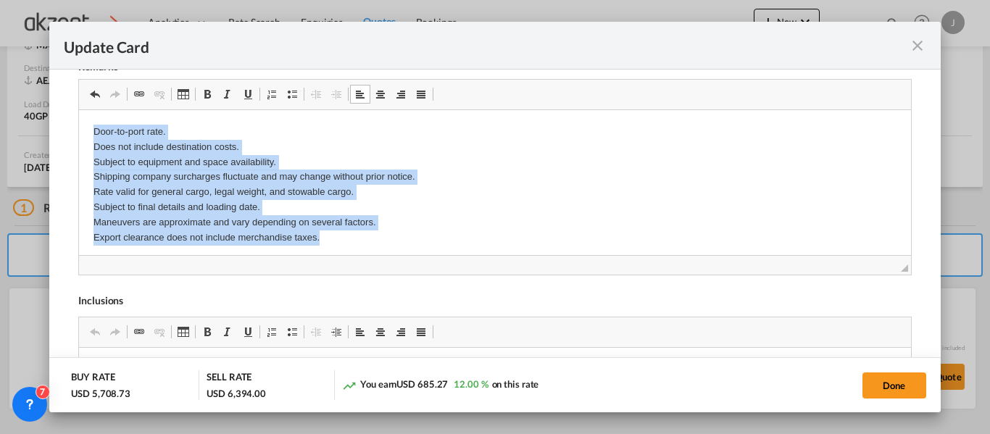
click at [291, 92] on span "Update Card Port ..." at bounding box center [292, 94] width 12 height 12
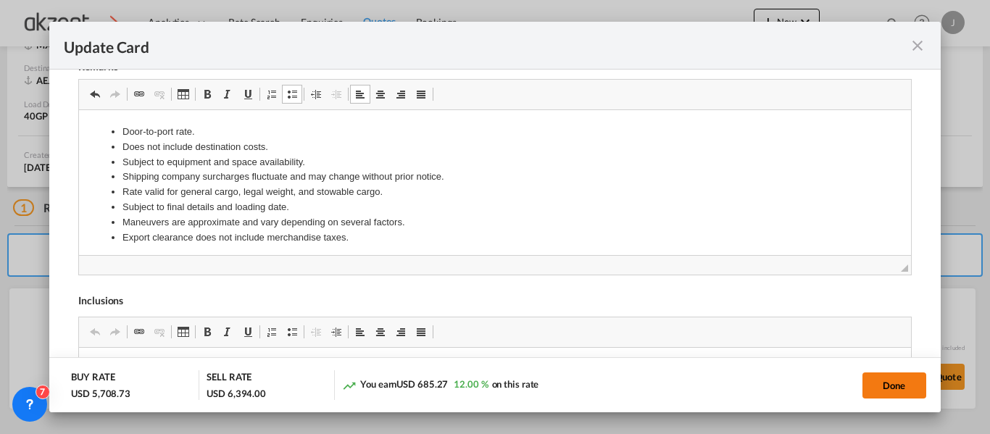
click at [883, 379] on button "Done" at bounding box center [895, 386] width 64 height 26
type input "14 Oct 2025"
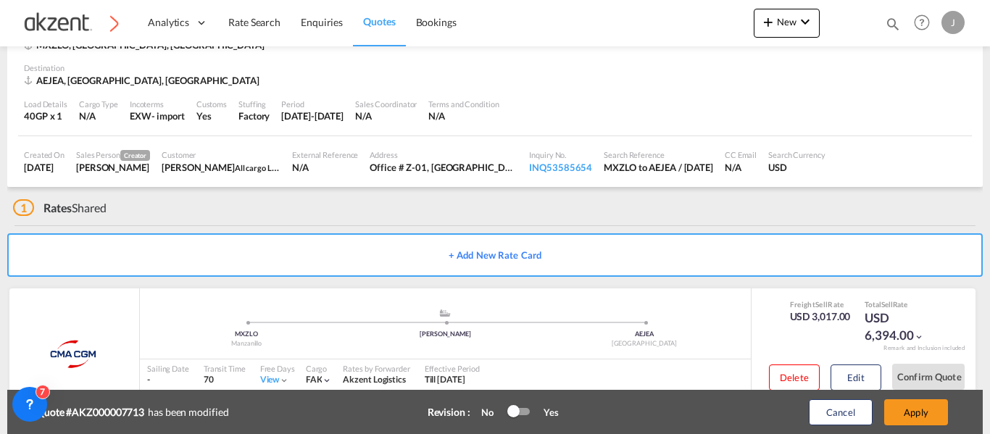
scroll to position [368, 0]
click at [909, 412] on button "Apply" at bounding box center [917, 413] width 64 height 26
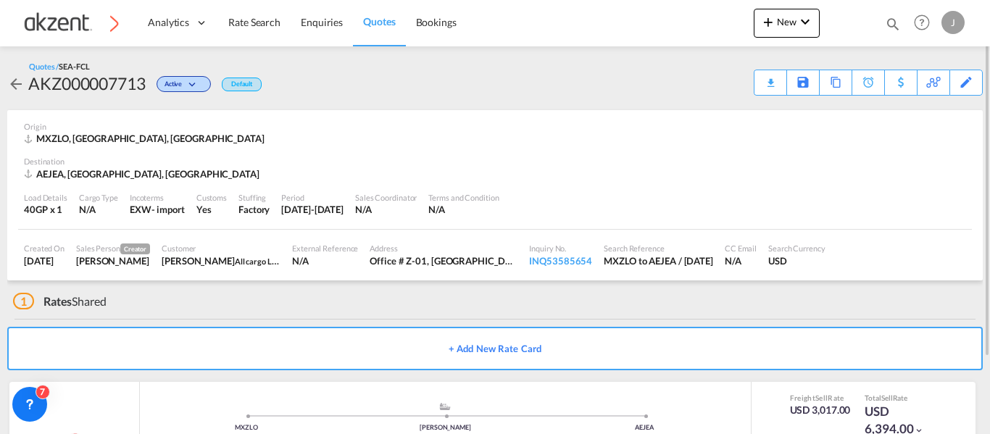
click at [700, 84] on div "Quotes / SEA-FCL AKZ000007713 Active Default Download Quote Save As Template Co…" at bounding box center [495, 78] width 976 height 35
click at [755, 78] on div "Download Quote" at bounding box center [743, 81] width 74 height 23
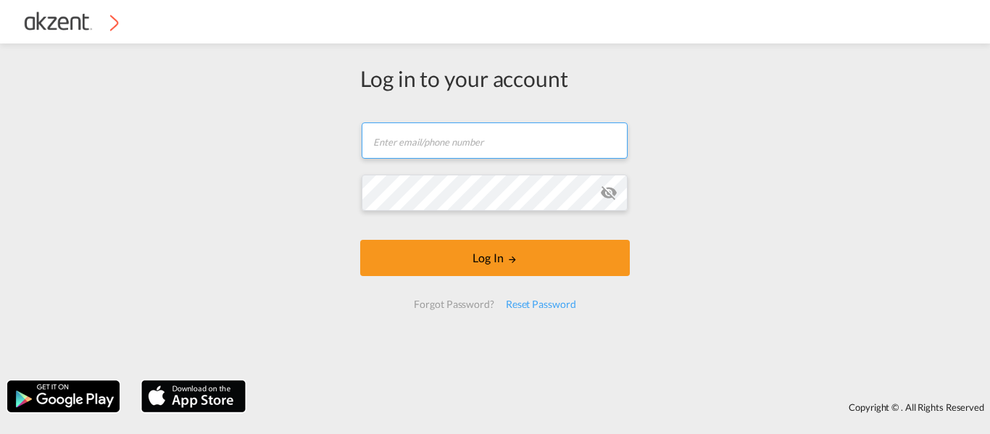
type input "[EMAIL_ADDRESS][DOMAIN_NAME]"
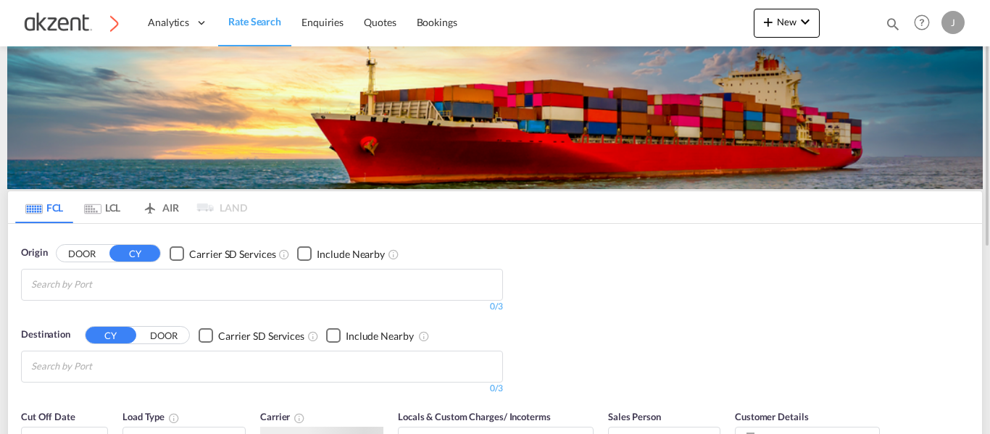
click at [895, 26] on md-icon "icon-magnify" at bounding box center [893, 24] width 16 height 16
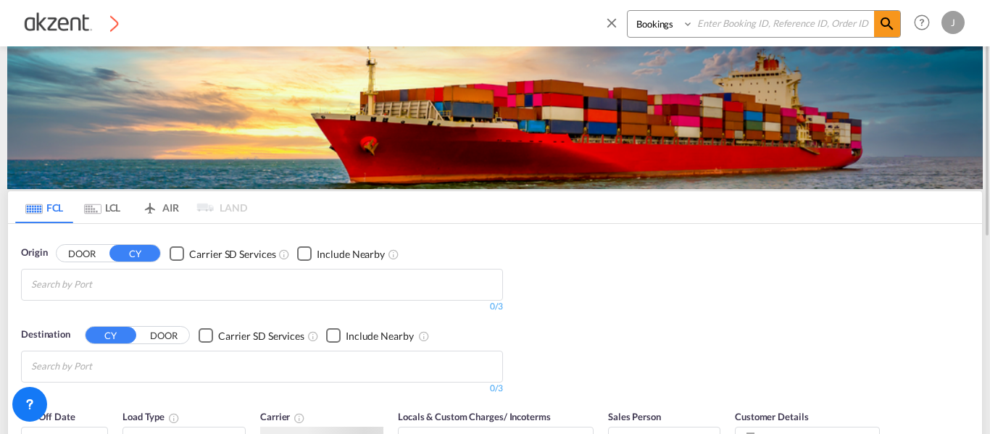
click at [813, 26] on input at bounding box center [784, 23] width 181 height 25
paste input "INQ64240297"
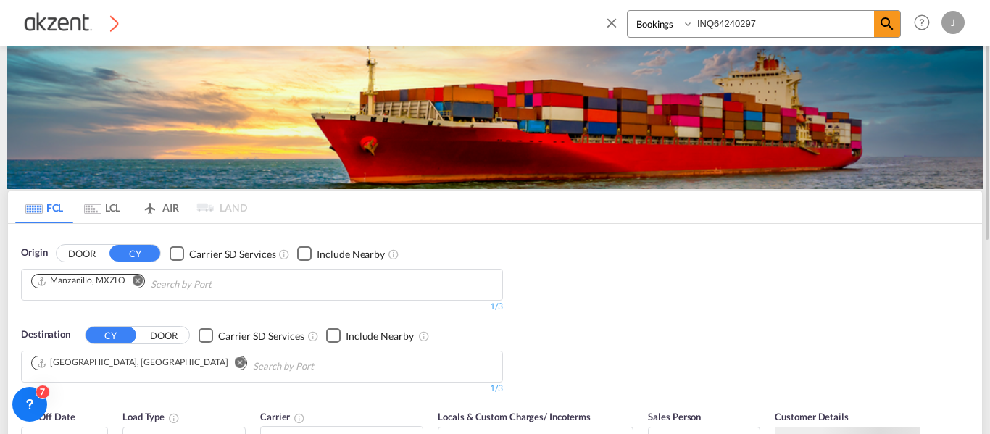
click at [701, 22] on input "INQ64240297" at bounding box center [784, 23] width 181 height 25
type input "INQ64240297"
click at [661, 25] on select "Bookings Quotes Enquiries" at bounding box center [662, 24] width 69 height 26
select select "Inquiry"
click at [628, 11] on select "Bookings Quotes Enquiries" at bounding box center [662, 24] width 69 height 26
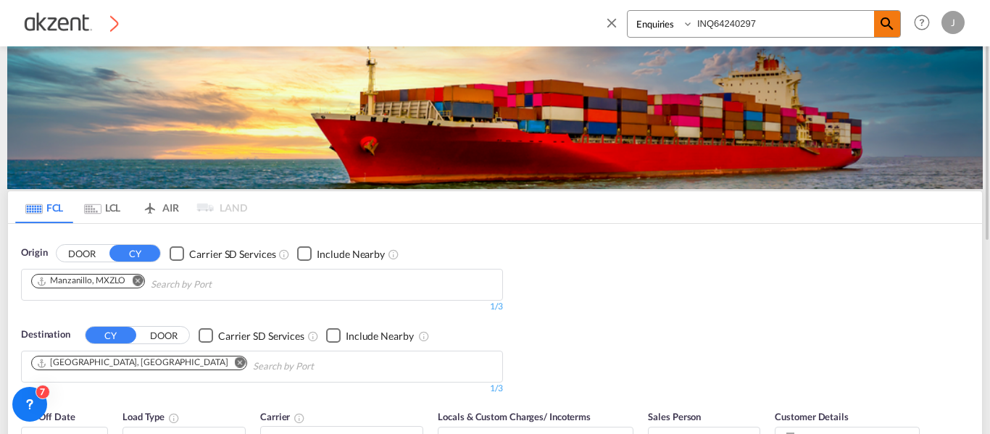
click at [885, 28] on md-icon "icon-magnify" at bounding box center [887, 23] width 17 height 17
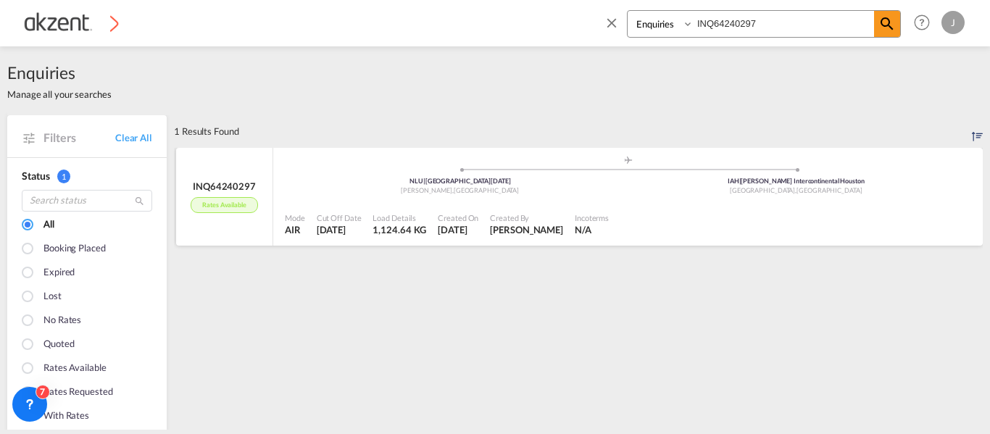
click at [618, 230] on div at bounding box center [796, 225] width 363 height 32
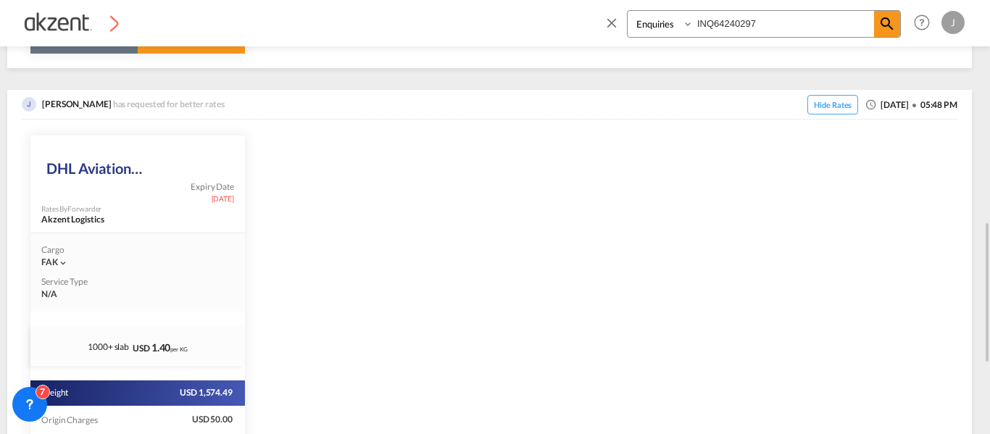
scroll to position [472, 0]
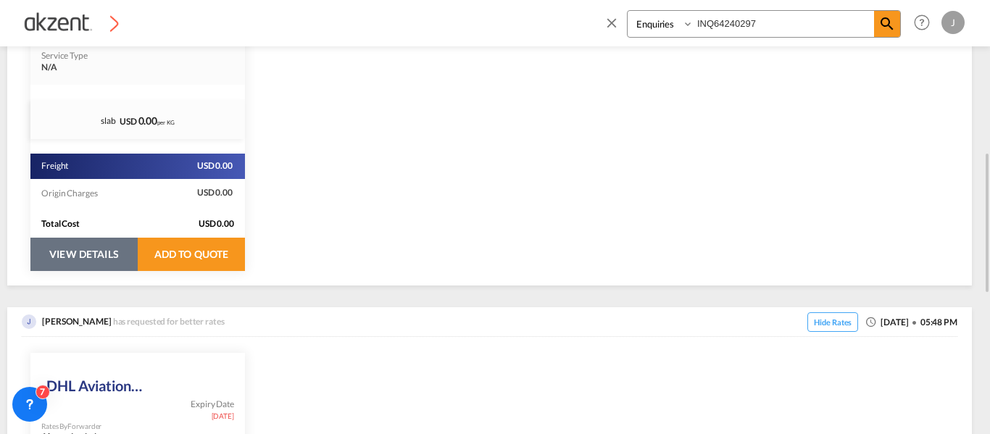
click at [75, 255] on button "VIEW DETAILS" at bounding box center [83, 254] width 107 height 33
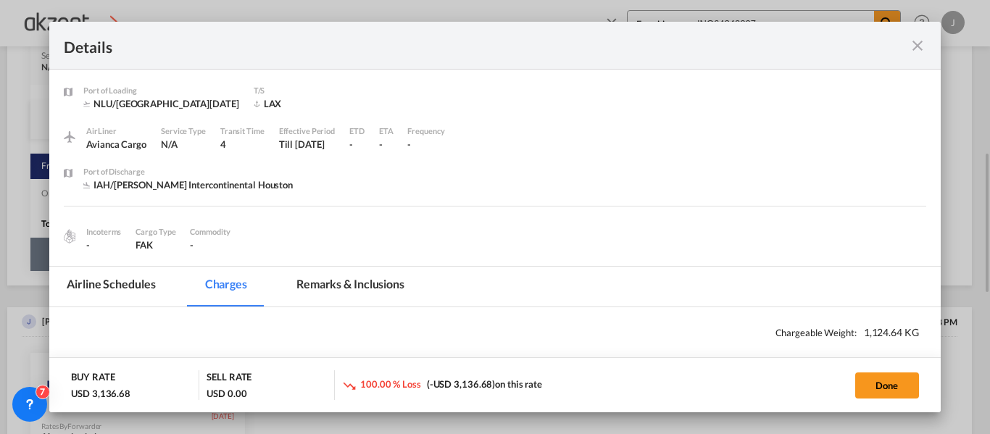
select select "chargeable_weight"
select select "per_awb"
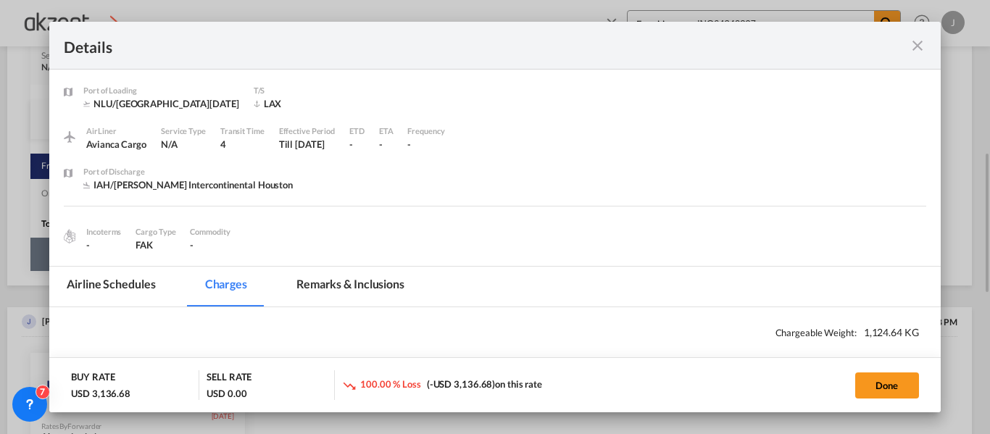
select select "per_awb"
select select "per_shipment"
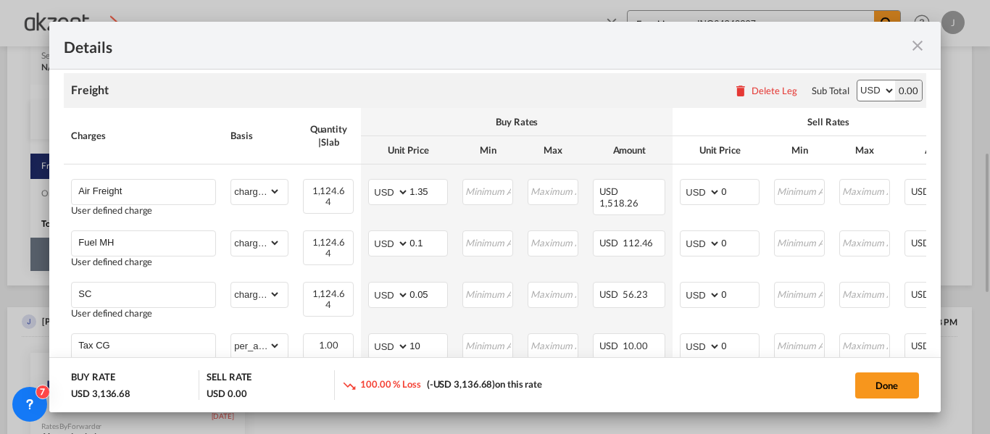
scroll to position [326, 0]
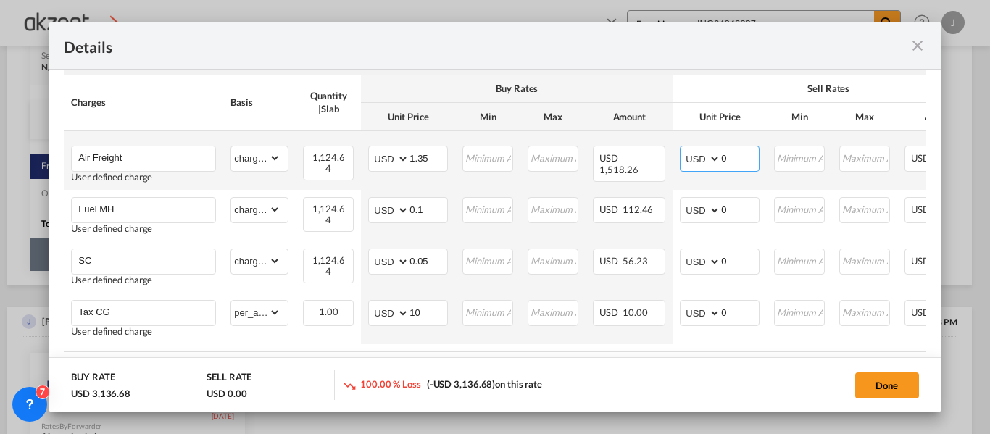
click at [746, 159] on input "0" at bounding box center [740, 157] width 38 height 22
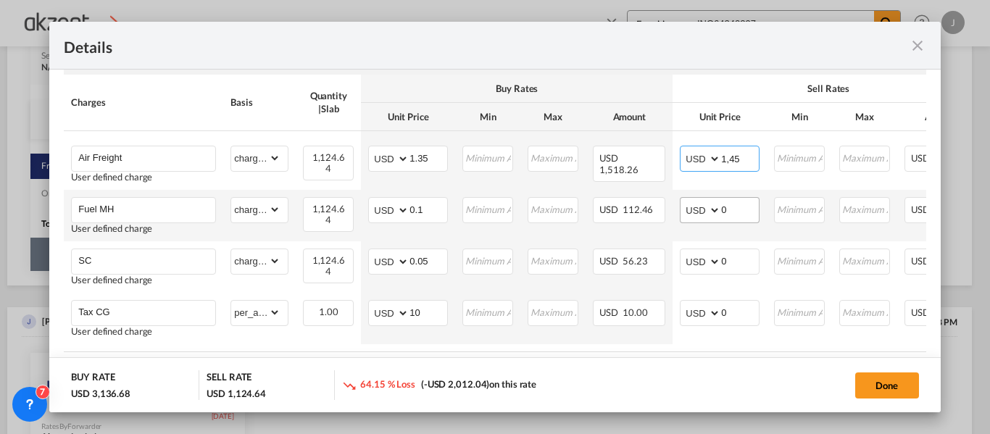
type input "1,45"
click at [737, 210] on input "0" at bounding box center [740, 209] width 38 height 22
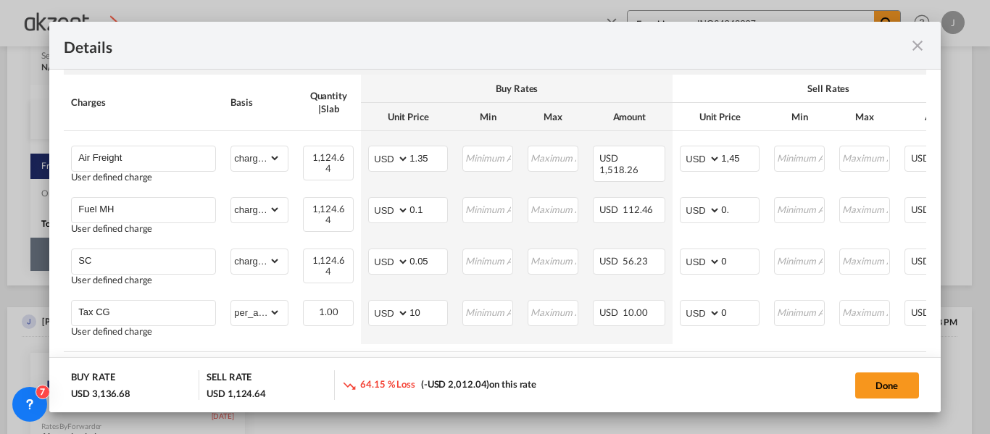
scroll to position [0, 96]
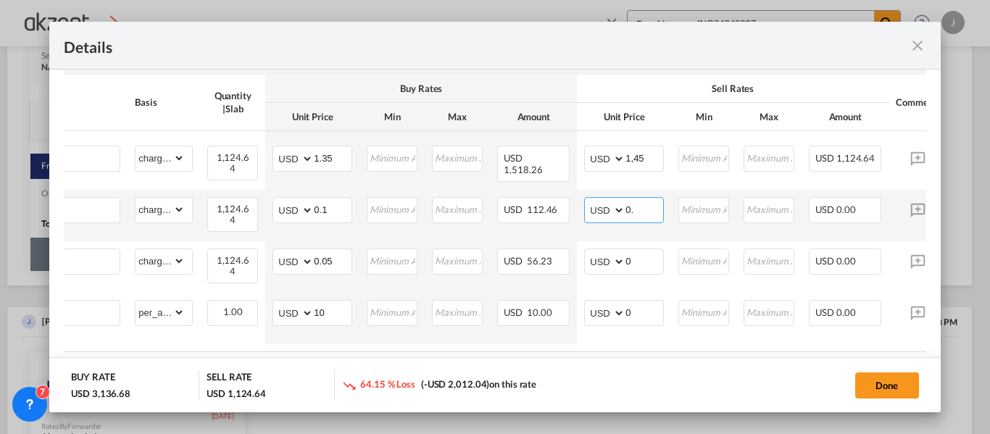
click at [645, 210] on input "0." at bounding box center [645, 209] width 38 height 22
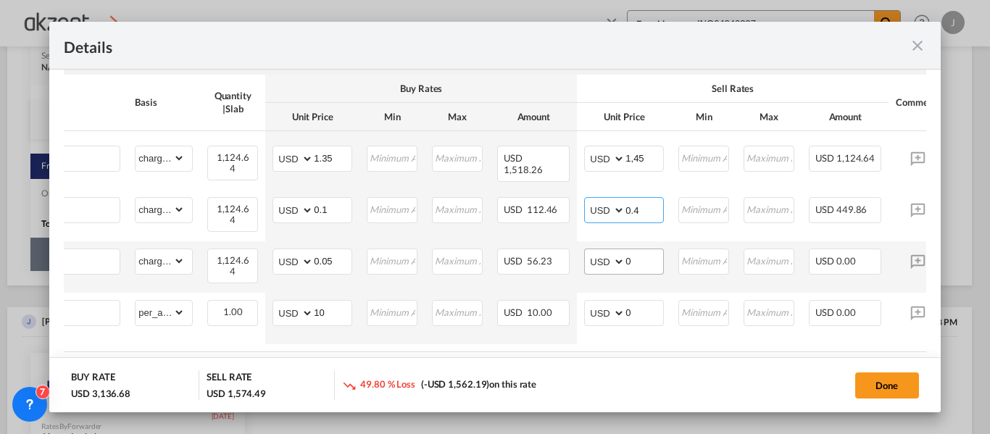
type input "0.4"
click at [642, 263] on input "0" at bounding box center [645, 260] width 38 height 22
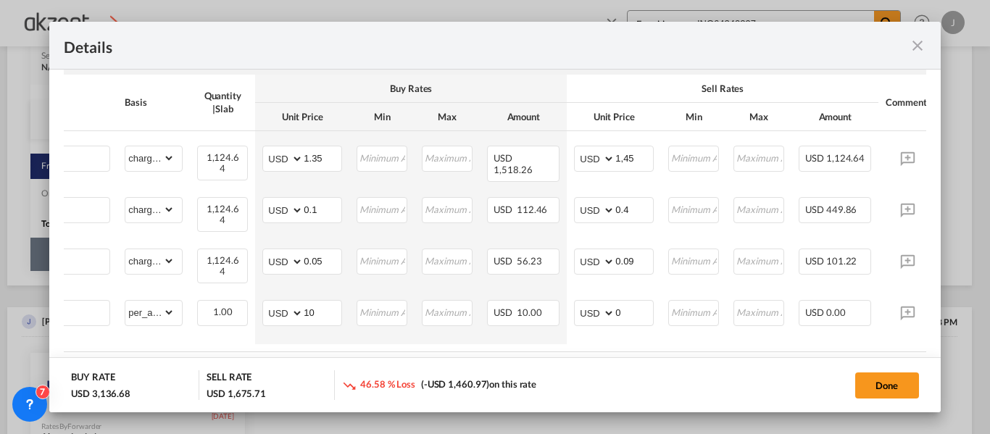
scroll to position [0, 107]
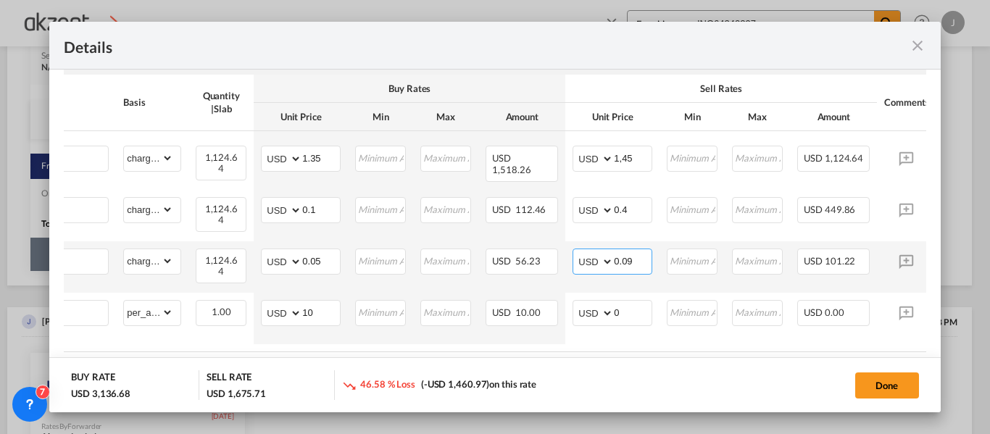
click at [635, 262] on input "0.09" at bounding box center [633, 260] width 38 height 22
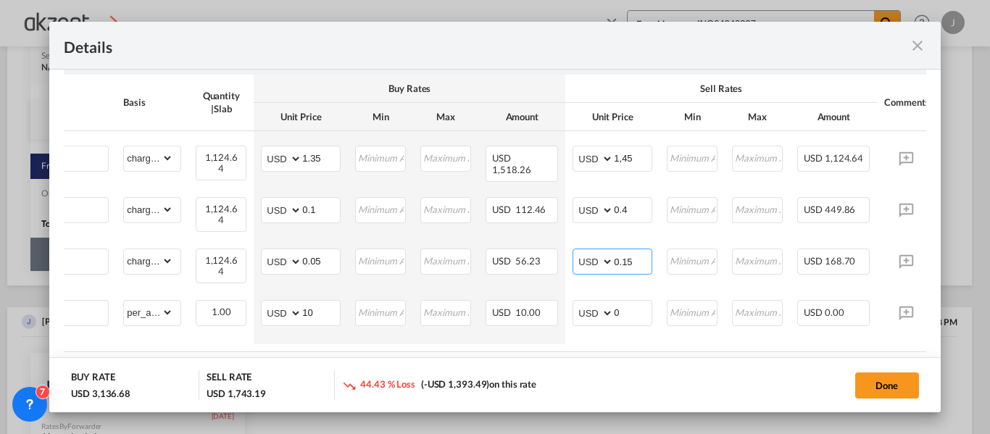
type input "0.15"
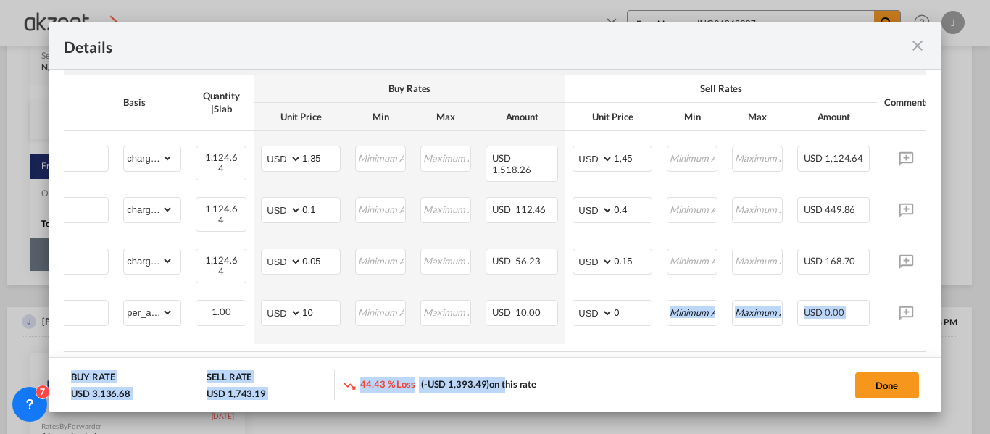
drag, startPoint x: 593, startPoint y: 352, endPoint x: 496, endPoint y: 363, distance: 97.9
click at [496, 363] on md-dialog "Details Port of [GEOGRAPHIC_DATA] NLU/[GEOGRAPHIC_DATA][DATE] T/S LAX .a{fill:#…" at bounding box center [494, 217] width 891 height 391
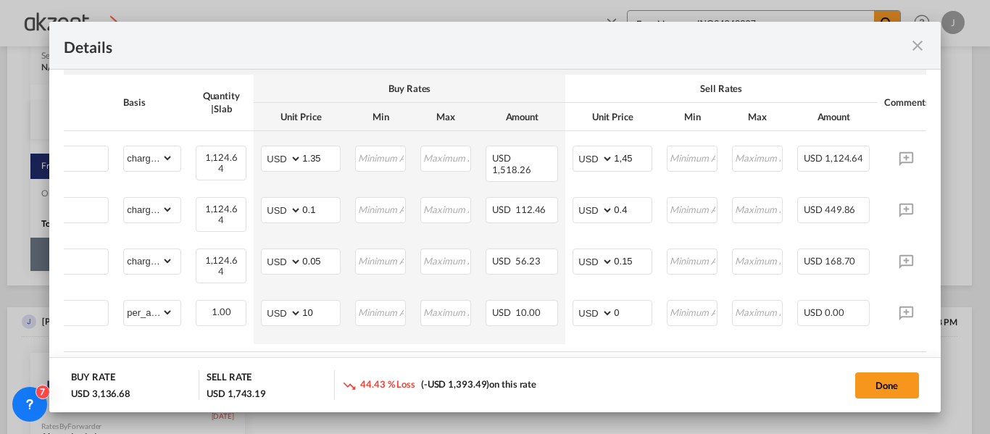
click at [522, 346] on table "Charges Basis Quantity | Slab Buy Rates Sell Rates Comments Action Unit Price M…" at bounding box center [469, 214] width 1027 height 278
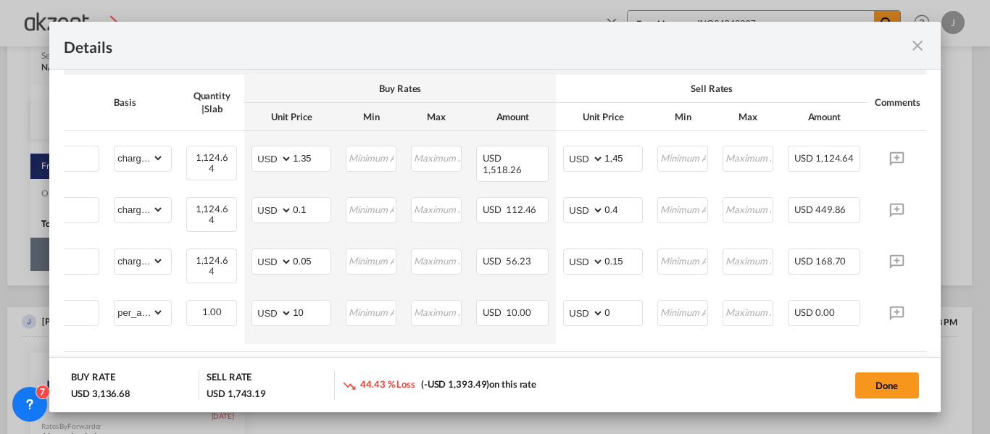
scroll to position [0, 17]
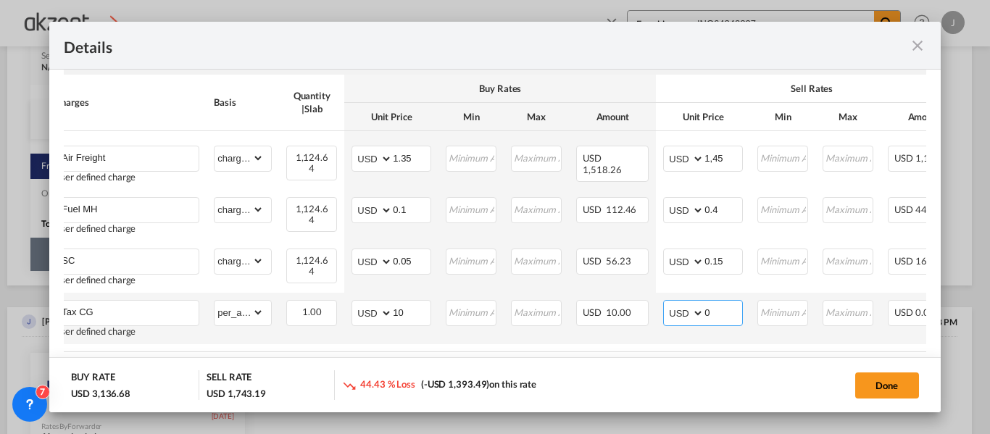
click at [705, 311] on input "0" at bounding box center [724, 312] width 38 height 22
click at [729, 310] on input "0" at bounding box center [724, 312] width 38 height 22
type input "20"
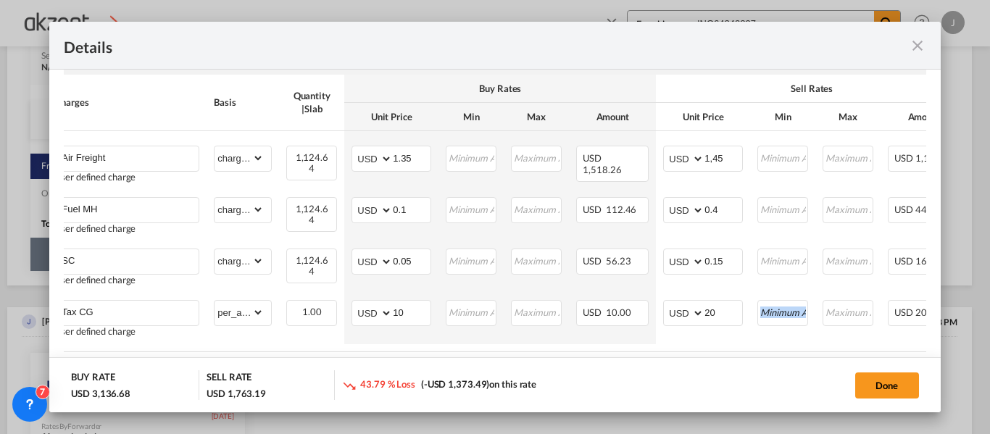
drag, startPoint x: 746, startPoint y: 352, endPoint x: 801, endPoint y: 352, distance: 54.4
click at [801, 352] on div "Charges Basis Quantity | Slab Buy Rates Sell Rates Comments Action Unit Price M…" at bounding box center [495, 214] width 862 height 278
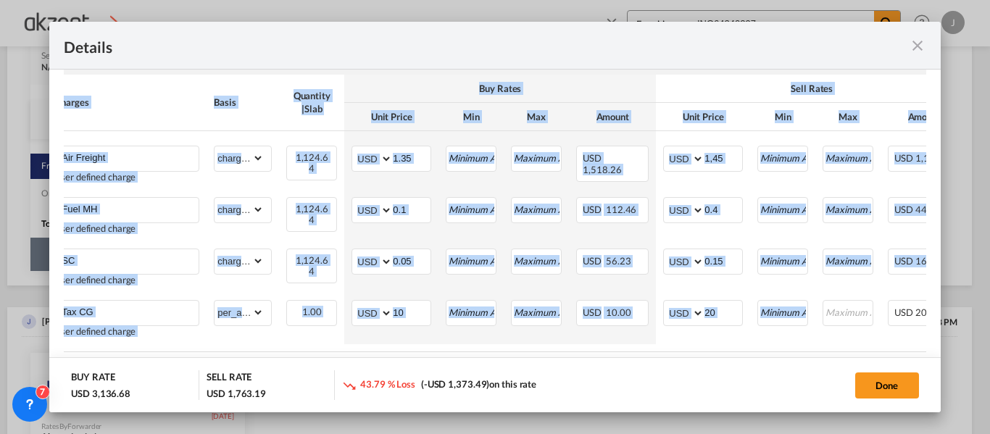
drag, startPoint x: 777, startPoint y: 352, endPoint x: 887, endPoint y: 357, distance: 109.6
click at [884, 352] on div "Charges Basis Quantity | Slab Buy Rates Sell Rates Comments Action Unit Price M…" at bounding box center [495, 214] width 862 height 278
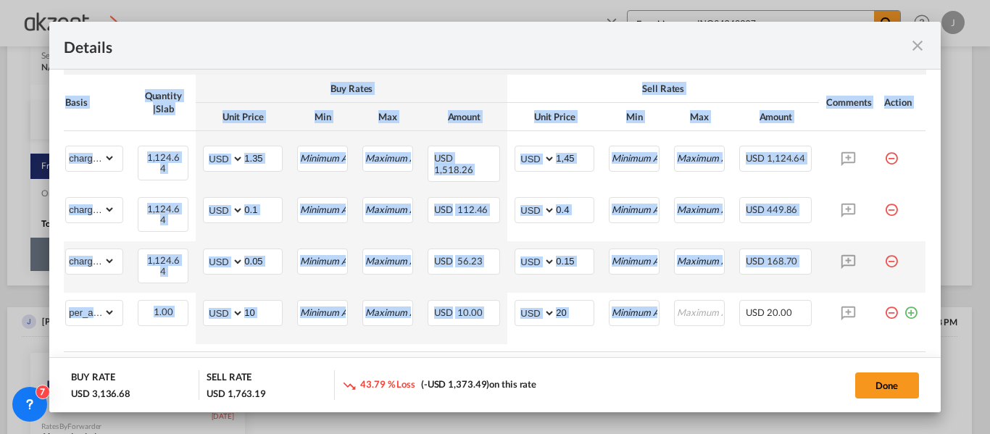
scroll to position [543, 0]
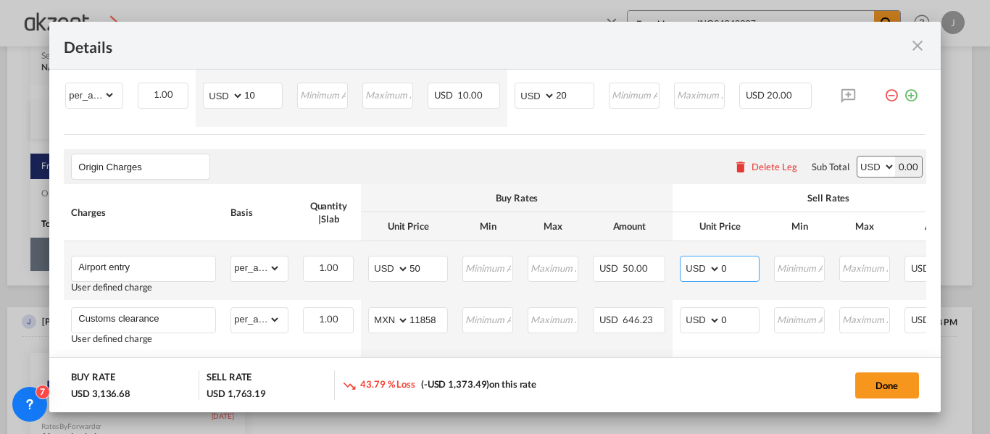
click at [744, 277] on input "0" at bounding box center [740, 268] width 38 height 22
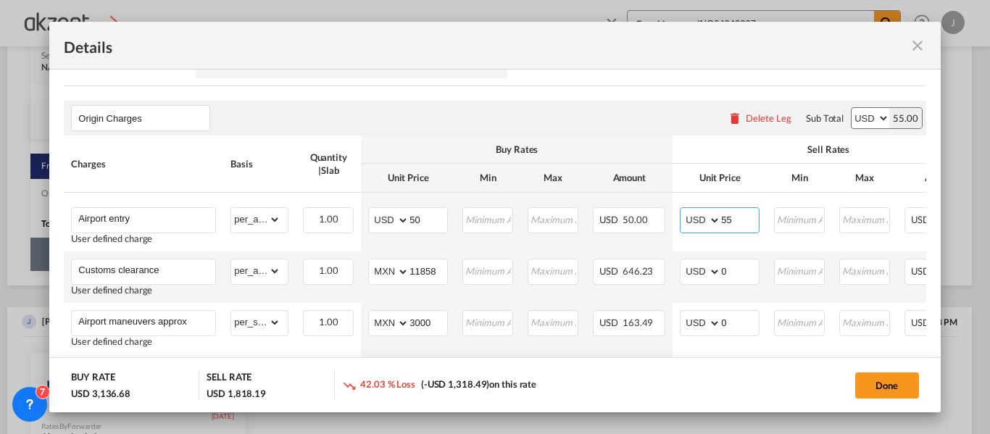
scroll to position [616, 0]
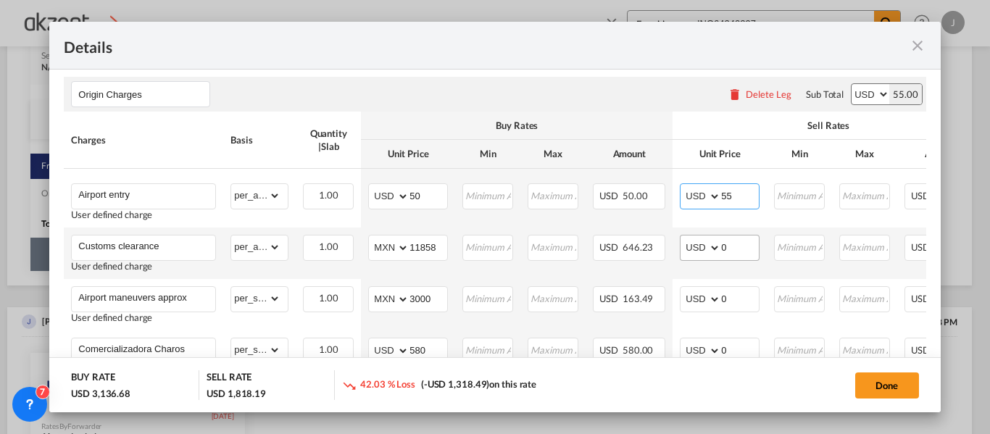
type input "55"
click at [737, 249] on input "0" at bounding box center [740, 247] width 38 height 22
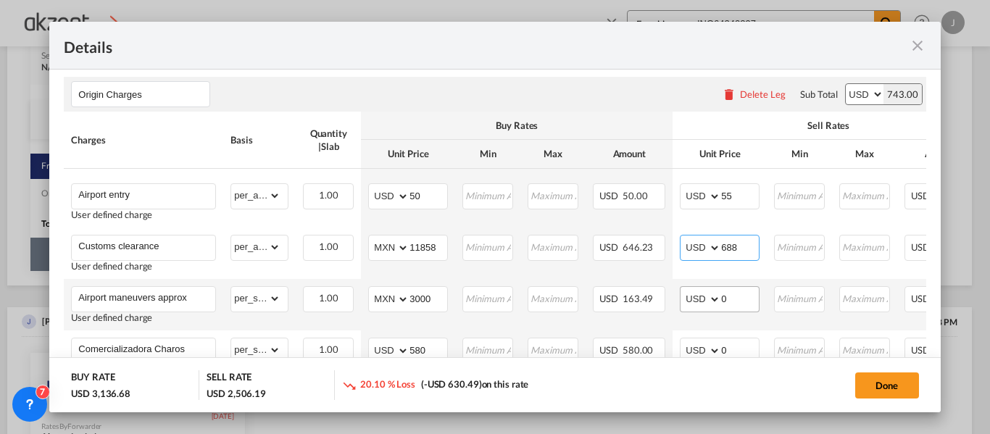
type input "688"
click at [741, 302] on input "0" at bounding box center [740, 298] width 38 height 22
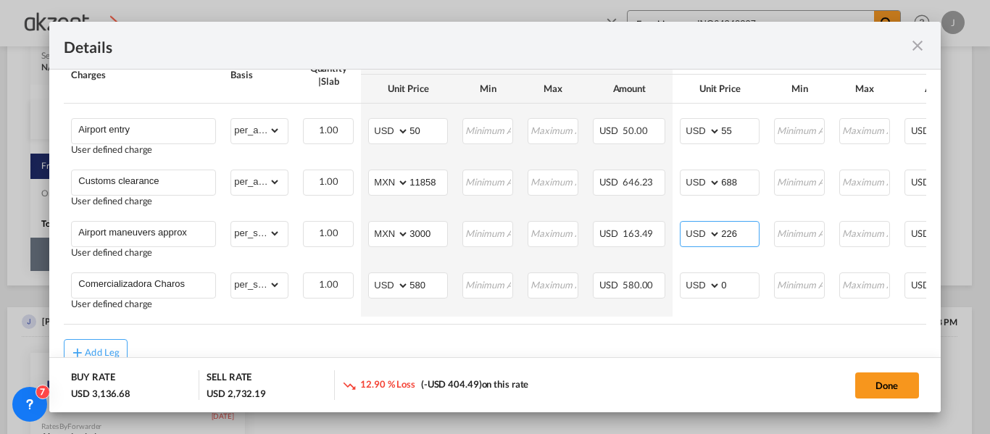
scroll to position [726, 0]
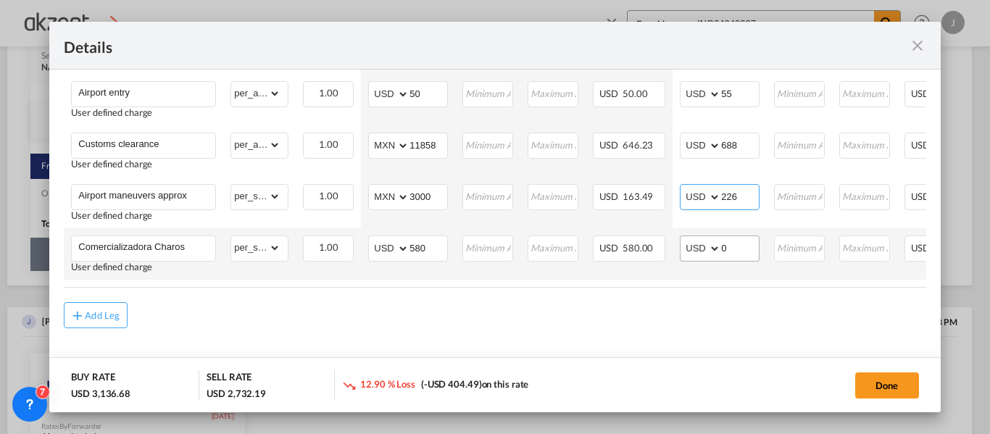
type input "226"
click at [736, 243] on input "0" at bounding box center [740, 247] width 38 height 22
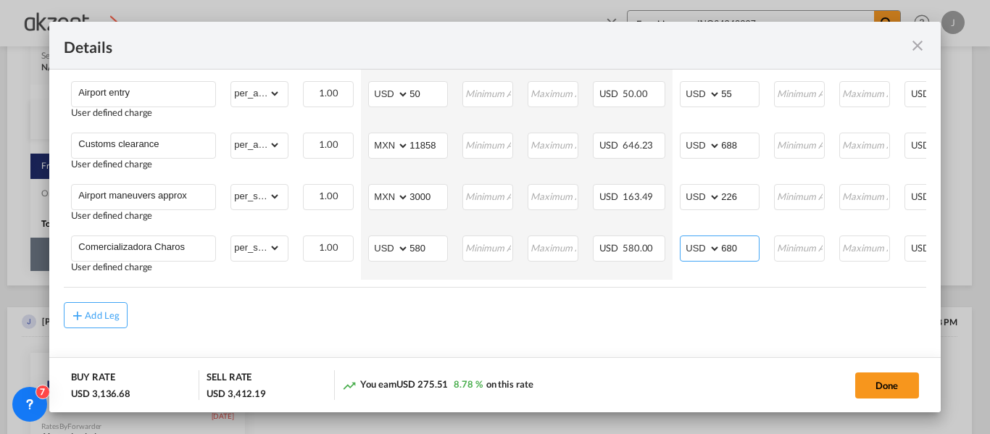
type input "680"
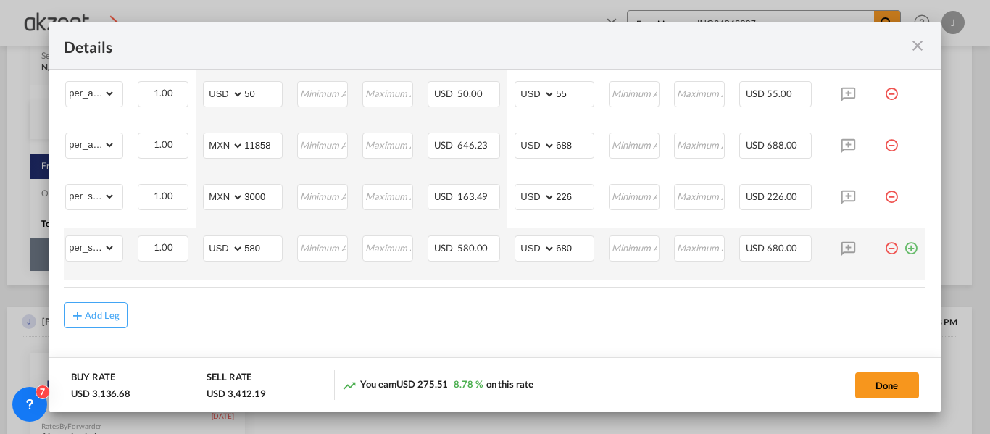
click at [904, 240] on md-icon "icon-plus-circle-outline green-400-fg" at bounding box center [911, 243] width 15 height 15
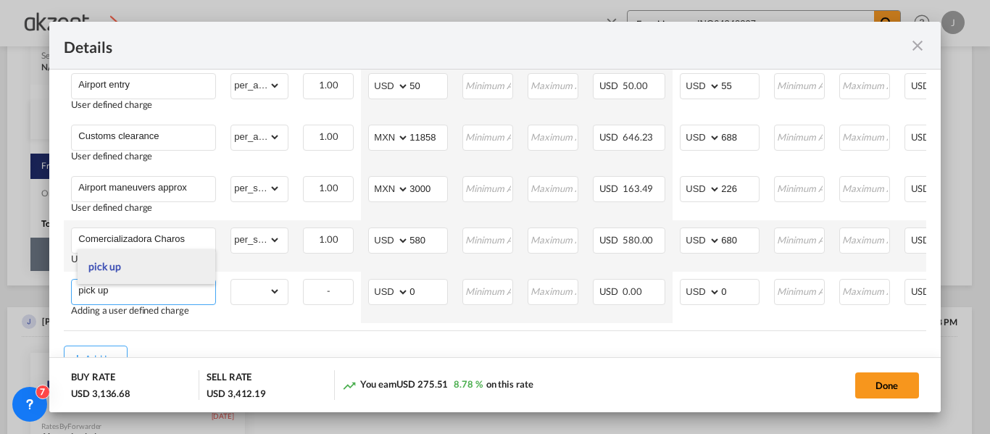
type input "pick up"
click at [138, 265] on li "pick up" at bounding box center [147, 266] width 138 height 35
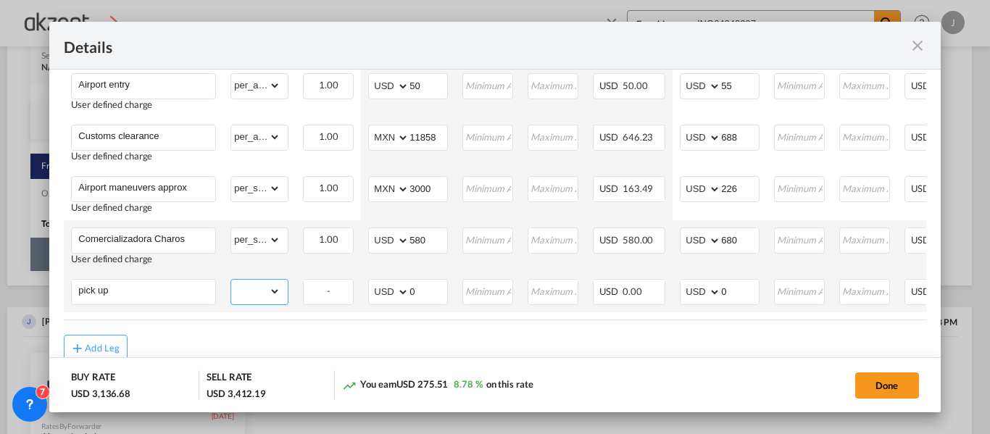
click at [270, 297] on select "gross_weight volumetric_weight per_shipment per_bl per_km per_hawb per_kg per_p…" at bounding box center [255, 291] width 49 height 23
select select "per_shipment"
click at [231, 284] on select "gross_weight volumetric_weight per_shipment per_bl per_km per_hawb per_kg per_p…" at bounding box center [255, 291] width 49 height 23
click at [386, 299] on select "AED AFN ALL AMD ANG AOA ARS AUD AWG AZN BAM BBD BDT BGN BHD BIF BMD BND BOB BRL…" at bounding box center [390, 292] width 38 height 20
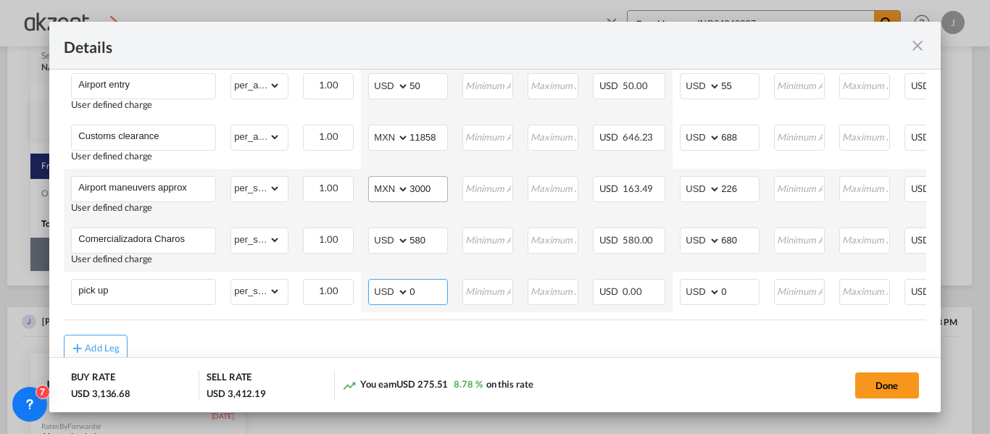
select select "string:MXN"
click at [371, 286] on select "AED AFN ALL AMD ANG AOA ARS AUD AWG AZN BAM BBD BDT BGN BHD BIF BMD BND BOB BRL…" at bounding box center [390, 292] width 38 height 20
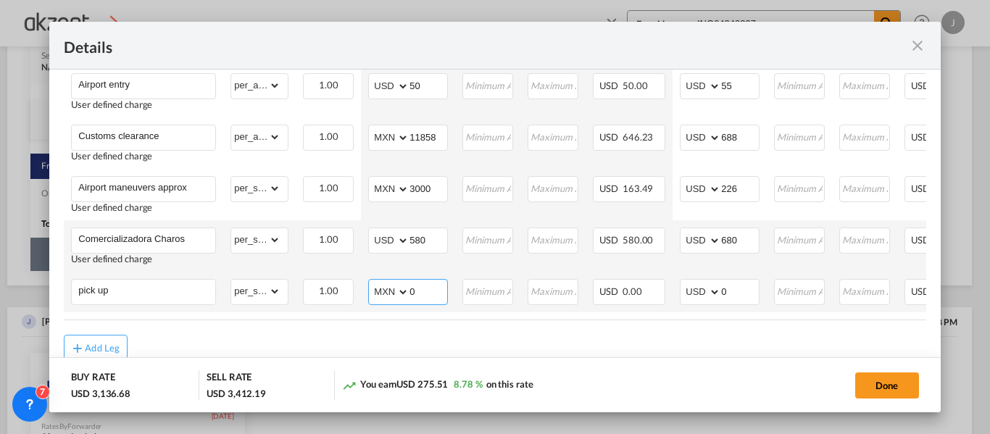
click at [421, 291] on input "0" at bounding box center [429, 291] width 38 height 22
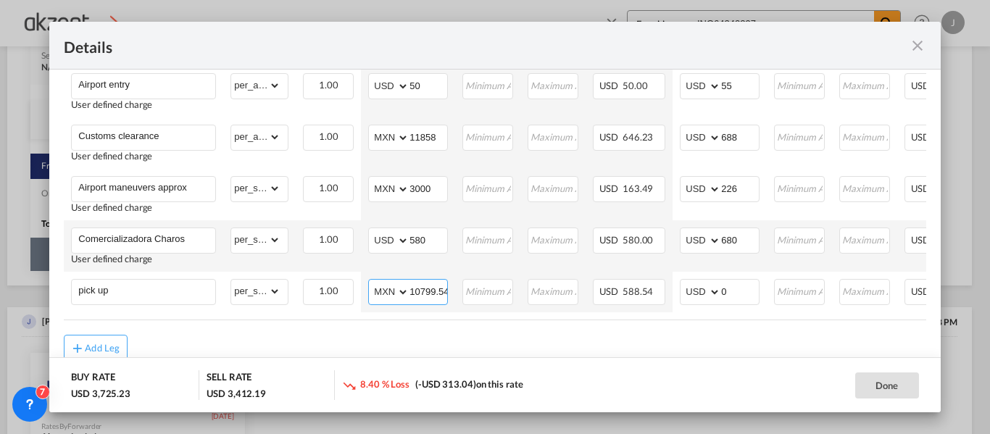
scroll to position [0, 1]
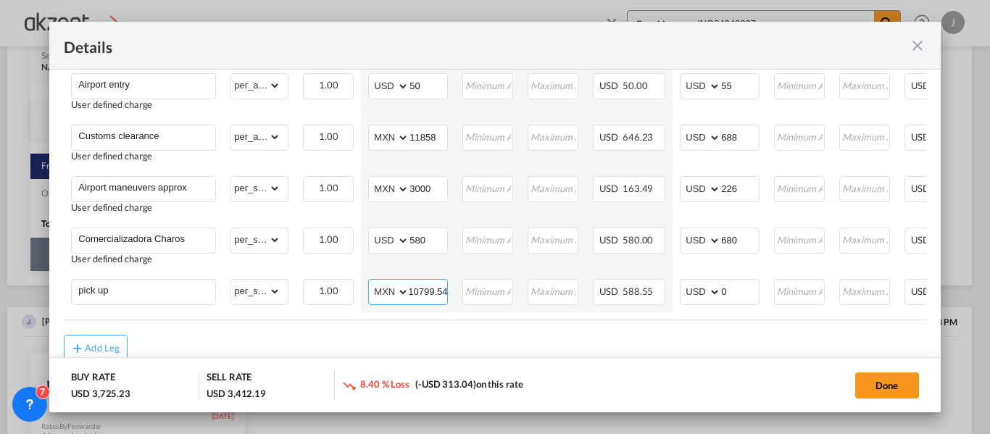
type input "10799.54"
click at [733, 293] on input "0" at bounding box center [740, 291] width 38 height 22
type input "895"
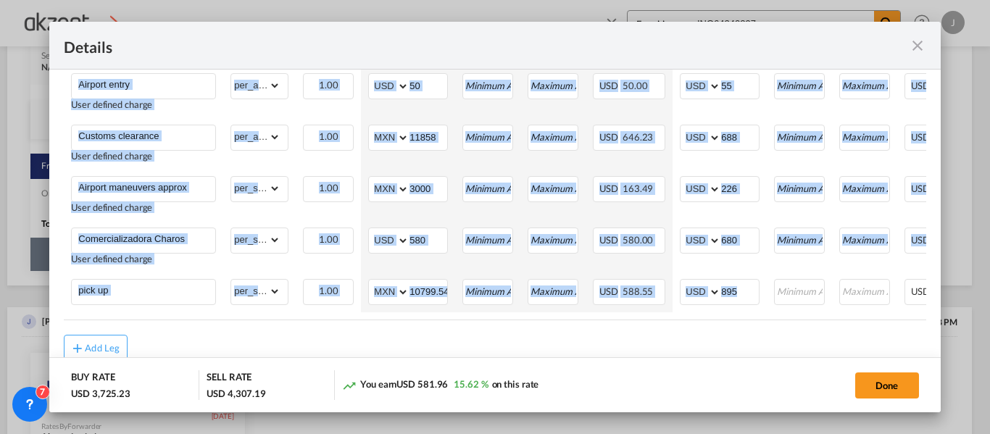
drag, startPoint x: 758, startPoint y: 323, endPoint x: 941, endPoint y: 320, distance: 183.5
click at [977, 326] on div "Details Port of [GEOGRAPHIC_DATA] NLU/[GEOGRAPHIC_DATA][DATE] T/S LAX .a{fill:#…" at bounding box center [495, 217] width 990 height 434
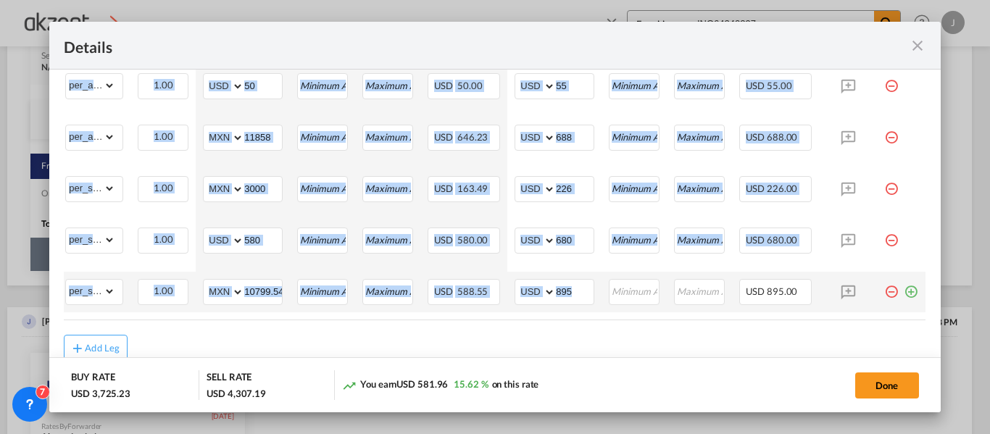
click at [904, 294] on md-icon "icon-plus-circle-outline green-400-fg" at bounding box center [911, 286] width 15 height 15
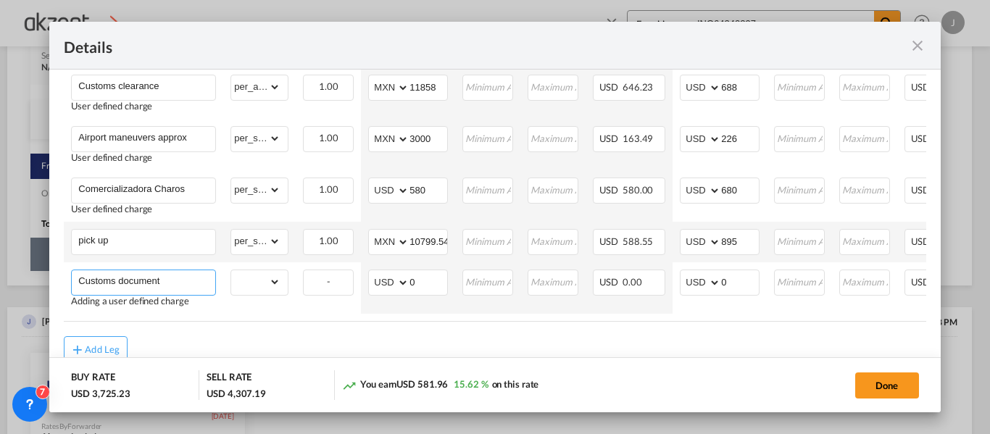
scroll to position [798, 0]
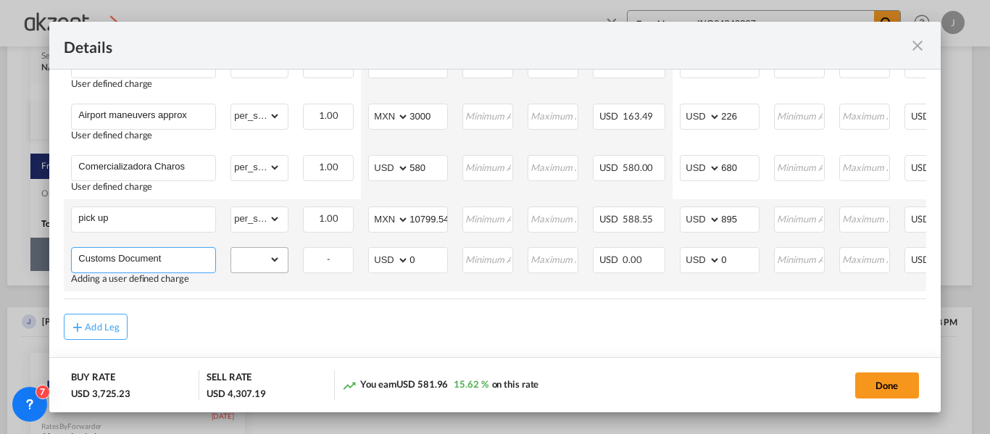
type input "Customs Document"
click at [276, 264] on select "gross_weight volumetric_weight per_shipment per_bl per_km per_hawb per_kg per_p…" at bounding box center [255, 259] width 49 height 23
select select "per_shipment"
click at [231, 252] on select "gross_weight volumetric_weight per_shipment per_bl per_km per_hawb per_kg per_p…" at bounding box center [255, 259] width 49 height 23
click at [758, 261] on input "0" at bounding box center [740, 259] width 38 height 22
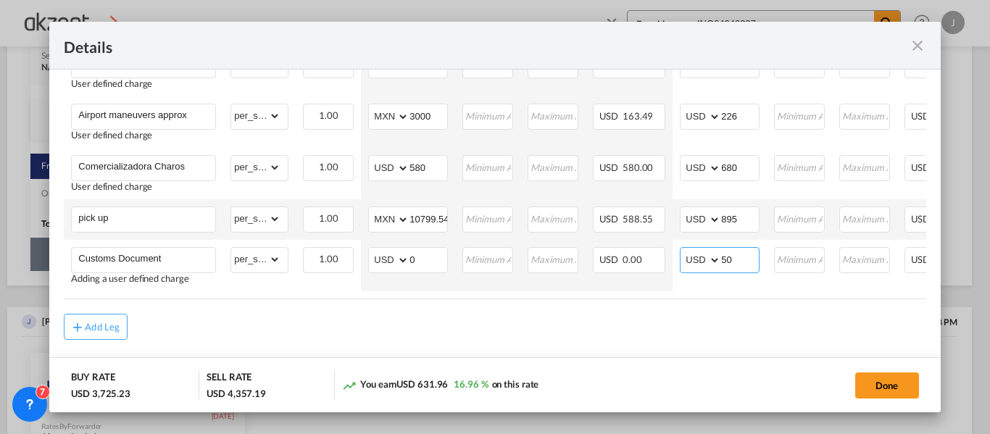
type input "50"
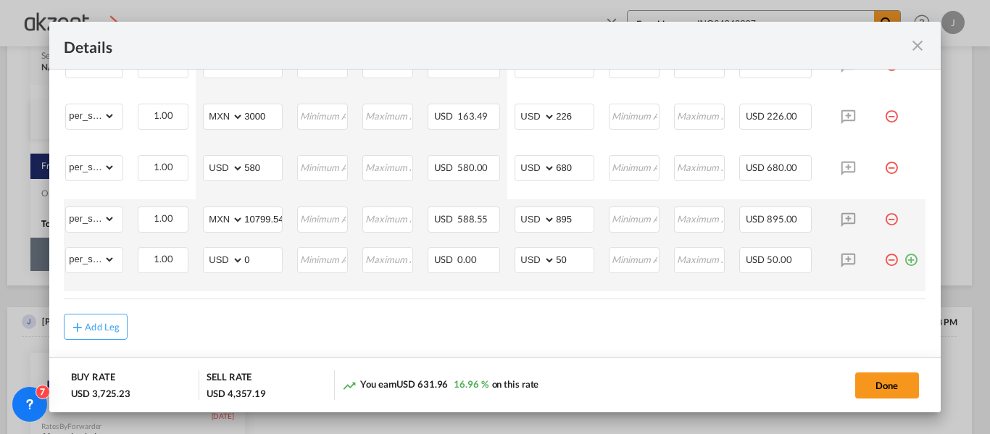
click at [904, 262] on md-icon "icon-plus-circle-outline green-400-fg" at bounding box center [911, 254] width 15 height 15
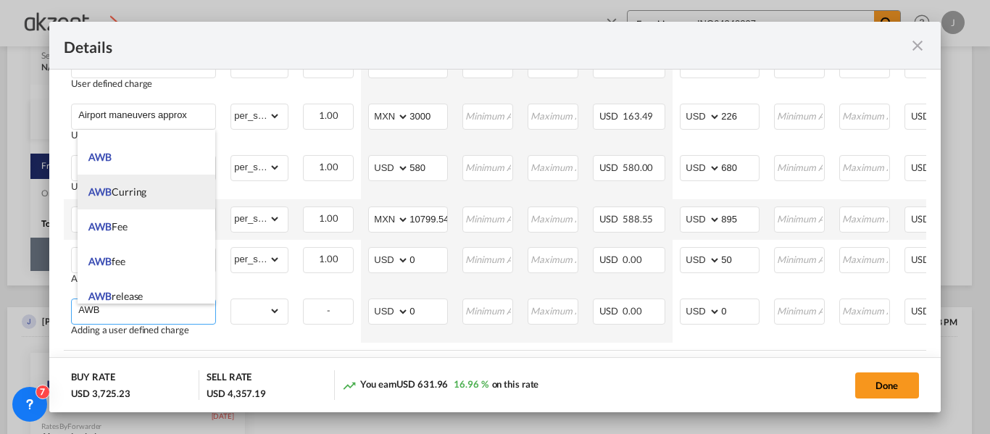
scroll to position [290, 0]
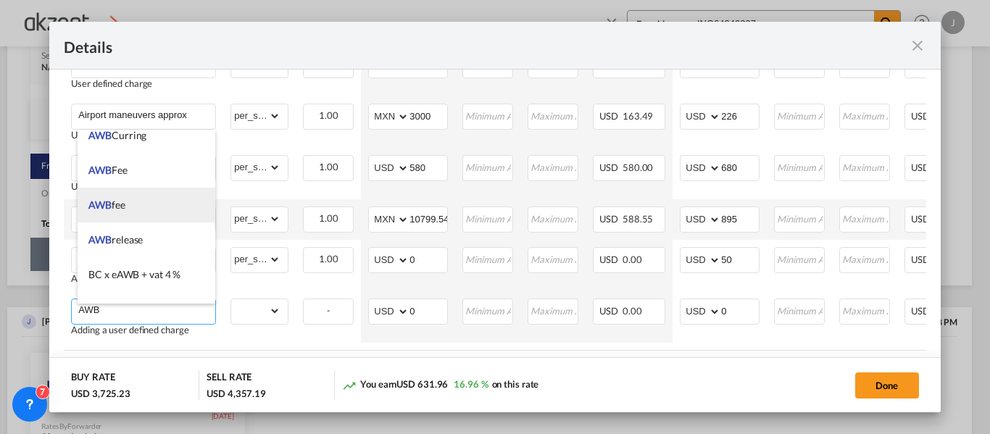
click at [144, 199] on li "AWB fee" at bounding box center [147, 205] width 138 height 35
type input "AWB fee"
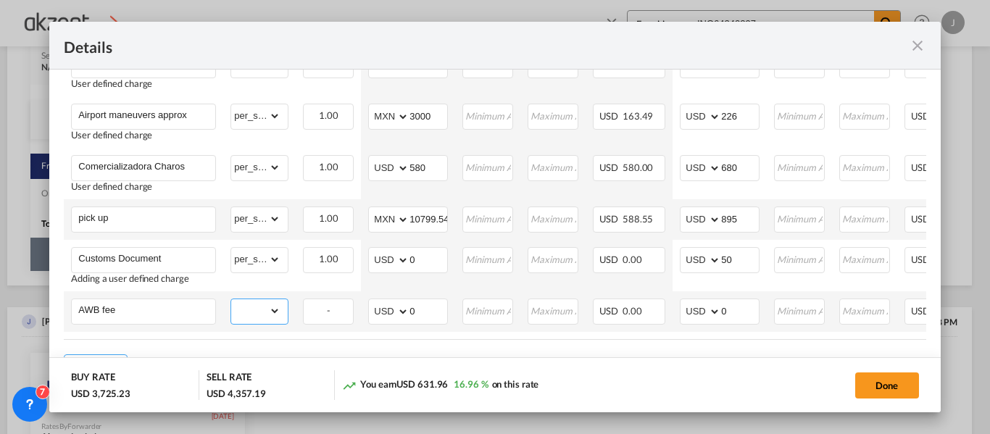
click at [277, 313] on select "gross_weight volumetric_weight per_shipment per_bl per_km per_hawb per_kg per_p…" at bounding box center [255, 310] width 49 height 23
select select "per_shipment"
click at [231, 303] on select "gross_weight volumetric_weight per_shipment per_bl per_km per_hawb per_kg per_p…" at bounding box center [255, 310] width 49 height 23
click at [751, 316] on input "0" at bounding box center [740, 310] width 38 height 22
type input "50"
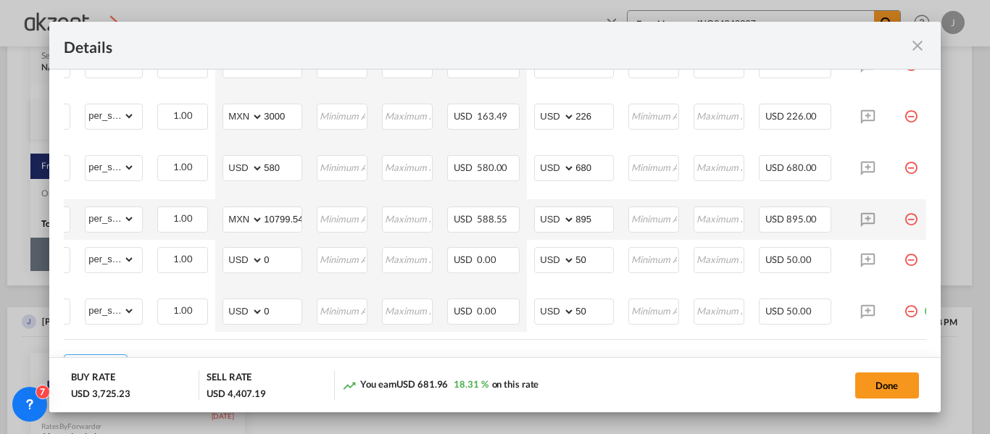
scroll to position [0, 175]
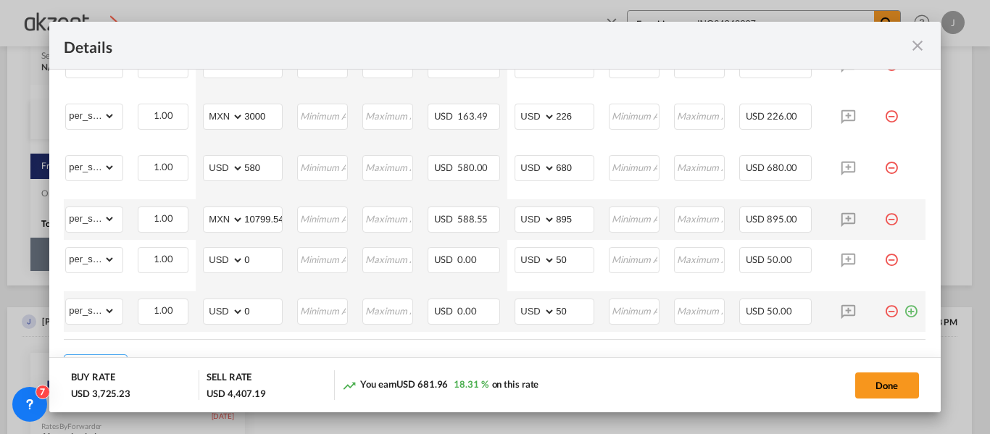
click at [904, 313] on md-icon "icon-plus-circle-outline green-400-fg" at bounding box center [911, 306] width 15 height 15
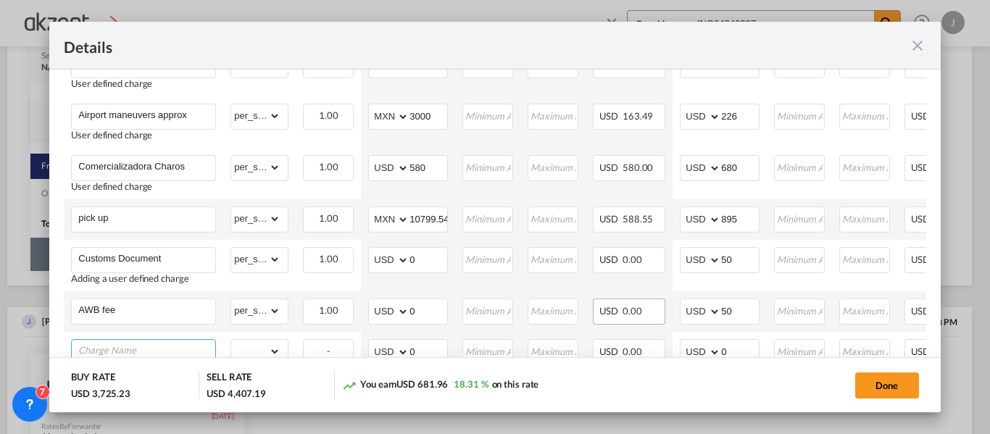
scroll to position [899, 0]
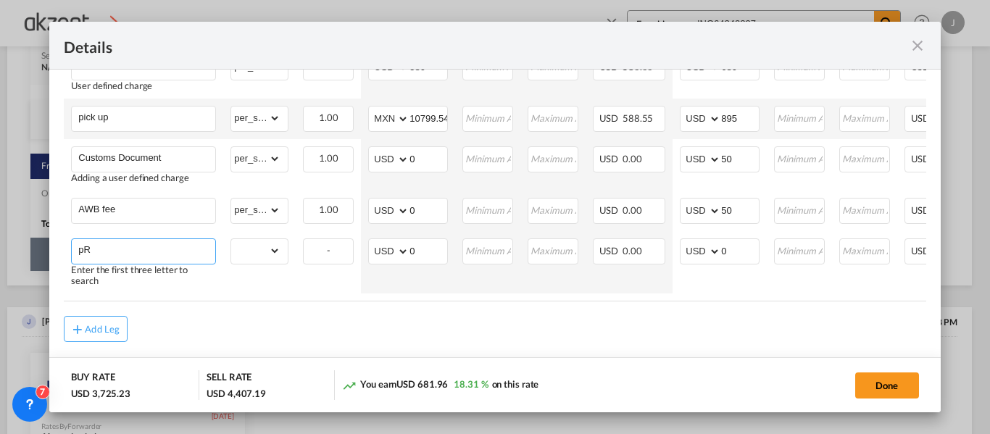
type input "p"
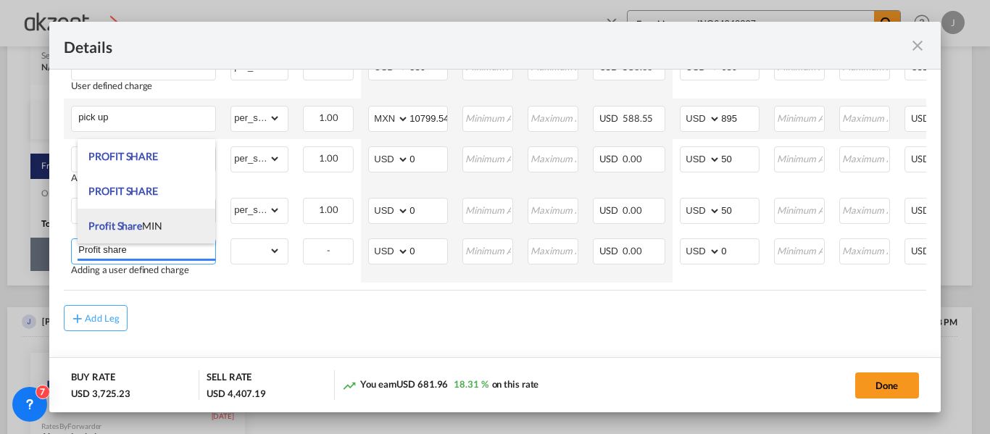
click at [137, 232] on li "Profit Share MIN" at bounding box center [147, 226] width 138 height 35
type input "Profit Share MIN"
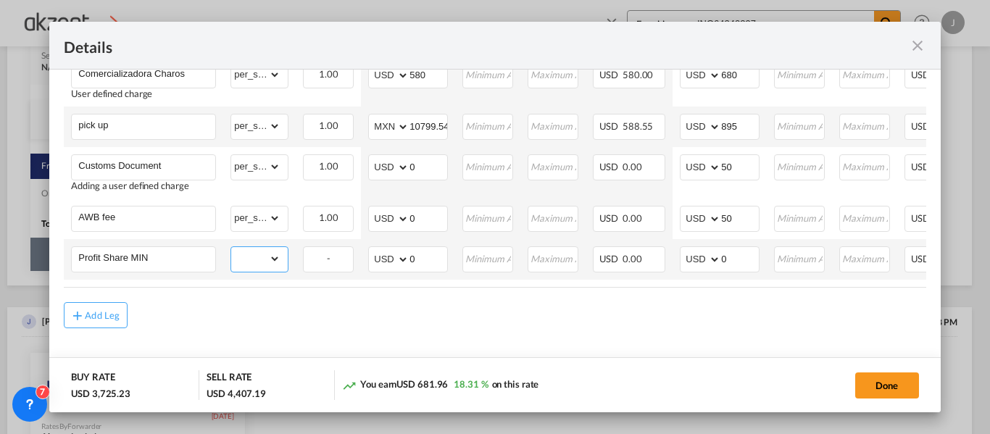
click at [270, 260] on select "gross_weight volumetric_weight per_shipment per_bl per_km per_hawb per_kg per_p…" at bounding box center [255, 258] width 49 height 23
select select "per_shipment"
click at [231, 247] on select "gross_weight volumetric_weight per_shipment per_bl per_km per_hawb per_kg per_p…" at bounding box center [255, 258] width 49 height 23
click at [755, 254] on input "0" at bounding box center [740, 258] width 38 height 22
type input "50"
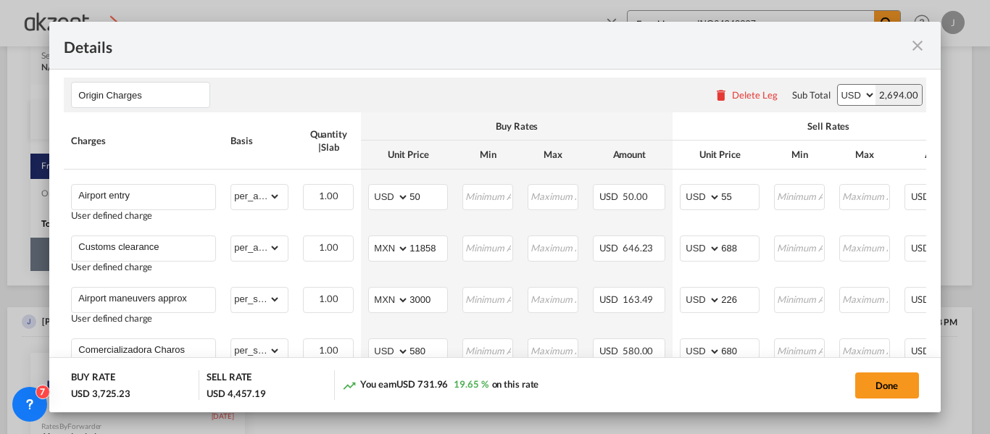
scroll to position [609, 0]
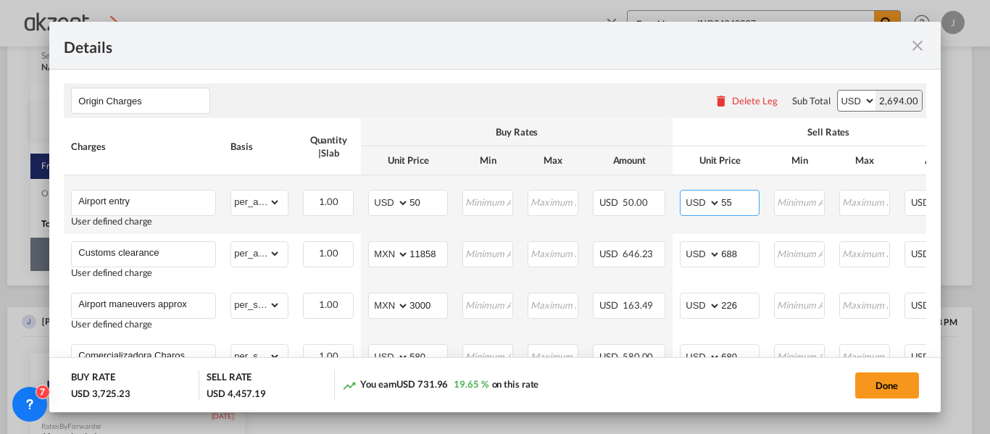
click at [733, 207] on input "55" at bounding box center [740, 202] width 38 height 22
type input "5"
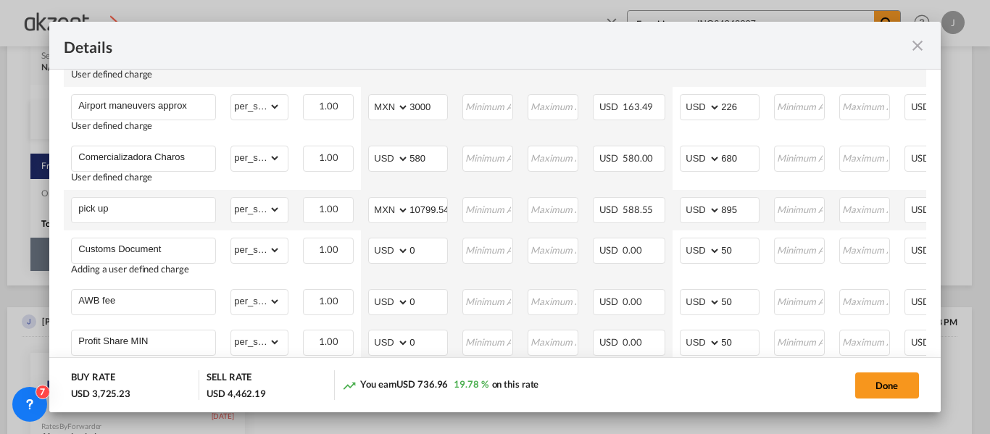
scroll to position [682, 0]
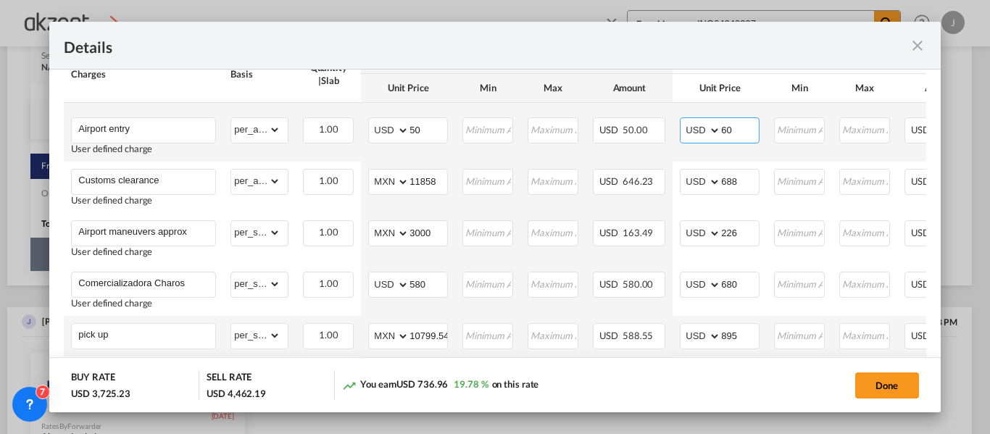
type input "6"
type input "55"
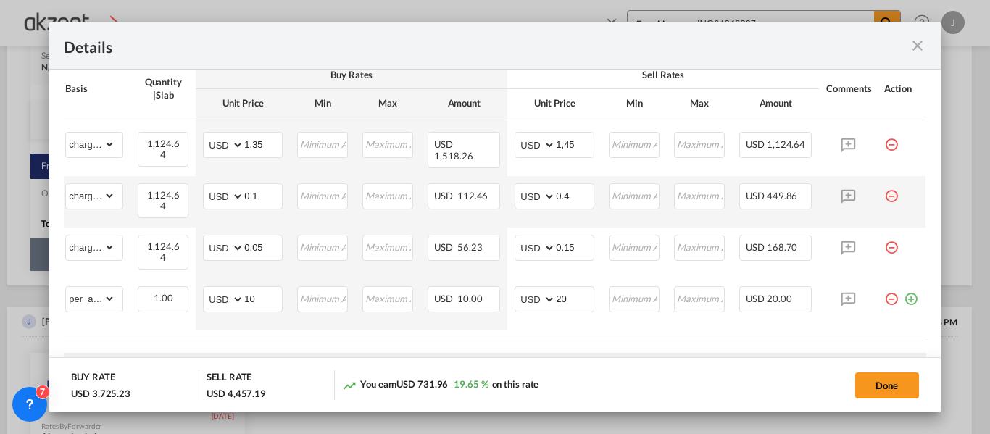
scroll to position [319, 0]
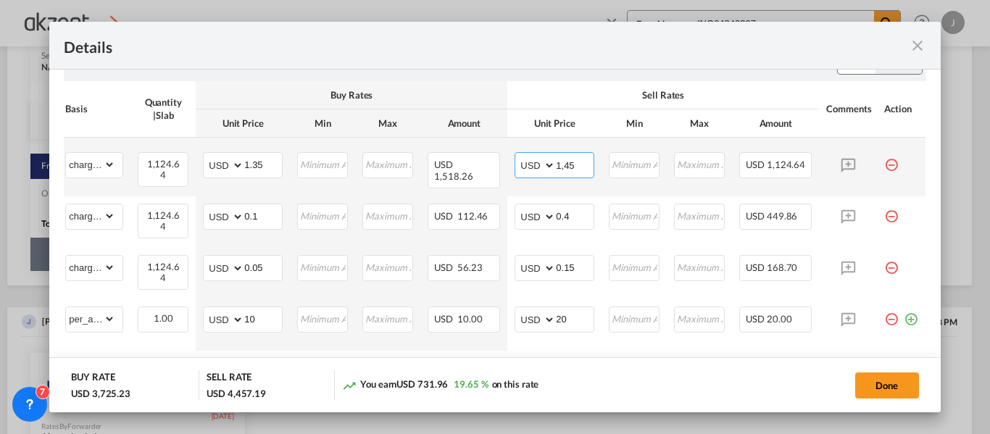
click at [574, 162] on input "1,45" at bounding box center [575, 164] width 38 height 22
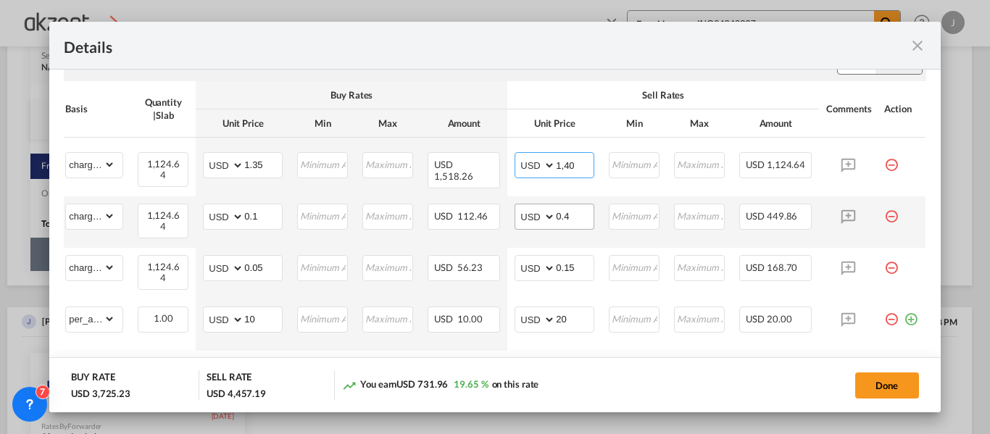
type input "1,40"
click at [562, 217] on input "0.4" at bounding box center [575, 215] width 38 height 22
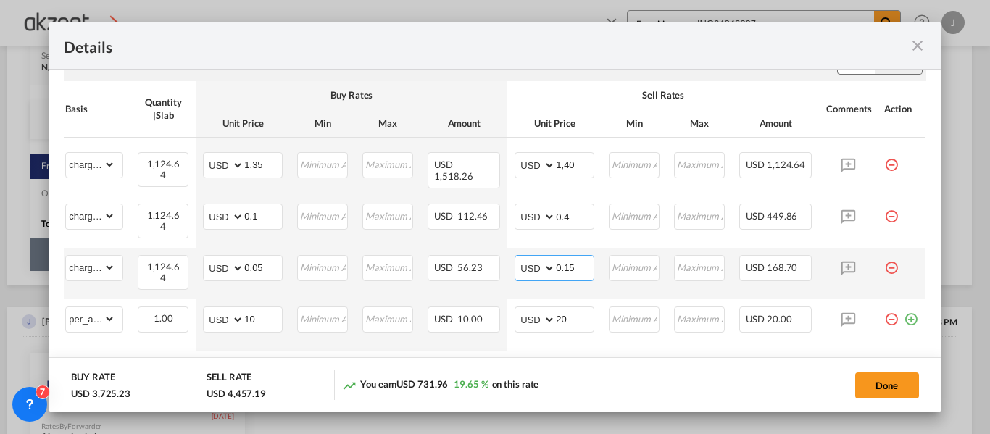
click at [568, 268] on input "0.15" at bounding box center [575, 267] width 38 height 22
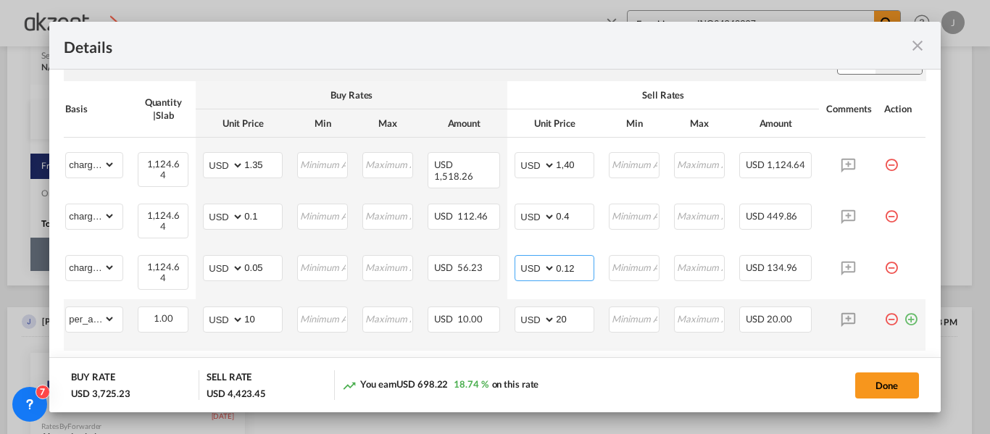
type input "0.12"
click at [616, 350] on td "Please Enter Invalid Input" at bounding box center [634, 324] width 65 height 51
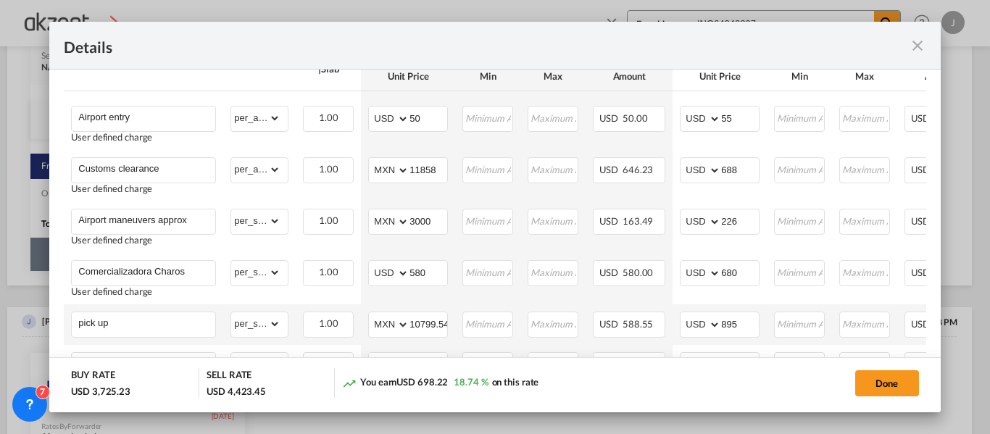
scroll to position [827, 0]
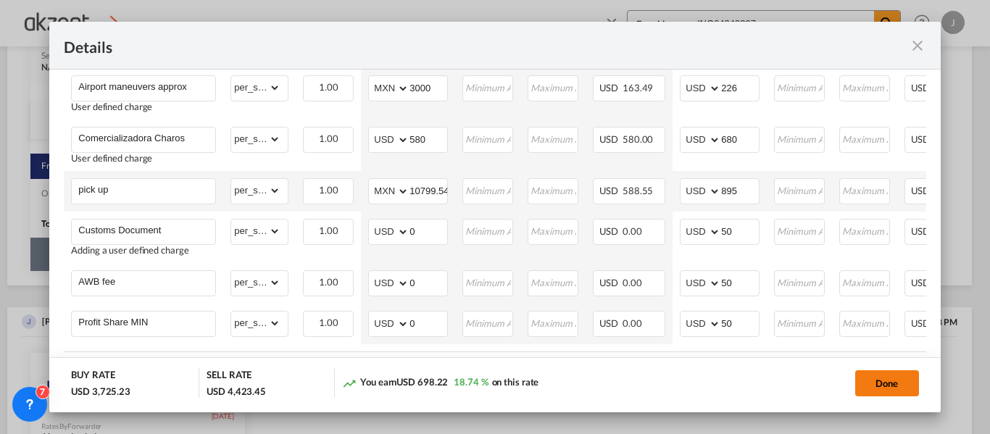
click at [882, 384] on button "Done" at bounding box center [888, 384] width 64 height 26
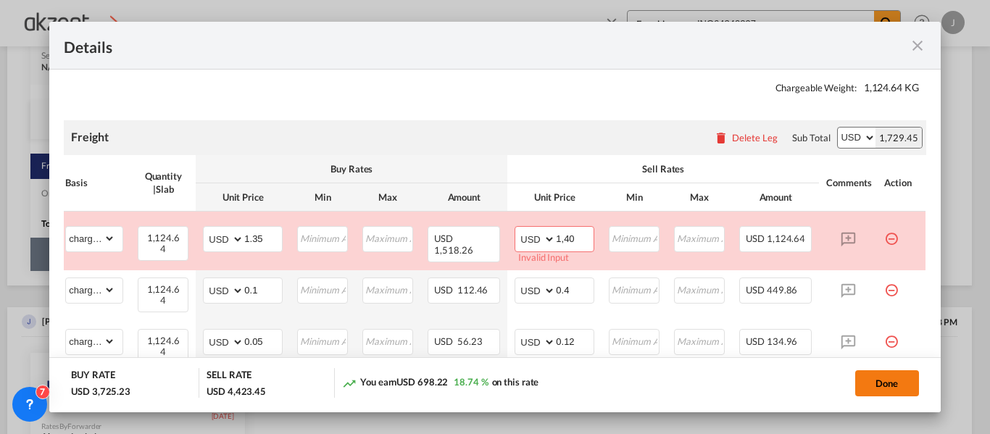
scroll to position [244, 0]
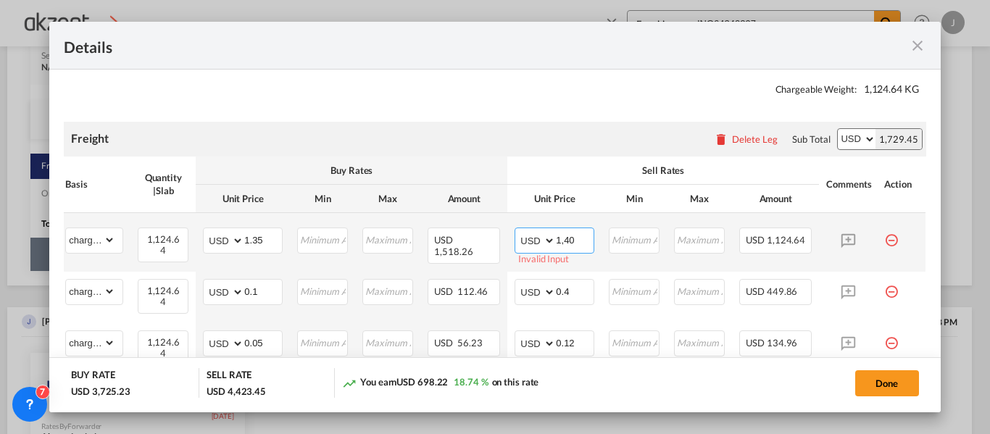
click at [568, 236] on input "1,40" at bounding box center [575, 239] width 38 height 22
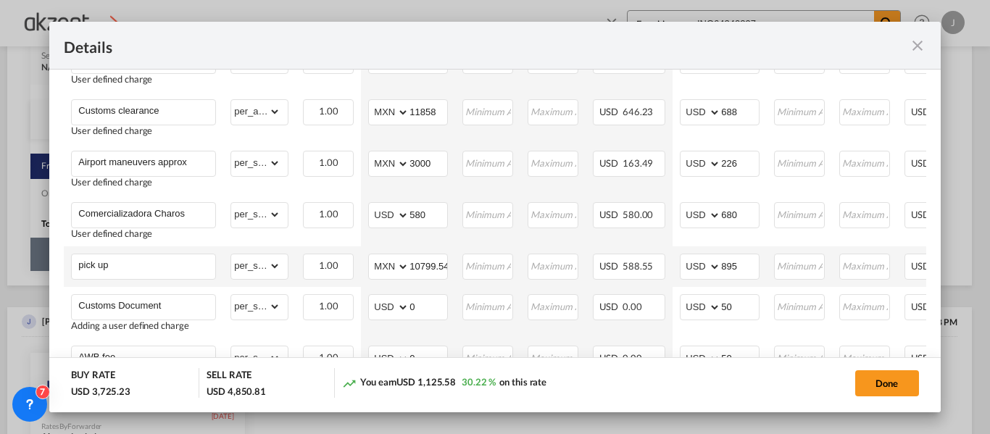
scroll to position [824, 0]
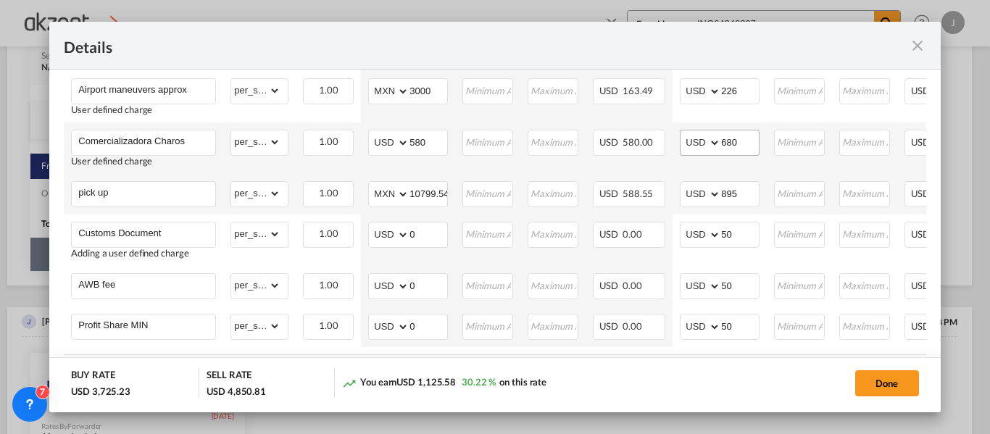
type input "1.38"
click at [750, 149] on input "680" at bounding box center [740, 142] width 38 height 22
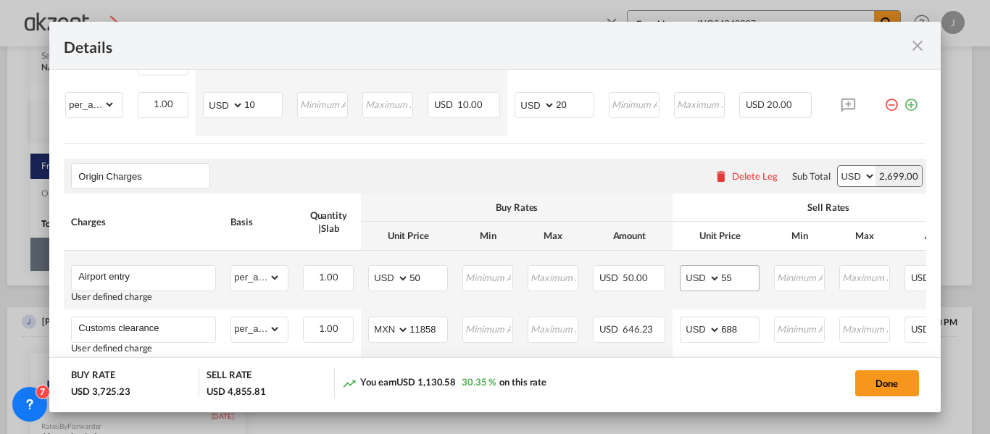
scroll to position [606, 0]
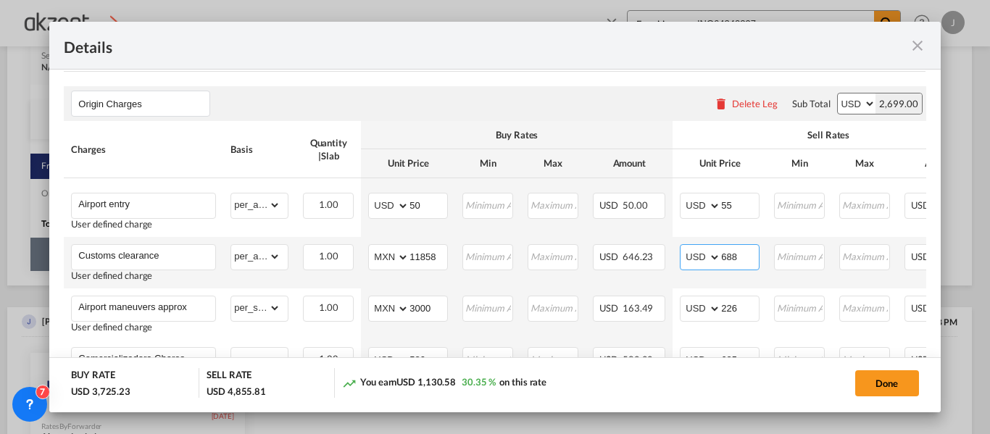
click at [751, 252] on input "688" at bounding box center [740, 256] width 38 height 22
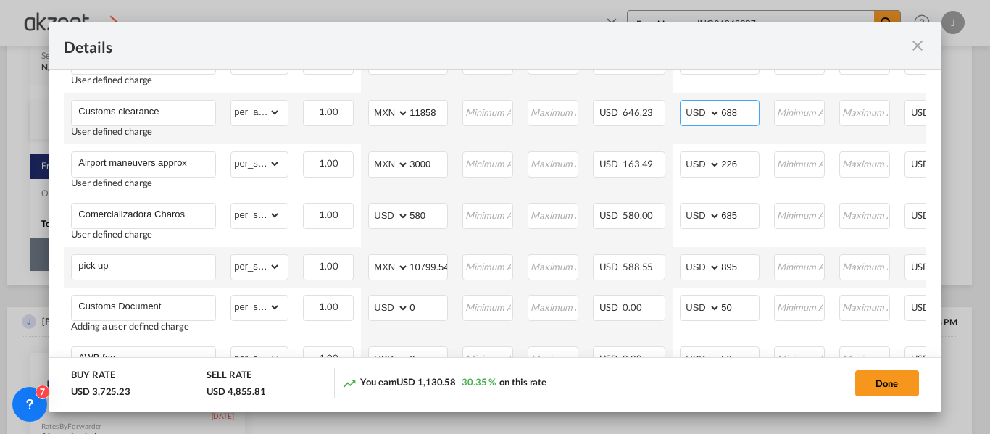
scroll to position [751, 0]
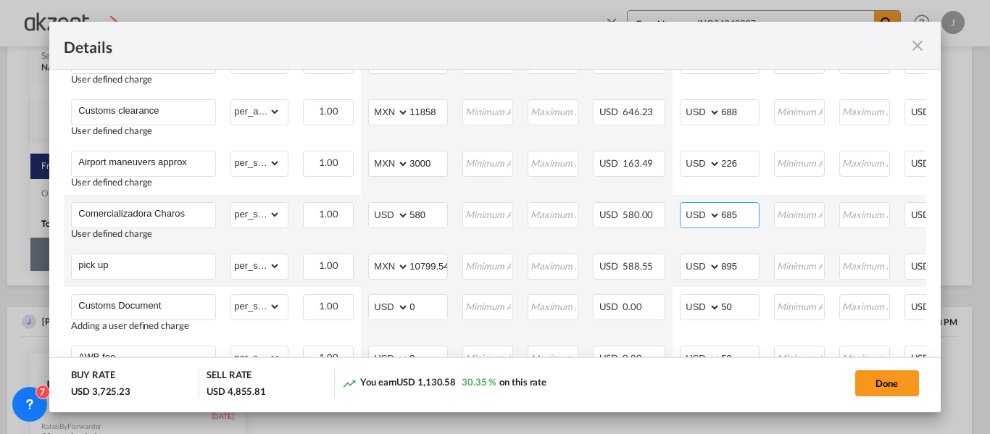
click at [738, 220] on input "685" at bounding box center [740, 214] width 38 height 22
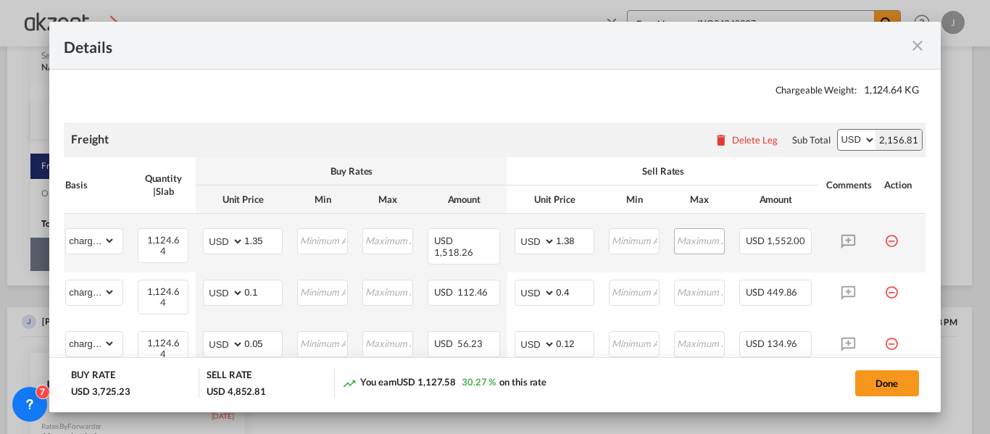
scroll to position [244, 0]
type input "682"
click at [579, 242] on input "1.38" at bounding box center [575, 239] width 38 height 22
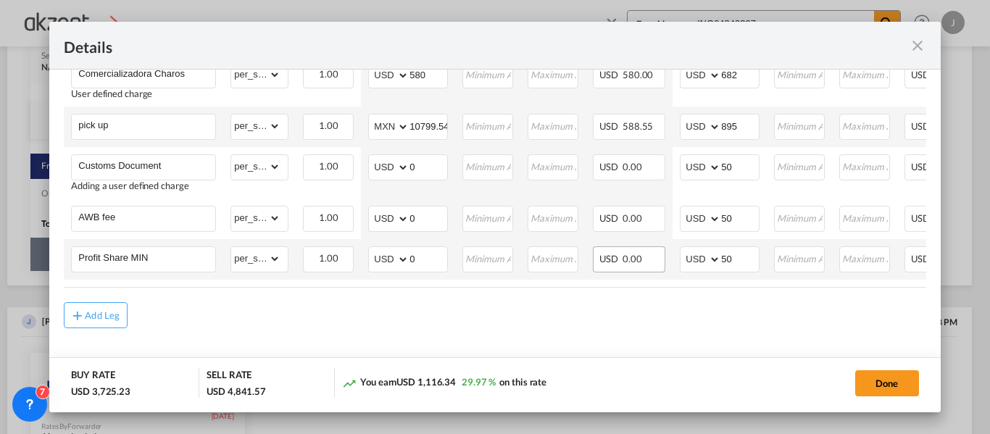
scroll to position [899, 0]
type input "1.37"
click at [873, 378] on button "Done" at bounding box center [888, 384] width 64 height 26
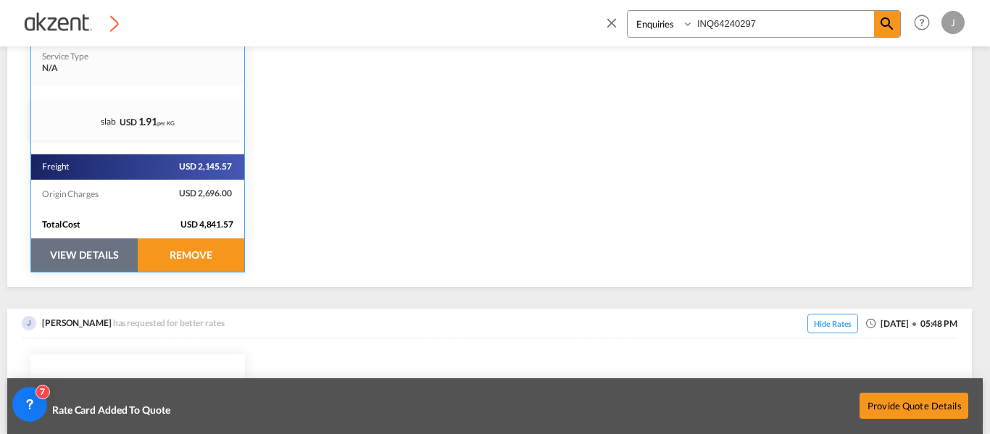
scroll to position [473, 0]
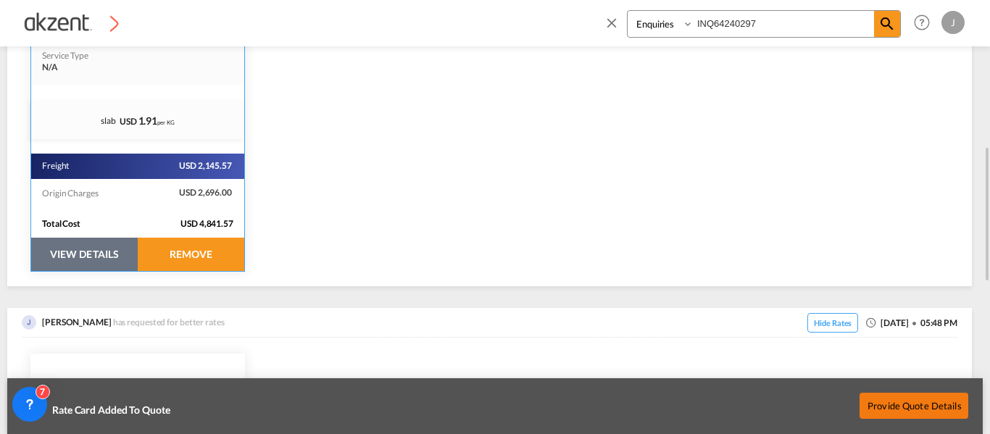
click at [912, 399] on button "Provide Quote Details" at bounding box center [914, 405] width 109 height 26
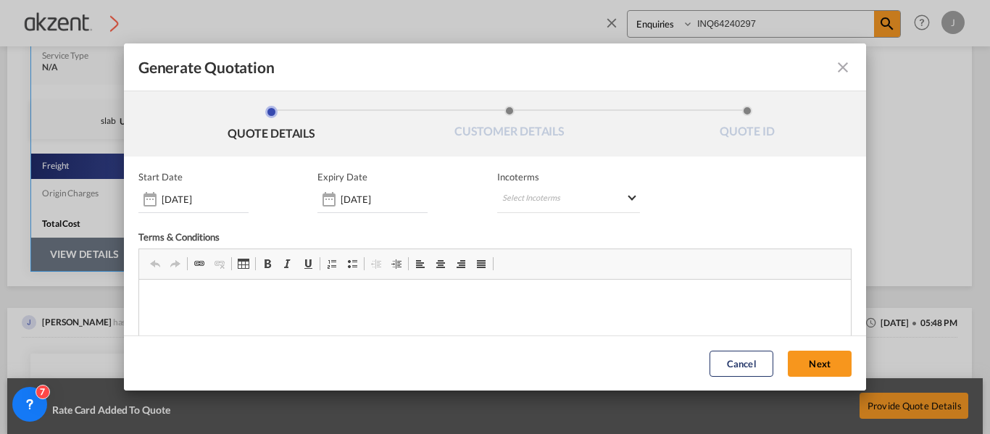
scroll to position [0, 0]
click at [539, 197] on md-select "Select Incoterms DPU - import Delivery at Place Unloaded CIP - export Carriage …" at bounding box center [568, 200] width 143 height 26
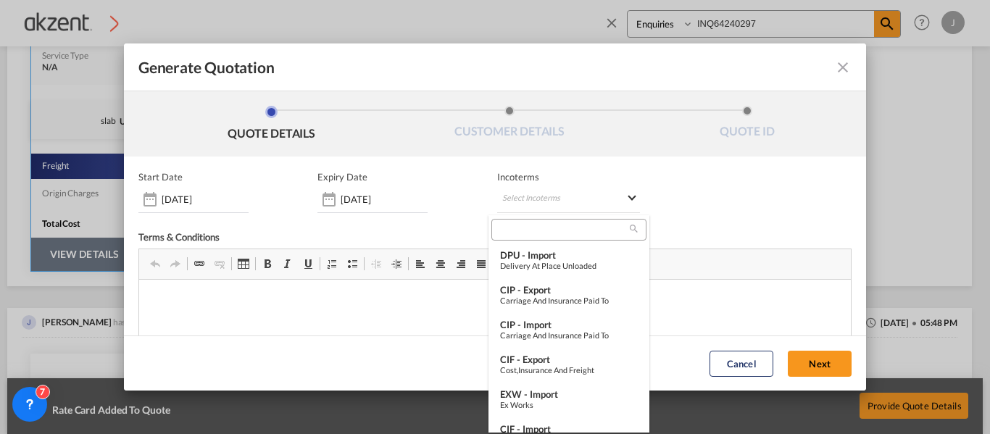
click at [521, 202] on md-backdrop at bounding box center [495, 217] width 990 height 434
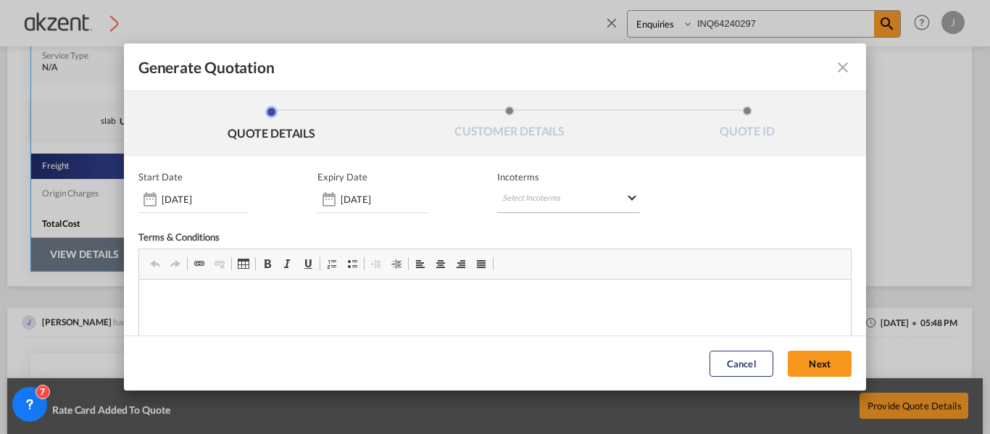
click at [526, 203] on md-select "Select Incoterms" at bounding box center [568, 200] width 143 height 26
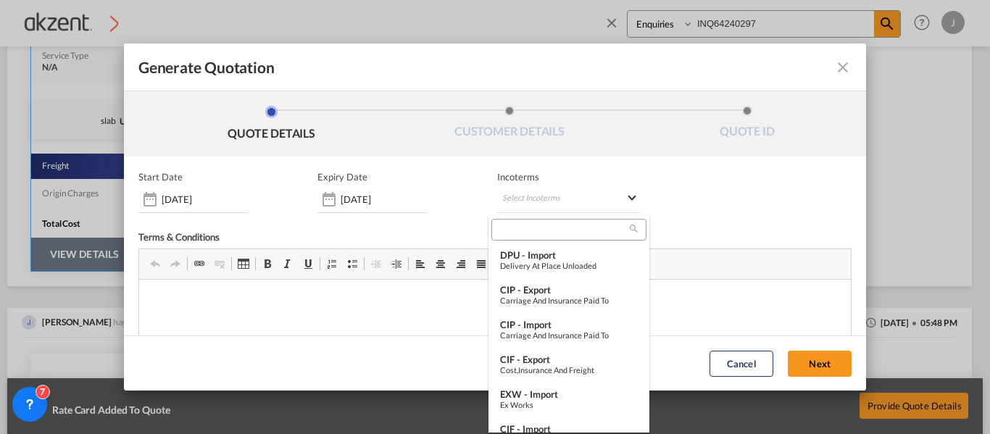
click at [520, 230] on input "search" at bounding box center [563, 229] width 134 height 13
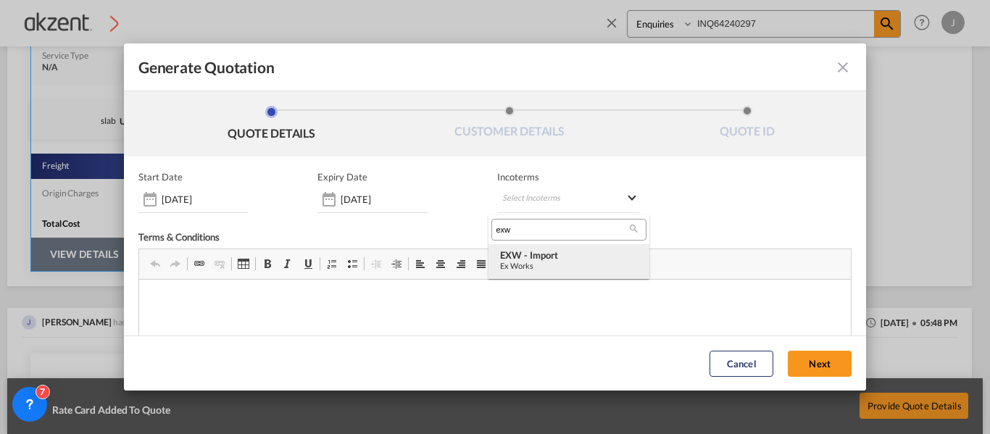
type input "exw"
click at [549, 252] on div "EXW - import" at bounding box center [569, 255] width 138 height 12
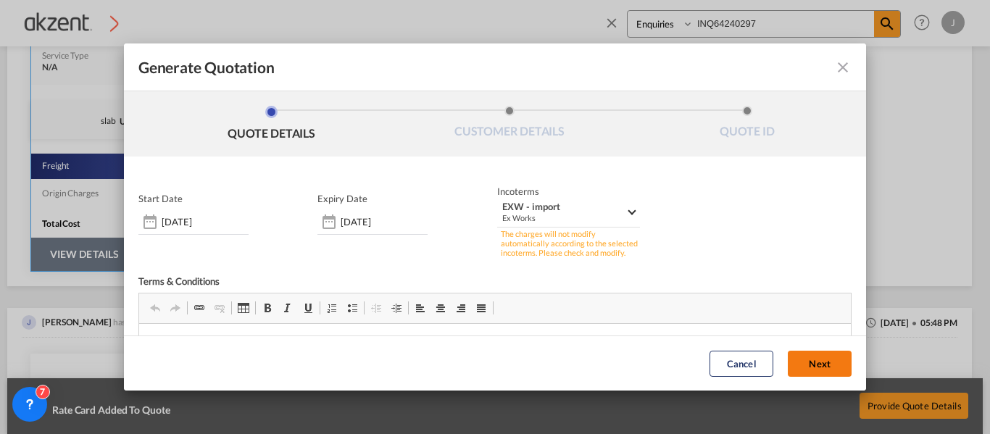
click at [793, 363] on button "Next" at bounding box center [820, 364] width 64 height 26
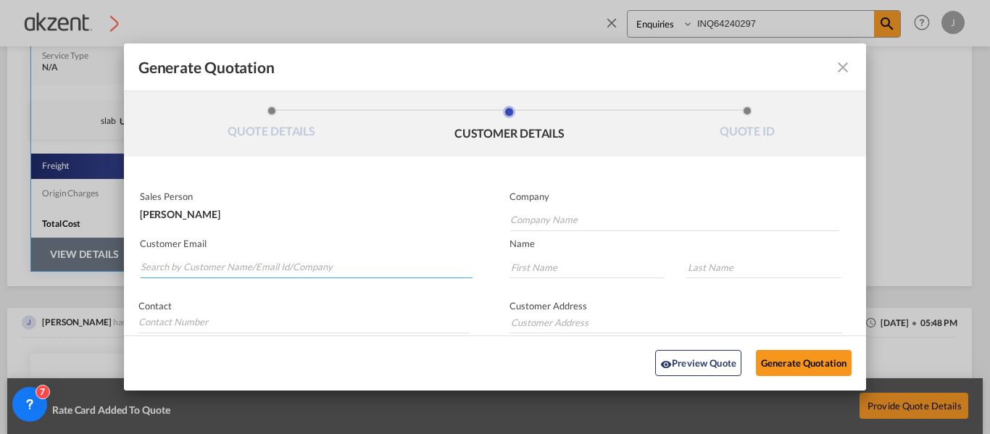
click at [255, 262] on input "Search by Customer Name/Email Id/Company" at bounding box center [307, 268] width 332 height 22
paste input "[EMAIL_ADDRESS][DOMAIN_NAME]"
type input "[EMAIL_ADDRESS][DOMAIN_NAME]"
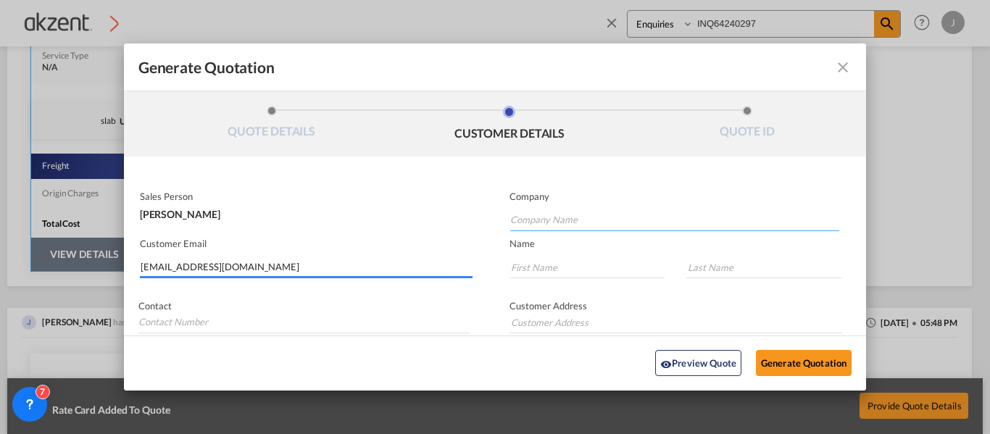
click at [553, 221] on input "Company Name" at bounding box center [674, 221] width 329 height 22
paste input "GLOBAL LOGISTICS & TRANSPORT LIMITED"
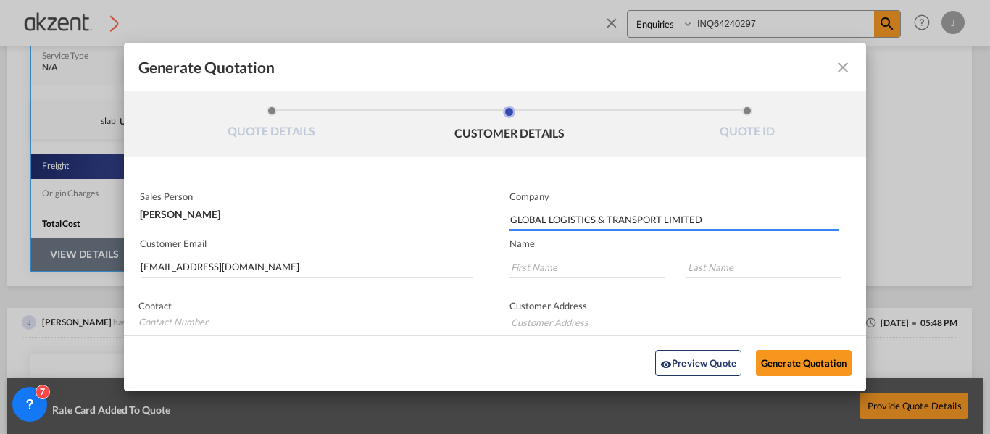
type input "GLOBAL LOGISTICS & TRANSPORT LIMITED"
click at [592, 264] on input "Generate QuotationQUOTE ..." at bounding box center [587, 268] width 155 height 22
type input "Ms"
click at [706, 268] on input "Generate QuotationQUOTE ..." at bounding box center [764, 268] width 155 height 22
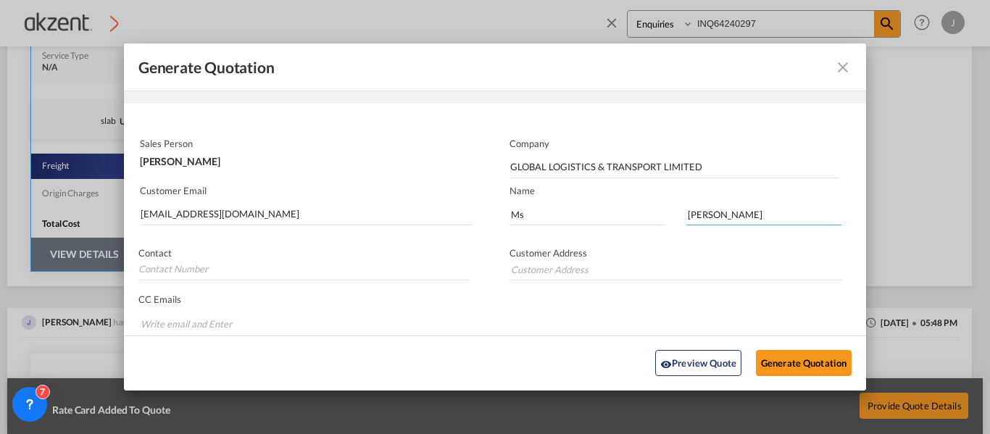
scroll to position [73, 0]
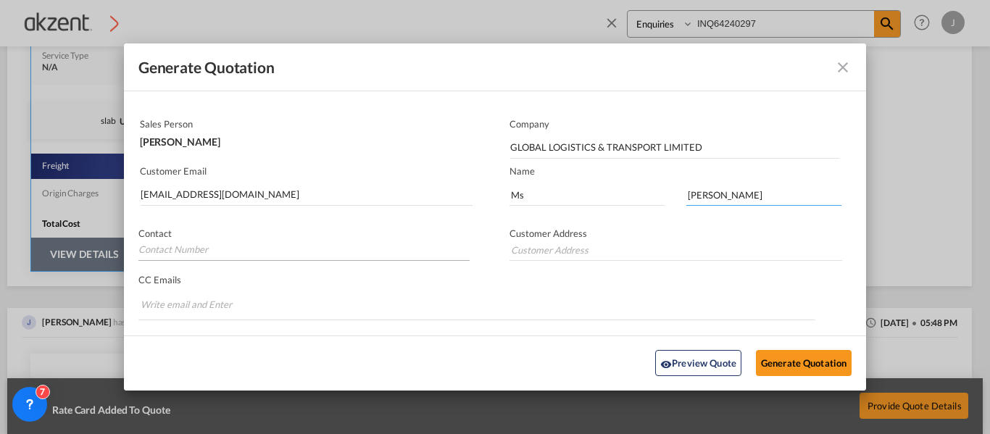
type input "[PERSON_NAME]"
click at [321, 257] on input "Generate QuotationQUOTE ..." at bounding box center [303, 250] width 331 height 22
click at [516, 249] on input "Generate QuotationQUOTE ..." at bounding box center [676, 250] width 333 height 22
paste input "[STREET_ADDRESS][PERSON_NAME]. Trading Office: [STREET_ADDRESS][PERSON_NAME][PE…"
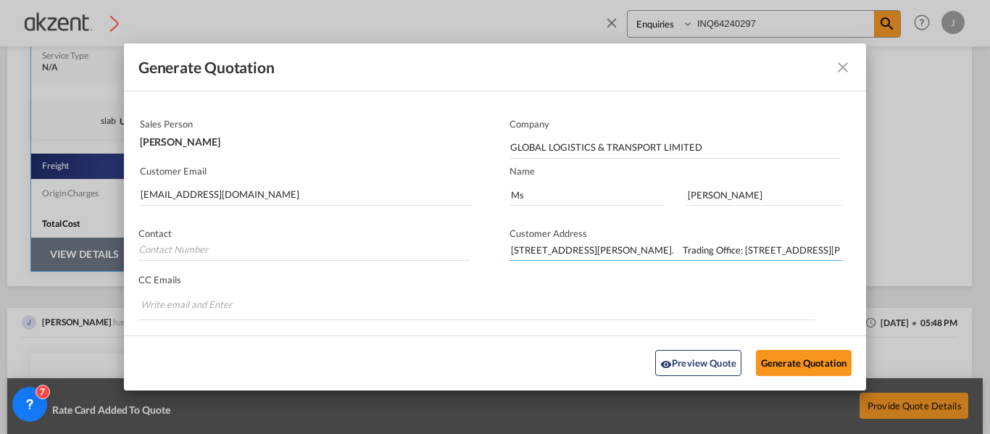
scroll to position [0, 408]
type input "[STREET_ADDRESS][PERSON_NAME]. Trading Office: [STREET_ADDRESS][PERSON_NAME][PE…"
click at [152, 255] on input "Generate QuotationQUOTE ..." at bounding box center [303, 250] width 331 height 22
paste input "84 28 7100 5688 (109)"
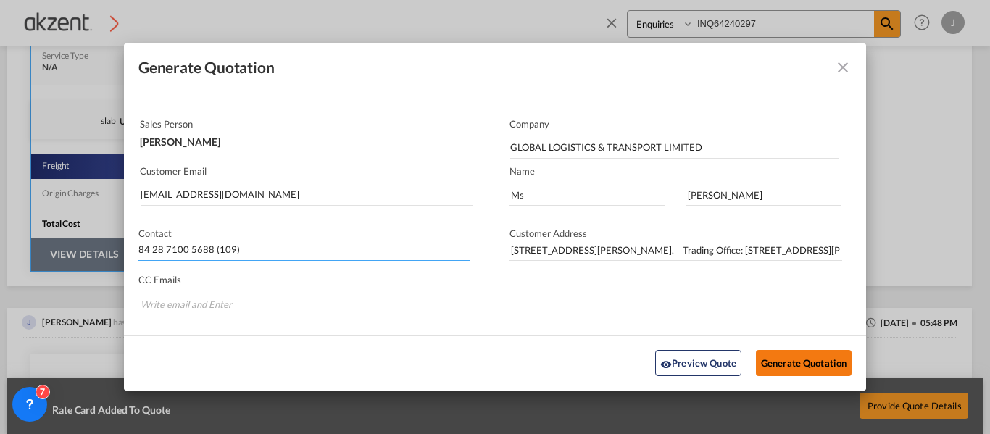
type input "84 28 7100 5688 (109)"
click at [775, 359] on button "Generate Quotation" at bounding box center [804, 364] width 96 height 26
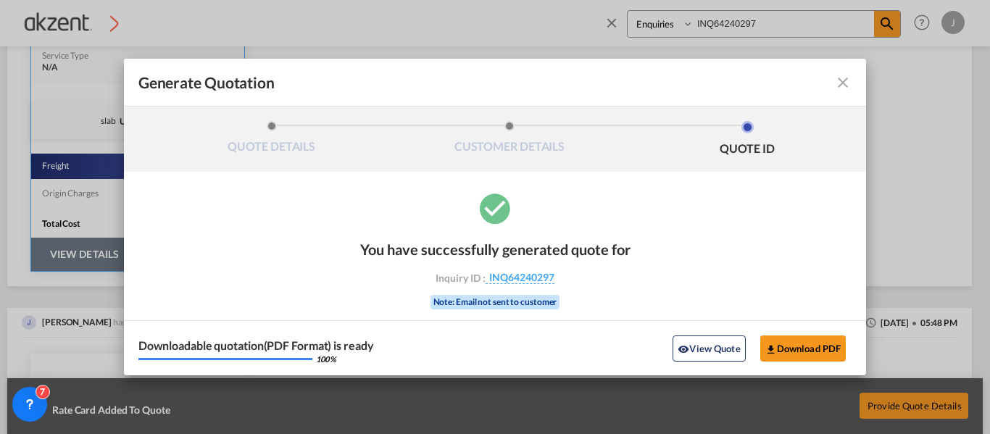
click at [842, 83] on md-icon "icon-close fg-AAA8AD cursor m-0" at bounding box center [843, 82] width 17 height 17
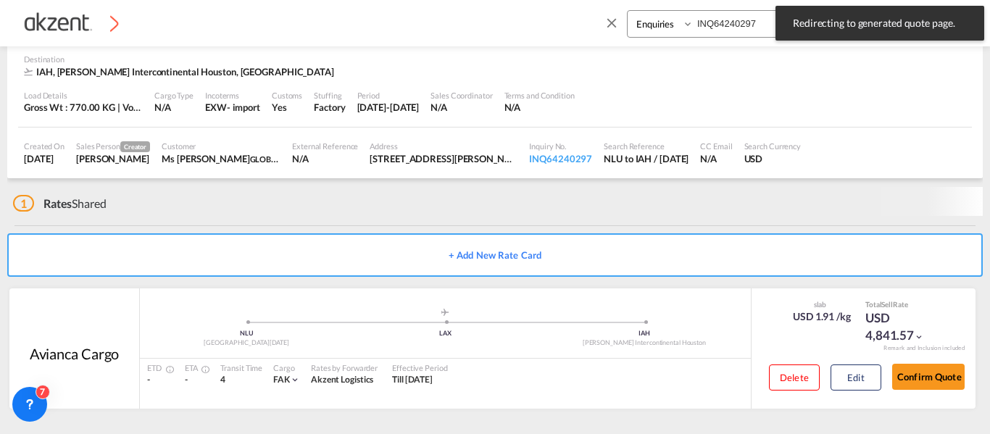
scroll to position [94, 0]
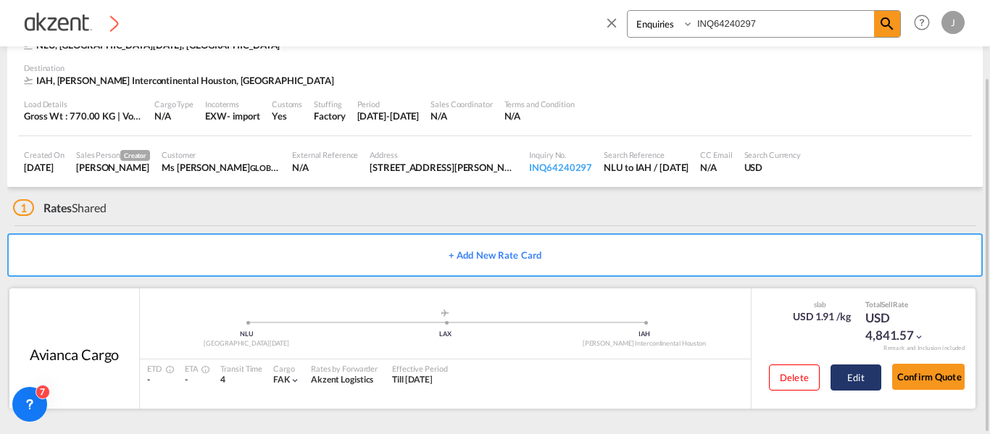
click at [870, 378] on button "Edit" at bounding box center [856, 378] width 51 height 26
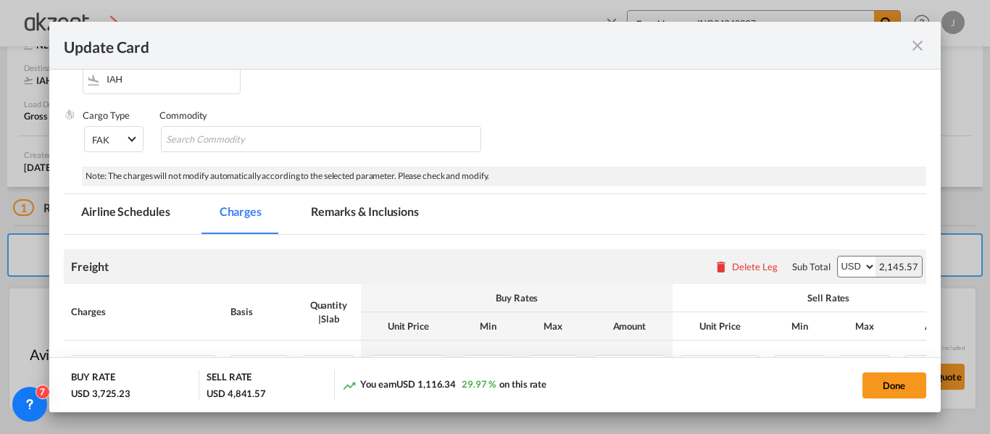
scroll to position [290, 0]
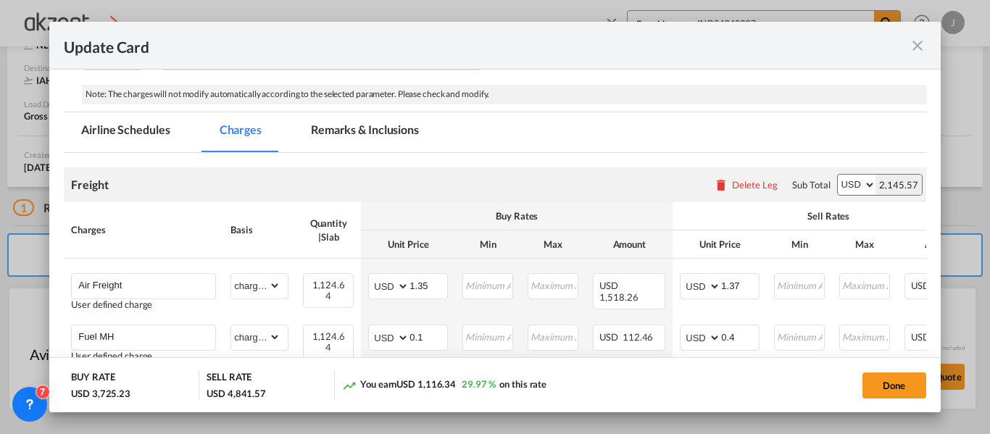
click at [373, 128] on md-tab-item "Remarks & Inclusions" at bounding box center [365, 132] width 143 height 40
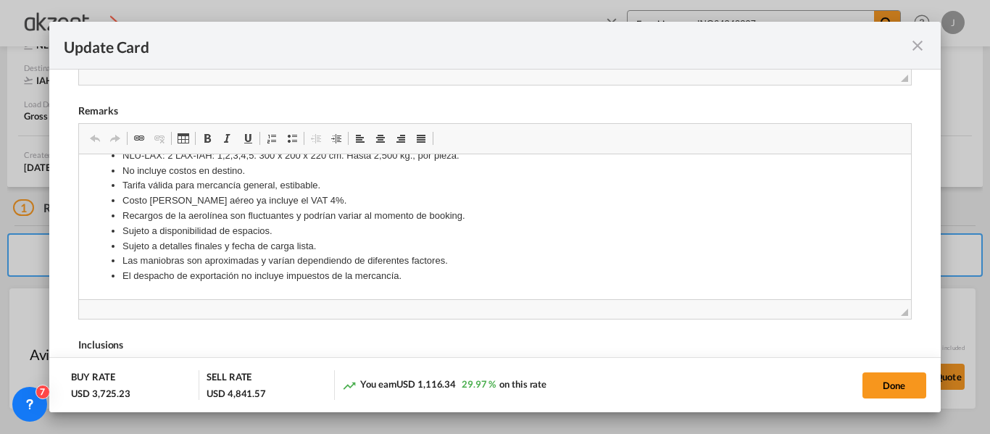
scroll to position [13, 0]
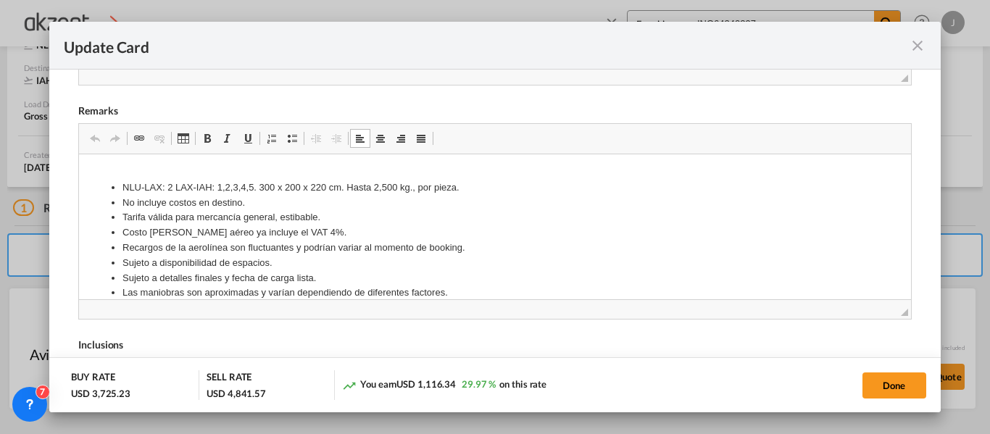
drag, startPoint x: 402, startPoint y: 257, endPoint x: 236, endPoint y: 199, distance: 175.9
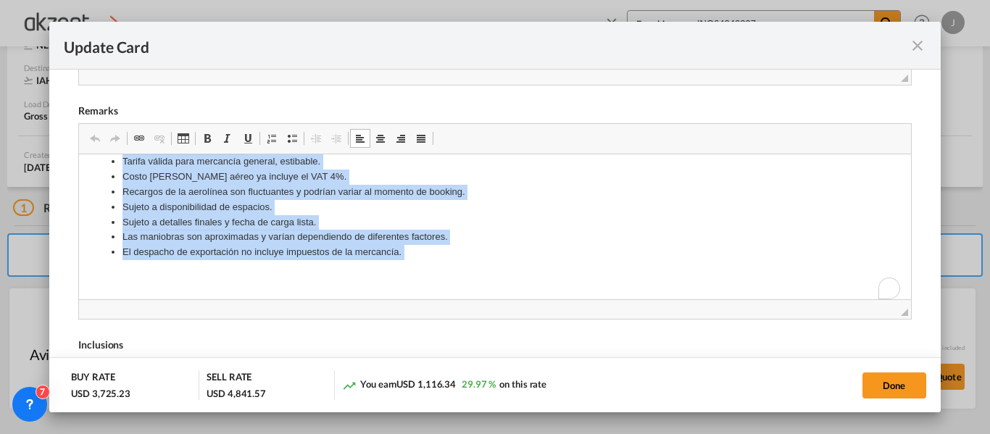
scroll to position [69, 0]
drag, startPoint x: 442, startPoint y: 224, endPoint x: 455, endPoint y: 326, distance: 102.3
click at [455, 299] on html "NLU-LAX: 2 LAX-IAH: 1,2,3,4,5. 300 x 200 x 220 cm. Hasta 2,500 kg., por pieza. …" at bounding box center [495, 192] width 832 height 214
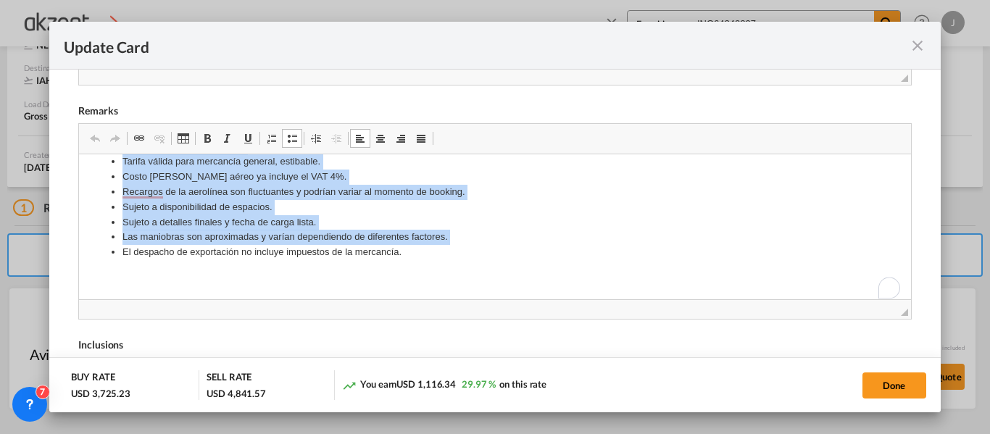
copy ul "NLU-LAX: 2 LAX-IAH: 1,2,3,4,5. 300 x 200 x 220 cm. Hasta 2,500 kg., por pieza. …"
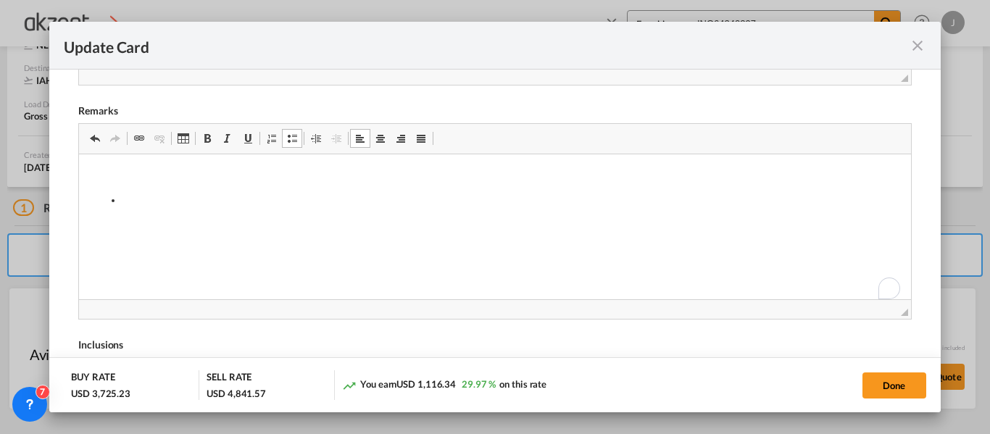
scroll to position [0, 0]
click at [170, 181] on p "Editor, editor7" at bounding box center [495, 175] width 803 height 15
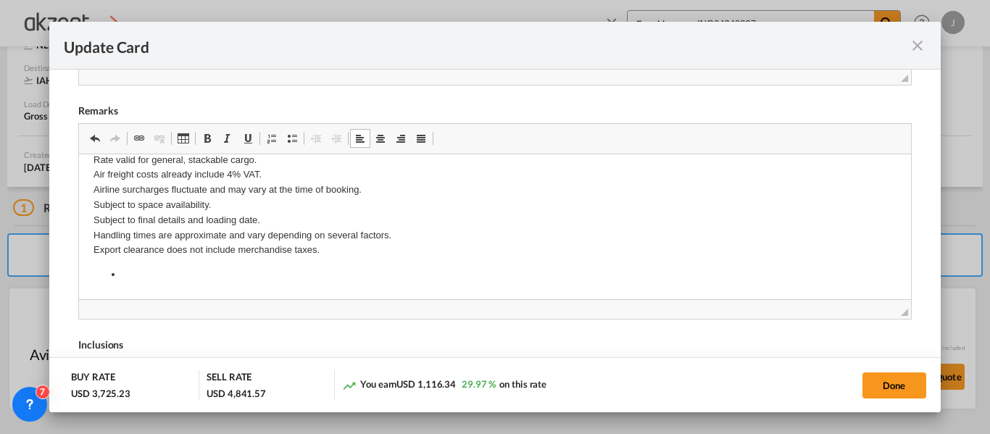
scroll to position [69, 0]
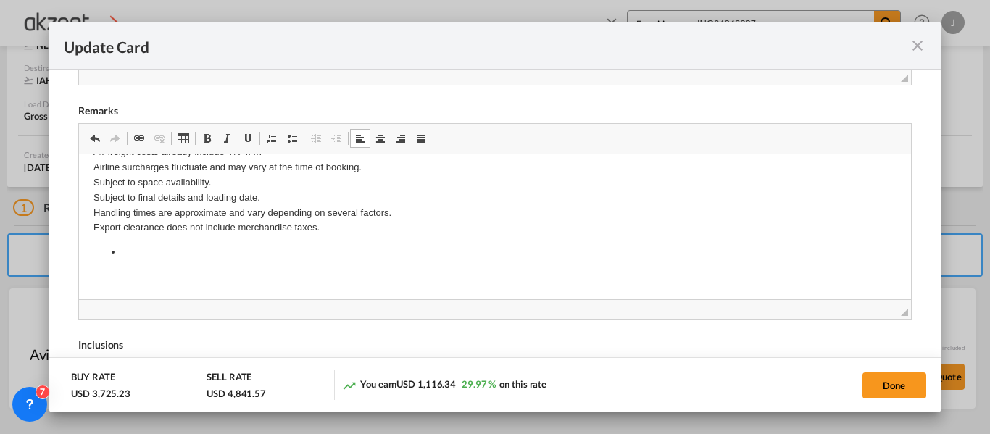
click at [218, 239] on body "NLU-LAX: 2 LAX-IAH: 1, 2, 3, 4, 5. 300 x 200 x 220 cm. Up to 2,500 kg per piece…" at bounding box center [495, 191] width 803 height 185
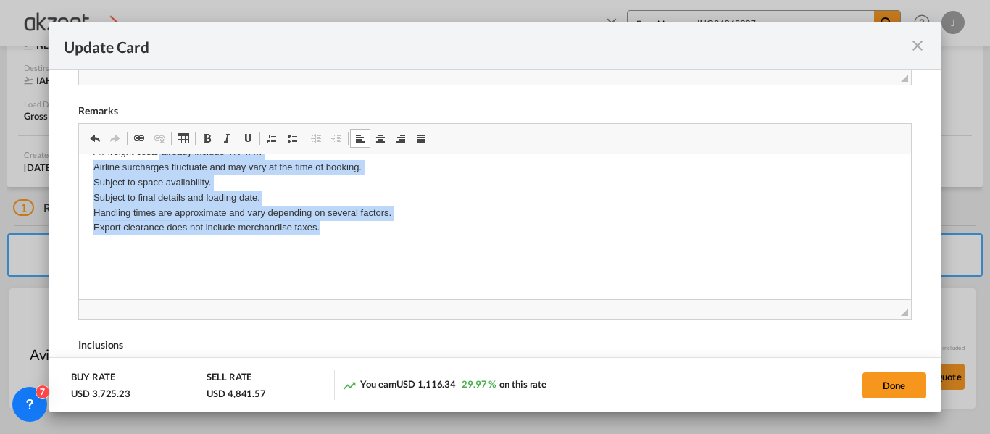
scroll to position [0, 0]
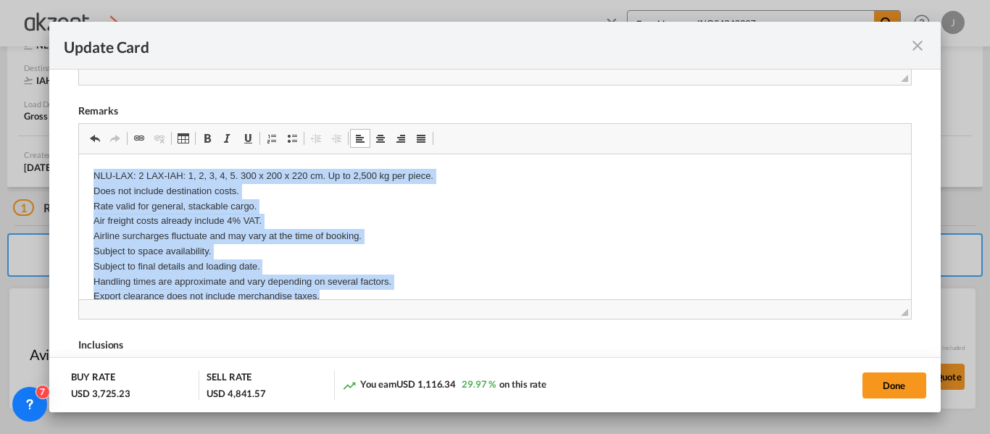
drag, startPoint x: 335, startPoint y: 228, endPoint x: 86, endPoint y: 107, distance: 277.0
click at [86, 154] on html "NLU-LAX: 2 LAX-IAH: 1, 2, 3, 4, 5. 300 x 200 x 220 cm. Up to 2,500 kg per piece…" at bounding box center [495, 261] width 832 height 214
click at [294, 144] on link "Insert/Remove Bulleted List" at bounding box center [292, 138] width 20 height 19
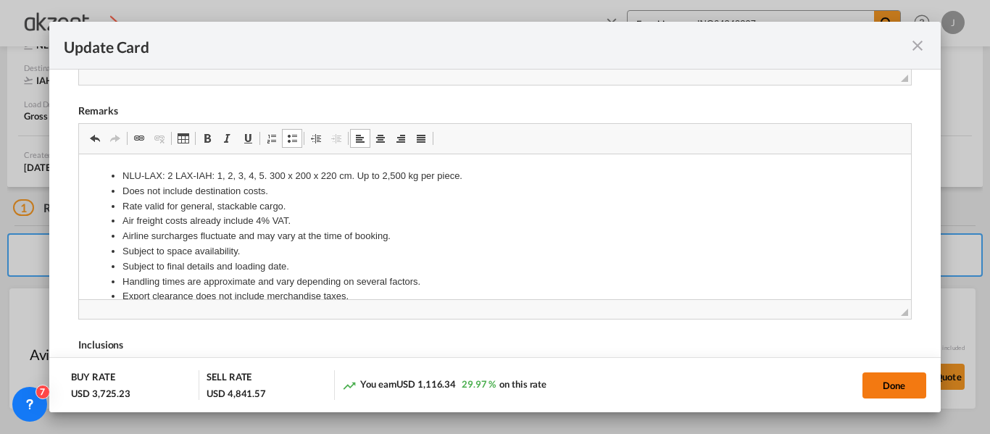
click at [871, 386] on button "Done" at bounding box center [895, 386] width 64 height 26
type input "[DATE]"
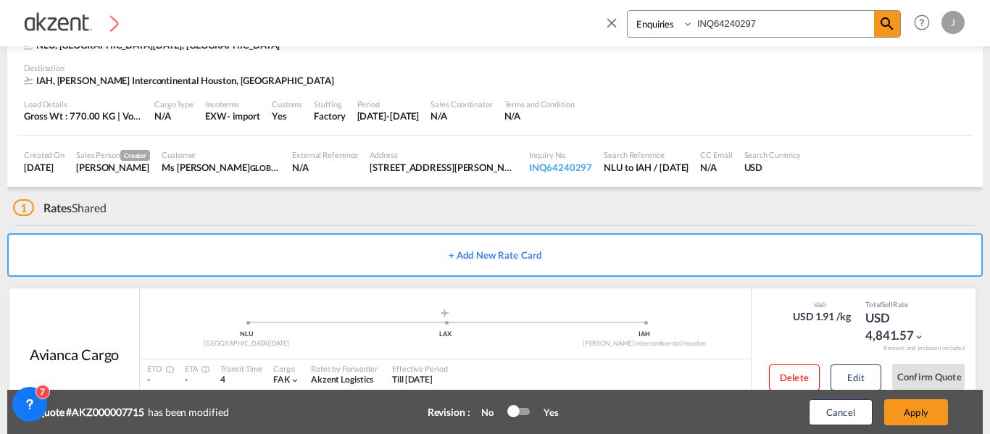
scroll to position [368, 0]
click at [911, 408] on button "Apply" at bounding box center [917, 413] width 64 height 26
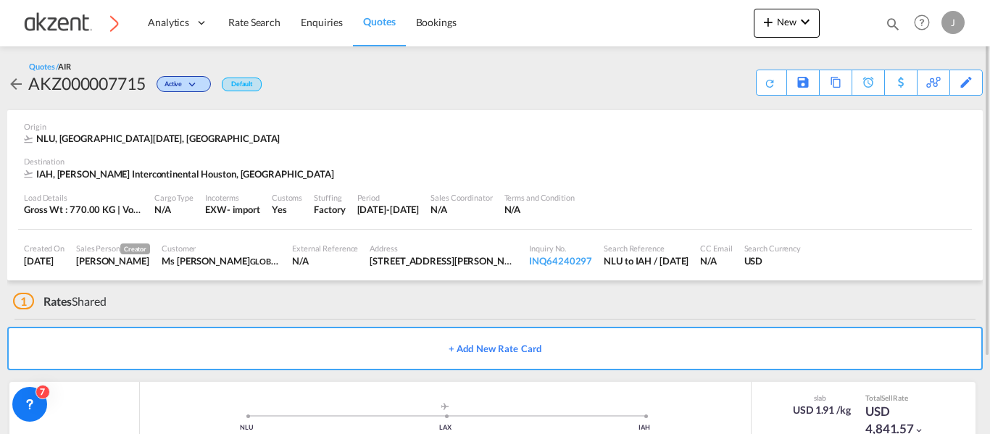
scroll to position [94, 0]
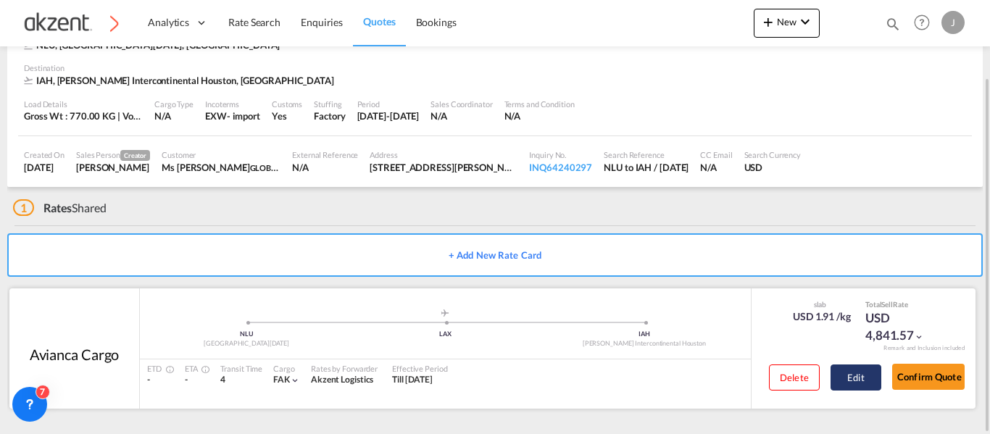
click at [857, 380] on button "Edit" at bounding box center [856, 378] width 51 height 26
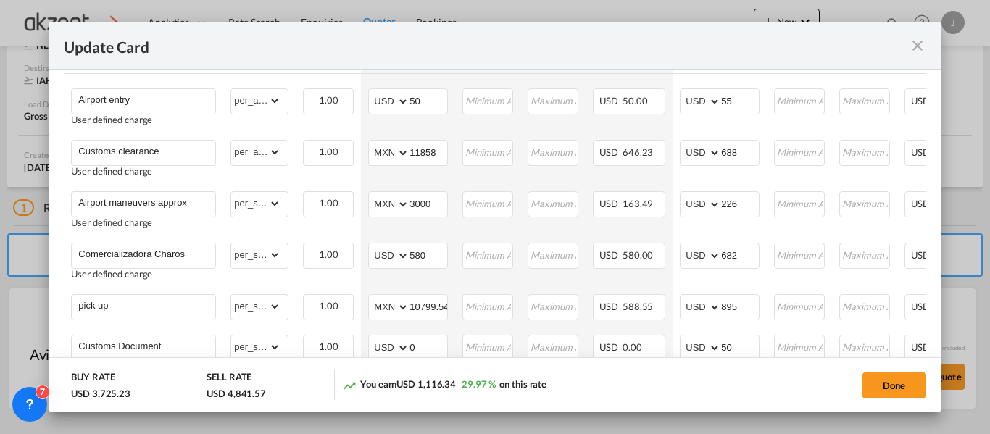
scroll to position [1004, 0]
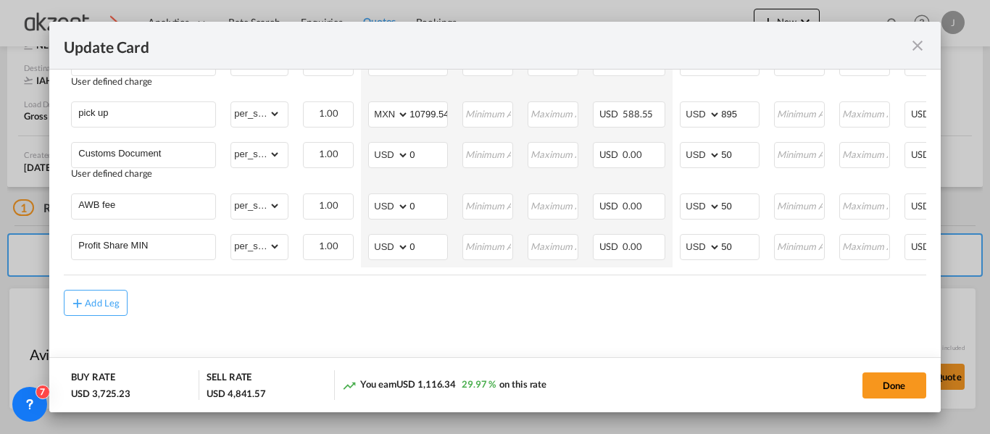
click at [896, 373] on button "Done" at bounding box center [895, 386] width 64 height 26
type input "[DATE]"
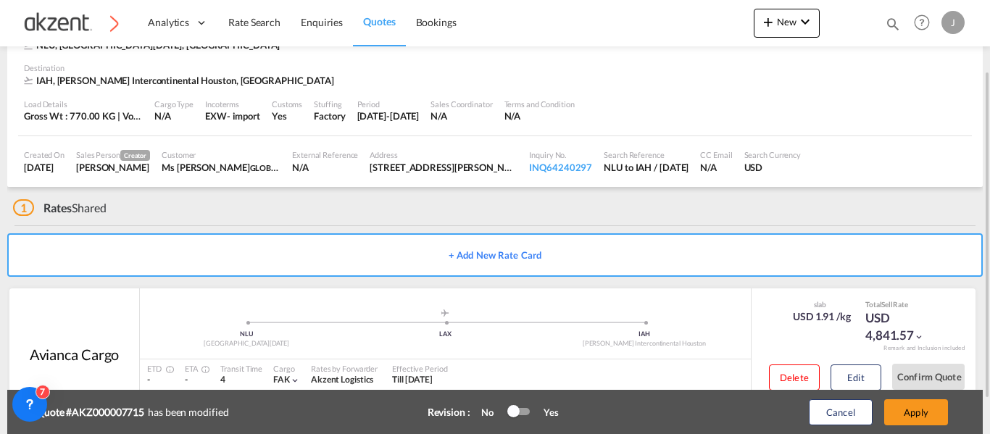
scroll to position [0, 0]
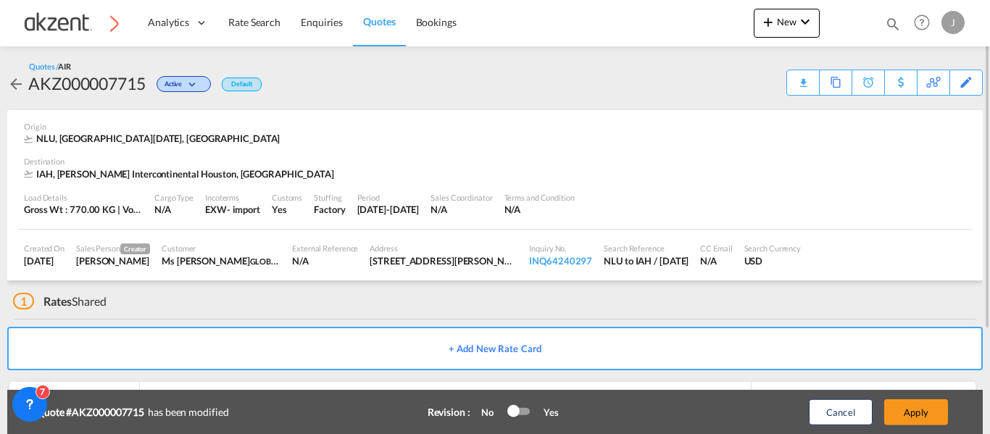
click at [783, 78] on div "Quotes / AIR AKZ000007715 Active Default Download Quote Copy Quote Set Reminder…" at bounding box center [495, 78] width 976 height 35
click at [794, 84] on div "Download Quote" at bounding box center [775, 81] width 74 height 23
click at [914, 416] on button "Apply" at bounding box center [917, 413] width 64 height 26
